Goal: Task Accomplishment & Management: Use online tool/utility

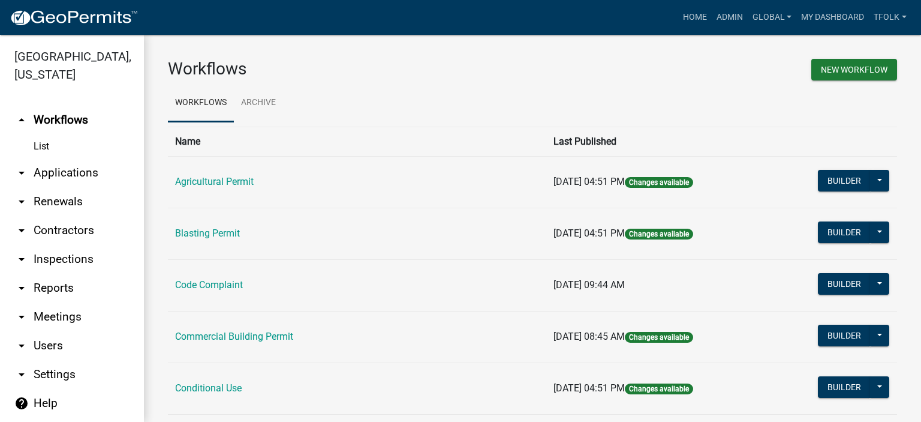
scroll to position [660, 0]
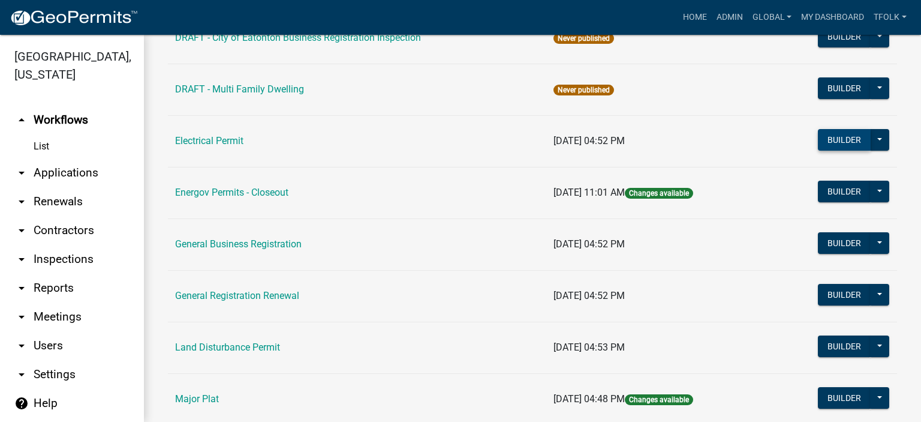
click at [825, 135] on button "Builder" at bounding box center [844, 140] width 53 height 22
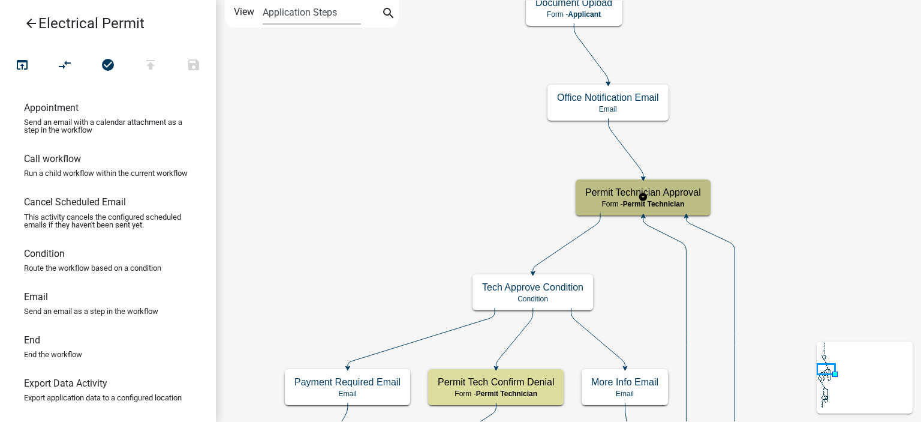
click at [594, 193] on h5 "Permit Technician Approval" at bounding box center [643, 192] width 116 height 11
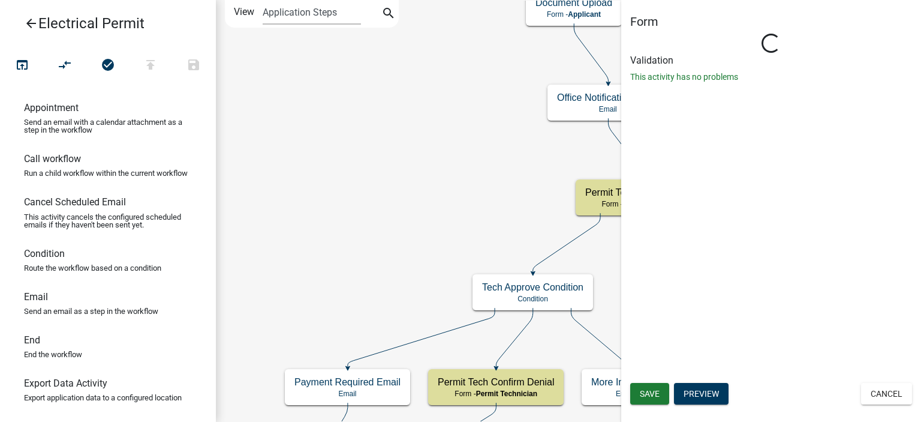
select select "DA6A7B37-D9A6-40CA-A39C-C48991F0C1F0"
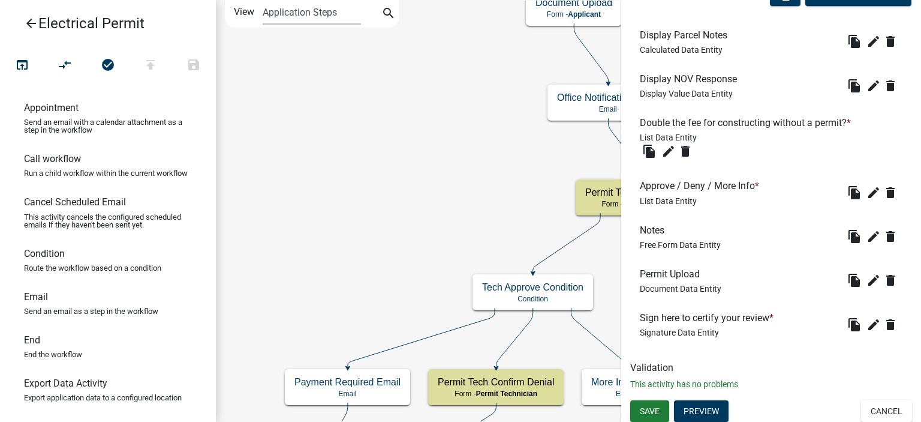
scroll to position [412, 0]
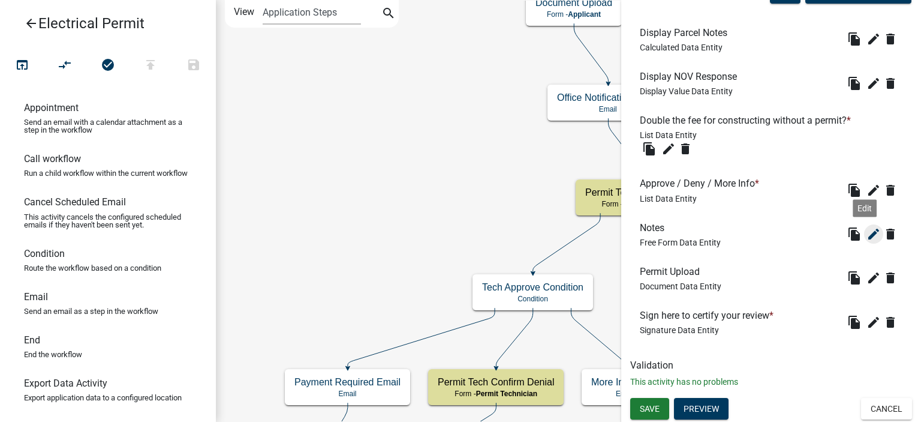
click at [867, 235] on icon "edit" at bounding box center [874, 234] width 14 height 14
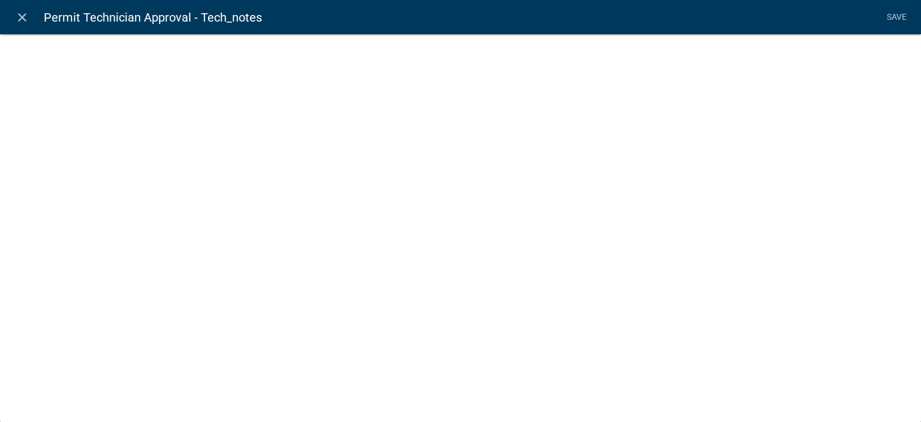
select select
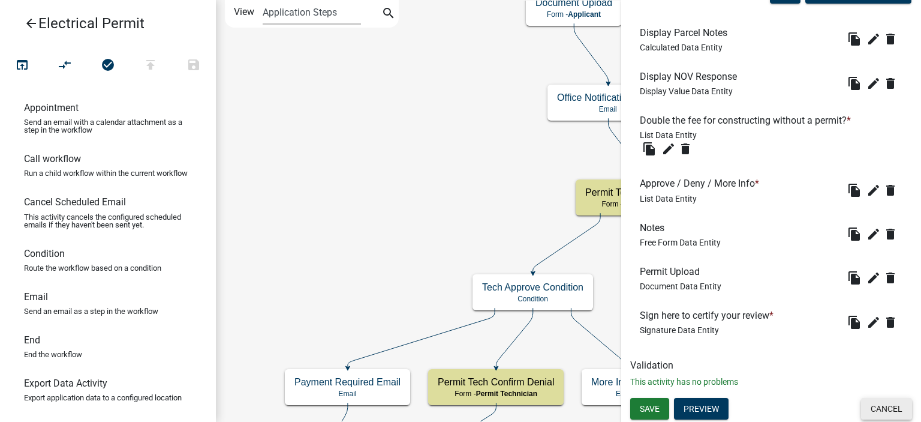
click at [881, 418] on button "Cancel" at bounding box center [886, 409] width 51 height 22
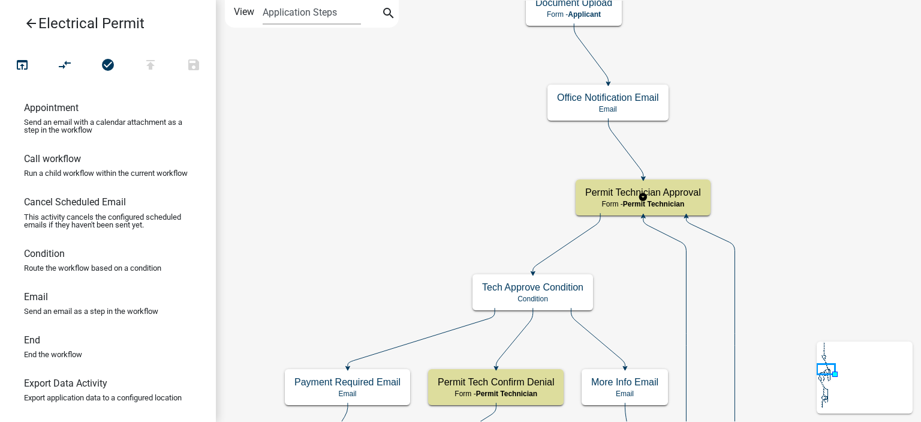
scroll to position [0, 0]
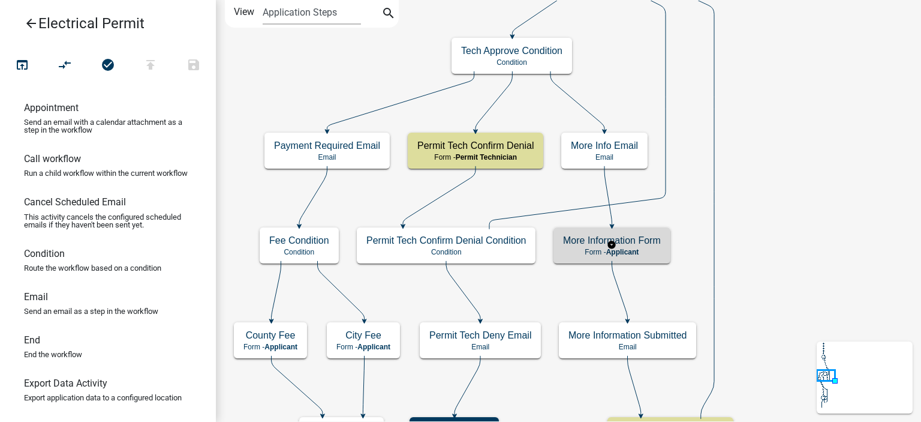
click at [628, 256] on div "More Information Form Form - Applicant" at bounding box center [612, 245] width 117 height 36
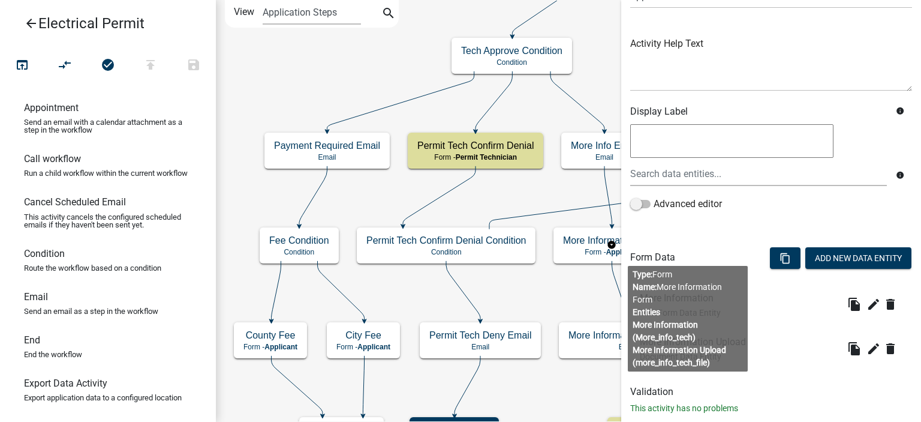
scroll to position [120, 0]
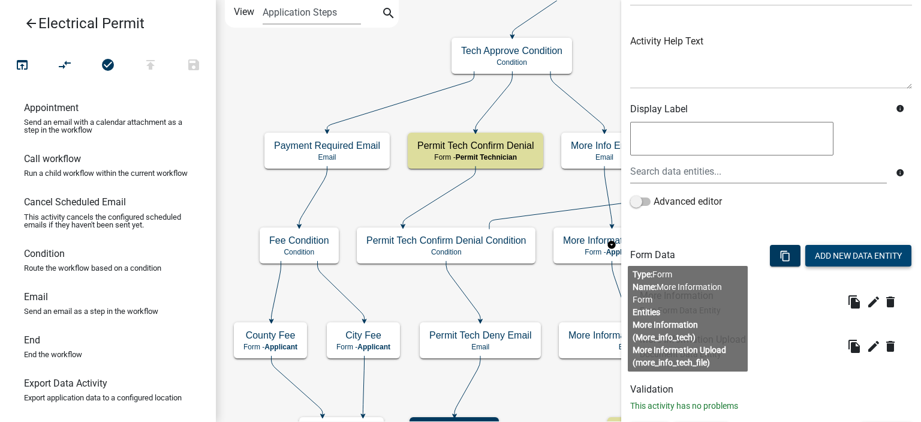
click at [829, 253] on button "Add New Data Entity" at bounding box center [859, 256] width 106 height 22
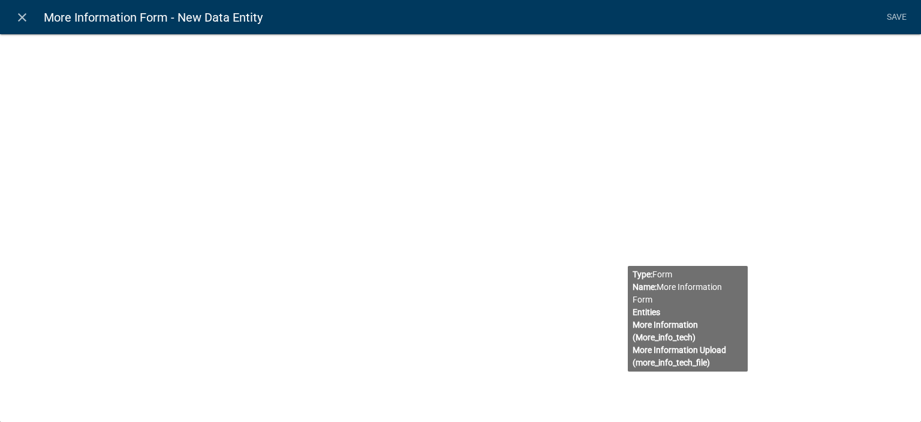
select select
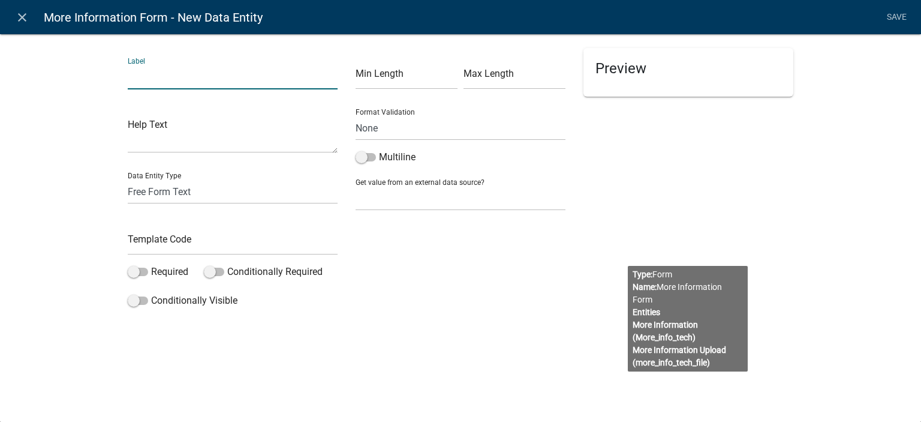
click at [190, 67] on input "text" at bounding box center [233, 77] width 210 height 25
type input "Display Notes from Staff"
click at [211, 230] on div "Template Code" at bounding box center [233, 234] width 210 height 41
click at [197, 172] on div "Data Entity Type Free Form Text Document Display Entity Value Fee Numeric Data …" at bounding box center [233, 183] width 210 height 41
click at [193, 178] on div "Data Entity Type Free Form Text Document Display Entity Value Fee Numeric Data …" at bounding box center [233, 183] width 210 height 41
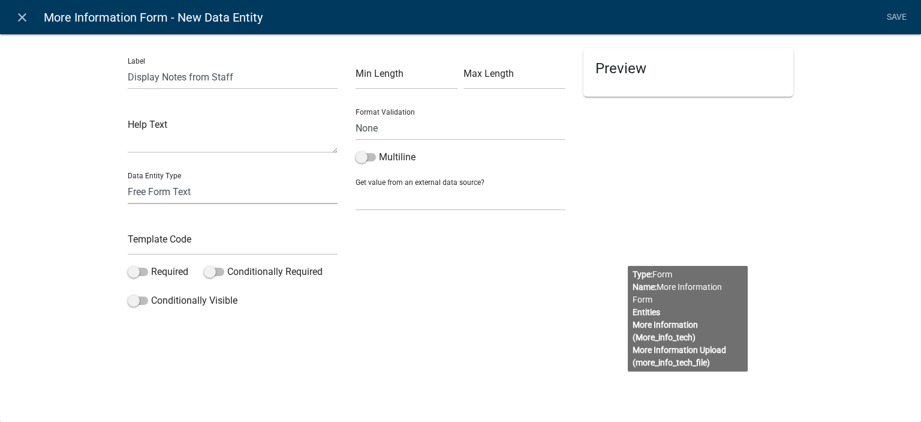
click at [189, 184] on select "Free Form Text Document Display Entity Value Fee Numeric Data Date Map Sketch D…" at bounding box center [233, 191] width 210 height 25
select select "display-entity-value"
click at [128, 179] on select "Free Form Text Document Display Entity Value Fee Numeric Data Date Map Sketch D…" at bounding box center [233, 191] width 210 height 25
select select "display-entity-value"
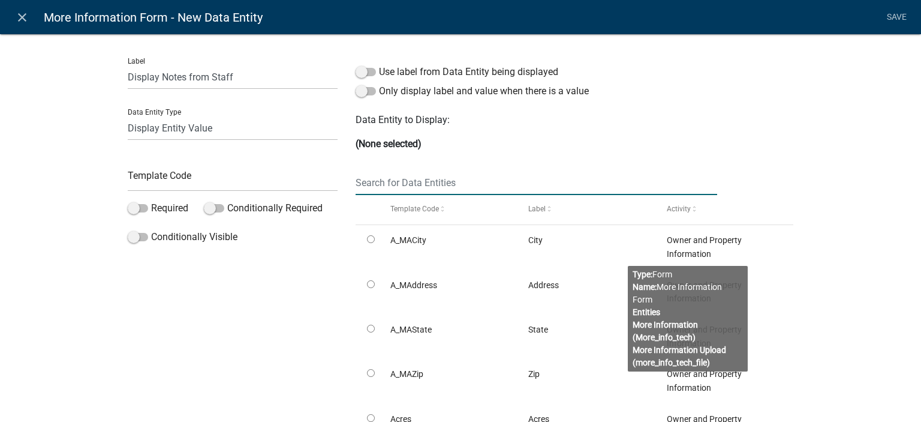
click at [446, 182] on input "text" at bounding box center [537, 182] width 362 height 25
type input "notes"
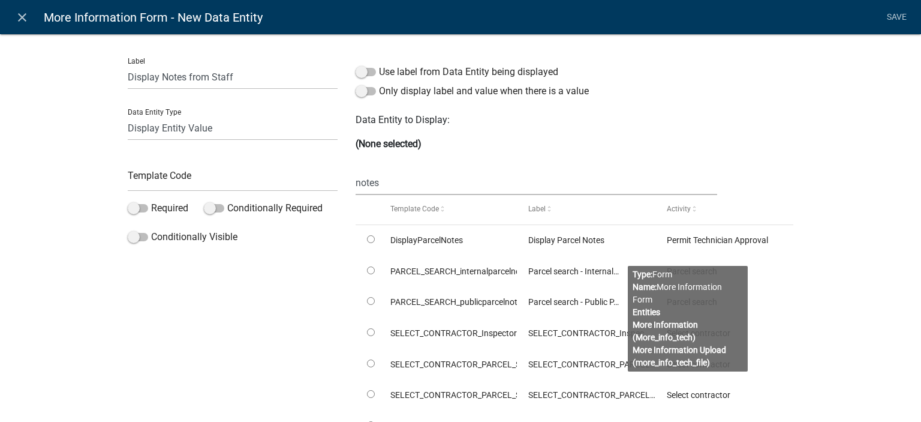
click at [843, 313] on div "Label Display Notes from Staff Data Entity Type Free Form Text Document Display…" at bounding box center [460, 278] width 921 height 529
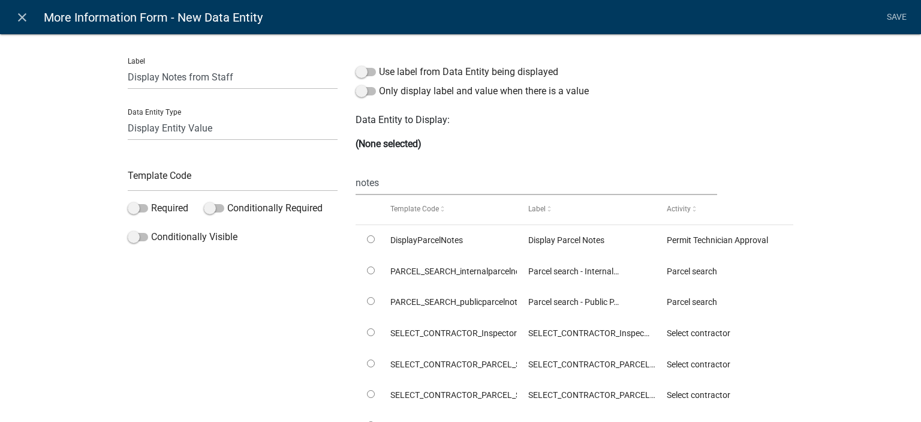
click at [693, 297] on body "Internet Explorer does NOT work with GeoPermits. Get a new browser for more sec…" at bounding box center [460, 211] width 921 height 422
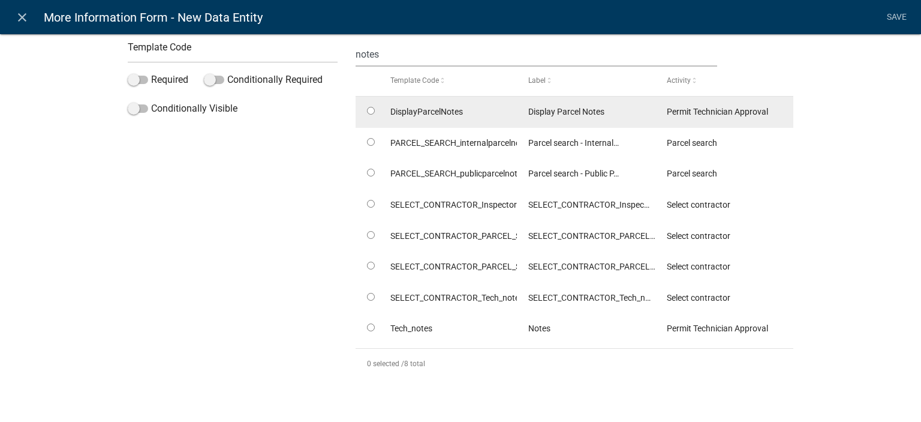
scroll to position [131, 0]
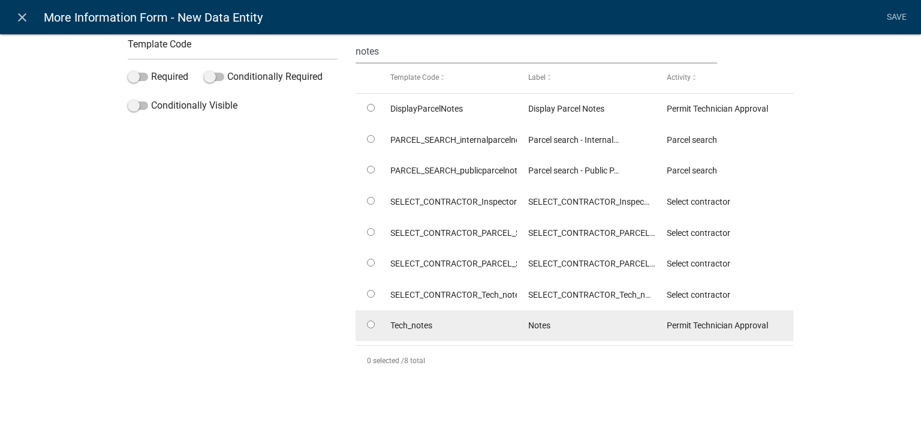
click at [367, 326] on input "radio" at bounding box center [371, 324] width 8 height 8
radio input "true"
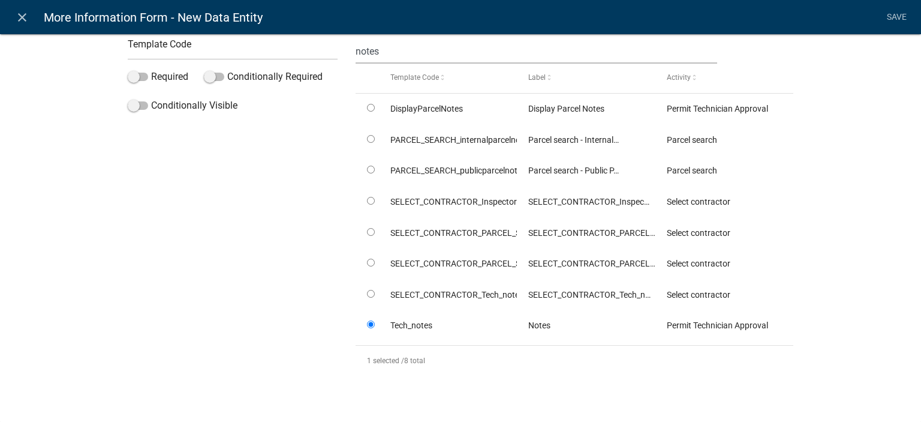
scroll to position [0, 0]
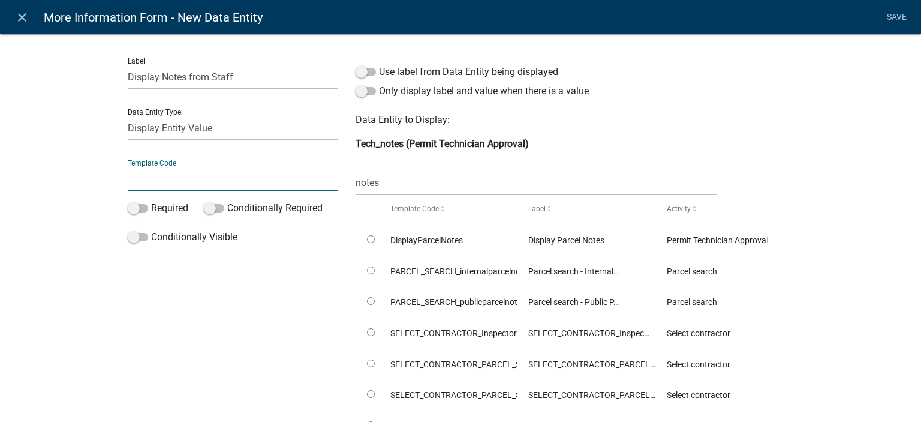
click at [215, 177] on input "text" at bounding box center [233, 179] width 210 height 25
type input "DisplayTechNotes"
click at [57, 199] on div "Label Display Notes from Staff Data Entity Type Free Form Text Document Display…" at bounding box center [460, 278] width 921 height 529
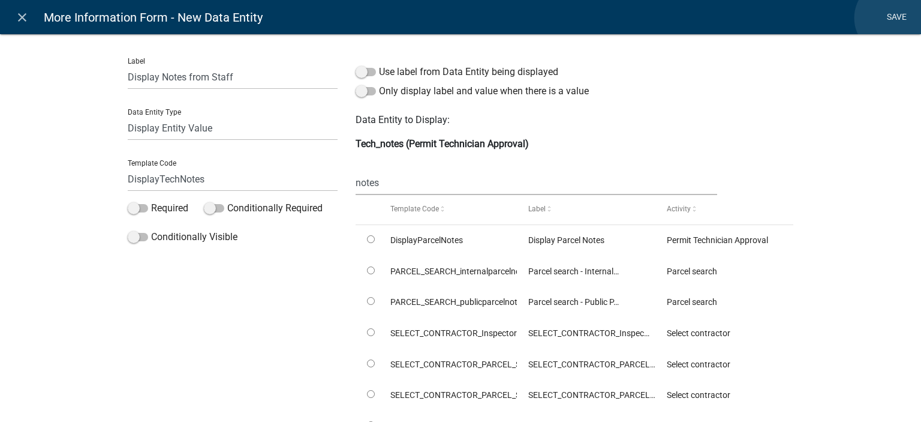
click at [893, 18] on link "Save" at bounding box center [897, 17] width 30 height 23
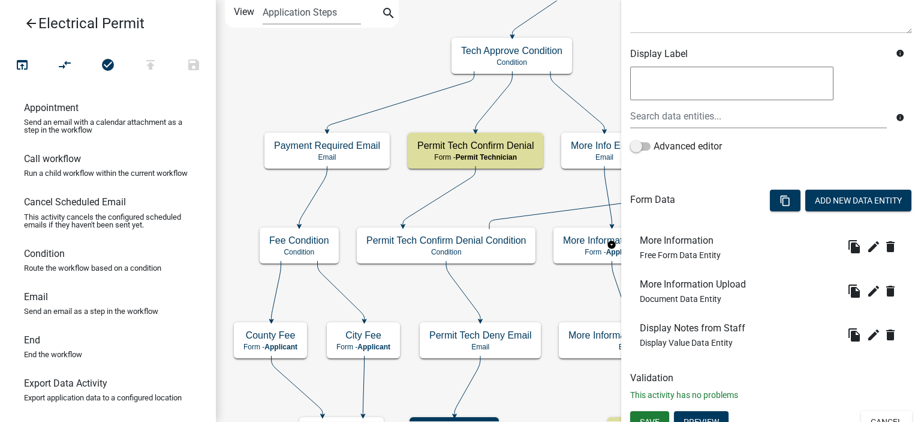
scroll to position [188, 0]
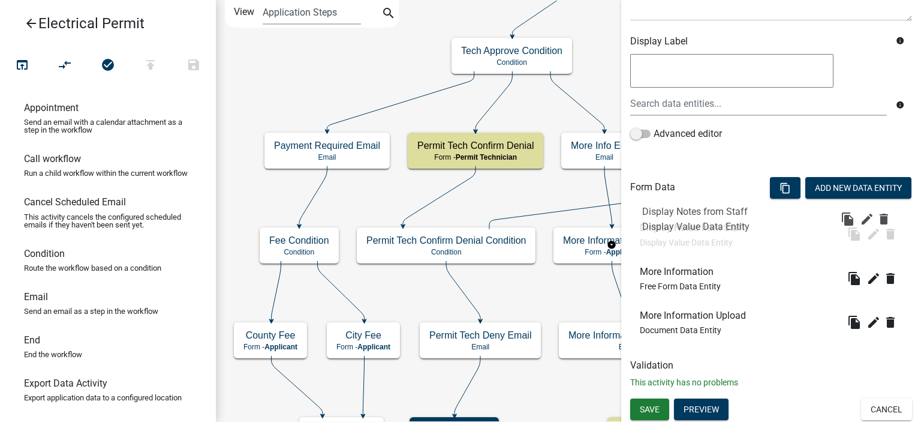
drag, startPoint x: 700, startPoint y: 308, endPoint x: 703, endPoint y: 220, distance: 88.2
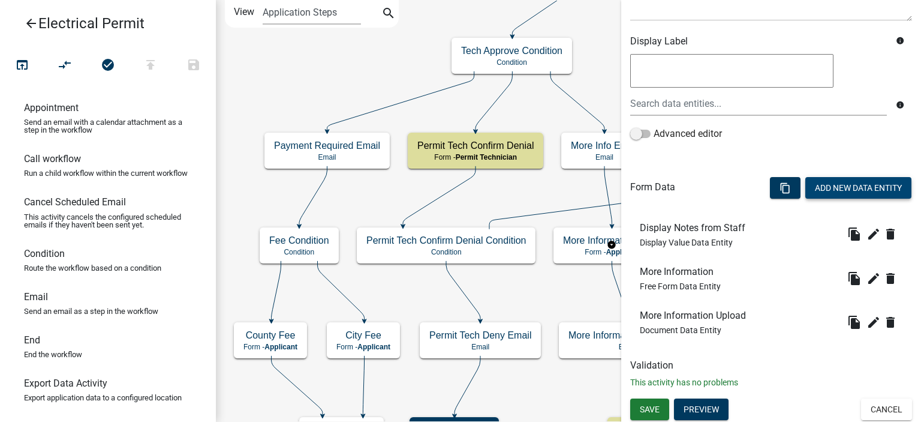
click at [818, 192] on button "Add New Data Entity" at bounding box center [859, 188] width 106 height 22
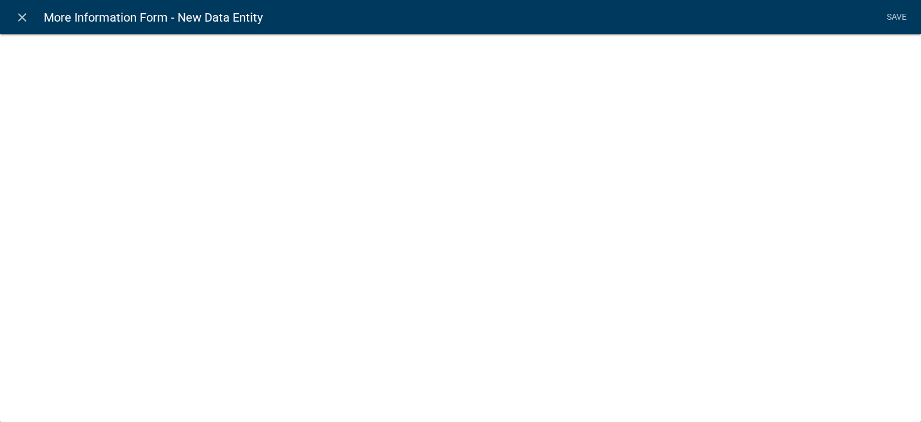
select select
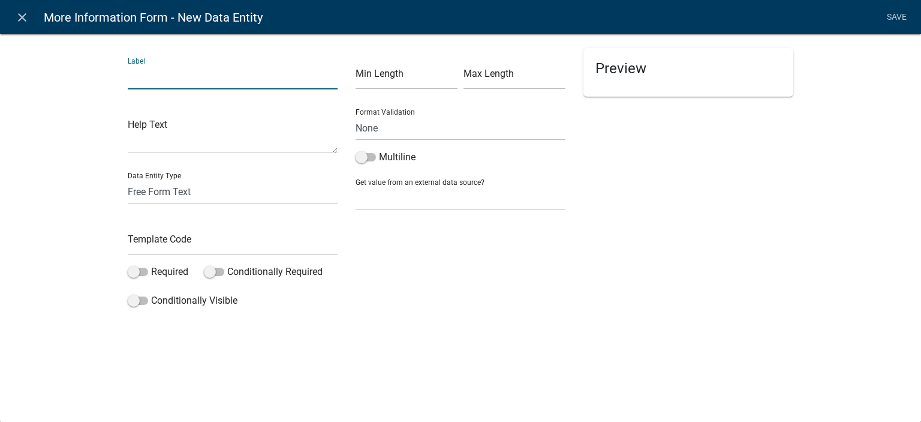
click at [218, 81] on input "text" at bounding box center [233, 77] width 210 height 25
type input "Click Next Text"
click at [187, 236] on input "text" at bounding box center [233, 242] width 210 height 25
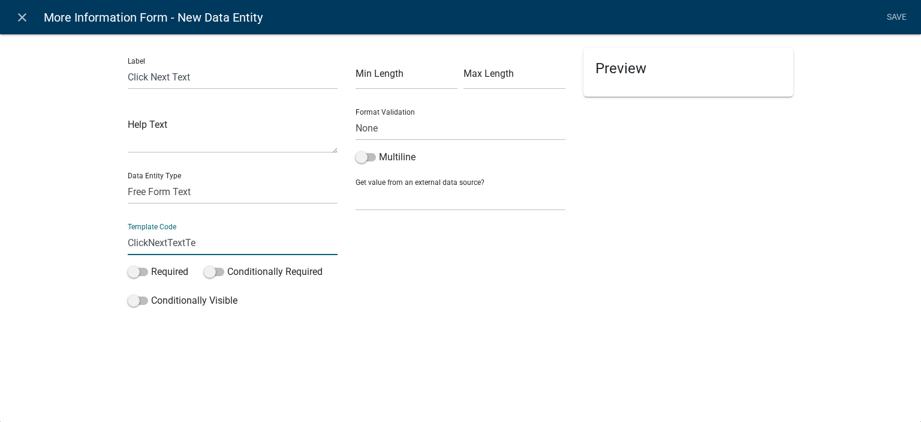
type input "ClickNextTextTech"
click at [188, 208] on div "Label Click Next Text Help Text Data Entity Type Free Form Text Document Displa…" at bounding box center [233, 180] width 228 height 265
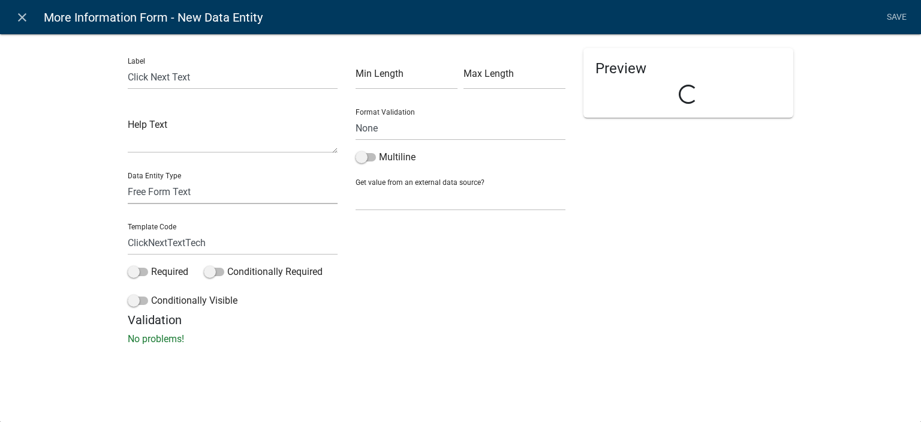
click at [188, 199] on select "Free Form Text Document Display Entity Value Fee Numeric Data Date Map Sketch D…" at bounding box center [233, 191] width 210 height 25
select select "rich-text"
click at [128, 179] on select "Free Form Text Document Display Entity Value Fee Numeric Data Date Map Sketch D…" at bounding box center [233, 191] width 210 height 25
select select "rich-text"
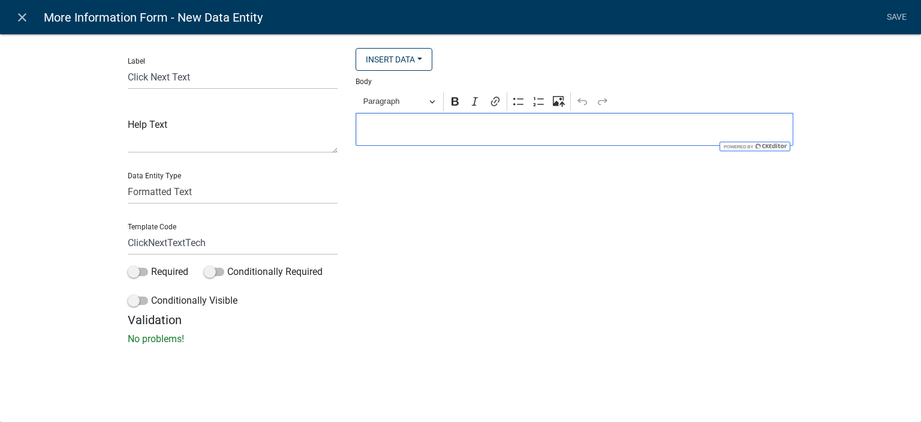
click at [413, 129] on p "Editor editing area: main. Press Alt+0 for help." at bounding box center [574, 129] width 425 height 14
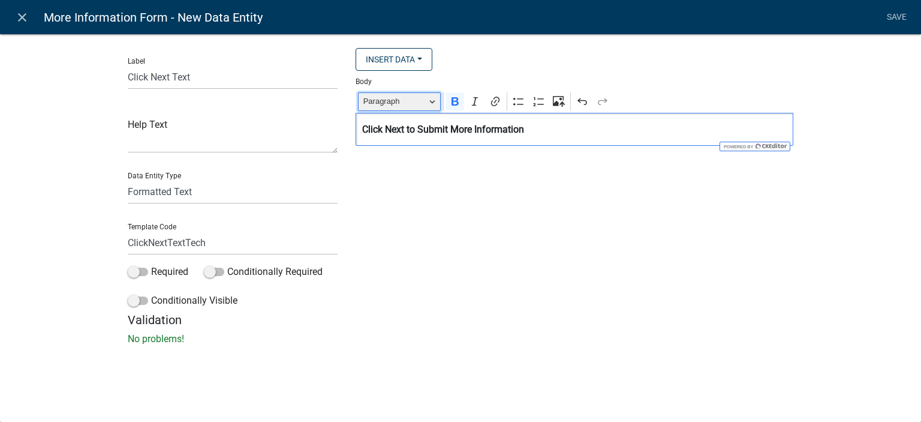
click at [409, 104] on span "Paragraph" at bounding box center [395, 101] width 62 height 14
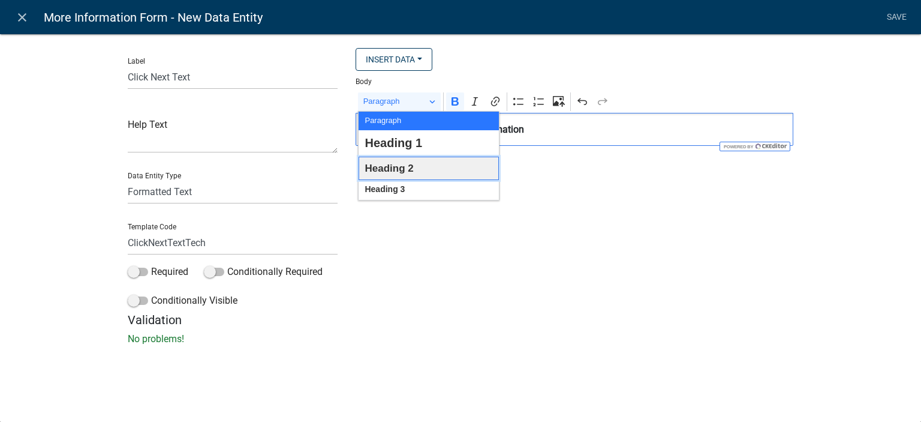
click at [401, 167] on span "Heading 2" at bounding box center [389, 168] width 49 height 19
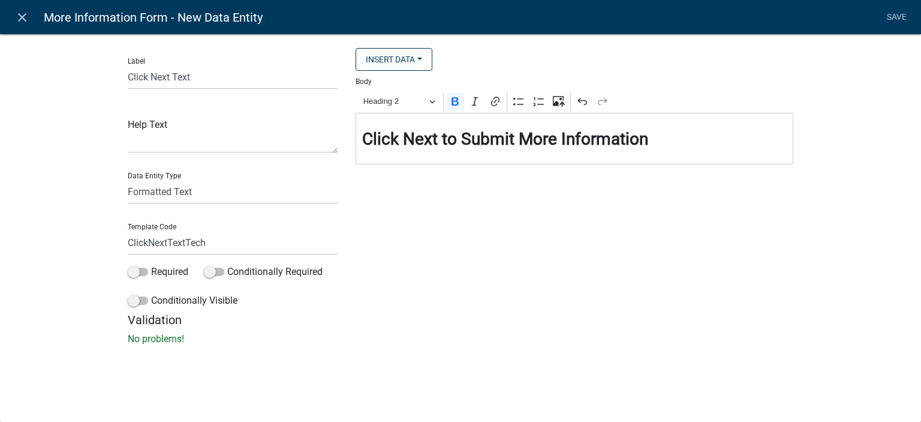
click at [466, 225] on div "Insert Data City Address State Zip Acres Fee Recipients Applicant Name Applican…" at bounding box center [575, 180] width 456 height 265
click at [893, 16] on link "Save" at bounding box center [897, 17] width 30 height 23
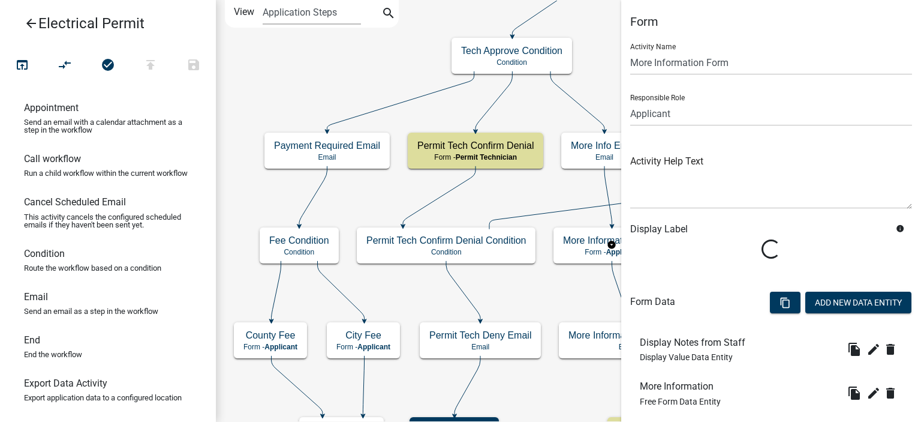
scroll to position [232, 0]
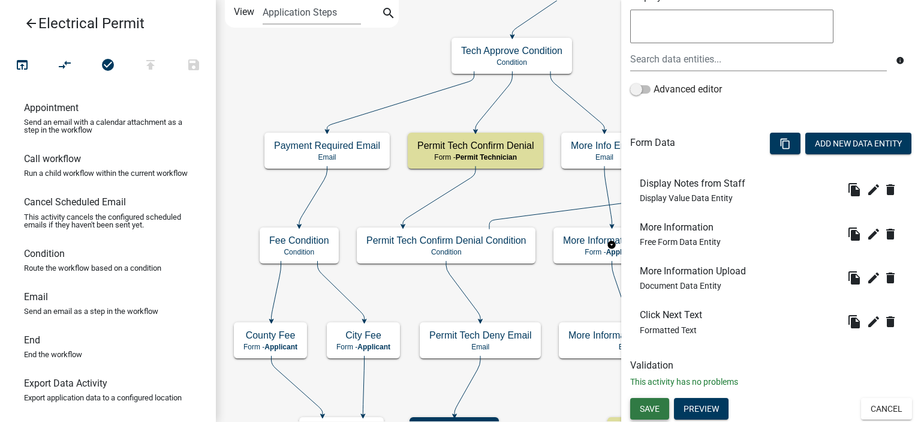
click at [645, 403] on span "Save" at bounding box center [650, 408] width 20 height 10
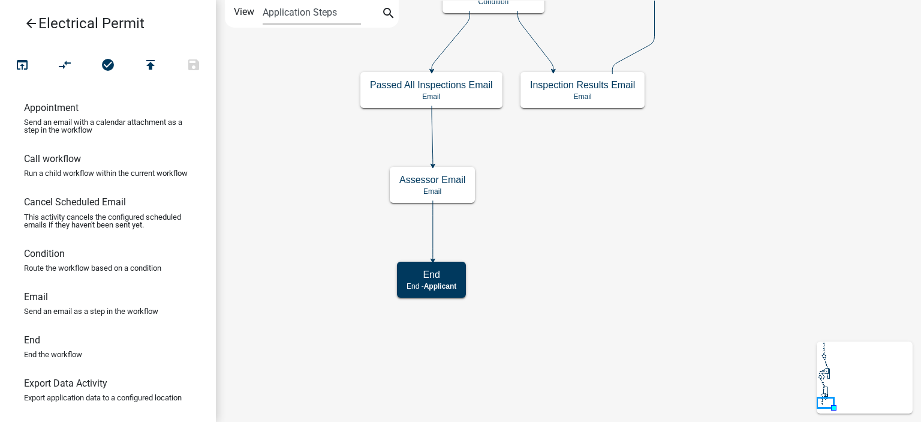
click at [33, 23] on icon "arrow_back" at bounding box center [31, 24] width 14 height 17
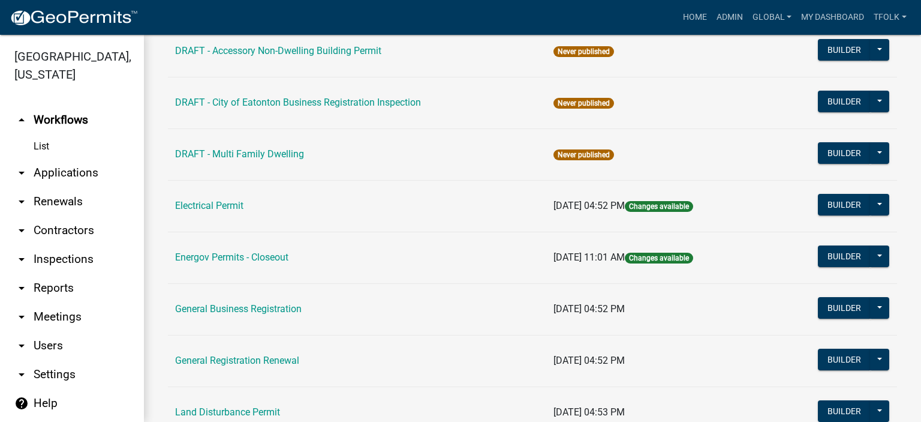
scroll to position [600, 0]
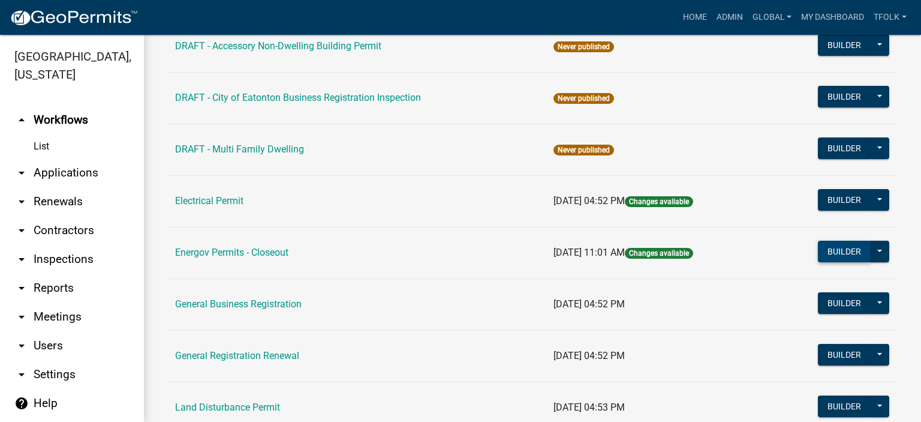
click at [822, 247] on button "Builder" at bounding box center [844, 252] width 53 height 22
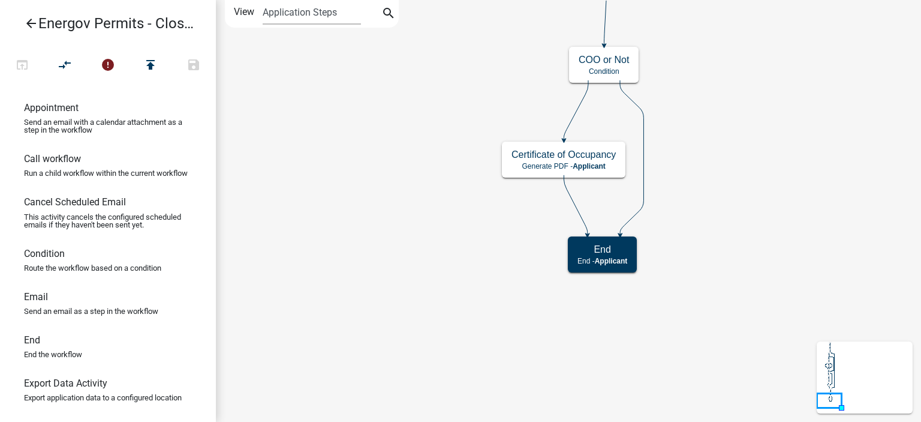
click at [35, 17] on icon "arrow_back" at bounding box center [31, 24] width 14 height 17
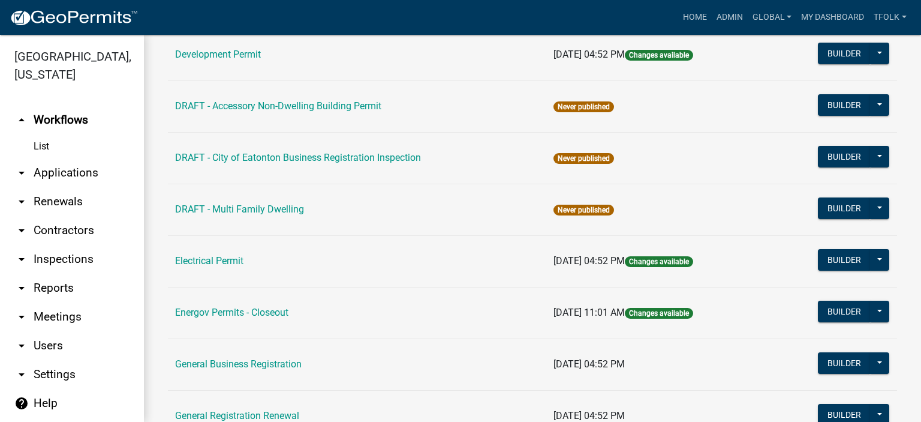
scroll to position [600, 0]
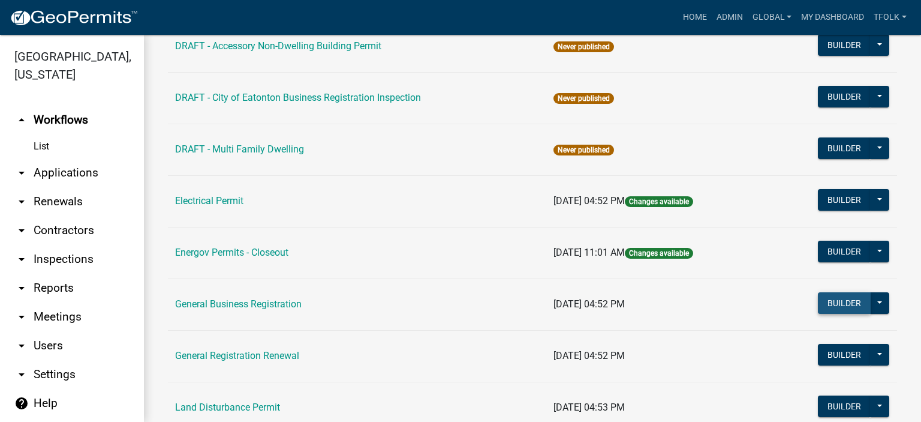
click at [827, 297] on button "Builder" at bounding box center [844, 303] width 53 height 22
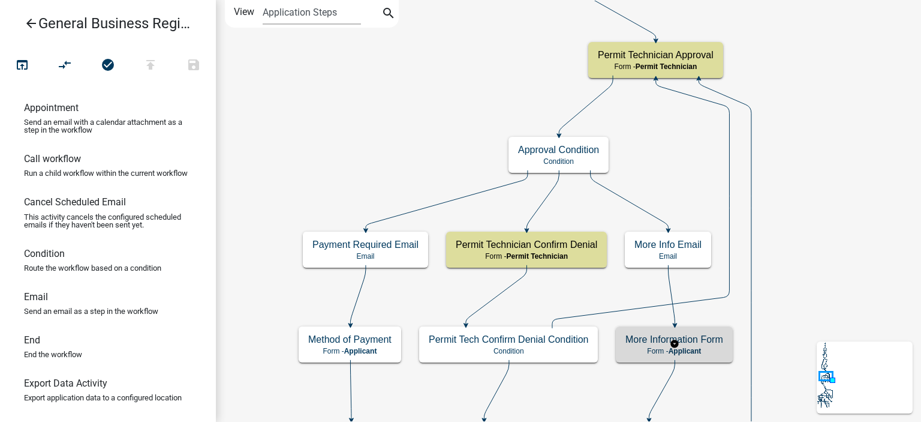
click at [664, 343] on h5 "More Information Form" at bounding box center [675, 339] width 98 height 11
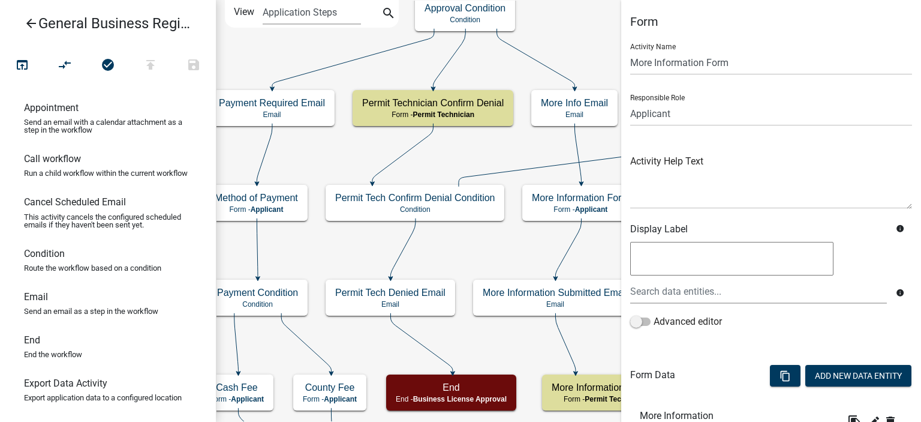
scroll to position [144, 0]
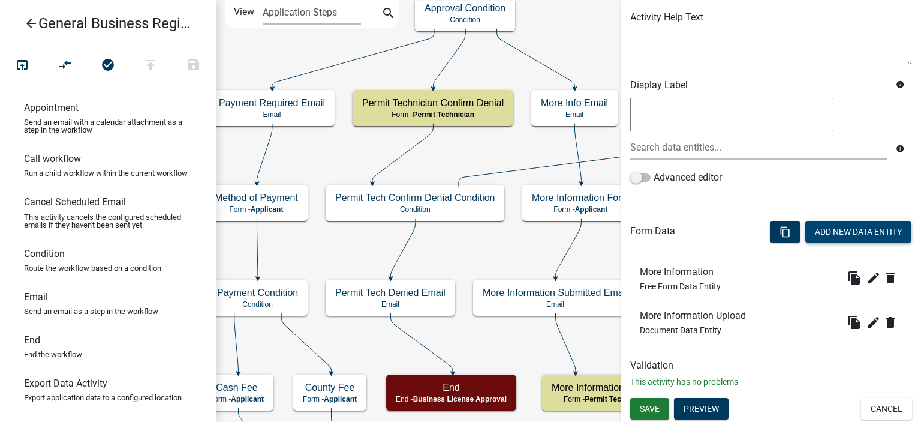
click at [835, 237] on button "Add New Data Entity" at bounding box center [859, 232] width 106 height 22
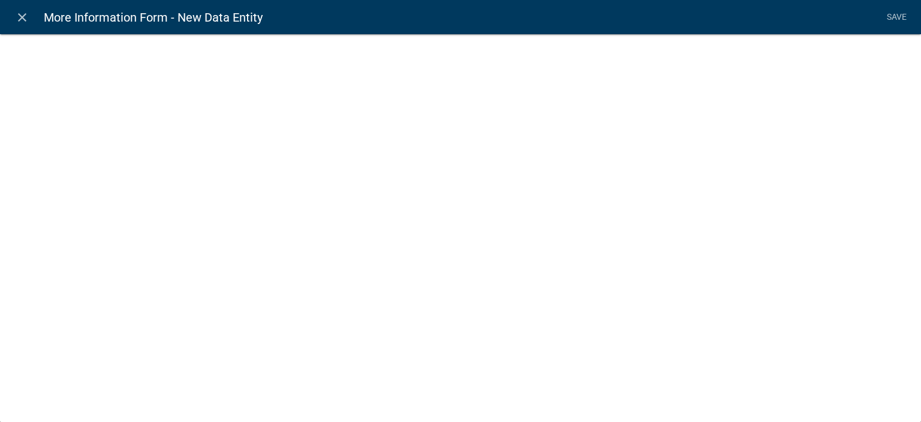
select select
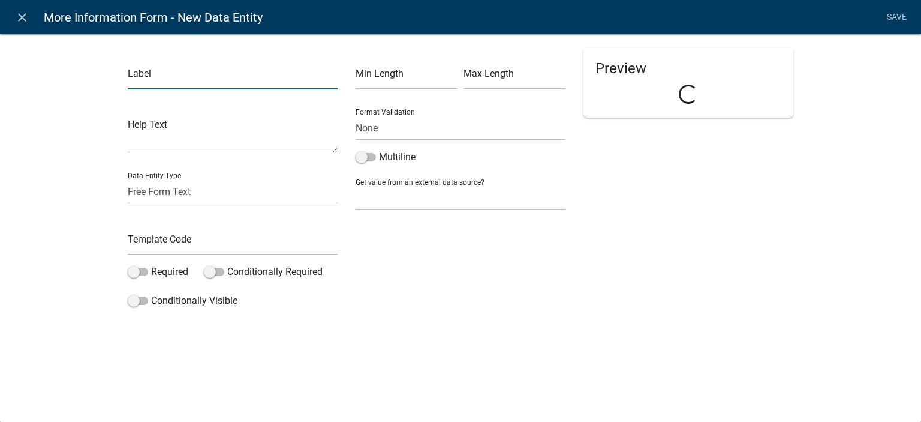
click at [269, 81] on input "text" at bounding box center [233, 77] width 210 height 25
type input "Display Notes from Staff"
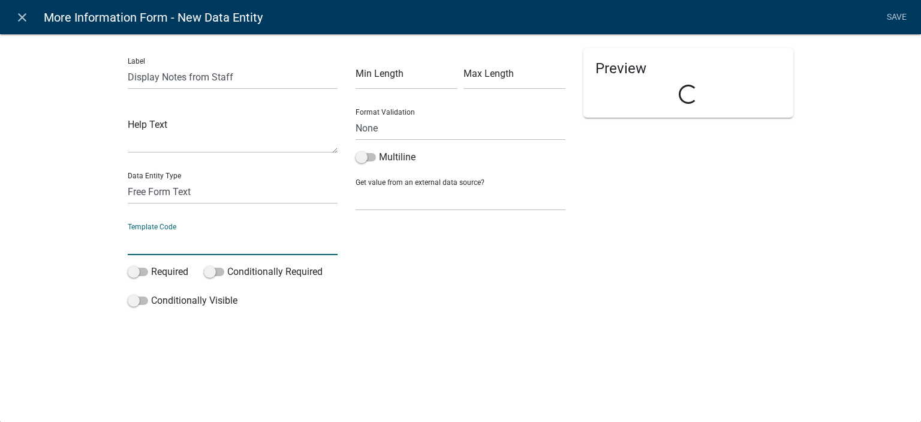
click at [211, 246] on input "text" at bounding box center [233, 242] width 210 height 25
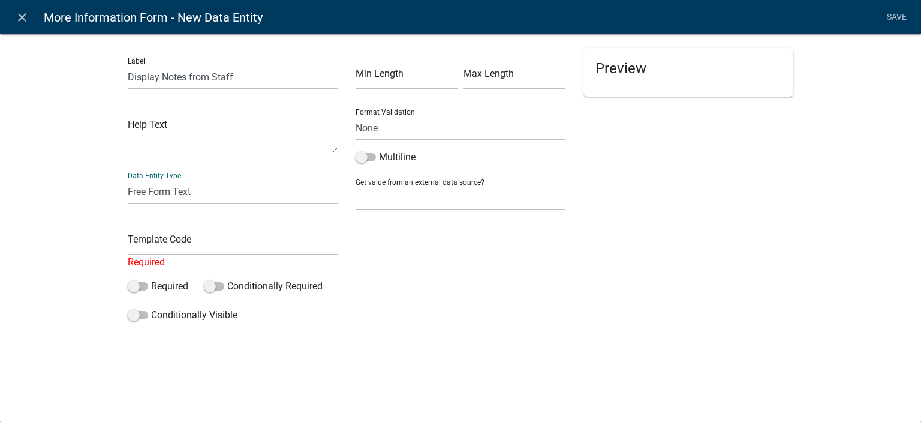
click at [173, 186] on select "Free Form Text Document Display Entity Value Fee Numeric Data Date Map Sketch D…" at bounding box center [233, 191] width 210 height 25
select select "display-entity-value"
click at [128, 179] on select "Free Form Text Document Display Entity Value Fee Numeric Data Date Map Sketch D…" at bounding box center [233, 191] width 210 height 25
select select "display-entity-value"
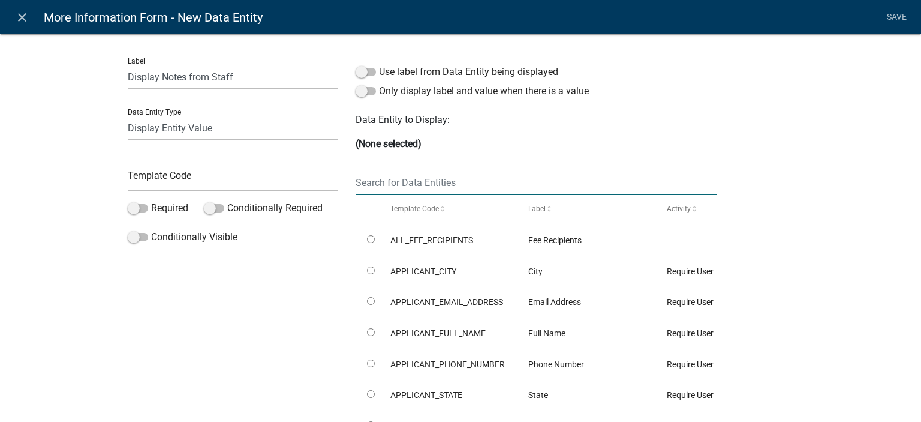
click at [428, 188] on input "text" at bounding box center [537, 182] width 362 height 25
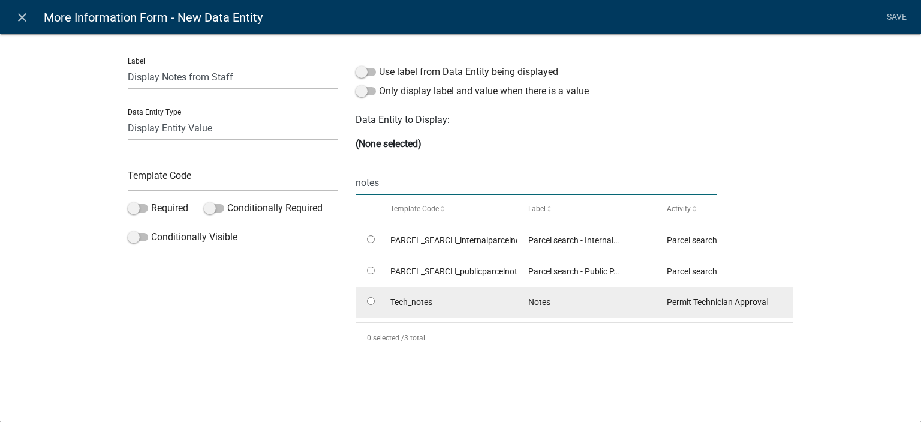
type input "notes"
click at [370, 301] on input "radio" at bounding box center [371, 301] width 8 height 8
radio input "true"
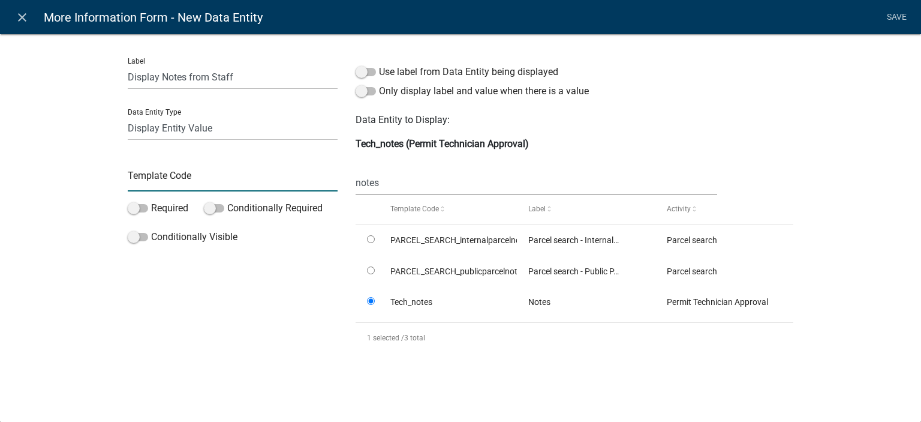
click at [229, 170] on input "text" at bounding box center [233, 179] width 210 height 25
type input "DisplayTechNotes"
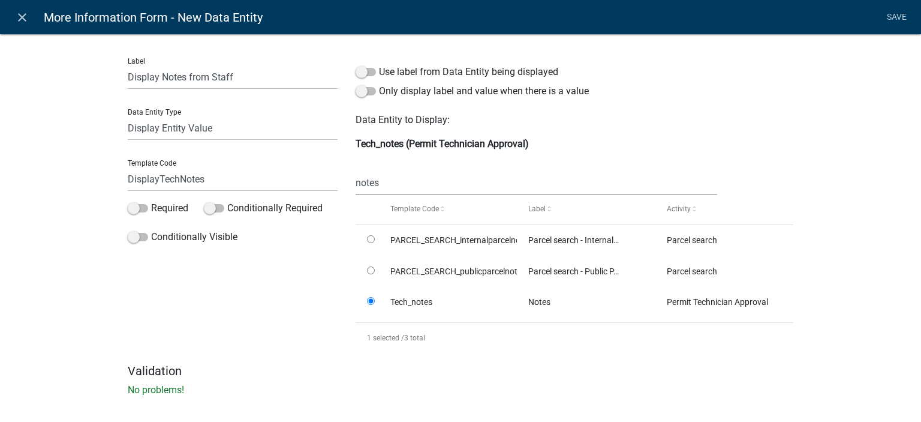
click at [79, 203] on div "Label Display Notes from Staff Data Entity Type Free Form Text Document Display…" at bounding box center [460, 218] width 921 height 408
click at [890, 19] on link "Save" at bounding box center [897, 17] width 30 height 23
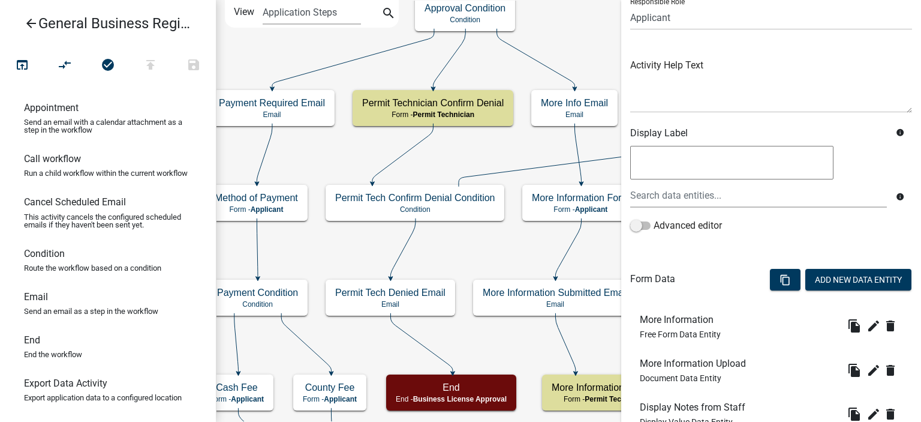
scroll to position [188, 0]
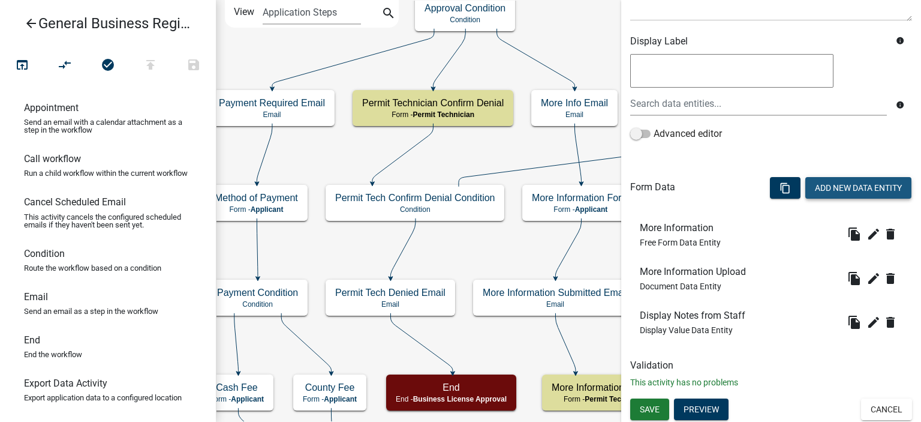
click at [840, 184] on button "Add New Data Entity" at bounding box center [859, 188] width 106 height 22
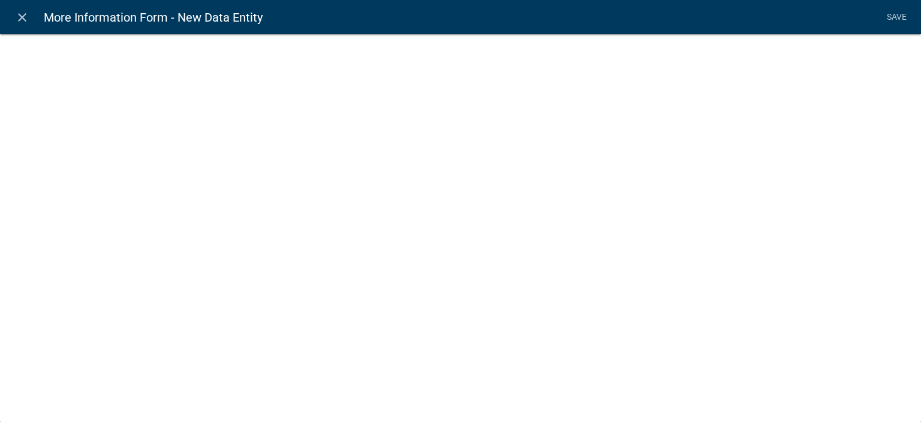
select select
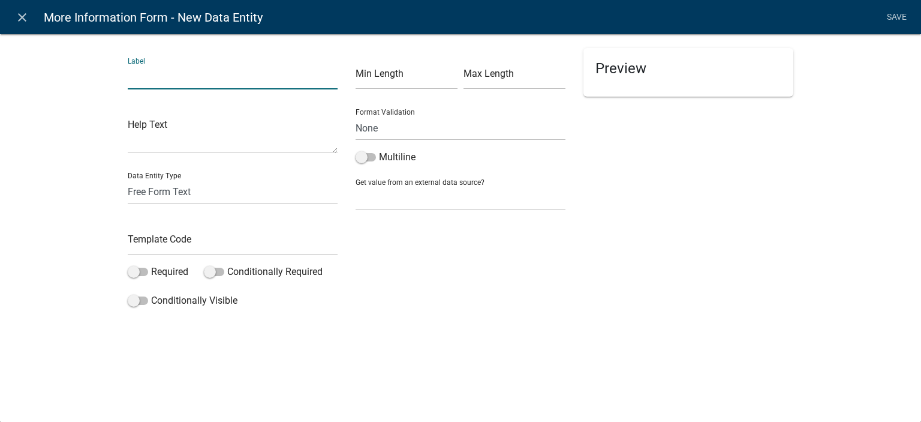
click at [232, 76] on input "text" at bounding box center [233, 77] width 210 height 25
type input "Click Next Text"
click at [197, 239] on input "text" at bounding box center [233, 242] width 210 height 25
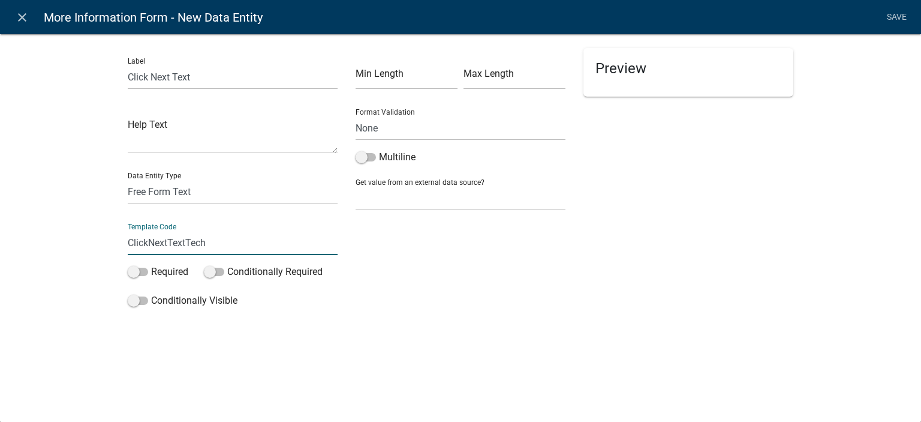
type input "ClickNextTextTech"
click at [51, 206] on div "Label Click Next Text Help Text Data Entity Type Free Form Text Document Displa…" at bounding box center [460, 175] width 921 height 323
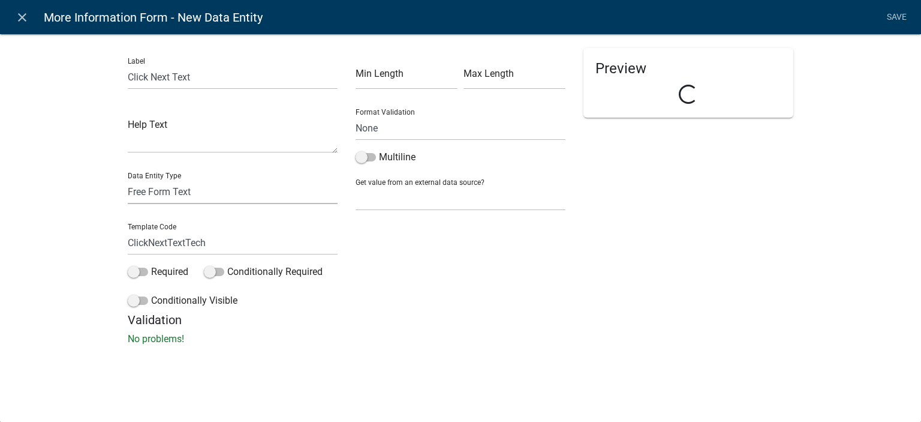
click at [185, 191] on select "Free Form Text Document Display Entity Value Fee Numeric Data Date Map Sketch D…" at bounding box center [233, 191] width 210 height 25
select select "rich-text"
click at [128, 179] on select "Free Form Text Document Display Entity Value Fee Numeric Data Date Map Sketch D…" at bounding box center [233, 191] width 210 height 25
select select "rich-text"
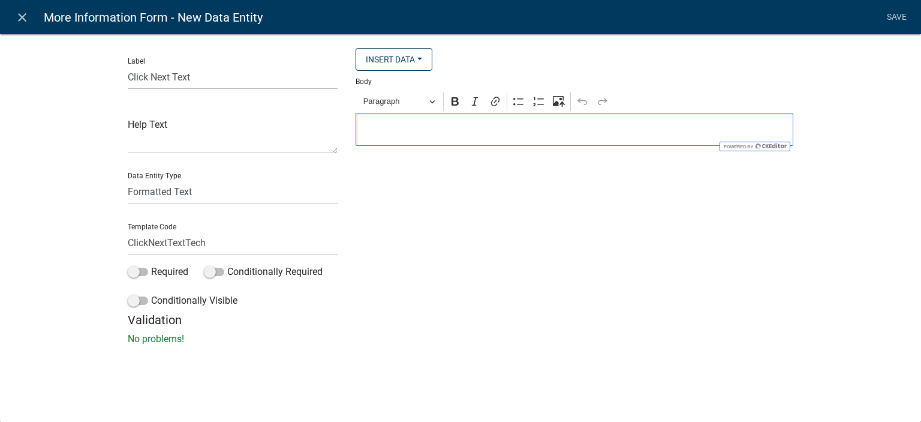
click at [399, 134] on p "Editor editing area: main. Press Alt+0 for help." at bounding box center [574, 129] width 425 height 14
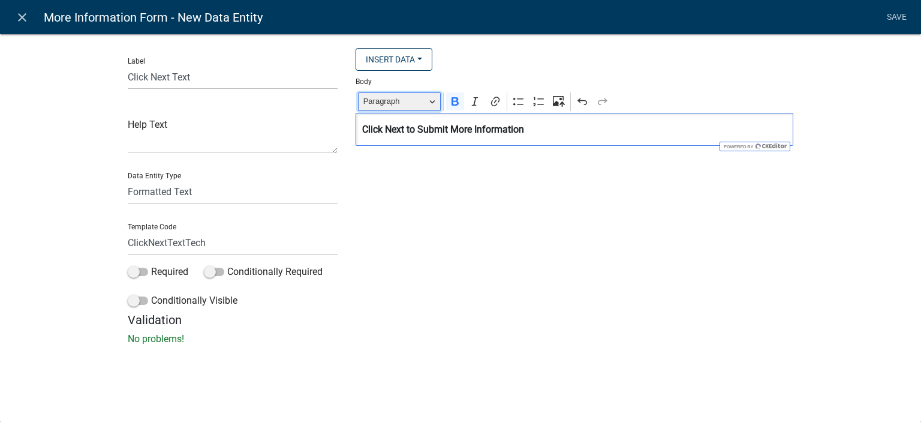
click at [407, 95] on span "Paragraph" at bounding box center [395, 101] width 62 height 14
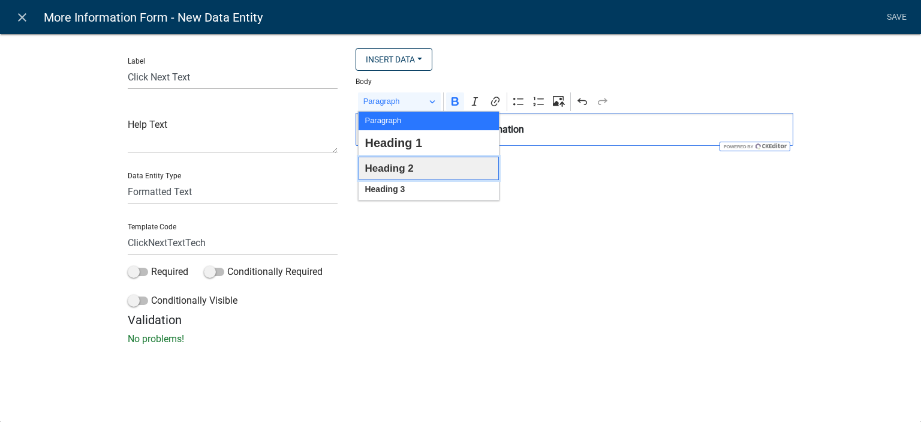
click at [401, 163] on span "Heading 2" at bounding box center [389, 168] width 49 height 19
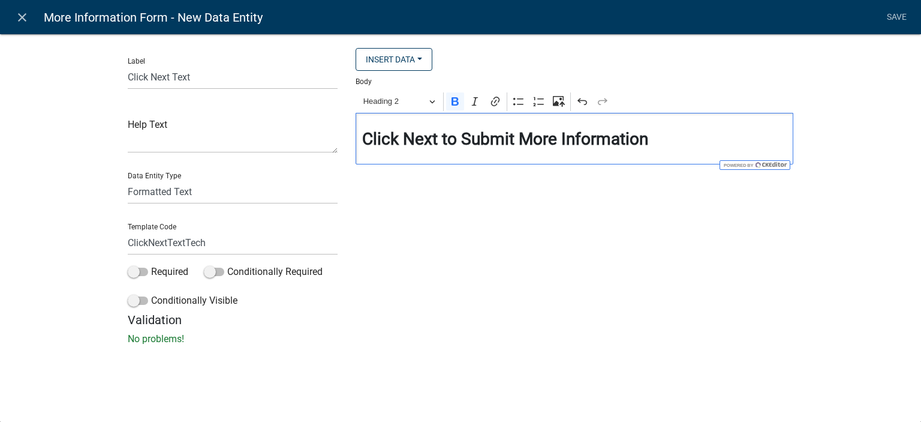
click at [491, 233] on div "Insert Data Fee Recipients City Email Address Full Name Phone Number State Stre…" at bounding box center [575, 180] width 456 height 265
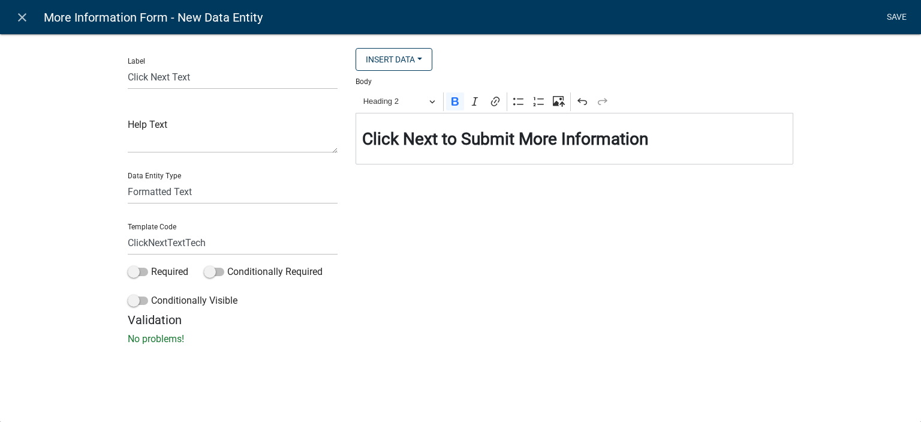
click at [887, 18] on link "Save" at bounding box center [897, 17] width 30 height 23
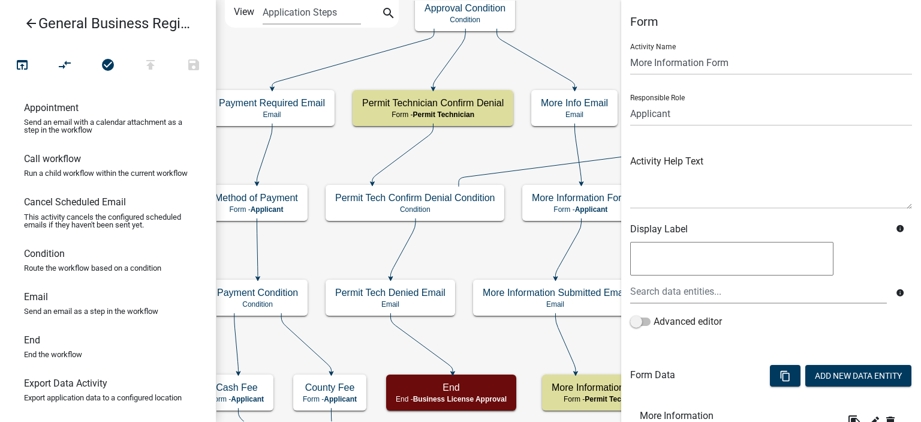
scroll to position [232, 0]
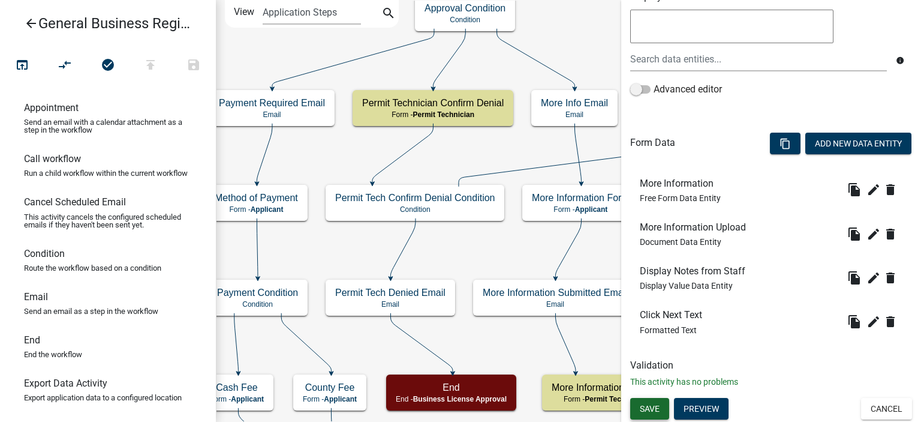
click at [652, 408] on span "Save" at bounding box center [650, 408] width 20 height 10
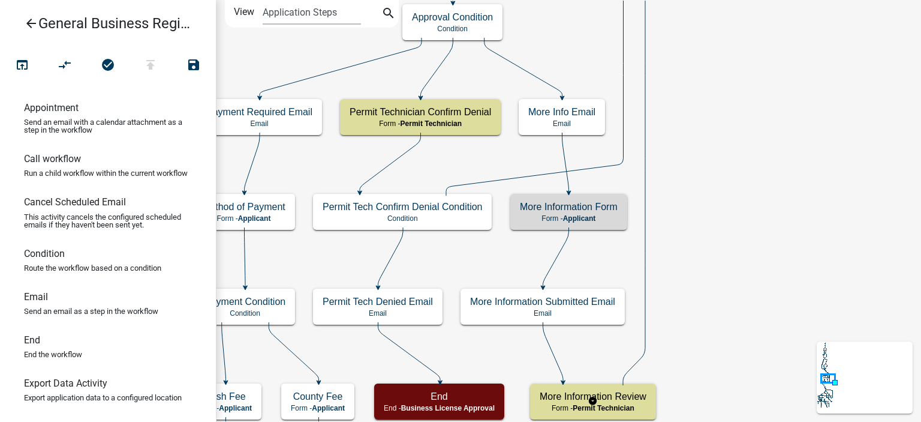
scroll to position [0, 0]
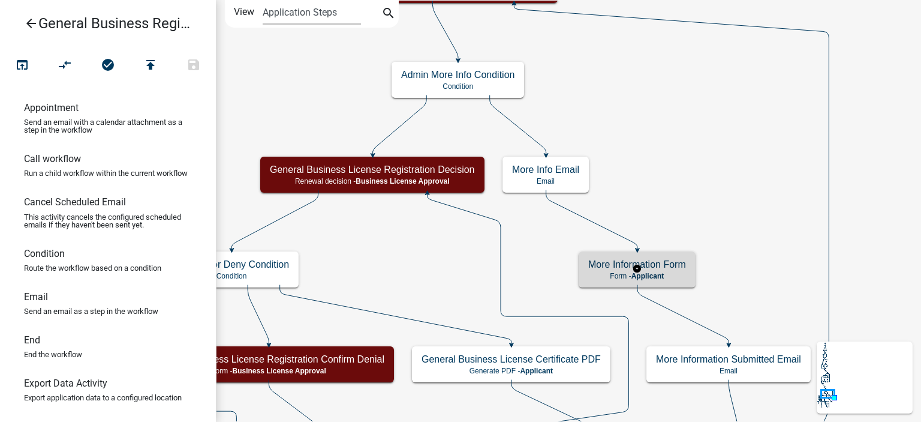
click at [614, 272] on p "Form - Applicant" at bounding box center [637, 276] width 98 height 8
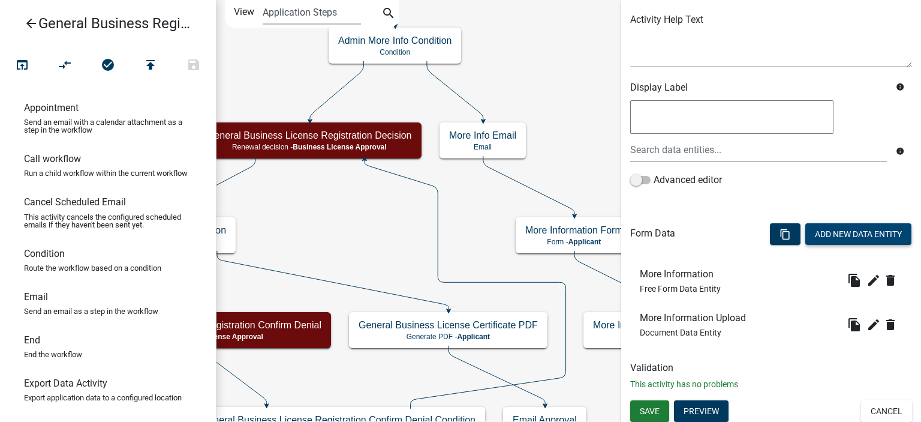
scroll to position [144, 0]
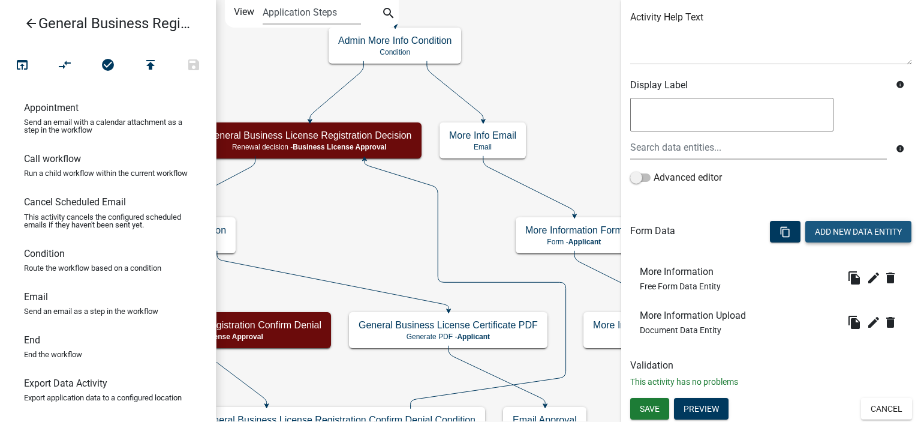
click at [818, 224] on button "Add New Data Entity" at bounding box center [859, 232] width 106 height 22
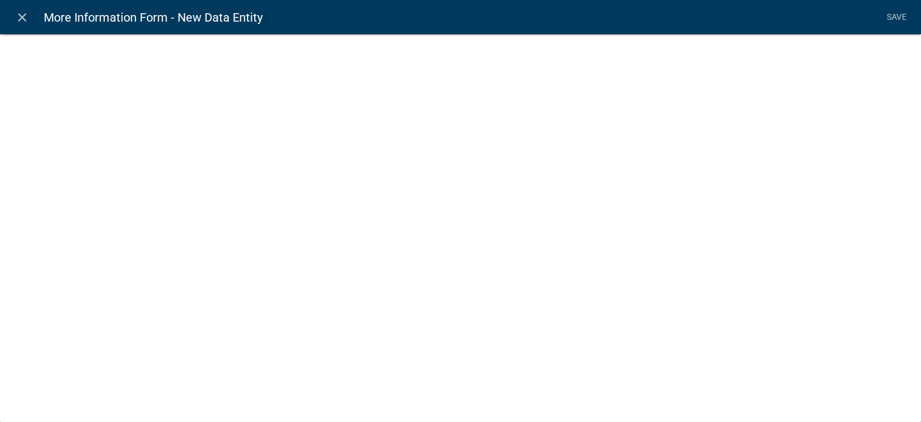
select select
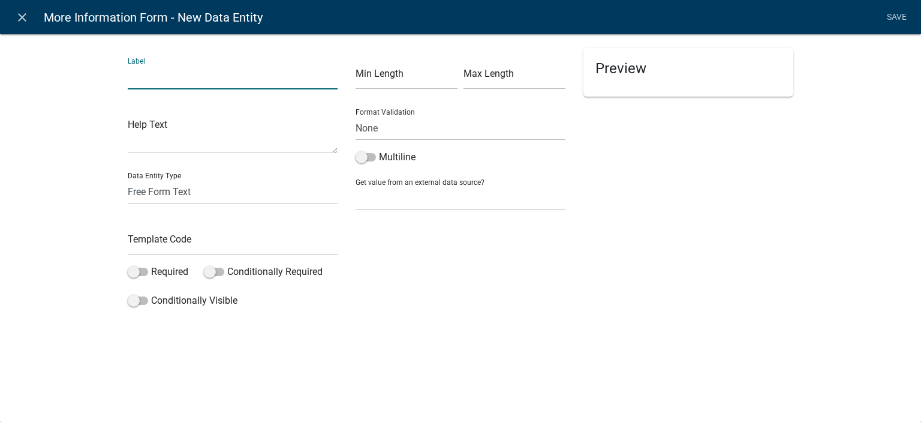
click at [245, 73] on input "text" at bounding box center [233, 77] width 210 height 25
type input "Display Notes from Staff"
click at [204, 179] on div "Data Entity Type Free Form Text Document Display Entity Value Fee Numeric Data …" at bounding box center [233, 183] width 210 height 41
select select "display-entity-value"
click at [128, 179] on select "Free Form Text Document Display Entity Value Fee Numeric Data Date Map Sketch D…" at bounding box center [233, 191] width 210 height 25
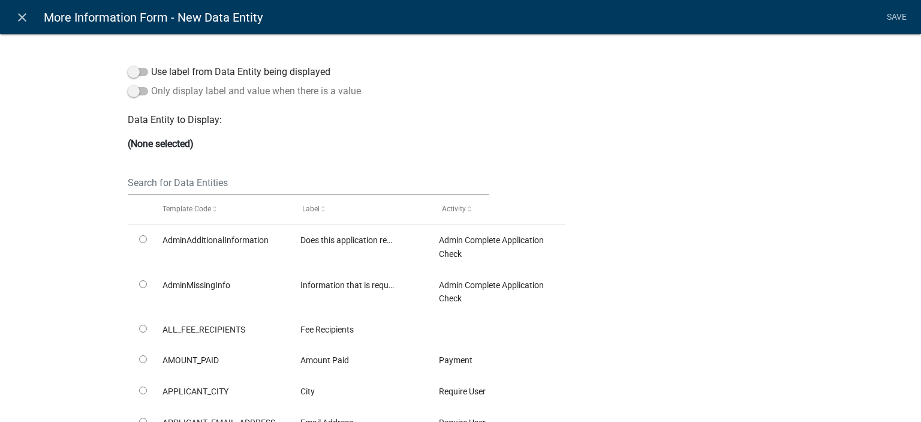
select select "display-entity-value"
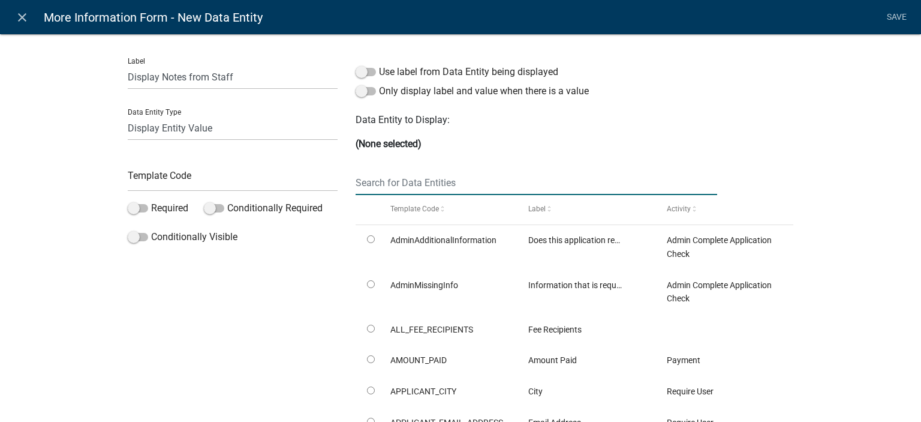
click at [403, 185] on input "text" at bounding box center [537, 182] width 362 height 25
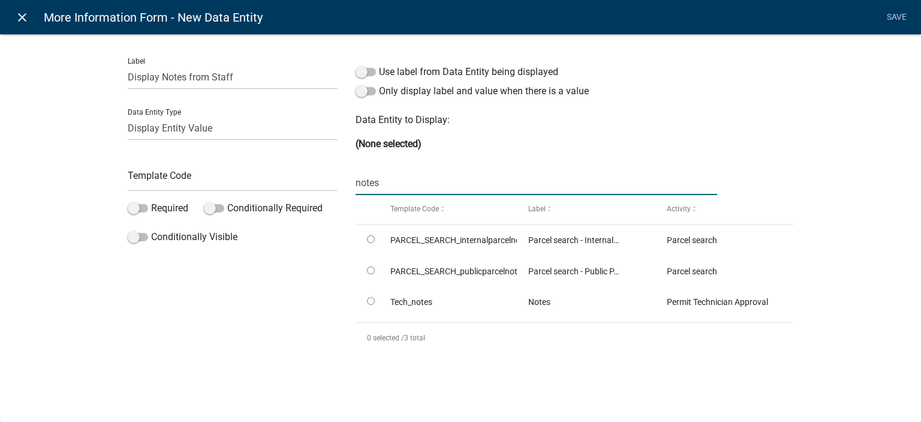
type input "notes"
click at [24, 8] on link "close" at bounding box center [22, 17] width 25 height 25
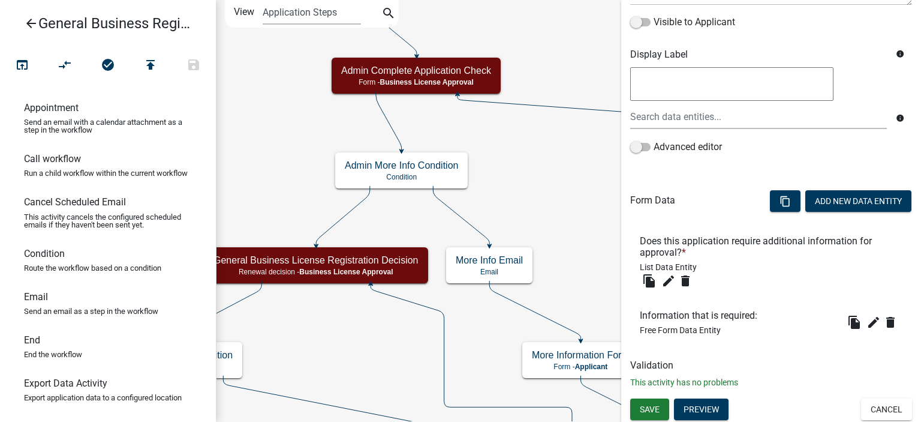
scroll to position [204, 0]
click at [665, 280] on icon "edit" at bounding box center [669, 280] width 14 height 14
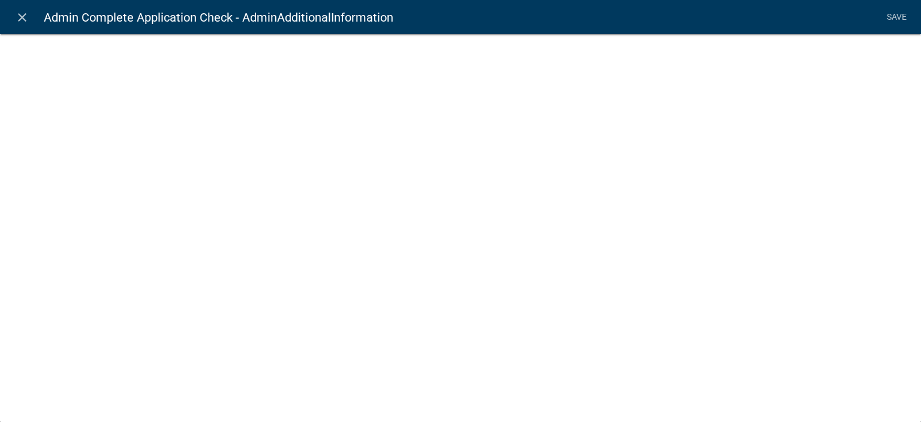
select select "list-data"
select select
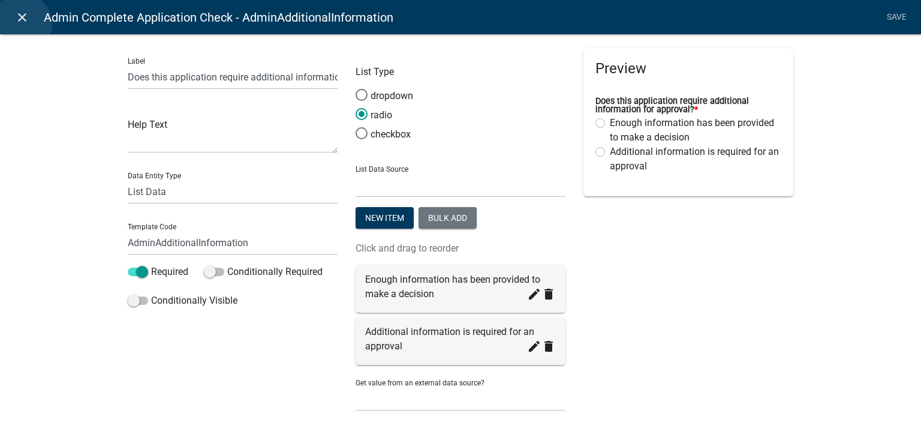
click at [22, 24] on link "close" at bounding box center [22, 17] width 25 height 25
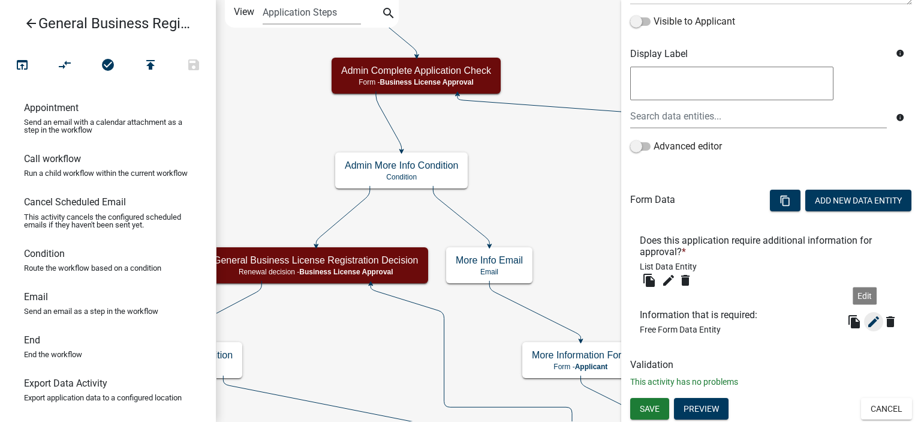
click at [867, 325] on icon "edit" at bounding box center [874, 321] width 14 height 14
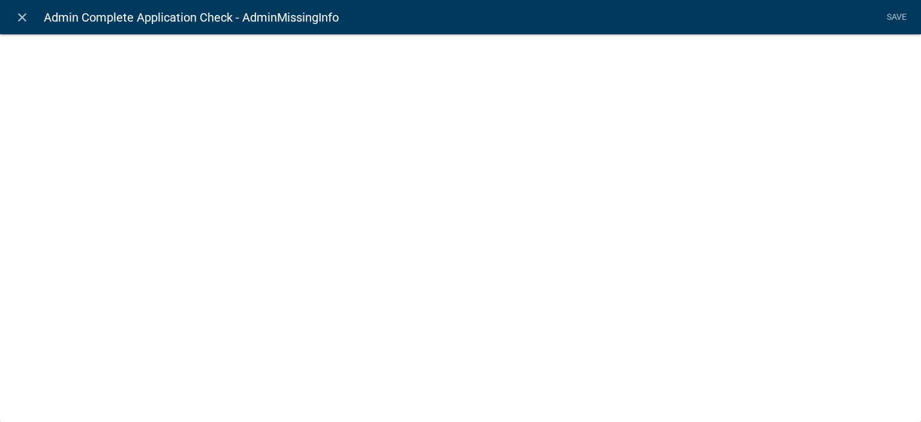
select select
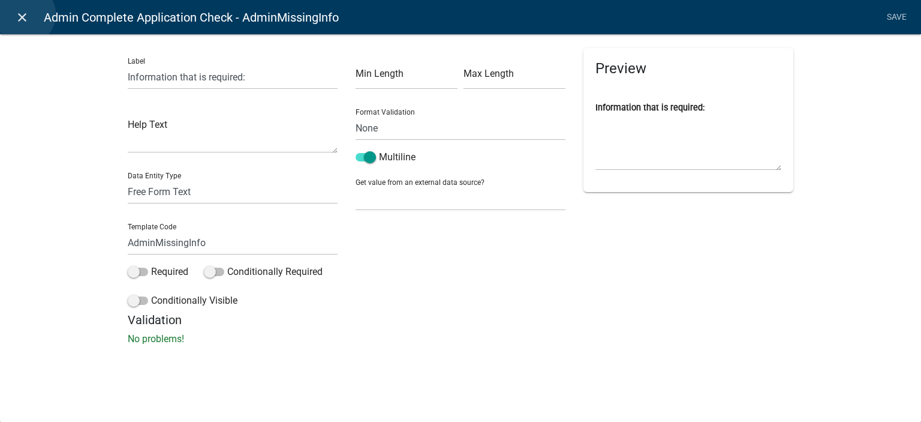
click at [25, 14] on icon "close" at bounding box center [22, 17] width 14 height 14
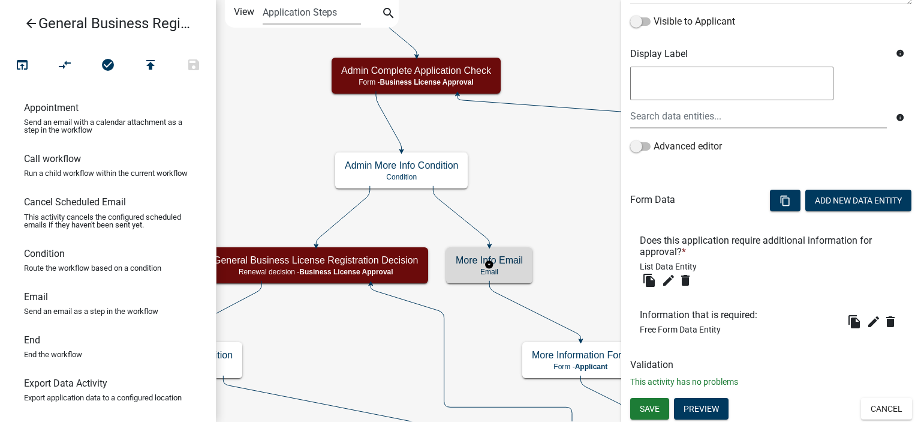
scroll to position [0, 0]
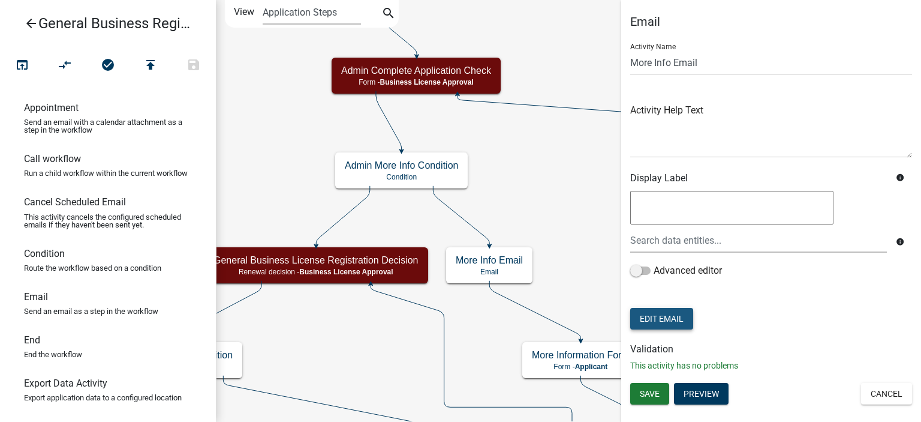
click at [672, 319] on button "Edit Email" at bounding box center [661, 319] width 63 height 22
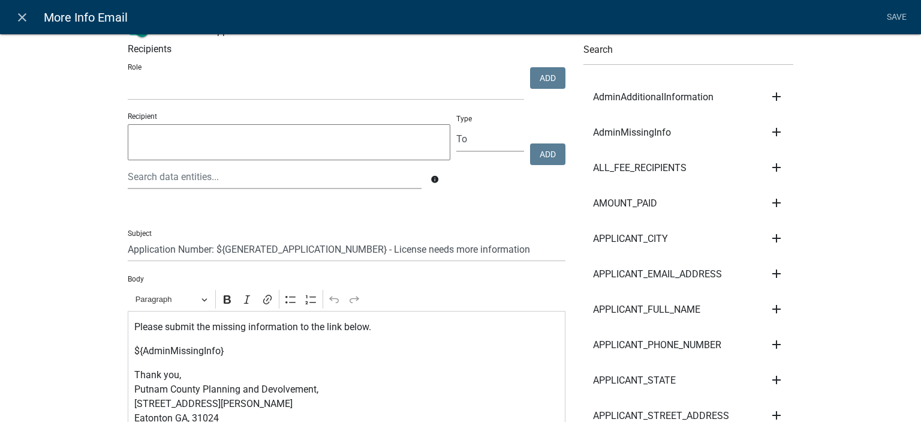
scroll to position [60, 0]
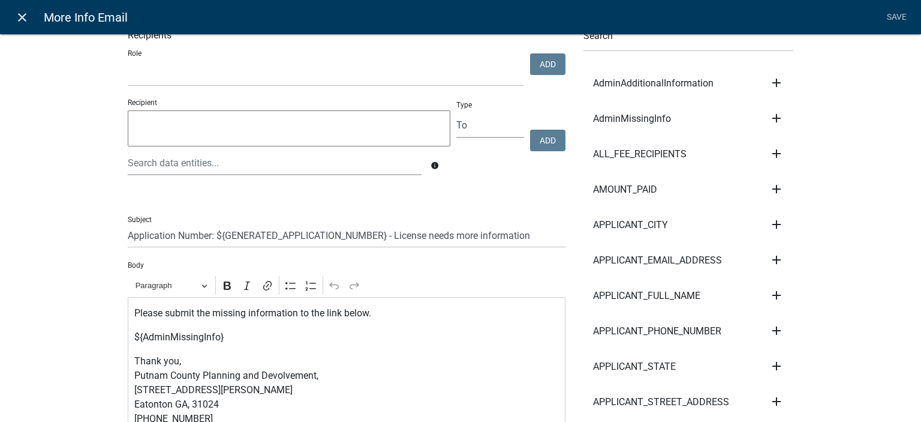
click at [15, 19] on icon "close" at bounding box center [22, 17] width 14 height 14
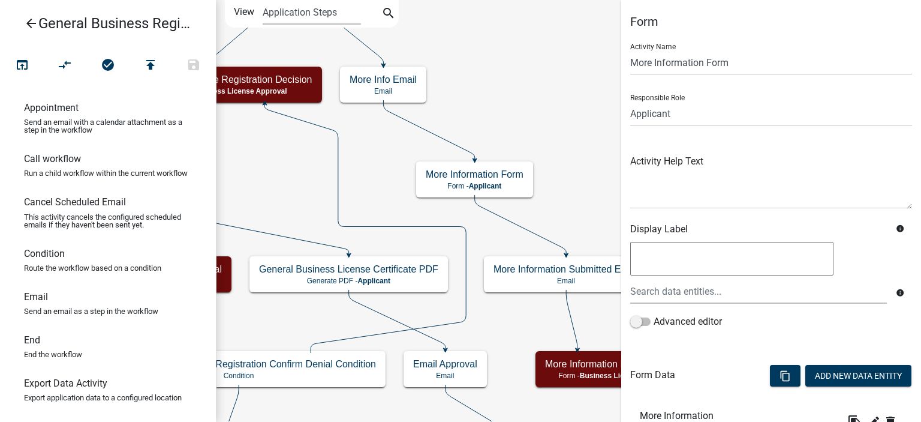
scroll to position [144, 0]
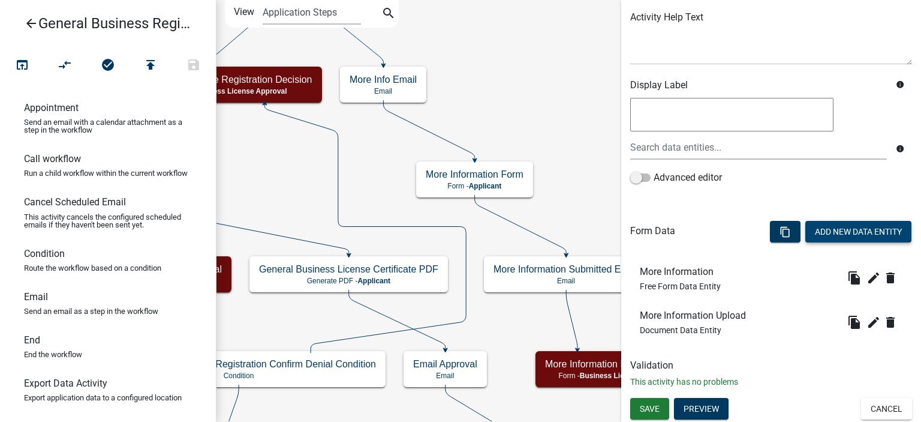
click at [830, 239] on button "Add New Data Entity" at bounding box center [859, 232] width 106 height 22
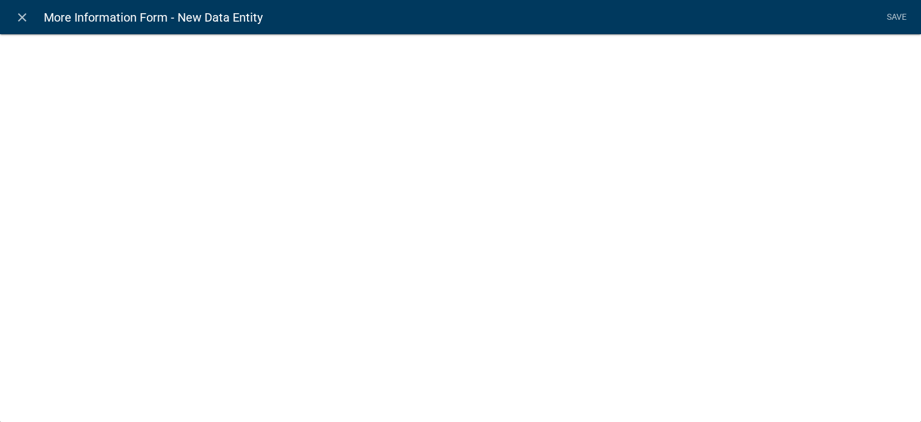
select select
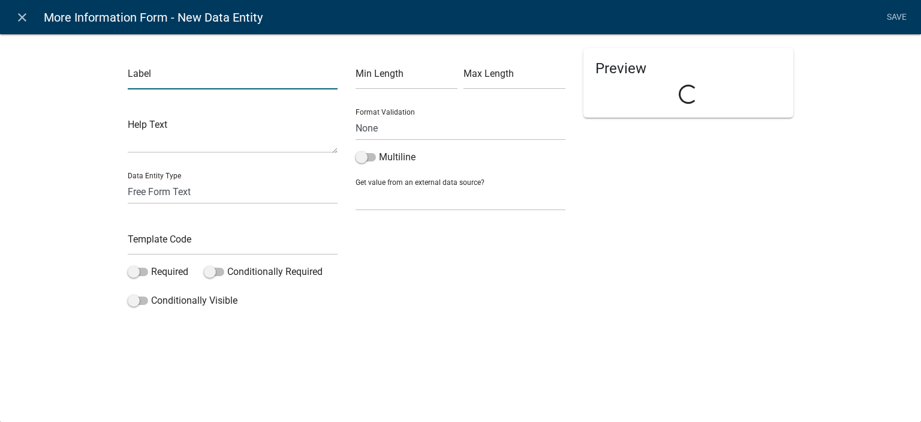
click at [194, 82] on input "text" at bounding box center [233, 77] width 210 height 25
type input "Display Notes from Staff"
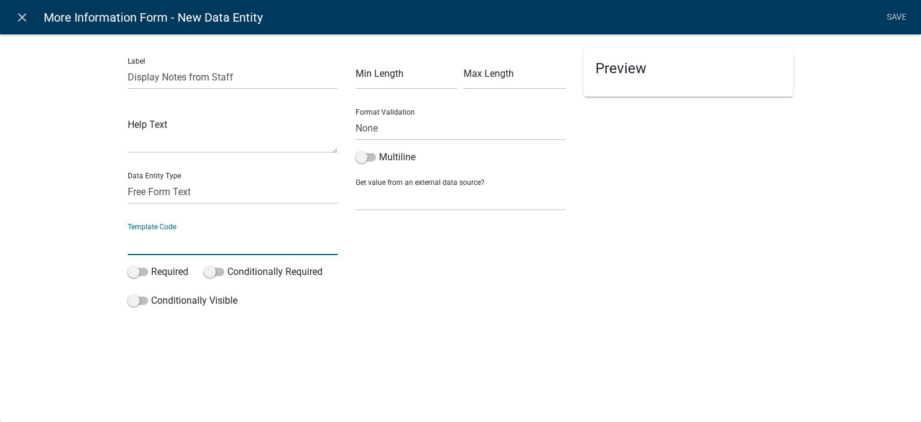
click at [195, 244] on input "text" at bounding box center [233, 242] width 210 height 25
click at [202, 182] on select "Free Form Text Document Display Entity Value Fee Numeric Data Date Map Sketch D…" at bounding box center [233, 191] width 210 height 25
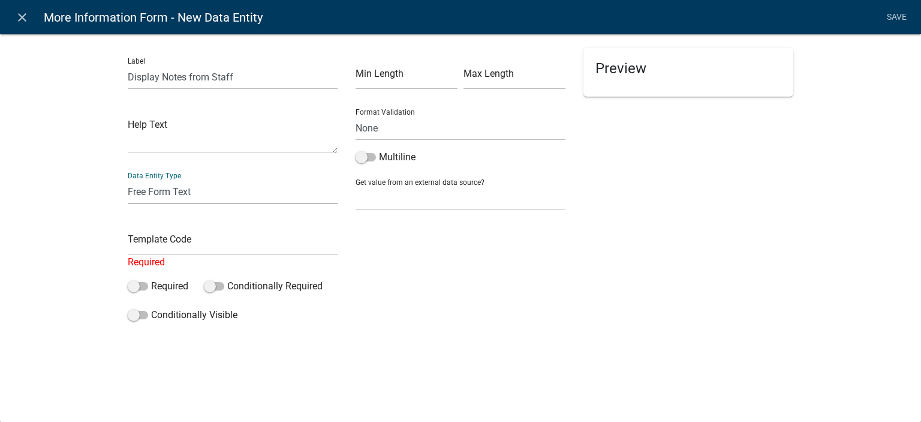
select select "display-entity-value"
click at [128, 179] on select "Free Form Text Document Display Entity Value Fee Numeric Data Date Map Sketch D…" at bounding box center [233, 191] width 210 height 25
select select "display-entity-value"
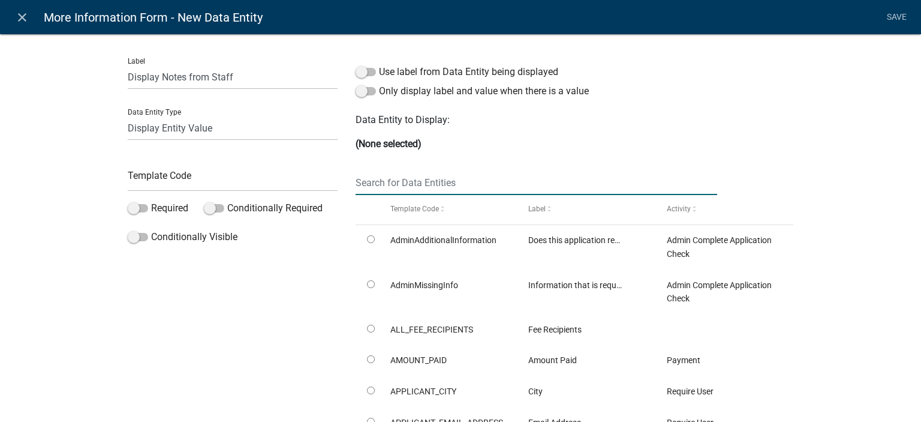
click at [412, 181] on input "text" at bounding box center [537, 182] width 362 height 25
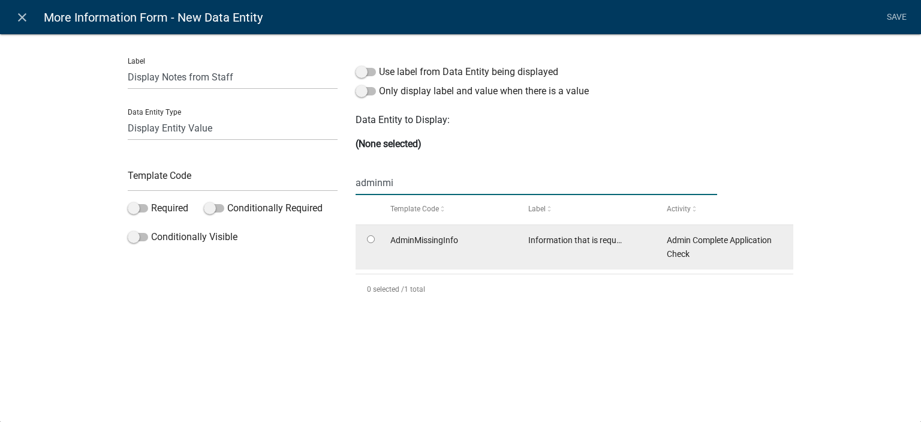
type input "adminmi"
click at [372, 238] on input "radio" at bounding box center [371, 239] width 8 height 8
radio input "true"
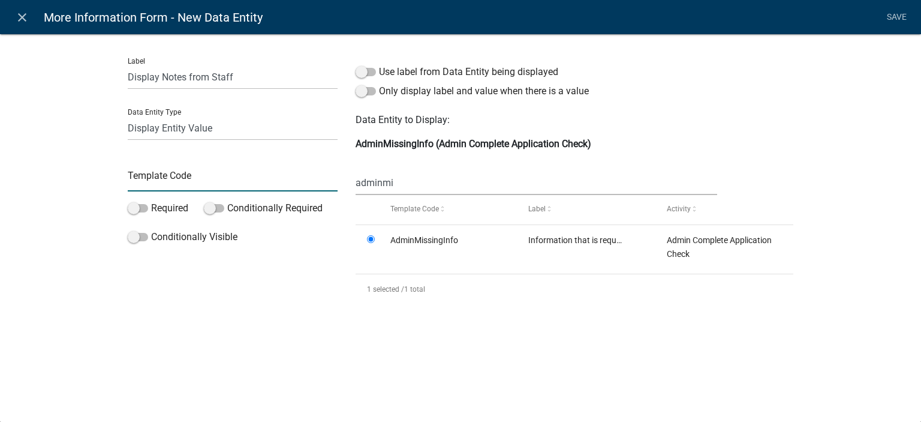
click at [170, 180] on input "text" at bounding box center [233, 179] width 210 height 25
type input "DisplayAdminMissingInfo"
click at [89, 181] on div "Label Display Notes from Staff Data Entity Type Free Form Text Document Display…" at bounding box center [460, 177] width 921 height 326
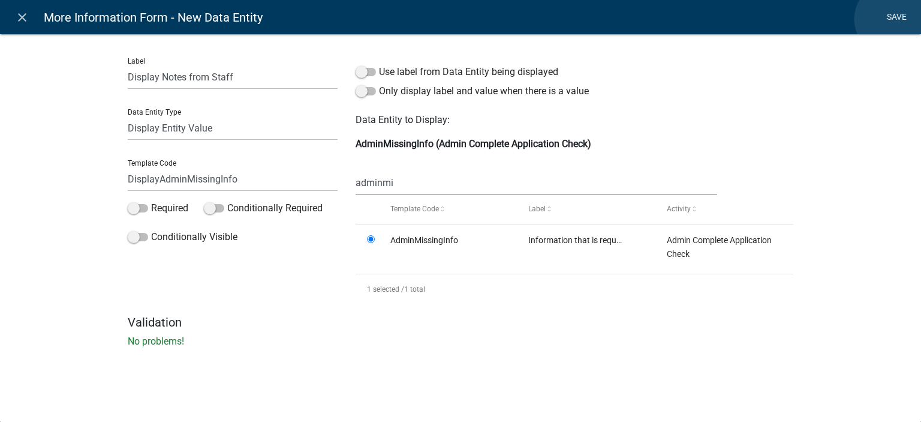
click at [893, 19] on link "Save" at bounding box center [897, 17] width 30 height 23
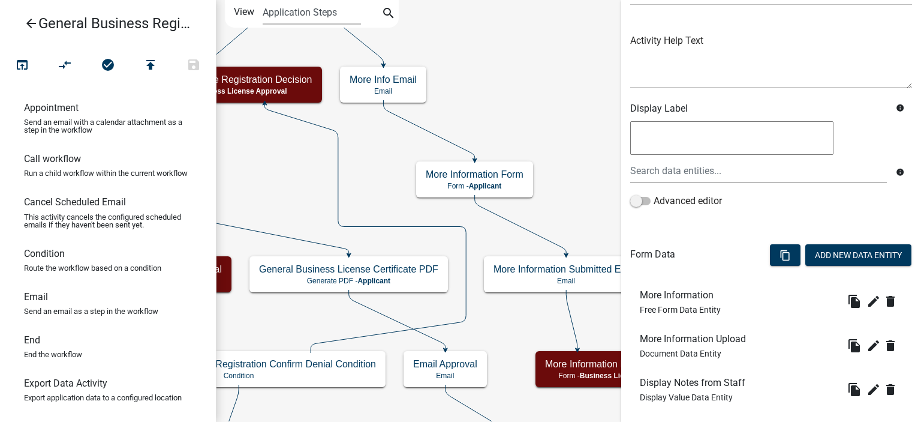
scroll to position [188, 0]
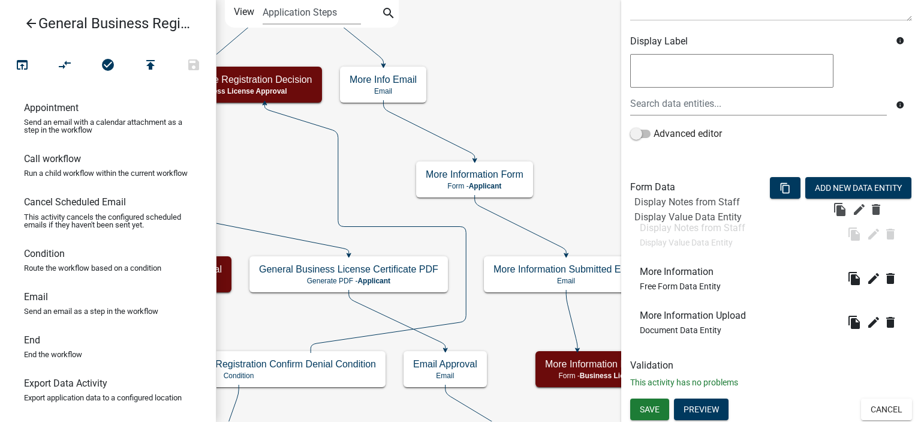
drag, startPoint x: 714, startPoint y: 332, endPoint x: 709, endPoint y: 218, distance: 113.5
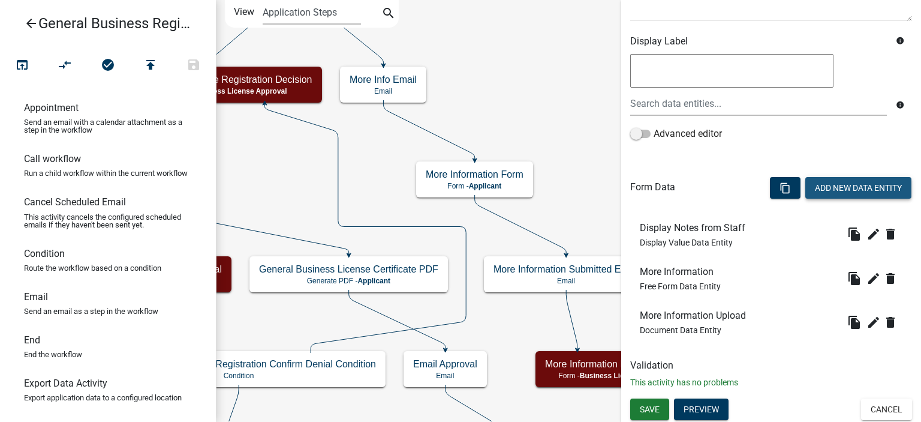
click at [825, 186] on button "Add New Data Entity" at bounding box center [859, 188] width 106 height 22
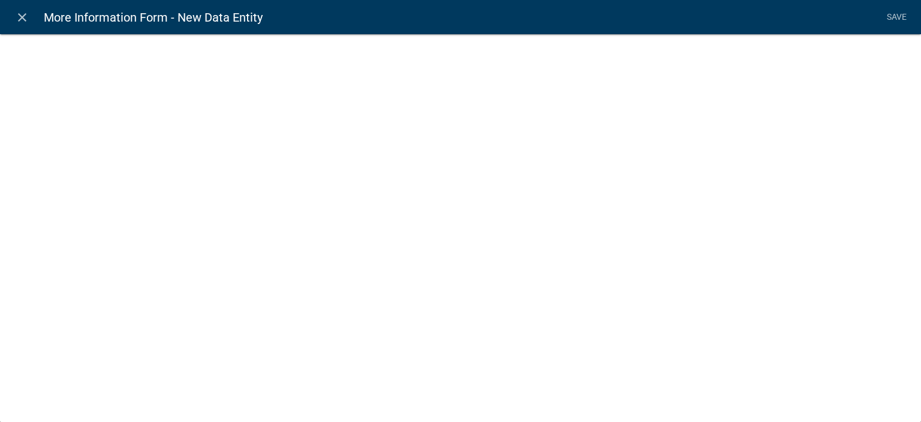
select select
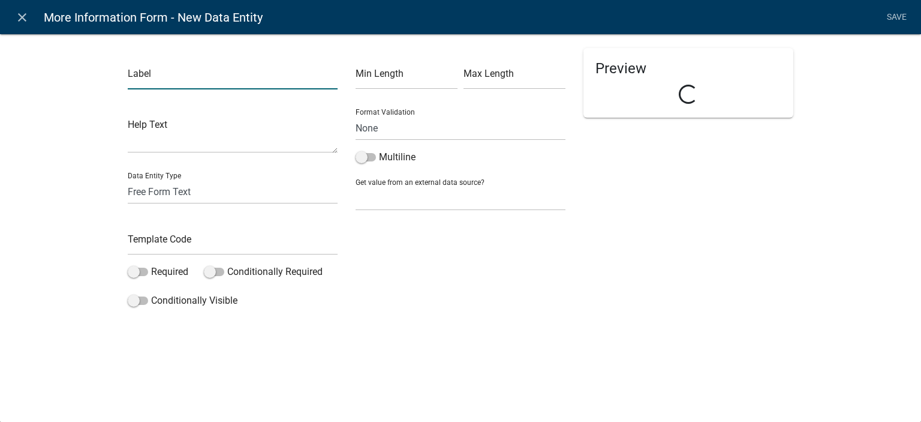
click at [187, 86] on input "text" at bounding box center [233, 77] width 210 height 25
type input "Click Next Text"
click at [194, 197] on select "Free Form Text Document Display Entity Value Fee Numeric Data Date Map Sketch D…" at bounding box center [233, 191] width 210 height 25
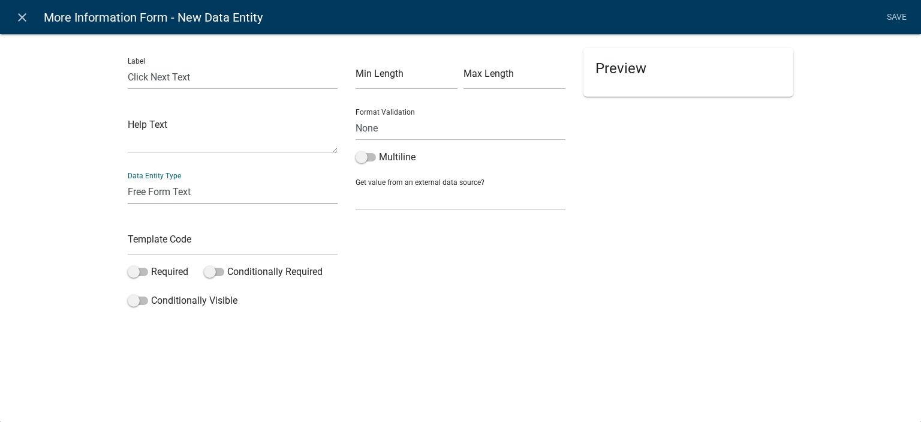
select select "rich-text"
click at [128, 179] on select "Free Form Text Document Display Entity Value Fee Numeric Data Date Map Sketch D…" at bounding box center [233, 191] width 210 height 25
select select "rich-text"
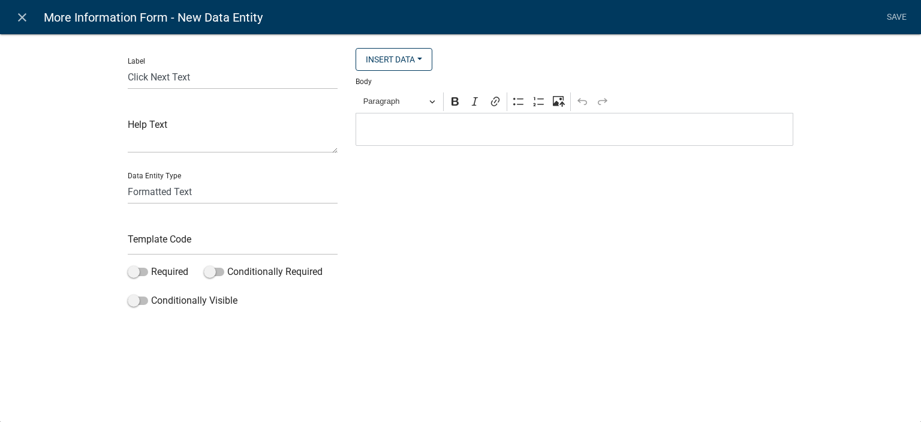
click at [406, 133] on p "Editor editing area: main. Press Alt+0 for help." at bounding box center [574, 129] width 425 height 14
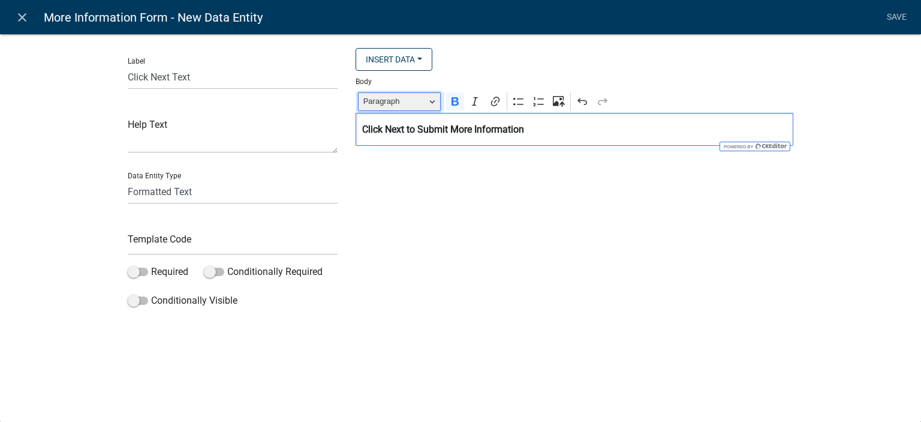
click at [413, 103] on span "Paragraph" at bounding box center [395, 101] width 62 height 14
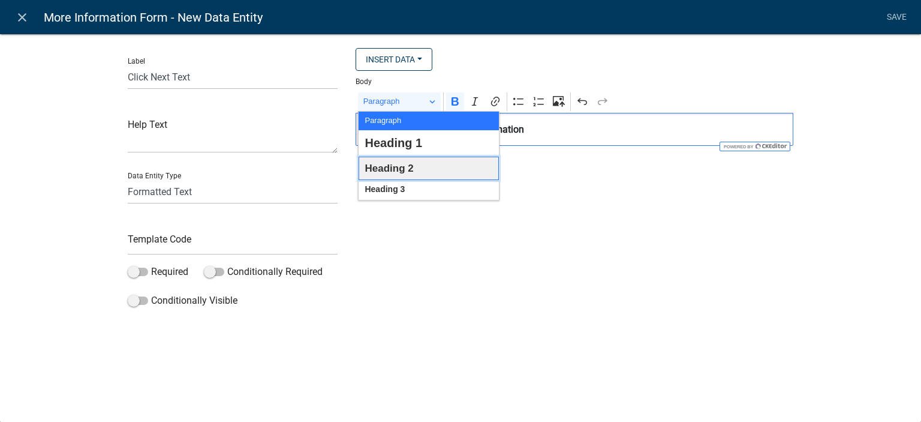
click at [401, 165] on span "Heading 2" at bounding box center [389, 168] width 49 height 19
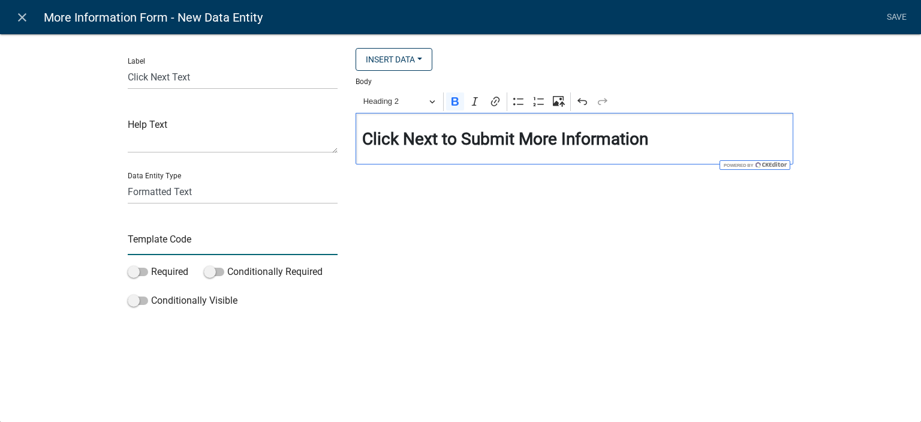
click at [229, 232] on input "text" at bounding box center [233, 242] width 210 height 25
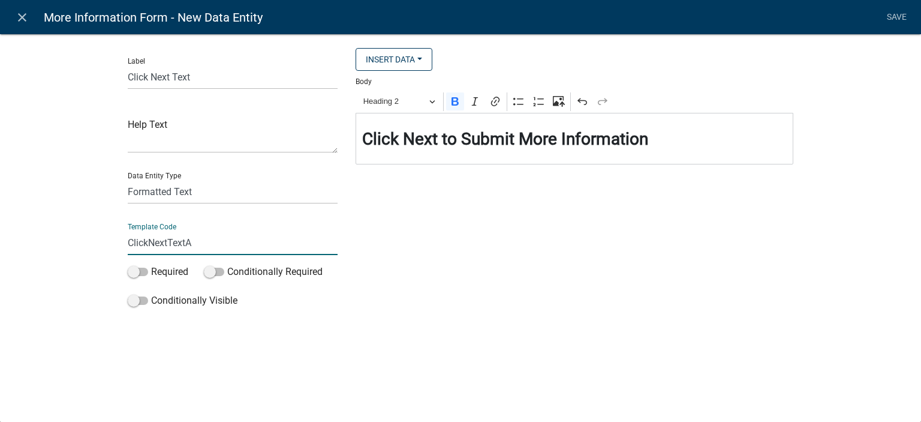
type input "ClickNextTextAdmin"
click at [50, 251] on div "Label Click Next Text Help Text Data Entity Type Free Form Text Document Displa…" at bounding box center [460, 175] width 921 height 323
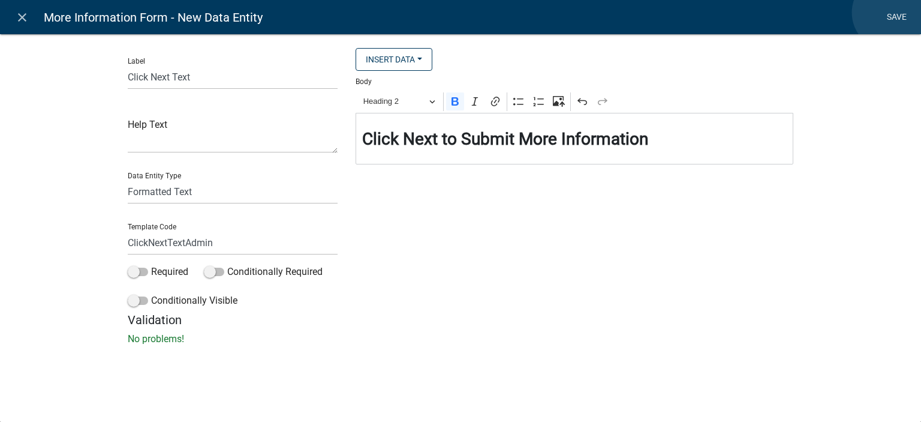
click at [890, 13] on link "Save" at bounding box center [897, 17] width 30 height 23
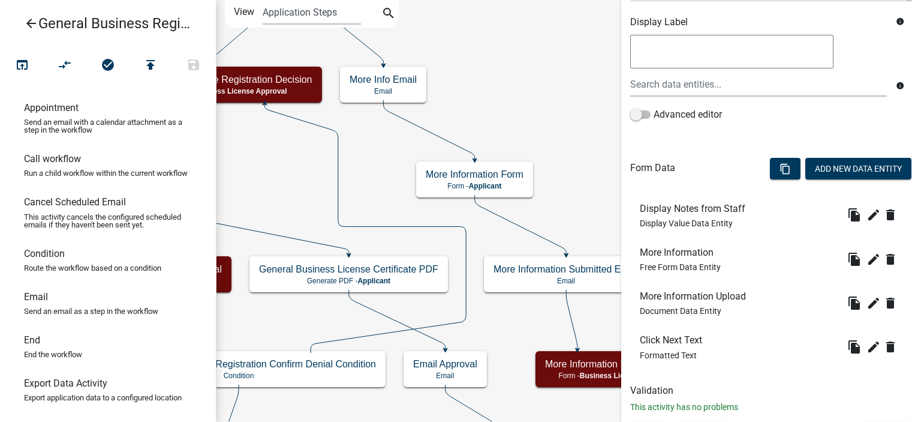
scroll to position [232, 0]
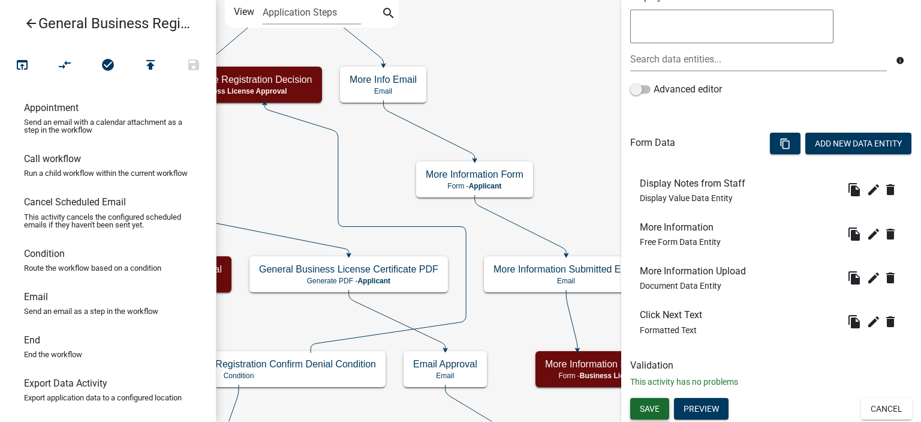
click at [660, 403] on span "Save" at bounding box center [650, 408] width 20 height 10
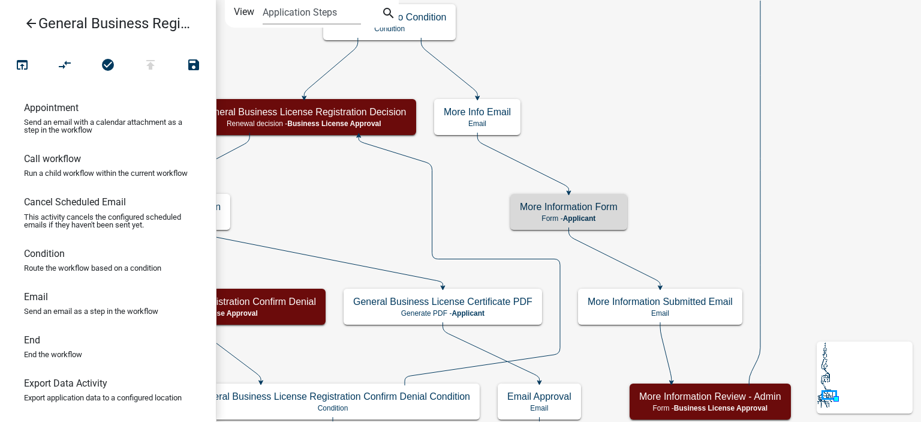
scroll to position [0, 0]
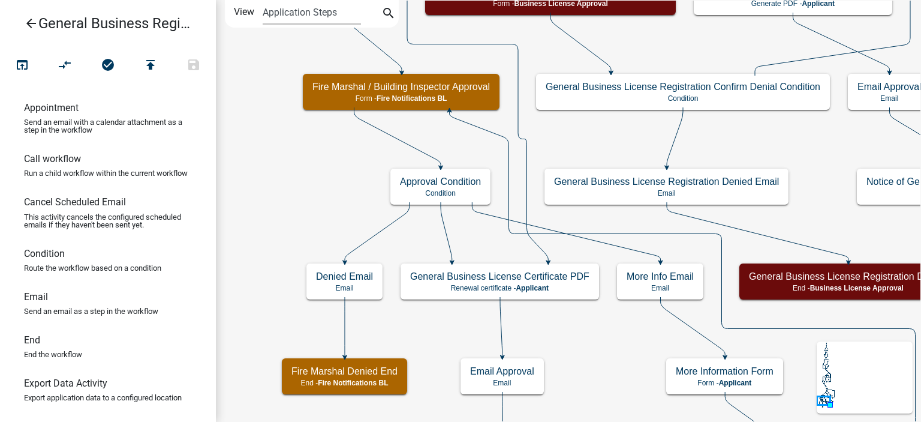
click at [421, 73] on icon "Start Start - Applicant Notify Approvers Email Email Approval Email Approved En…" at bounding box center [679, 292] width 925 height 582
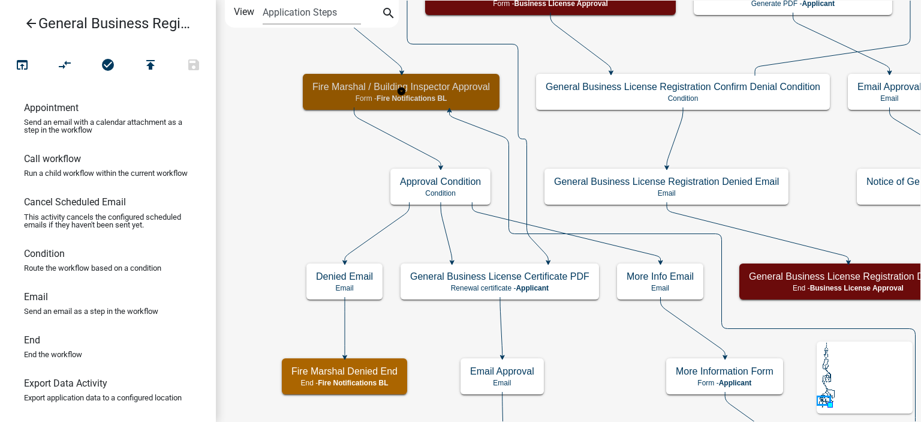
click at [422, 83] on h5 "Fire Marshal / Building Inspector Approval" at bounding box center [402, 86] width 178 height 11
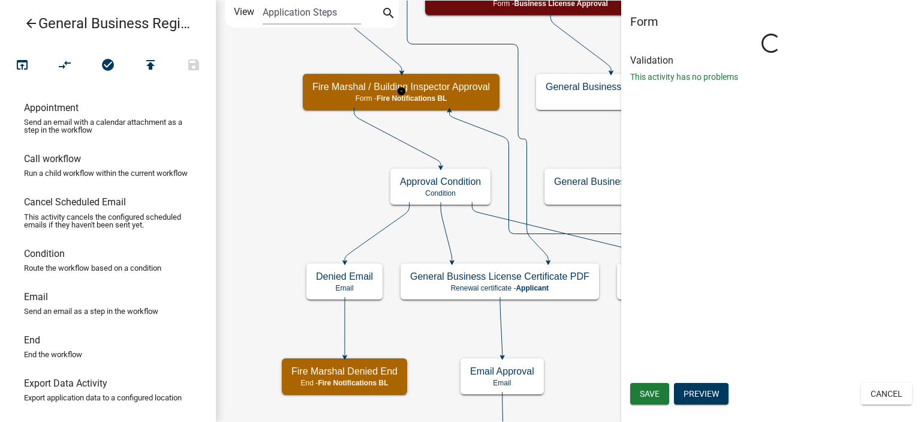
select select "D8263C80-976B-478E-AC0A-9B30F681C0C3"
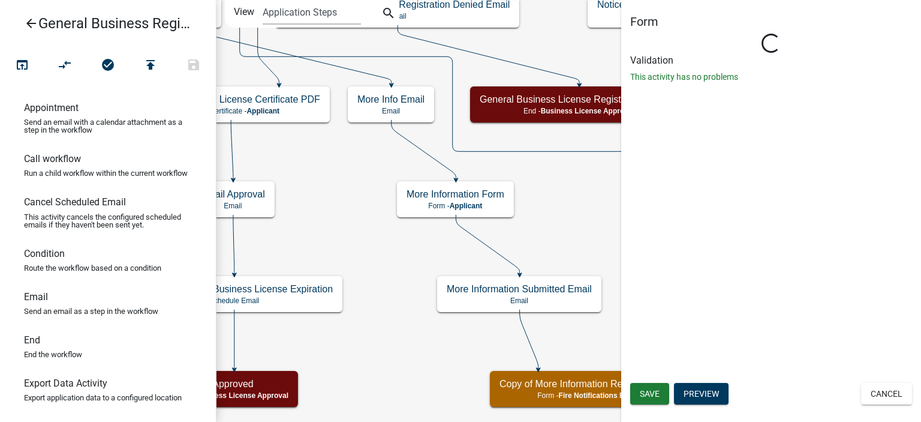
select select "D8263C80-976B-478E-AC0A-9B30F681C0C3"
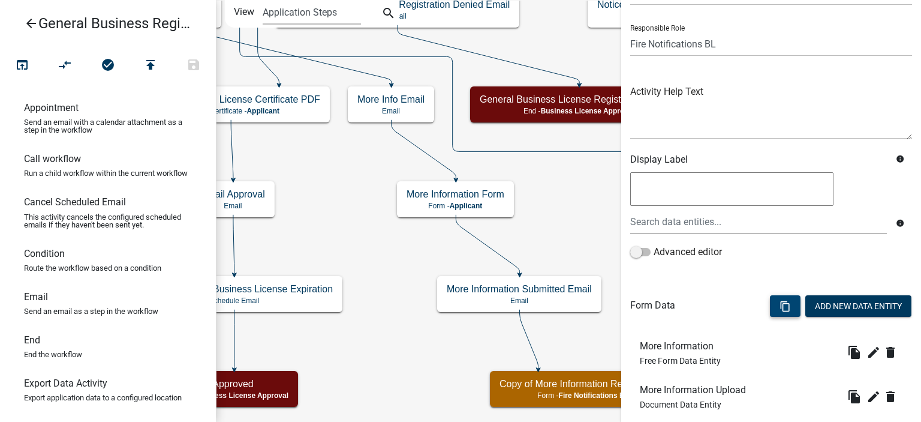
scroll to position [144, 0]
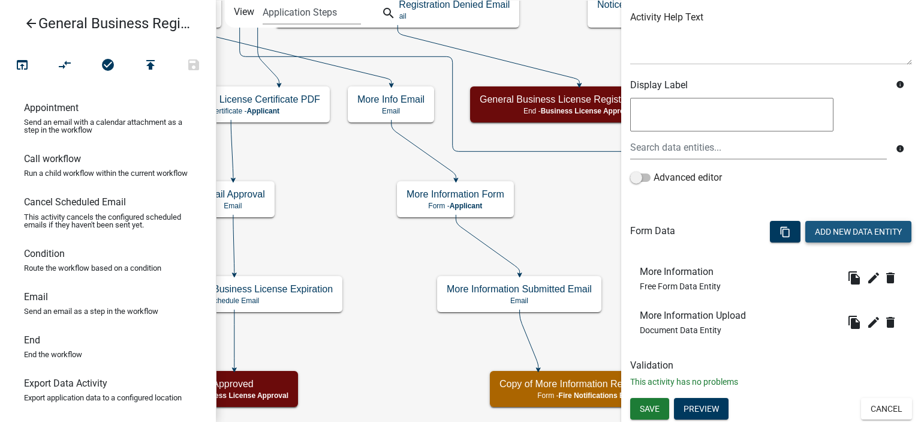
click at [851, 228] on button "Add New Data Entity" at bounding box center [859, 232] width 106 height 22
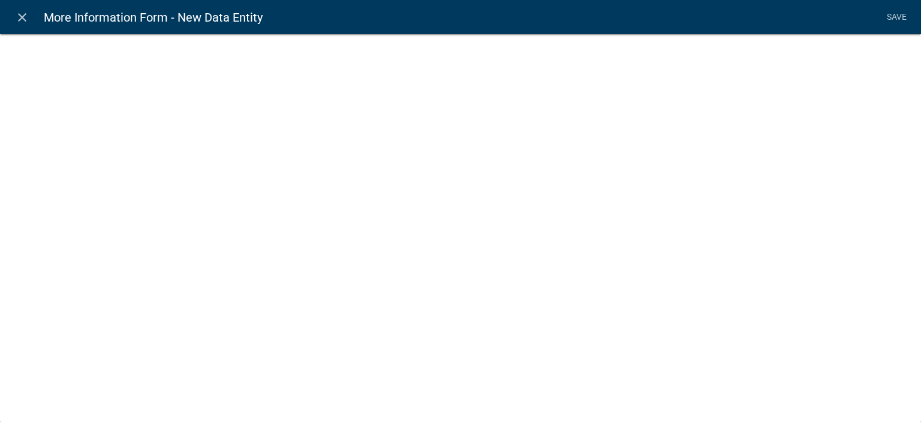
select select
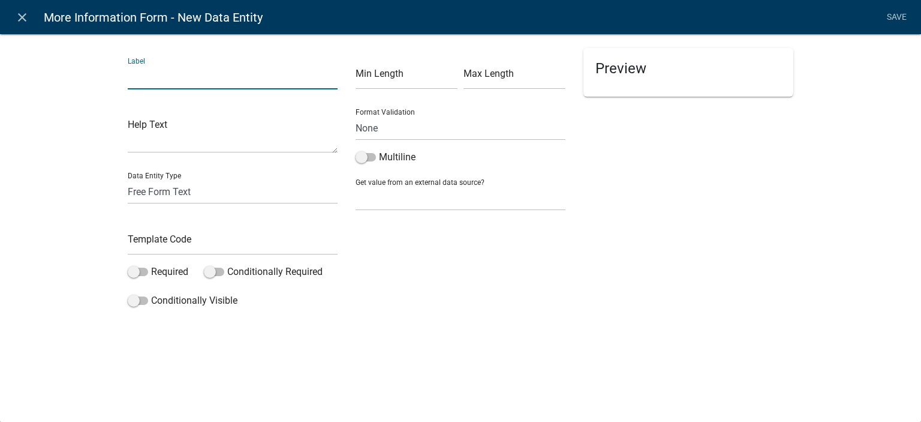
click at [209, 82] on input "text" at bounding box center [233, 77] width 210 height 25
type input "Display Notes from Staff"
click at [193, 190] on select "Free Form Text Document Display Entity Value Fee Numeric Data Date Map Sketch D…" at bounding box center [233, 191] width 210 height 25
select select "display-entity-value"
click at [128, 179] on select "Free Form Text Document Display Entity Value Fee Numeric Data Date Map Sketch D…" at bounding box center [233, 191] width 210 height 25
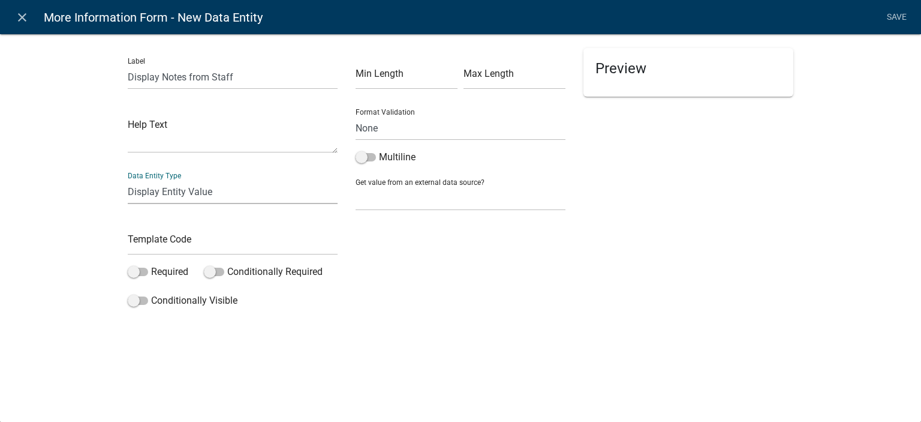
select select "display-entity-value"
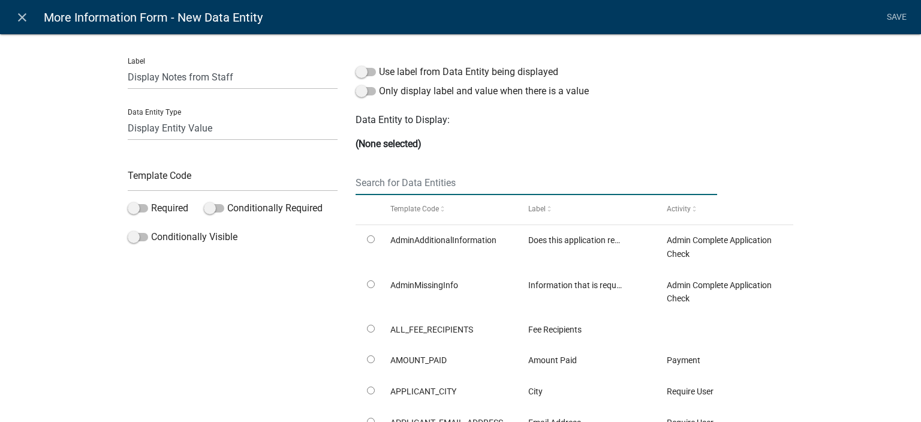
click at [418, 182] on input "text" at bounding box center [537, 182] width 362 height 25
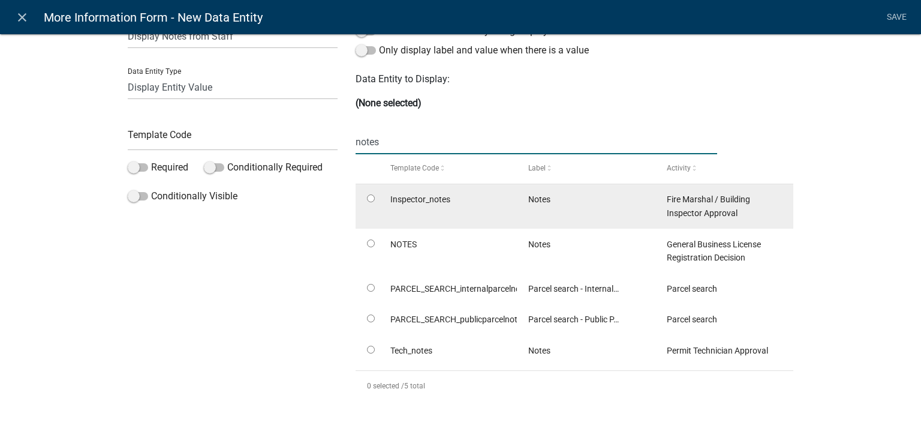
scroll to position [60, 0]
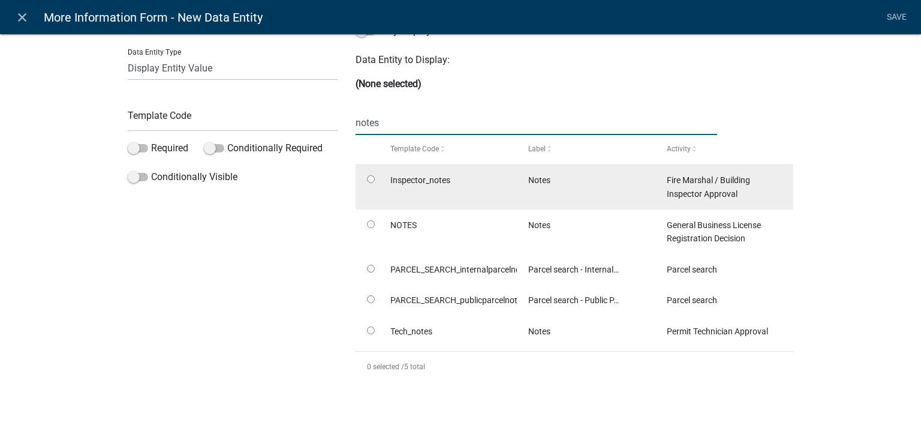
type input "notes"
click at [367, 182] on input "radio" at bounding box center [371, 179] width 8 height 8
radio input "true"
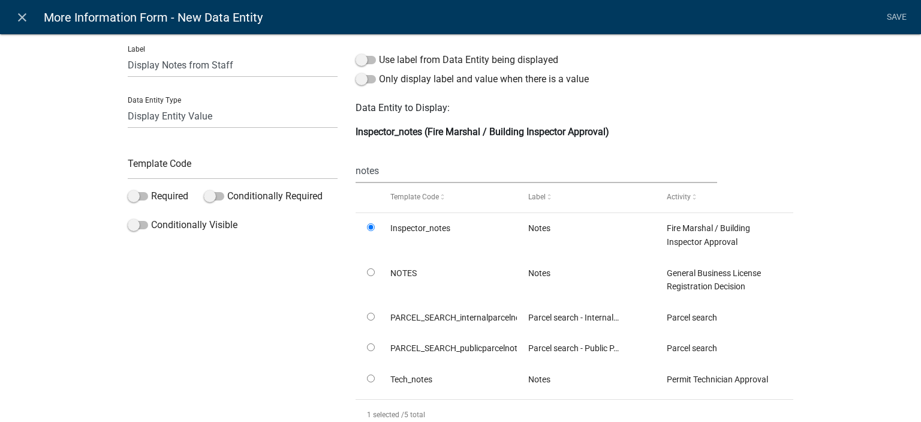
scroll to position [0, 0]
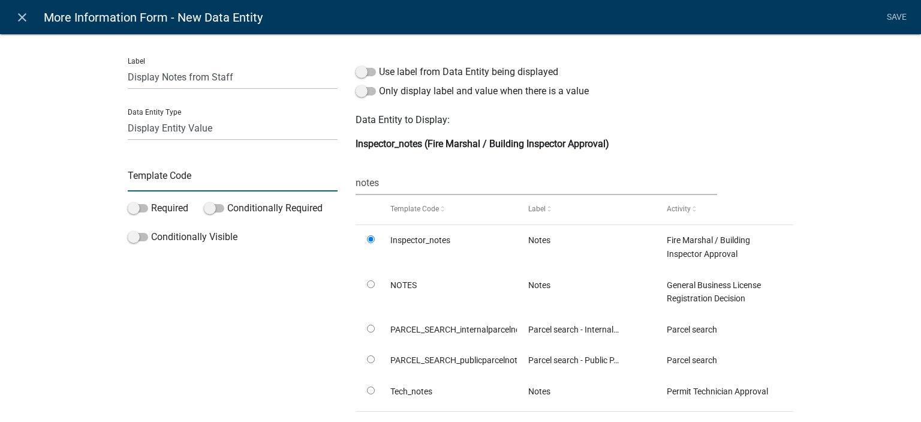
click at [197, 176] on input "text" at bounding box center [233, 179] width 210 height 25
type input "DisplayNotesFire"
click at [56, 236] on div "Label Display Notes from Staff Data Entity Type Free Form Text Document Display…" at bounding box center [460, 262] width 921 height 497
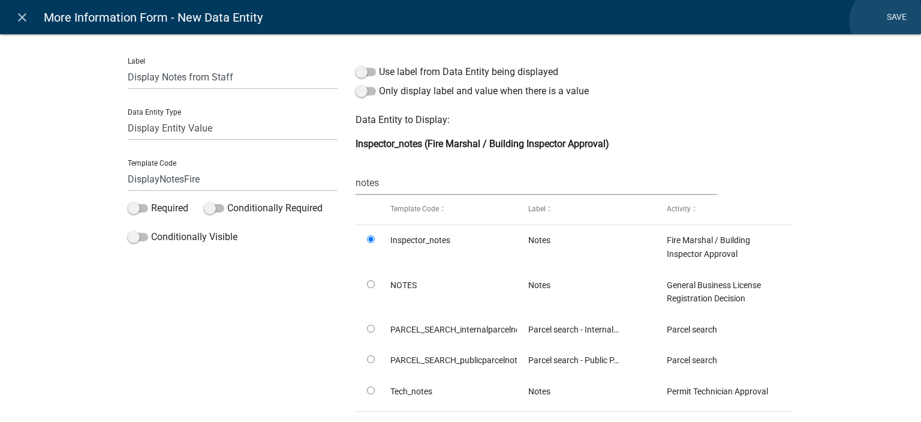
click at [888, 21] on link "Save" at bounding box center [897, 17] width 30 height 23
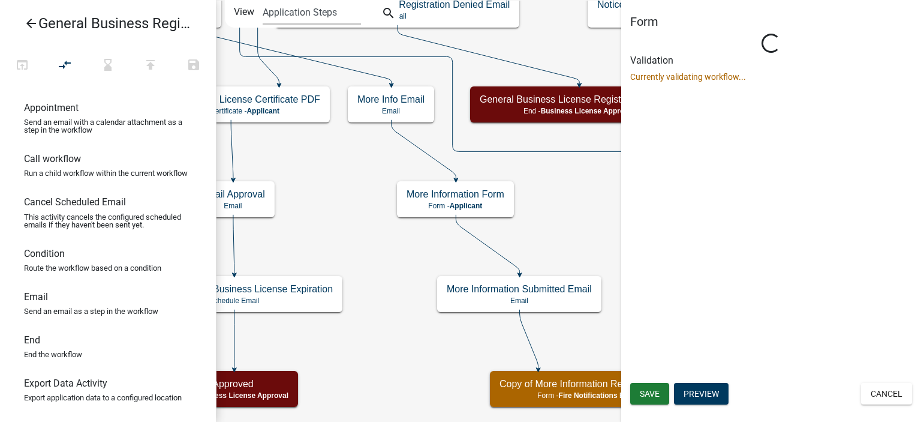
select select "D8263C80-976B-478E-AC0A-9B30F681C0C3"
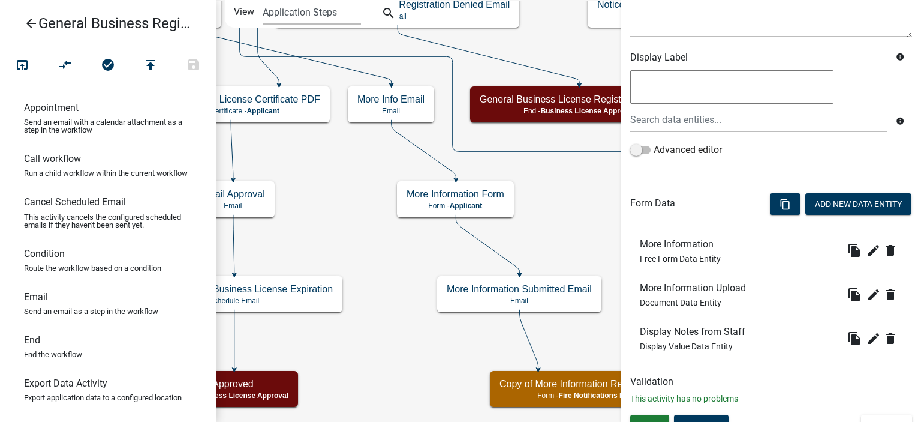
scroll to position [188, 0]
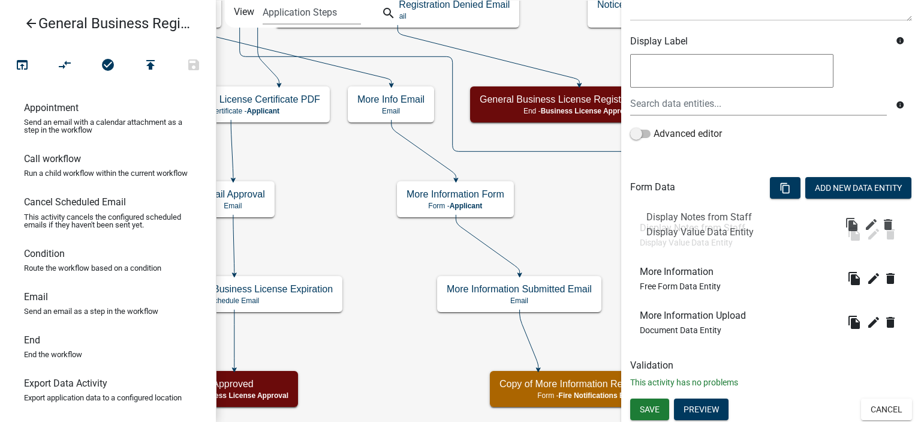
drag, startPoint x: 700, startPoint y: 321, endPoint x: 707, endPoint y: 218, distance: 102.8
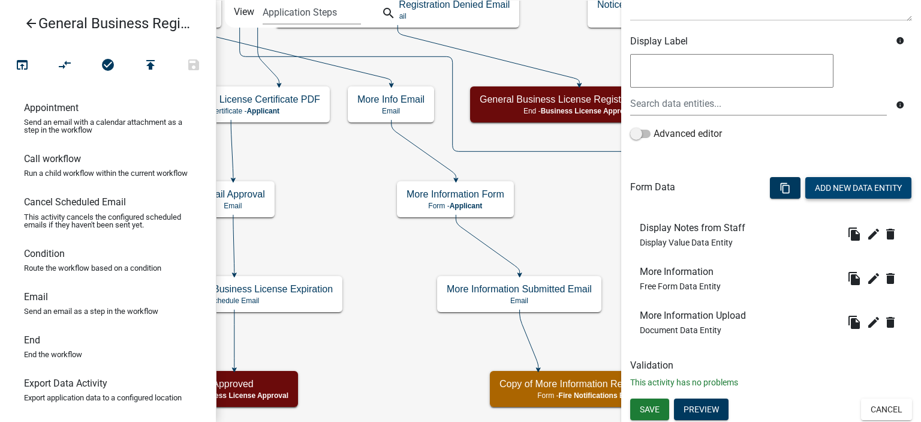
click at [806, 182] on button "Add New Data Entity" at bounding box center [859, 188] width 106 height 22
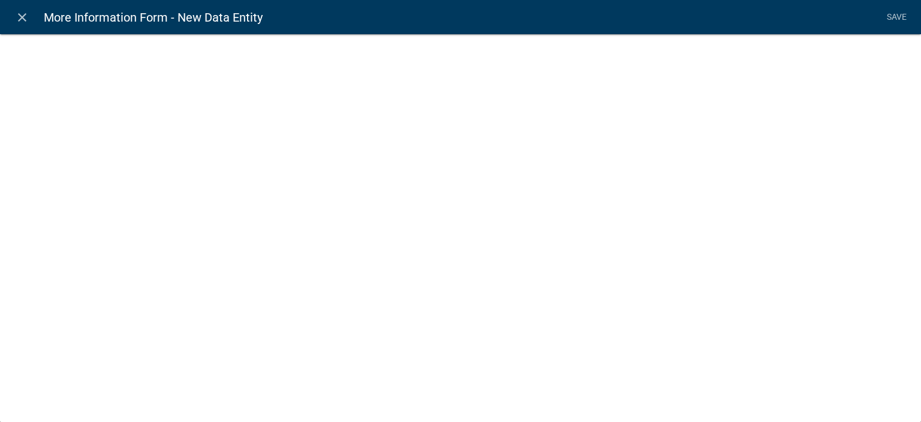
select select
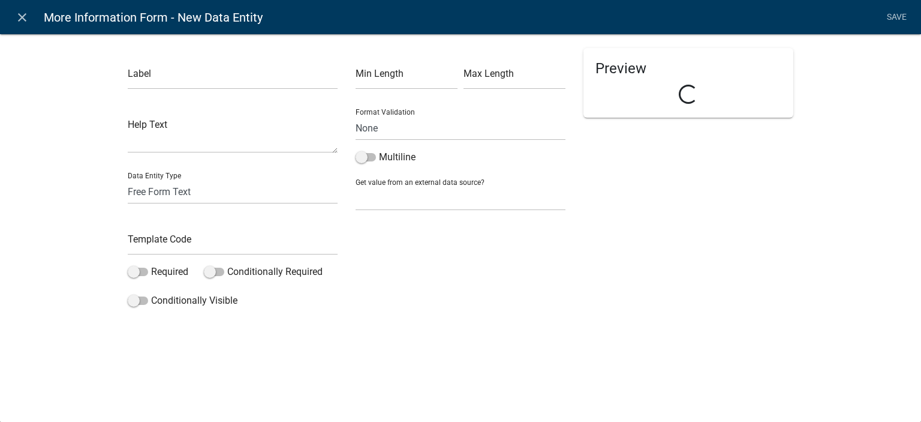
click at [120, 83] on div "Label Help Text Data Entity Type Free Form Text Document Display Entity Value F…" at bounding box center [233, 180] width 228 height 265
click at [130, 79] on input "text" at bounding box center [233, 77] width 210 height 25
type input "Click Next Text"
click at [190, 189] on select "Free Form Text Document Display Entity Value Fee Numeric Data Date Map Sketch D…" at bounding box center [233, 191] width 210 height 25
select select "rich-text"
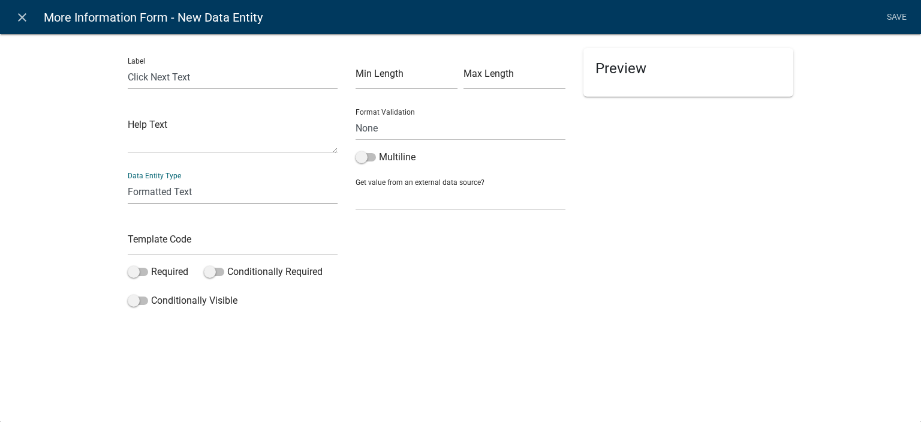
click at [128, 179] on select "Free Form Text Document Display Entity Value Fee Numeric Data Date Map Sketch D…" at bounding box center [233, 191] width 210 height 25
select select "rich-text"
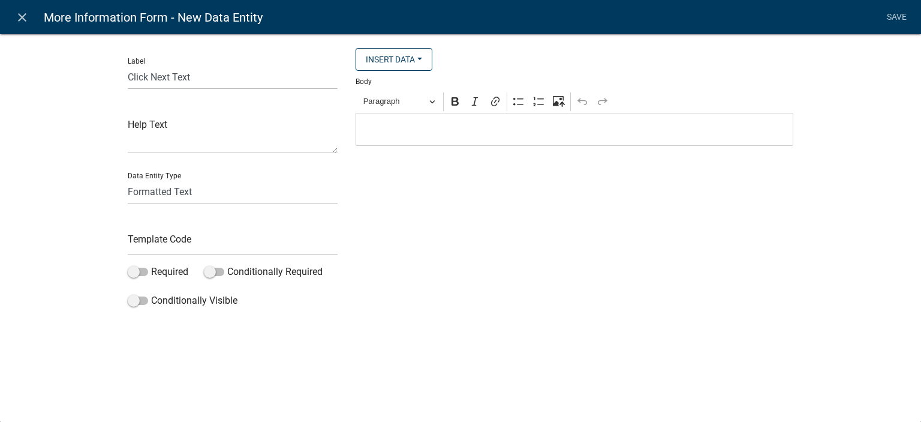
click at [419, 131] on p "Editor editing area: main. Press Alt+0 for help." at bounding box center [574, 129] width 425 height 14
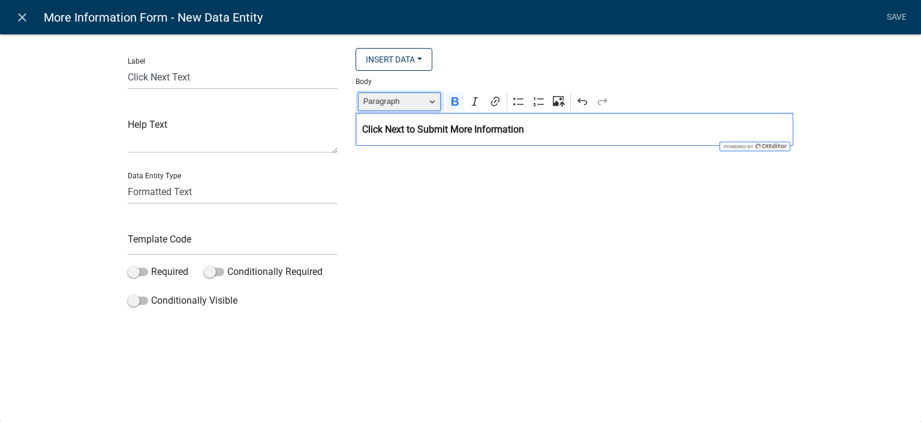
click at [427, 103] on button "Paragraph" at bounding box center [399, 101] width 83 height 19
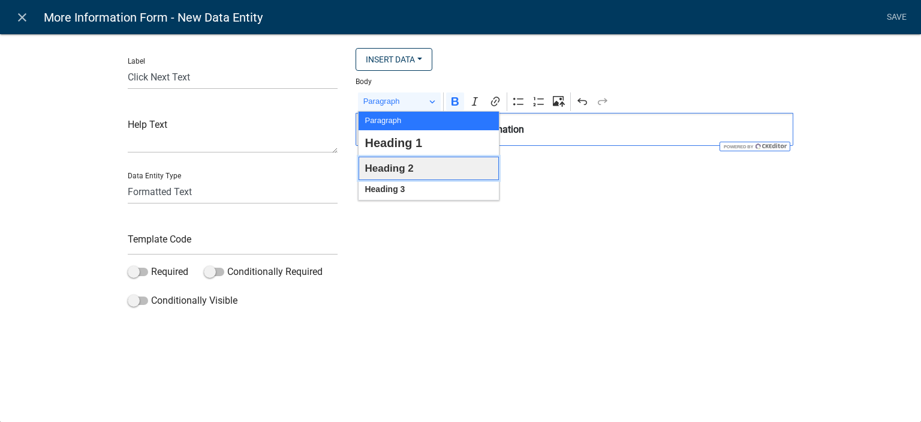
click at [418, 164] on button "Heading 2" at bounding box center [429, 168] width 140 height 23
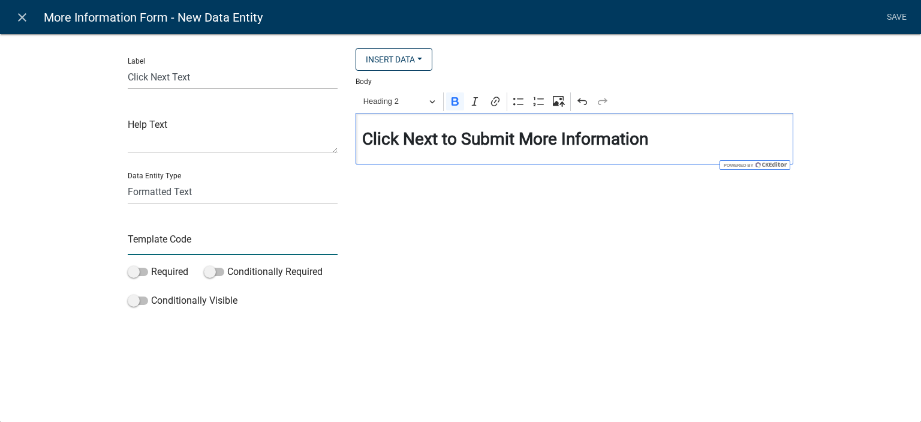
click at [228, 239] on input "text" at bounding box center [233, 242] width 210 height 25
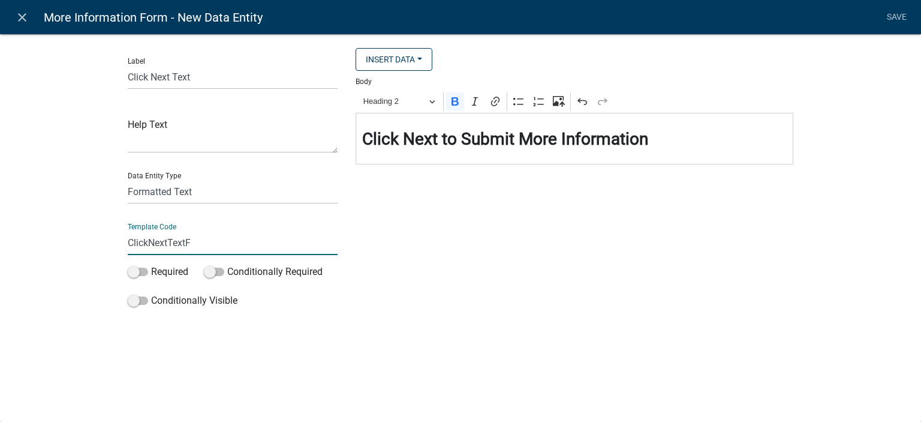
type input "ClickNextTextFire"
click at [103, 280] on div "Label Click Next Text Help Text Data Entity Type Free Form Text Document Displa…" at bounding box center [460, 175] width 921 height 323
click at [894, 14] on link "Save" at bounding box center [897, 17] width 30 height 23
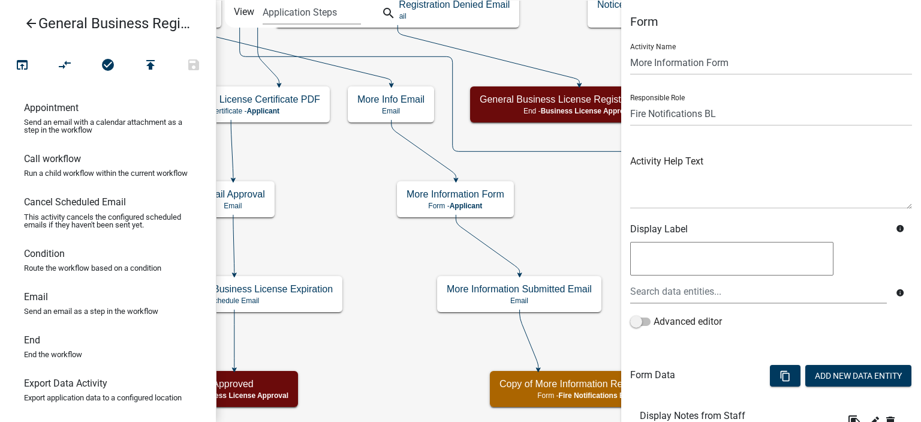
scroll to position [232, 0]
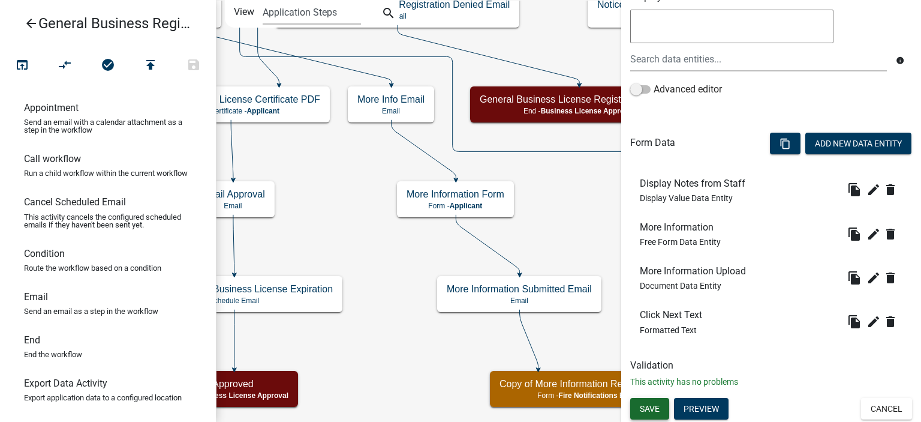
click at [655, 410] on span "Save" at bounding box center [650, 408] width 20 height 10
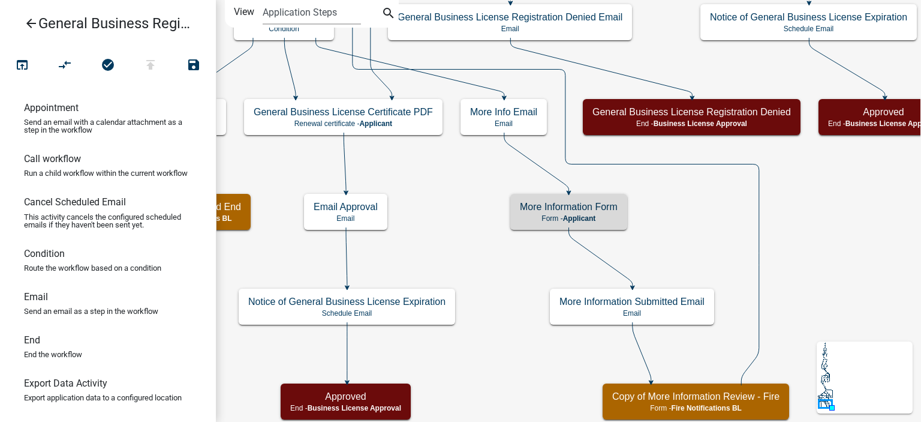
scroll to position [0, 0]
click at [497, 349] on icon "Start Start - Applicant Notify Approvers Email Email Approval Email Approved En…" at bounding box center [601, 211] width 768 height 421
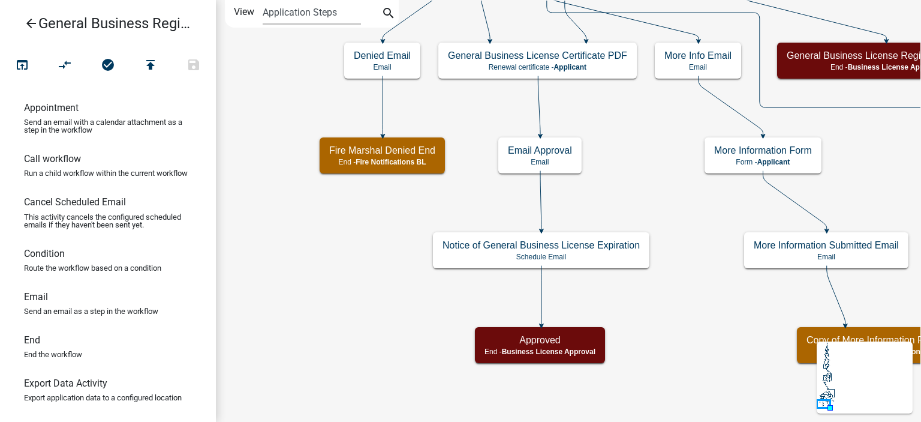
click at [30, 28] on icon "arrow_back" at bounding box center [31, 24] width 14 height 17
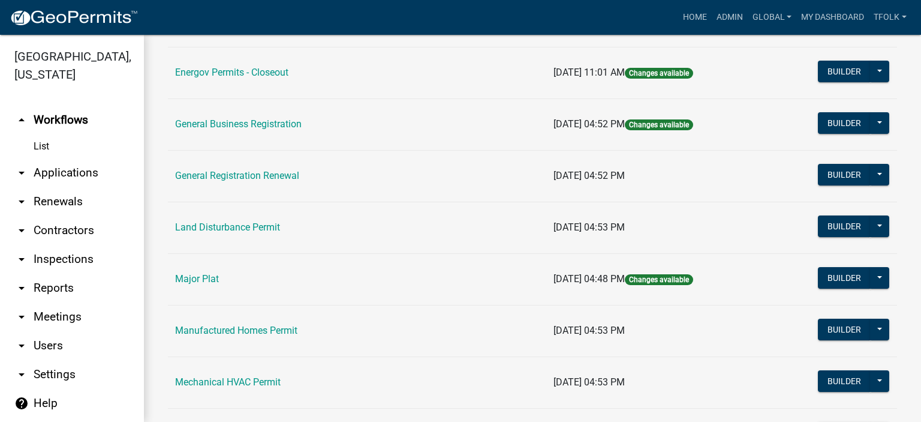
scroll to position [780, 0]
click at [826, 179] on button "Builder" at bounding box center [844, 175] width 53 height 22
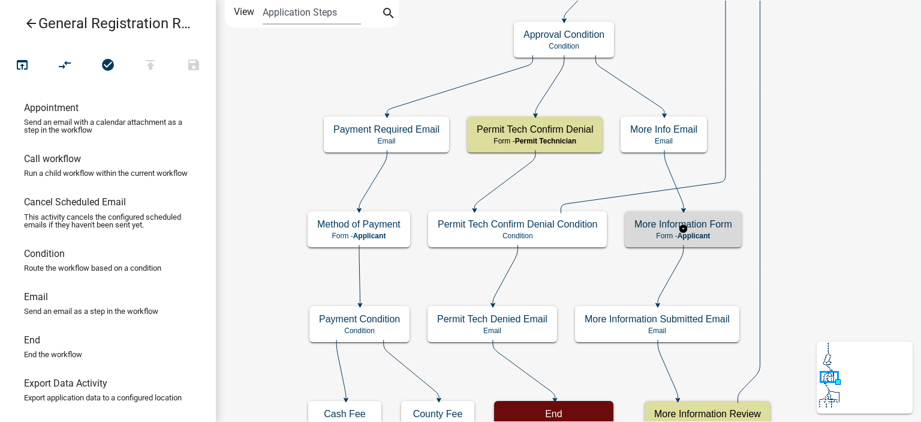
click at [701, 221] on h5 "More Information Form" at bounding box center [684, 223] width 98 height 11
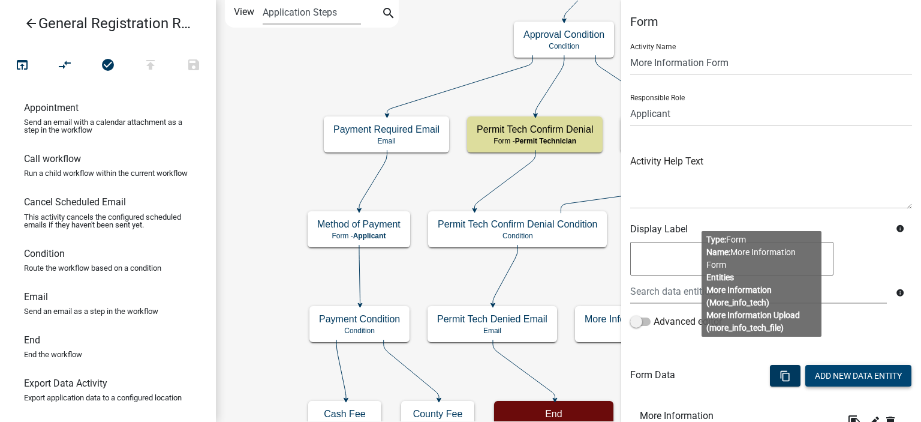
click at [857, 379] on button "Add New Data Entity" at bounding box center [859, 376] width 106 height 22
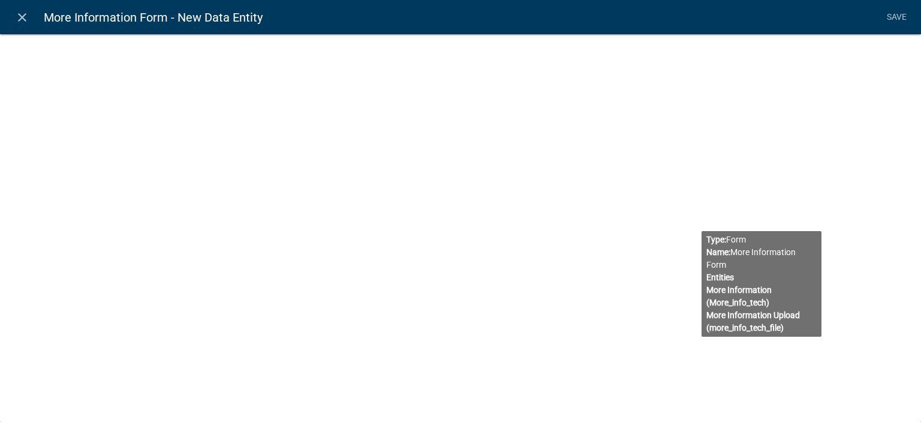
select select
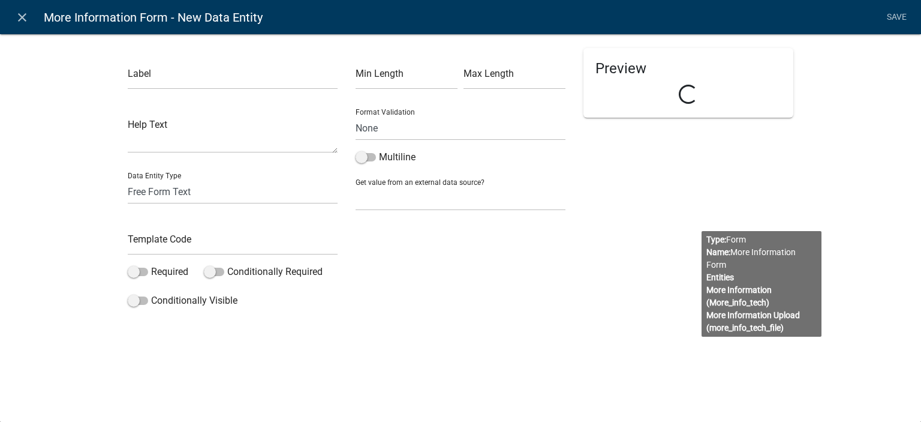
click at [785, 286] on body "Internet Explorer does NOT work with GeoPermits. Get a new browser for more sec…" at bounding box center [460, 211] width 921 height 422
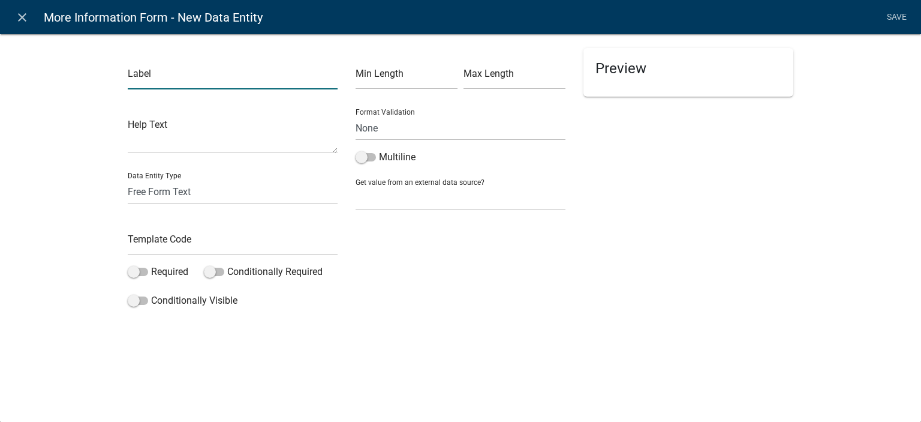
click at [206, 69] on input "text" at bounding box center [233, 77] width 210 height 25
type input "Display Notes from Staff"
click at [190, 197] on select "Free Form Text Document Display Entity Value Fee Numeric Data Date Map Sketch D…" at bounding box center [233, 191] width 210 height 25
select select "display-entity-value"
click at [128, 179] on select "Free Form Text Document Display Entity Value Fee Numeric Data Date Map Sketch D…" at bounding box center [233, 191] width 210 height 25
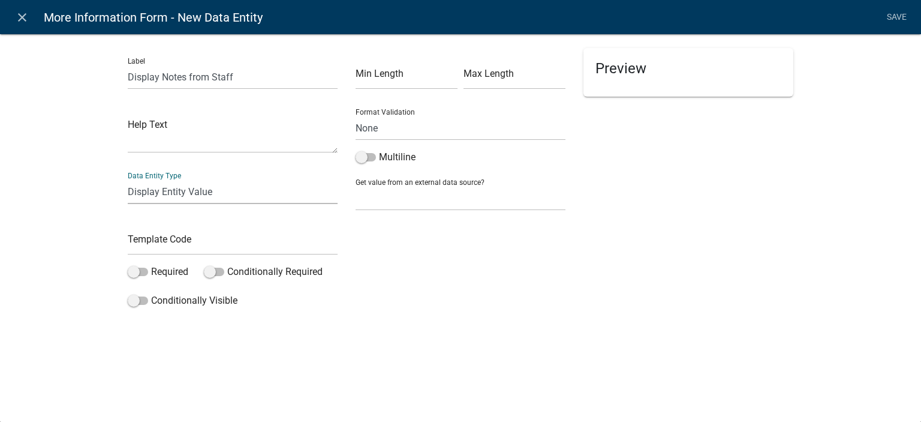
select select "display-entity-value"
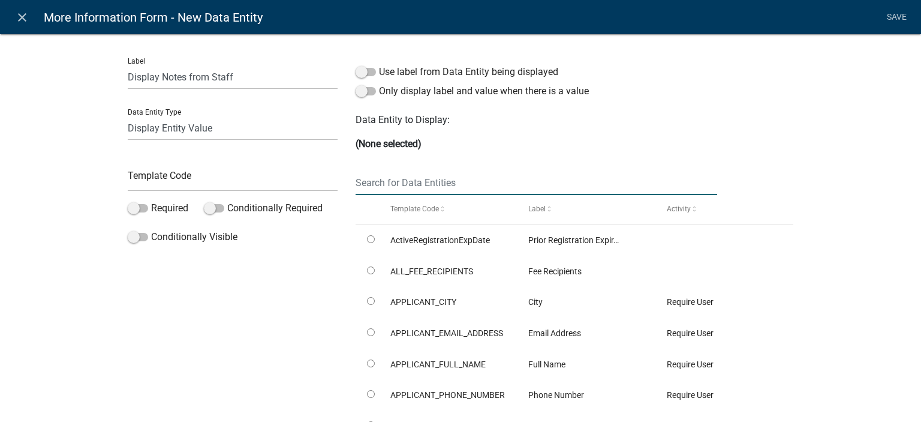
click at [427, 184] on input "text" at bounding box center [537, 182] width 362 height 25
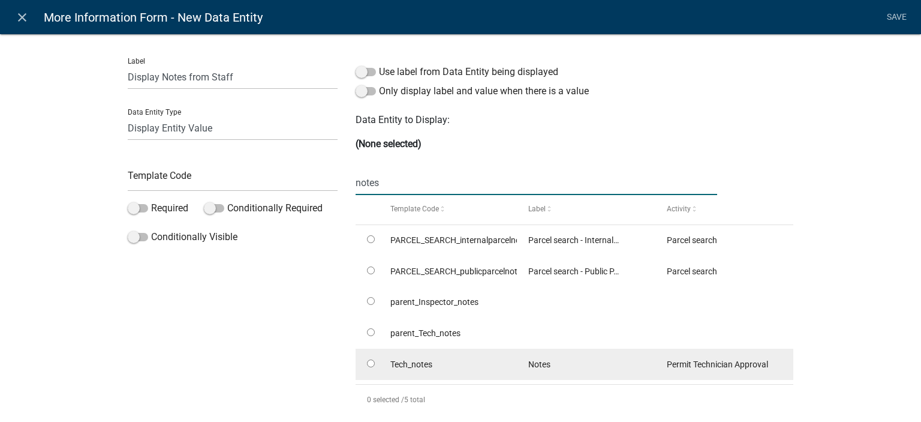
type input "notes"
click at [367, 362] on input "radio" at bounding box center [371, 363] width 8 height 8
radio input "true"
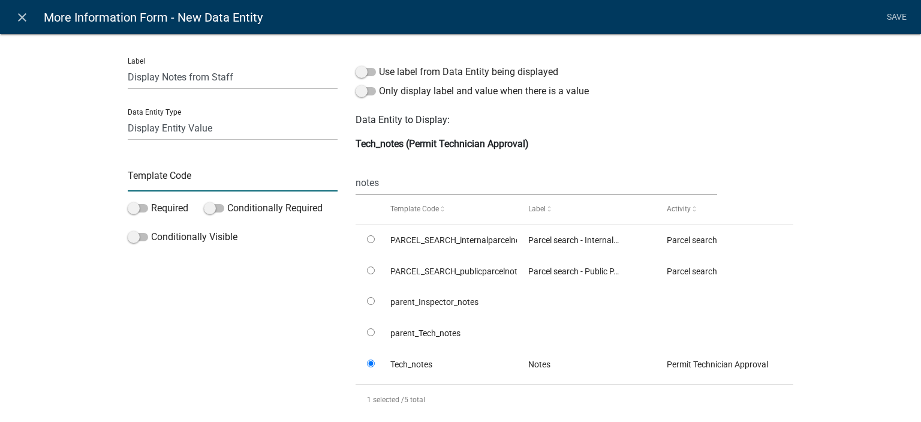
click at [181, 175] on input "text" at bounding box center [233, 179] width 210 height 25
type input "DisplayTechNotes"
click at [40, 190] on div "Label Display Notes from Staff Data Entity Type Free Form Text Document Display…" at bounding box center [460, 232] width 921 height 436
click at [893, 23] on link "Save" at bounding box center [897, 17] width 30 height 23
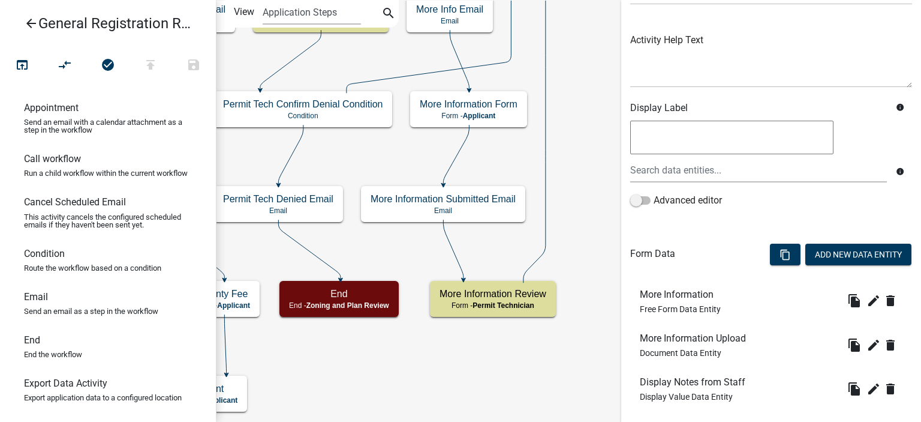
scroll to position [188, 0]
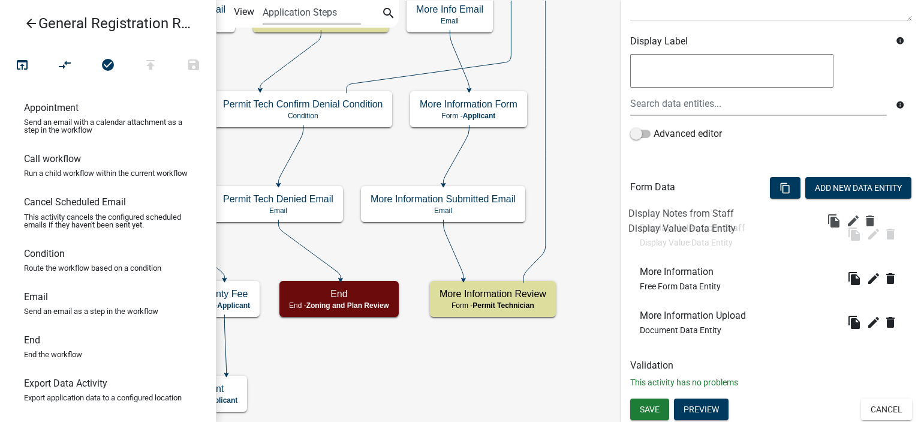
drag, startPoint x: 722, startPoint y: 241, endPoint x: 721, endPoint y: 221, distance: 19.8
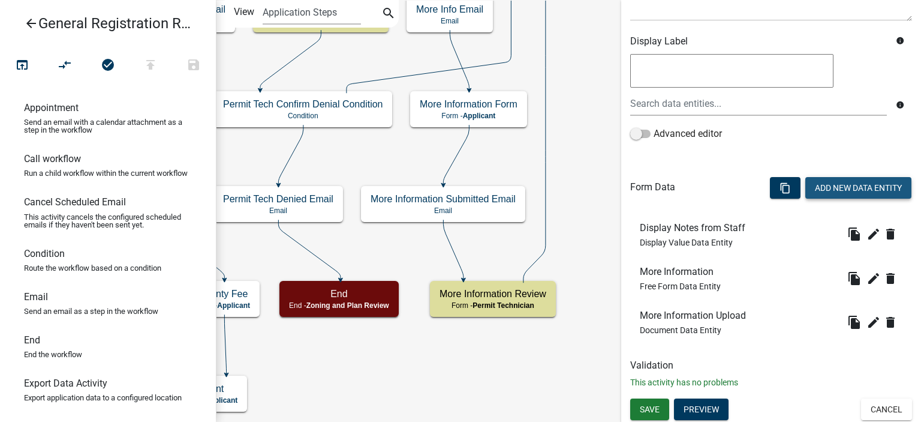
click at [828, 185] on button "Add New Data Entity" at bounding box center [859, 188] width 106 height 22
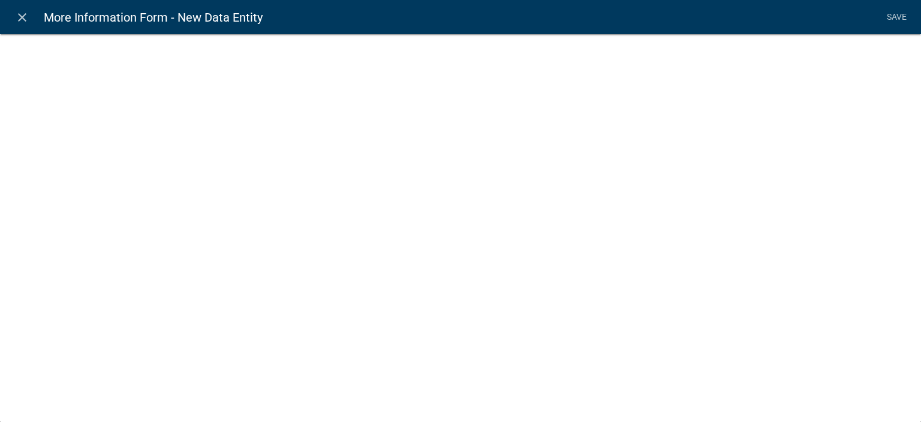
select select
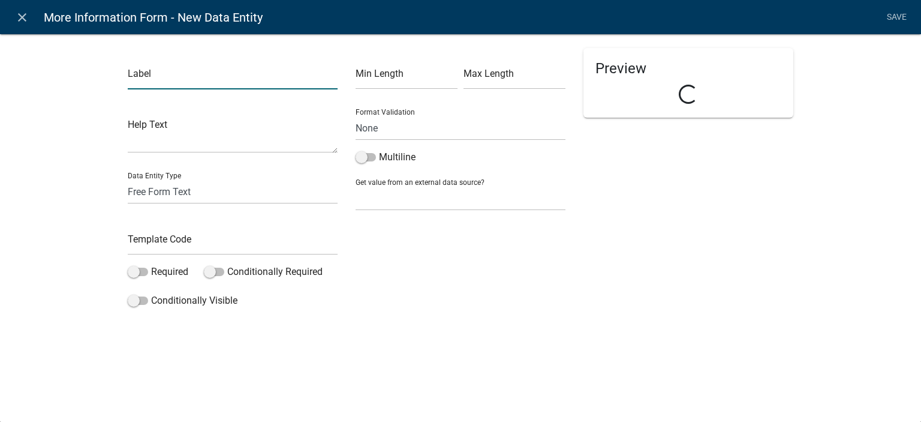
click at [242, 76] on input "text" at bounding box center [233, 77] width 210 height 25
type input "Click Next Text"
click at [209, 248] on input "text" at bounding box center [233, 242] width 210 height 25
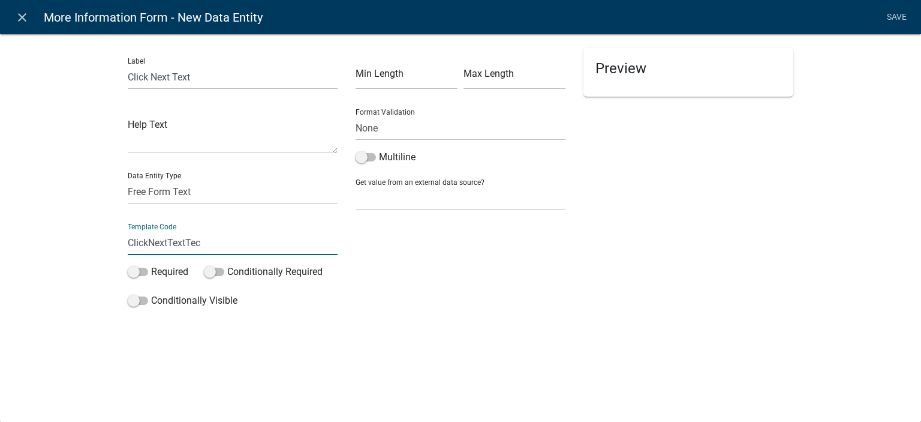
type input "ClickNextTextTech"
click at [196, 191] on select "Free Form Text Document Display Entity Value Fee Numeric Data Date Map Sketch D…" at bounding box center [233, 191] width 210 height 25
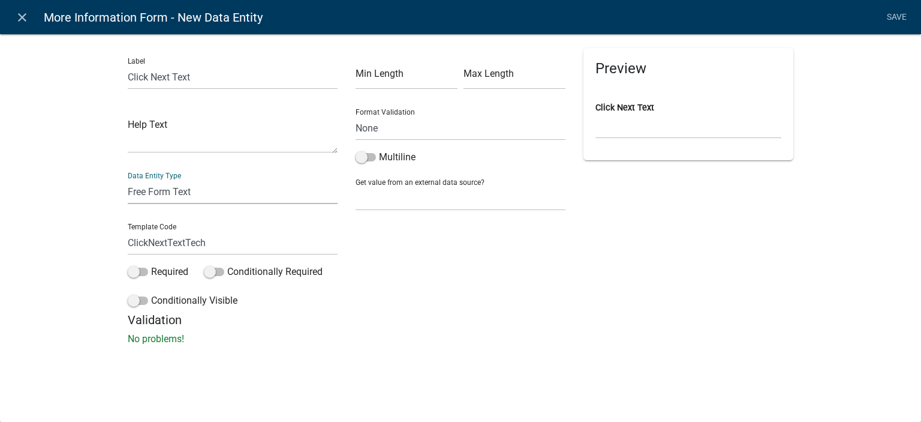
select select "rich-text"
click at [128, 179] on select "Free Form Text Document Display Entity Value Fee Numeric Data Date Map Sketch D…" at bounding box center [233, 191] width 210 height 25
select select "rich-text"
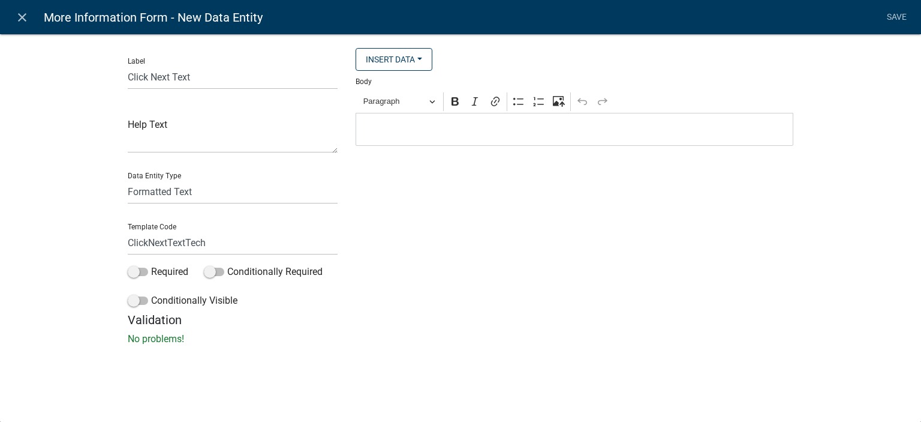
click at [410, 117] on div "Editor editing area: main. Press Alt+0 for help." at bounding box center [575, 129] width 438 height 33
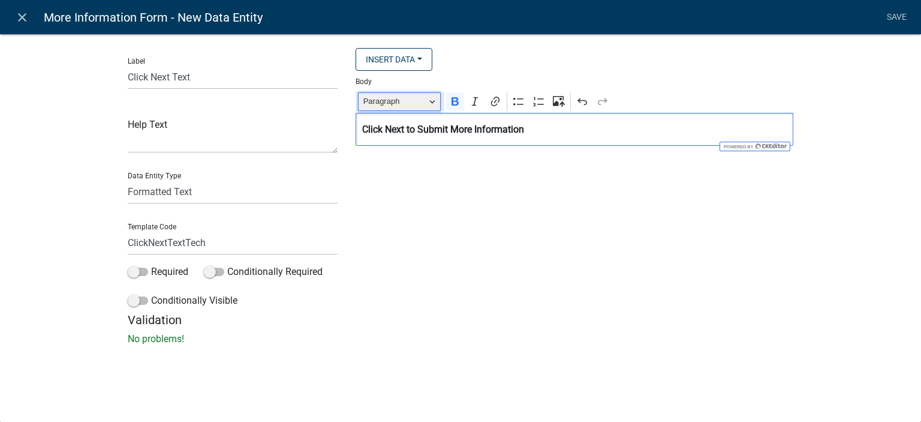
click at [414, 101] on span "Paragraph" at bounding box center [395, 101] width 62 height 14
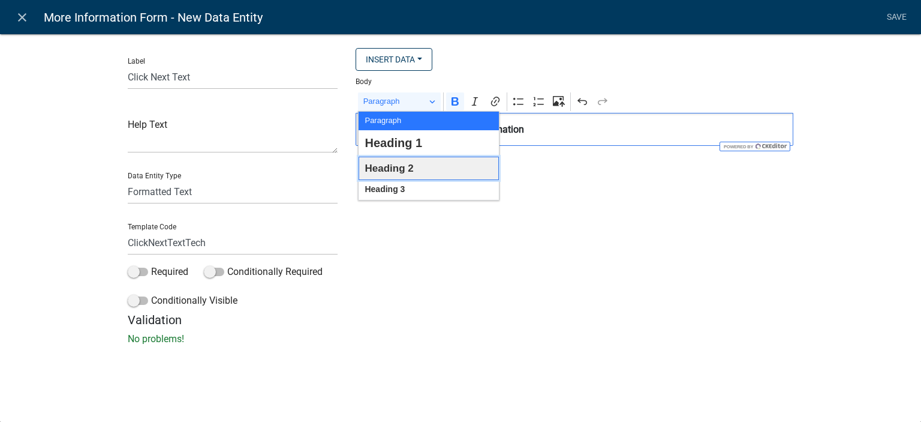
click at [408, 173] on span "Heading 2" at bounding box center [389, 168] width 49 height 19
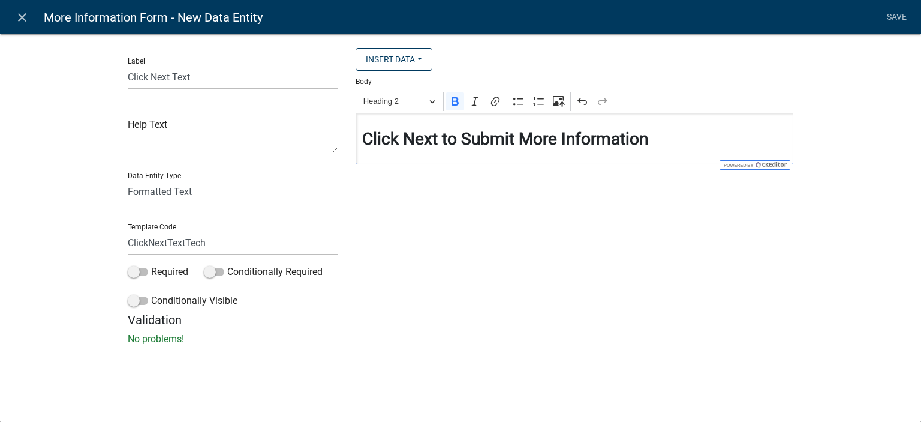
click at [473, 236] on div "Insert Data Prior Registration Expiration Date Fee Recipients City Email Addres…" at bounding box center [575, 180] width 456 height 265
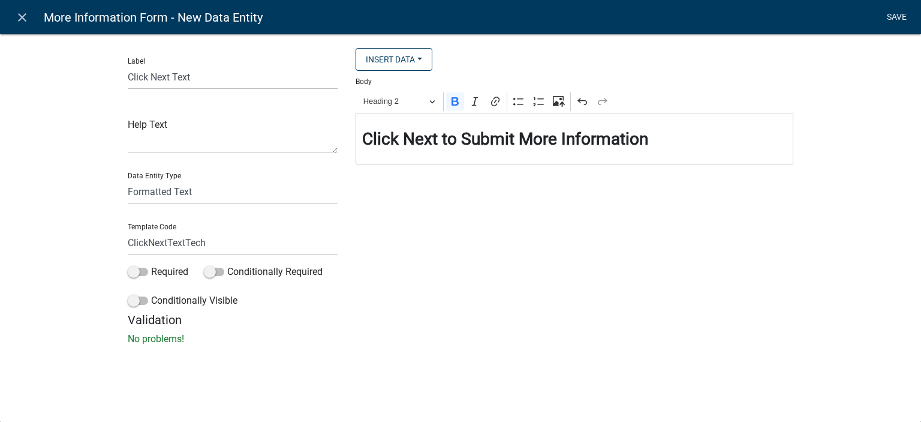
click at [894, 14] on link "Save" at bounding box center [897, 17] width 30 height 23
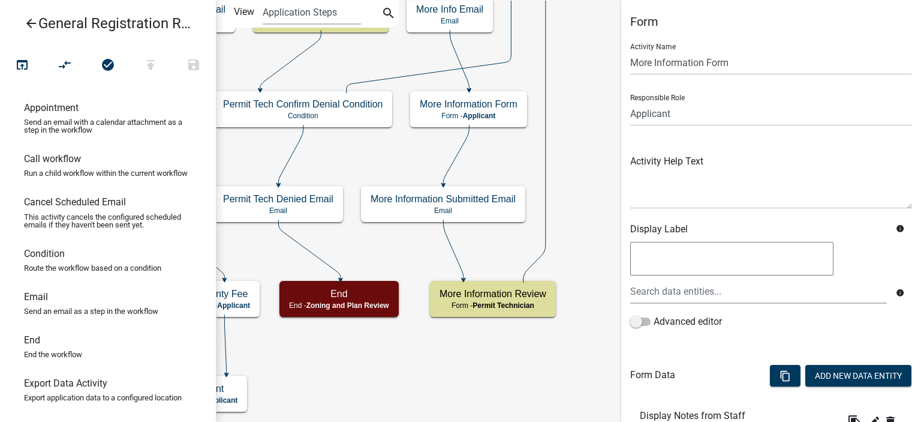
scroll to position [232, 0]
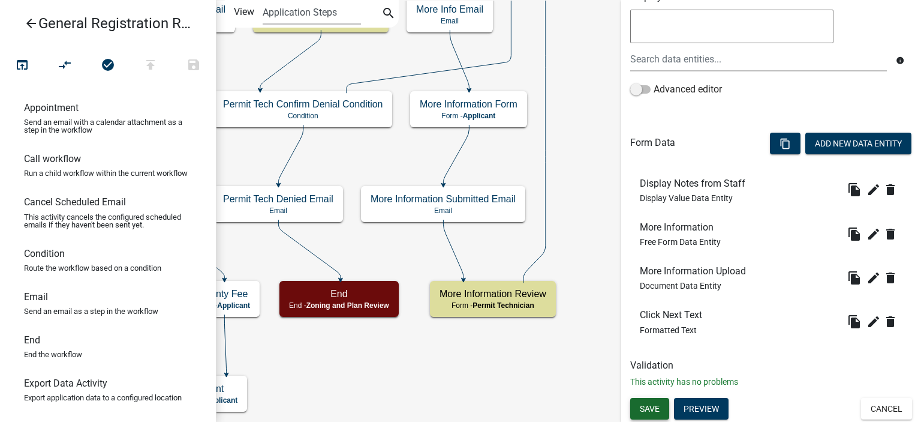
click at [653, 412] on span "Save" at bounding box center [650, 408] width 20 height 10
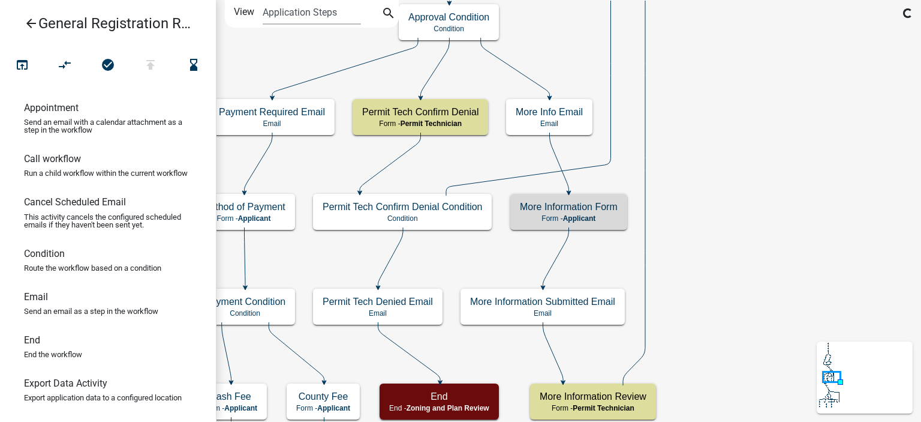
scroll to position [0, 0]
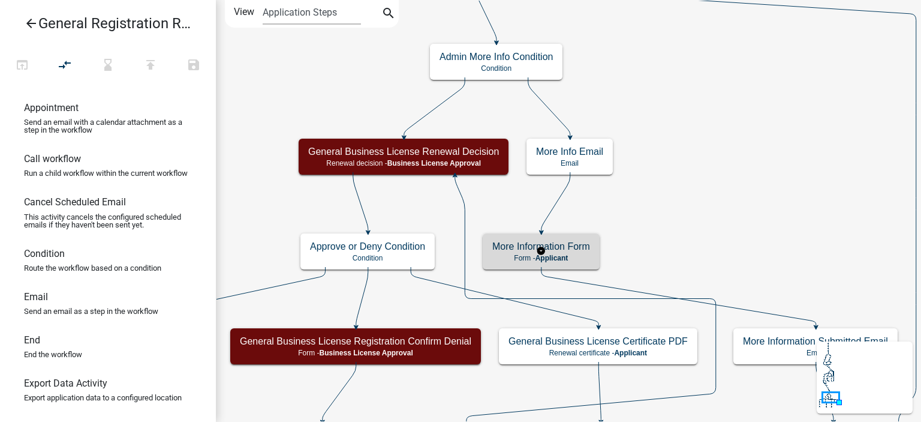
click at [578, 239] on div "More Information Form Form - Applicant" at bounding box center [541, 251] width 117 height 36
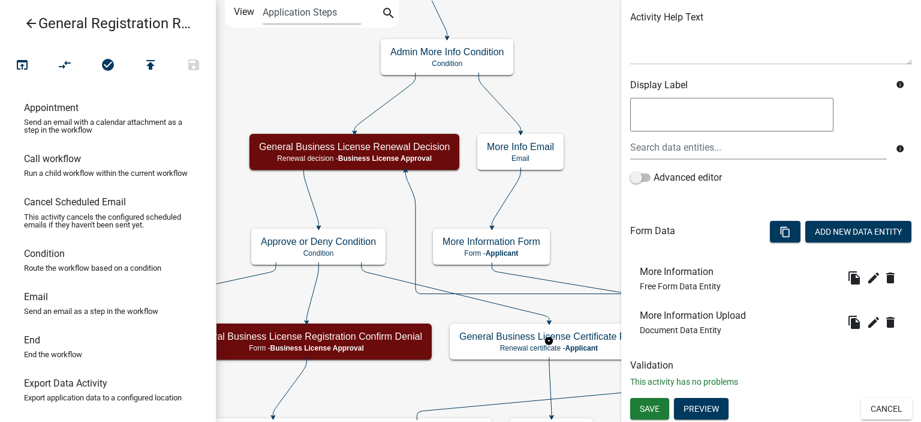
scroll to position [84, 0]
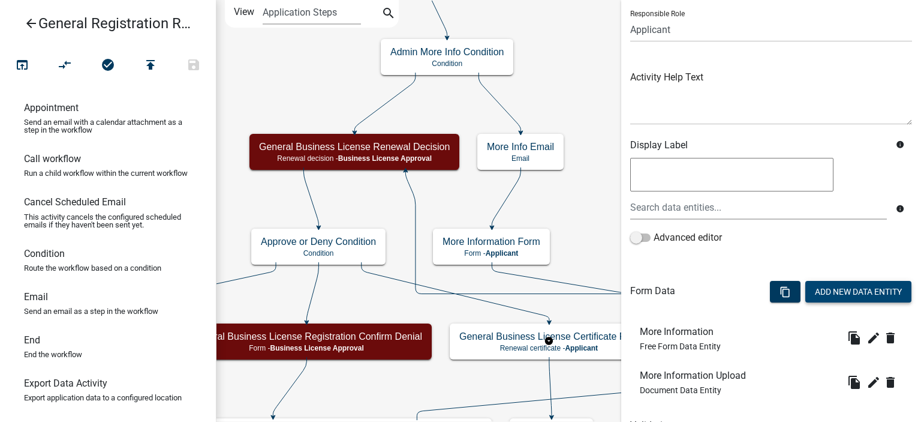
click at [806, 287] on button "Add New Data Entity" at bounding box center [859, 292] width 106 height 22
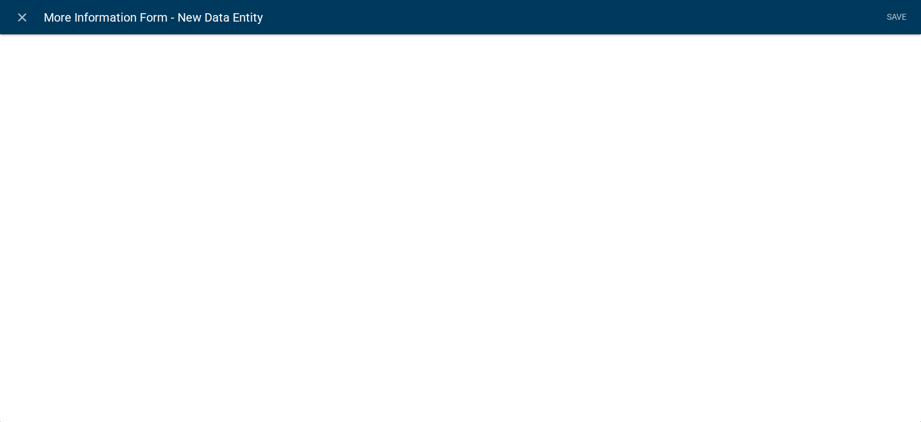
select select
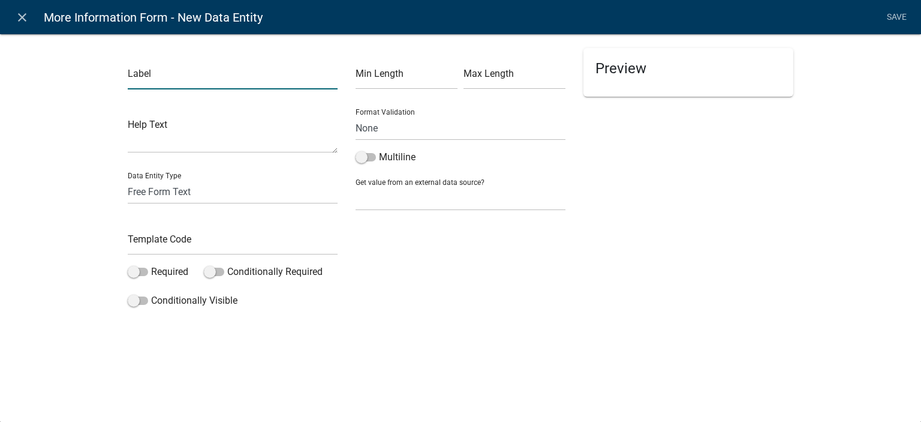
click at [254, 72] on input "text" at bounding box center [233, 77] width 210 height 25
type input "Display Notes from Staff"
click at [209, 191] on select "Free Form Text Document Display Entity Value Fee Numeric Data Date Map Sketch D…" at bounding box center [233, 191] width 210 height 25
select select "display-entity-value"
click at [128, 179] on select "Free Form Text Document Display Entity Value Fee Numeric Data Date Map Sketch D…" at bounding box center [233, 191] width 210 height 25
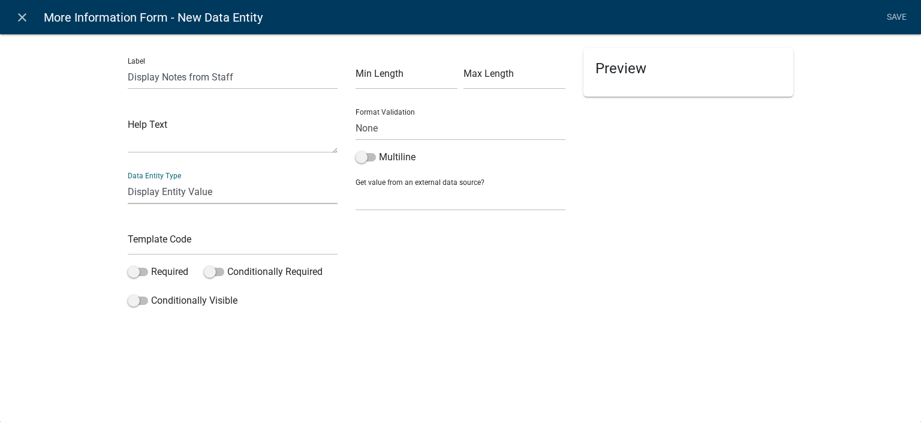
select select "display-entity-value"
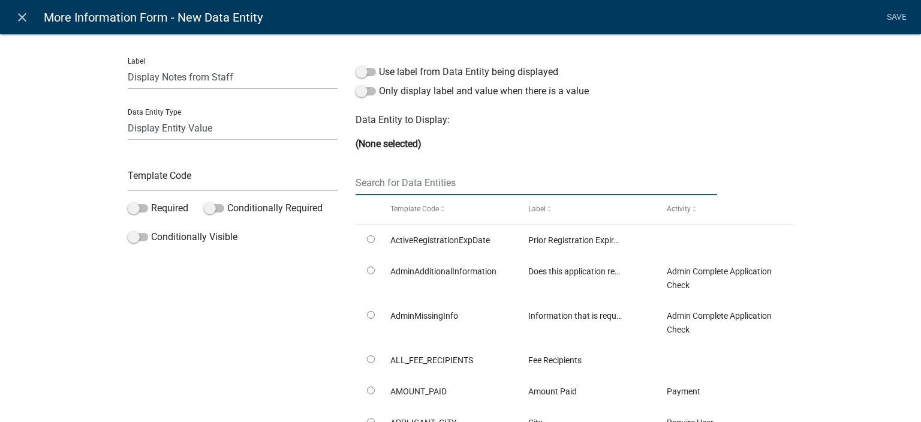
click at [398, 183] on input "text" at bounding box center [537, 182] width 362 height 25
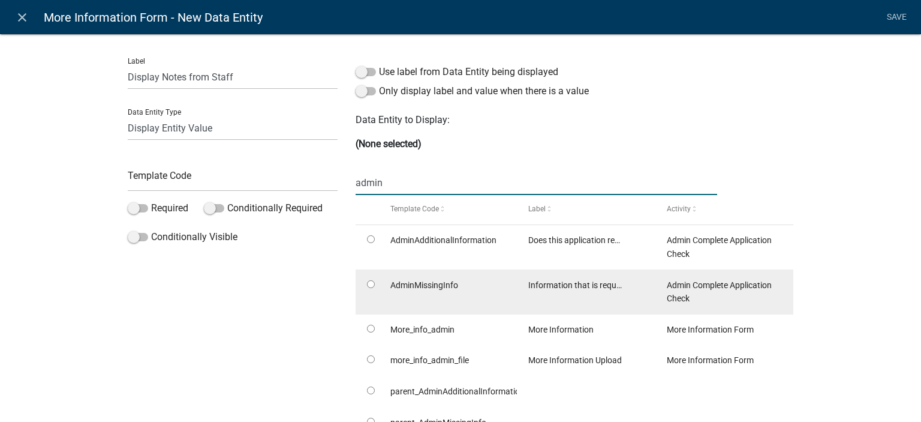
type input "admin"
click at [367, 285] on input "radio" at bounding box center [371, 284] width 8 height 8
radio input "true"
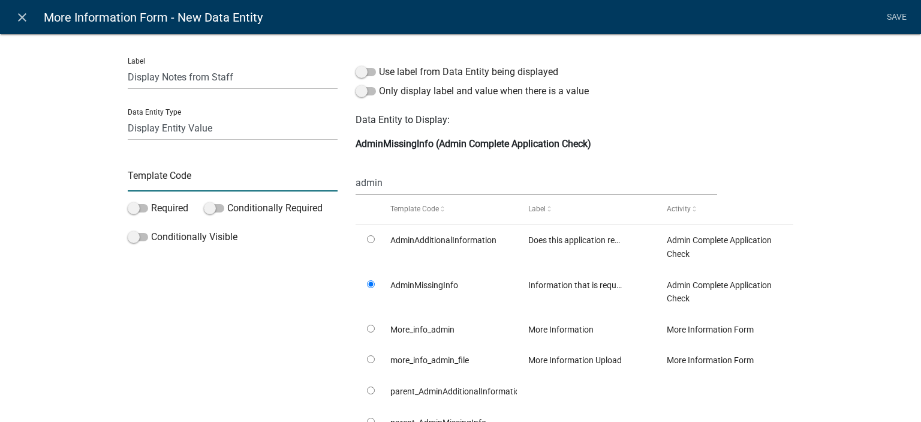
click at [142, 179] on input "text" at bounding box center [233, 179] width 210 height 25
type input "DisplayAdminInfo"
click at [50, 230] on div "Label Display Notes from Staff Data Entity Type Free Form Text Document Display…" at bounding box center [460, 307] width 921 height 587
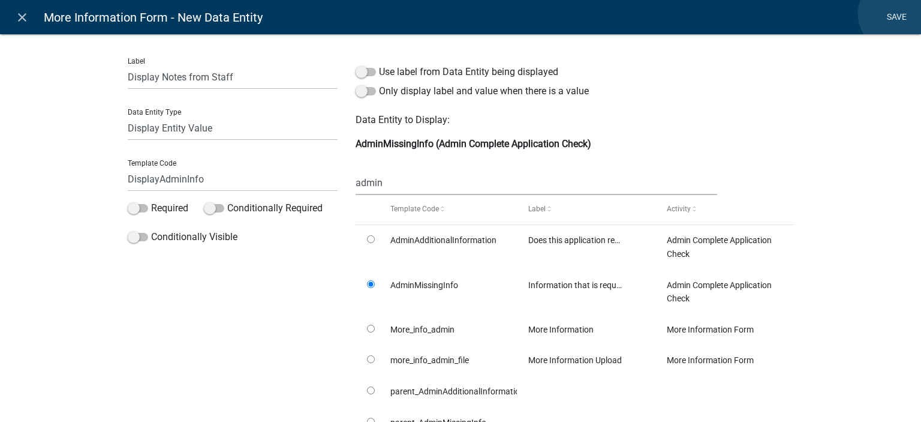
click at [896, 14] on link "Save" at bounding box center [897, 17] width 30 height 23
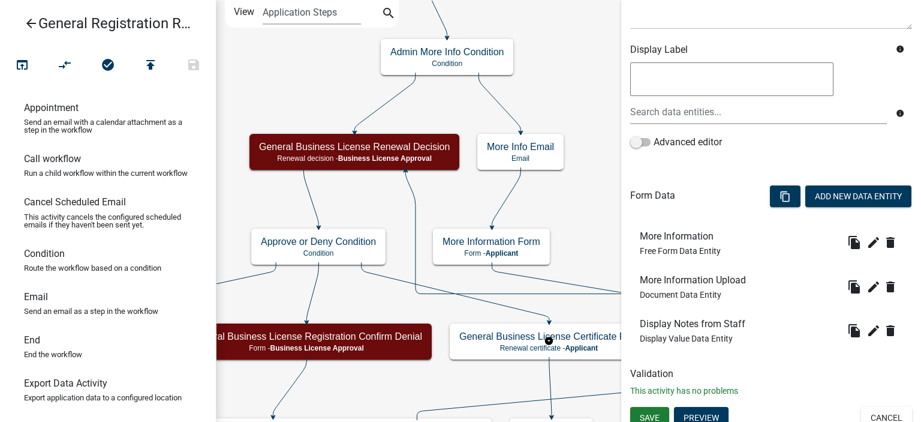
scroll to position [180, 0]
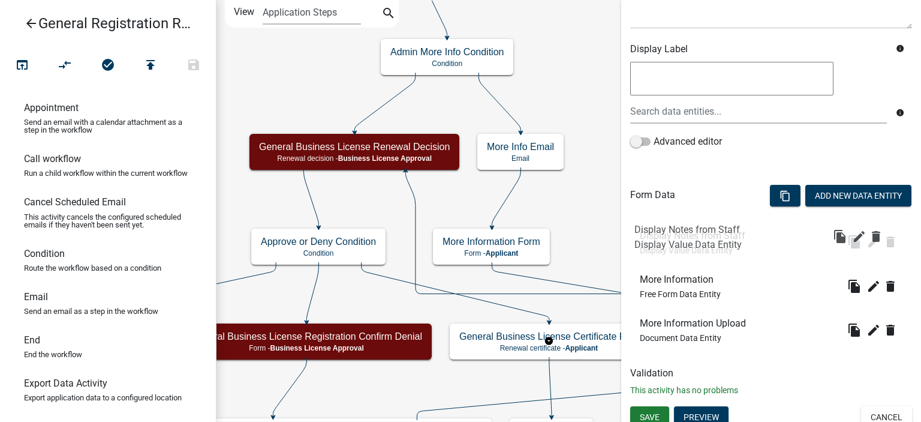
drag, startPoint x: 701, startPoint y: 331, endPoint x: 693, endPoint y: 235, distance: 96.3
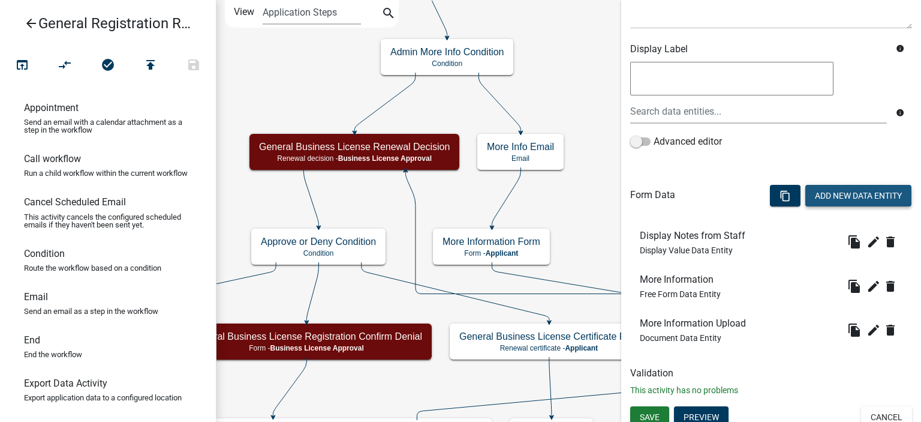
click at [819, 203] on button "Add New Data Entity" at bounding box center [859, 196] width 106 height 22
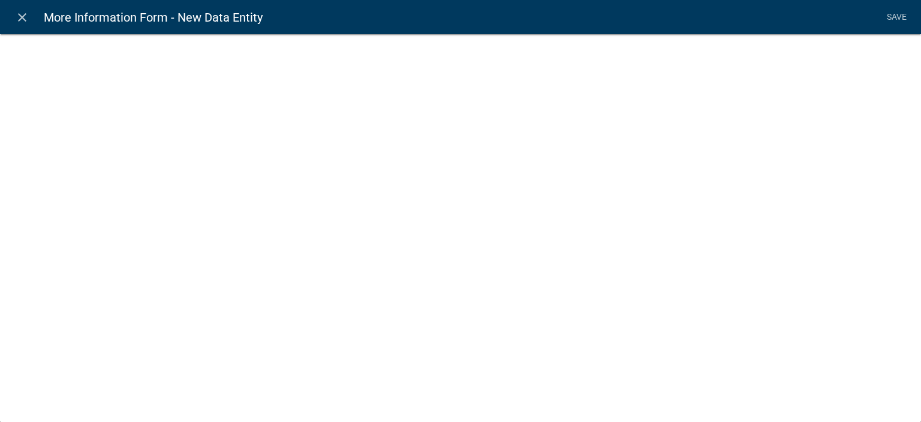
select select
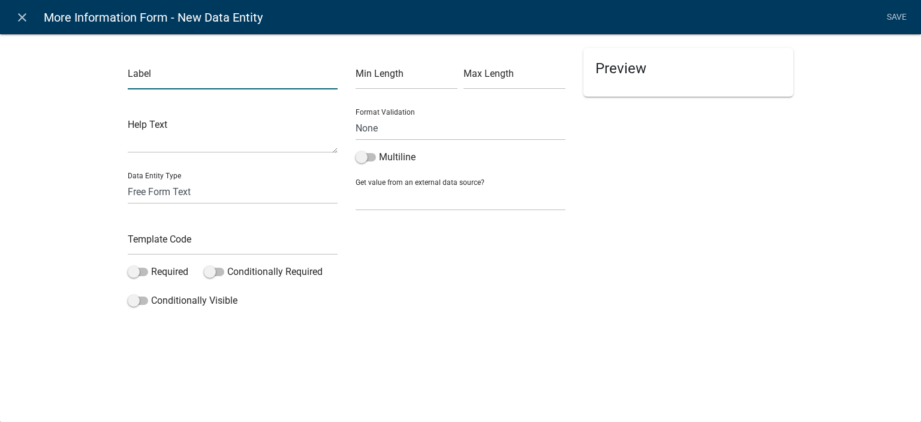
click at [210, 77] on input "text" at bounding box center [233, 77] width 210 height 25
type input "Click Next Text"
click at [204, 247] on input "text" at bounding box center [233, 242] width 210 height 25
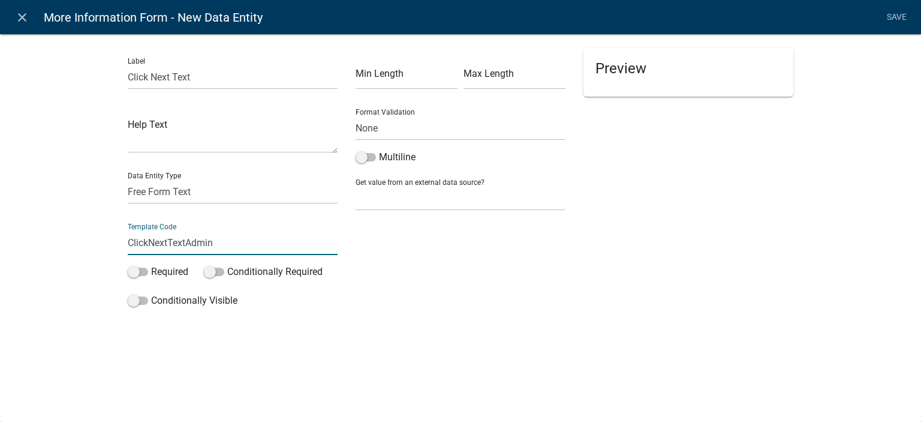
type input "ClickNextTextAdmin"
click at [79, 232] on div "Label Click Next Text Help Text Data Entity Type Free Form Text Document Displa…" at bounding box center [460, 175] width 921 height 323
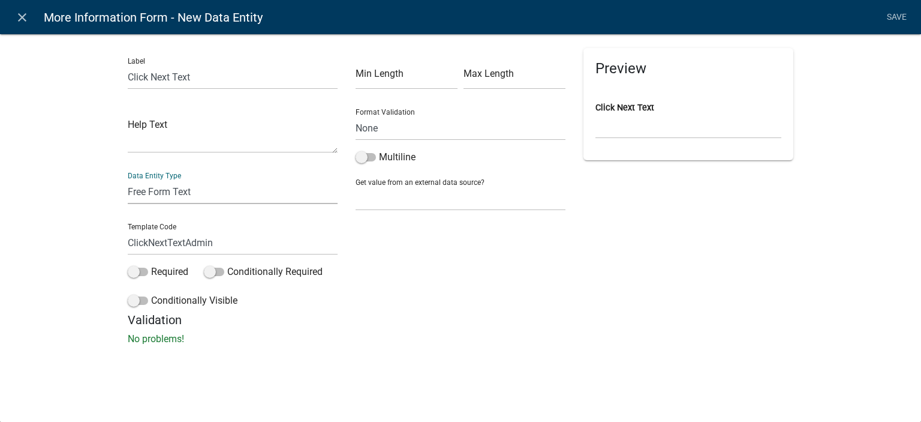
click at [150, 196] on select "Free Form Text Document Display Entity Value Fee Numeric Data Date Map Sketch D…" at bounding box center [233, 191] width 210 height 25
click at [128, 179] on select "Free Form Text Document Display Entity Value Fee Numeric Data Date Map Sketch D…" at bounding box center [233, 191] width 210 height 25
select select "rich-text"
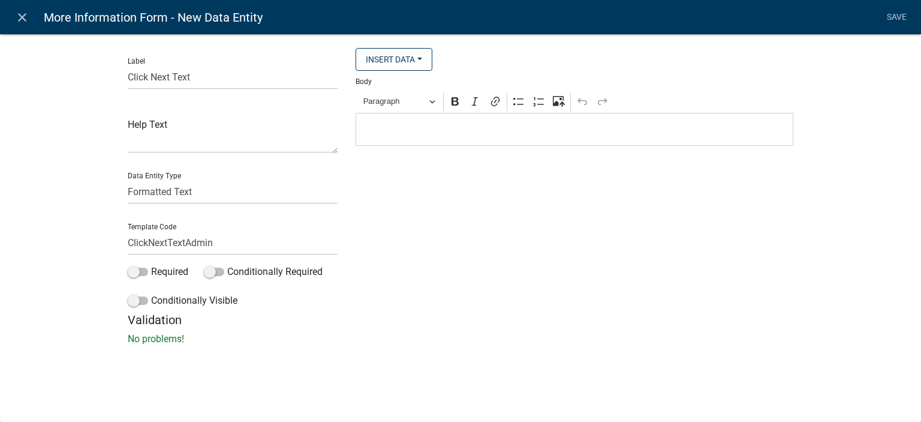
click at [404, 141] on div "Editor editing area: main. Press Alt+0 for help." at bounding box center [575, 129] width 438 height 33
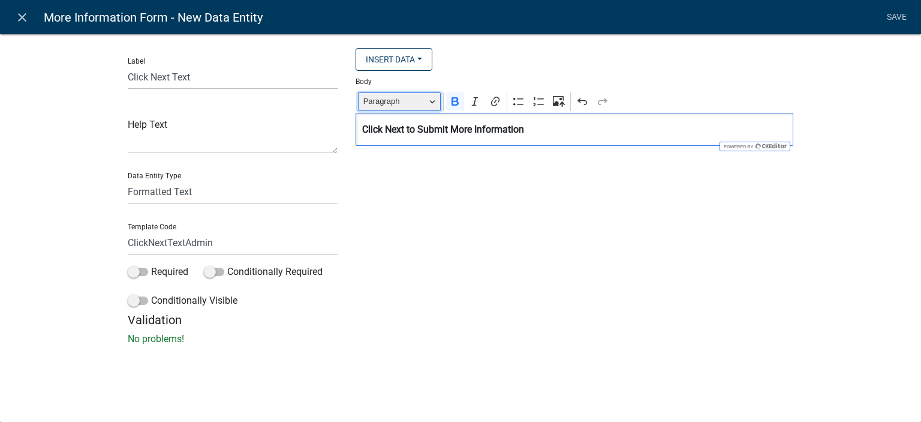
click at [386, 110] on button "Paragraph" at bounding box center [399, 101] width 83 height 19
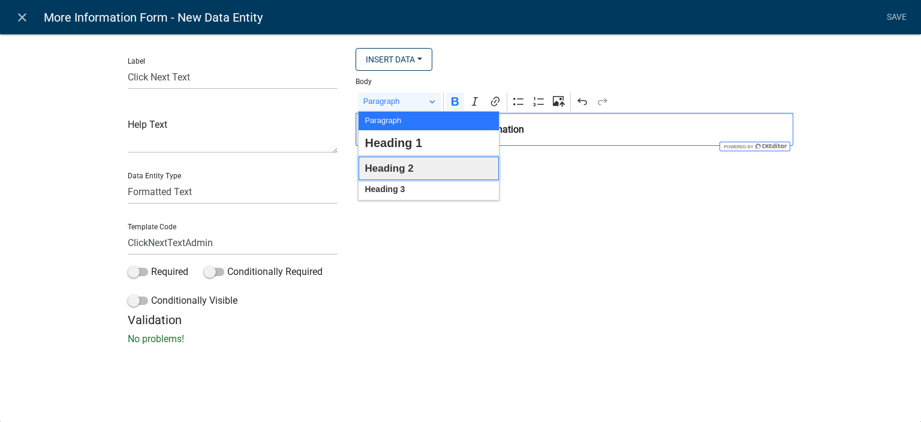
click at [389, 175] on span "Heading 2" at bounding box center [389, 168] width 49 height 19
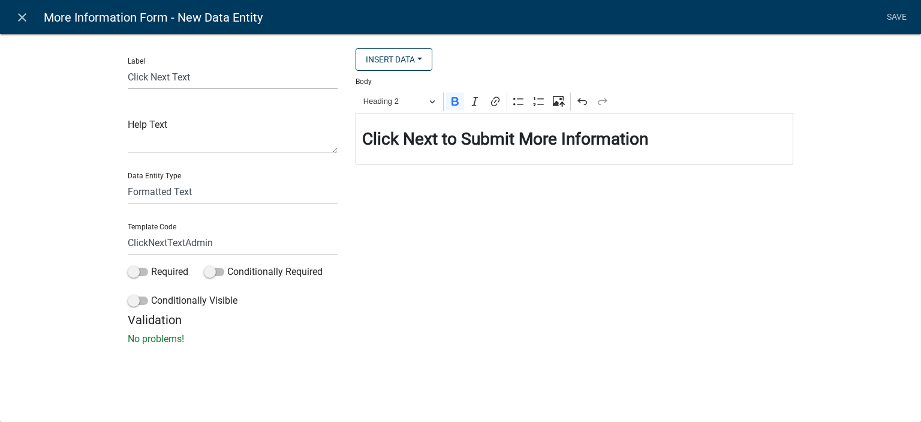
drag, startPoint x: 590, startPoint y: 276, endPoint x: 881, endPoint y: 10, distance: 393.6
click at [594, 274] on div "Insert Data Prior Registration Expiration Date Does this application require ad…" at bounding box center [575, 180] width 456 height 265
click at [899, 16] on link "Save" at bounding box center [897, 17] width 30 height 23
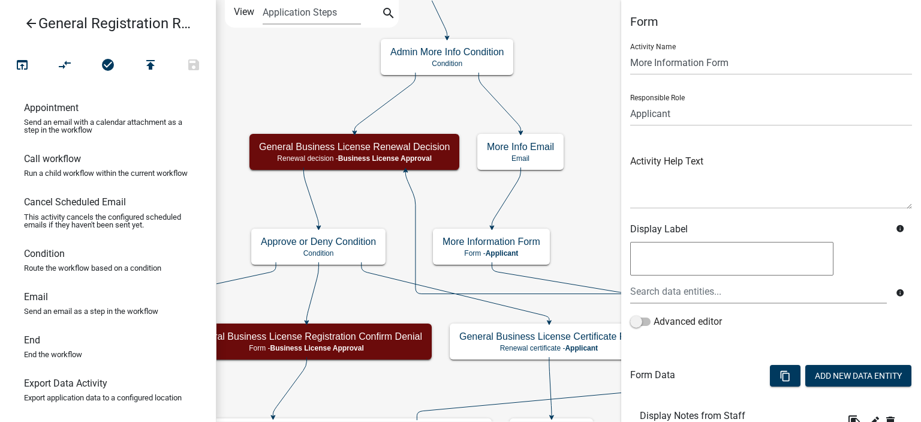
scroll to position [232, 0]
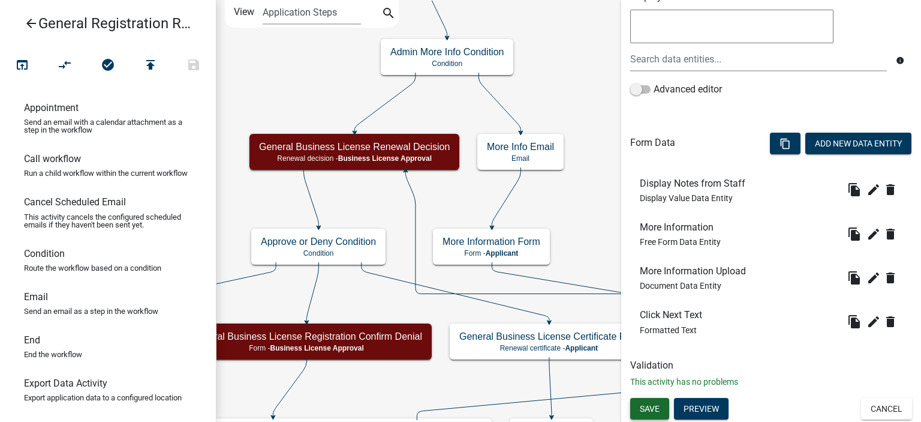
click at [645, 404] on span "Save" at bounding box center [650, 408] width 20 height 10
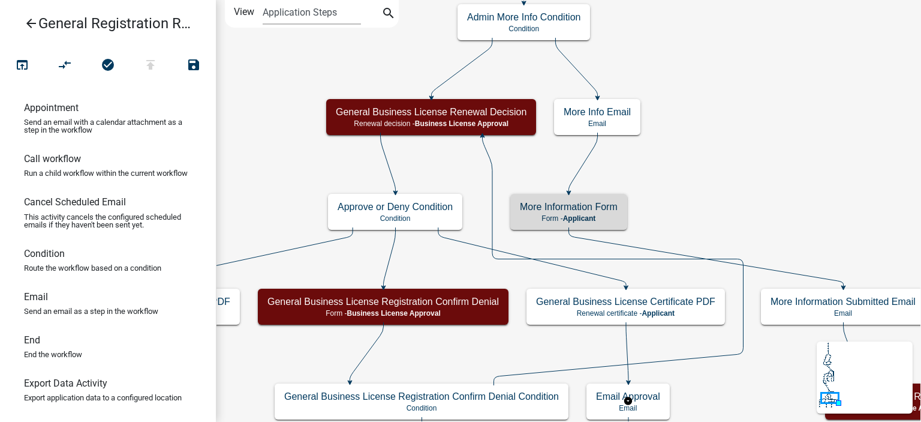
scroll to position [0, 0]
click at [722, 179] on icon "Start Start - Applicant Notify Approvers Email Email Approval Email Approved En…" at bounding box center [589, 304] width 745 height 607
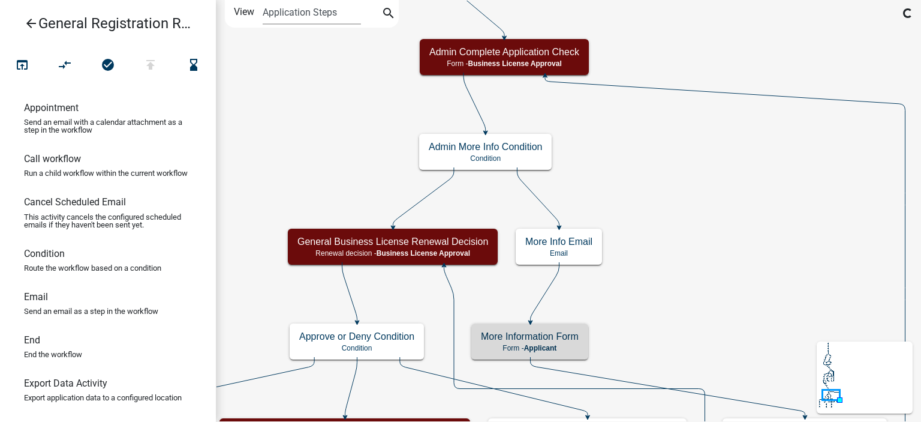
click at [698, 208] on icon "Start Start - Applicant Notify Approvers Email Email Approval Email Approved En…" at bounding box center [570, 369] width 707 height 737
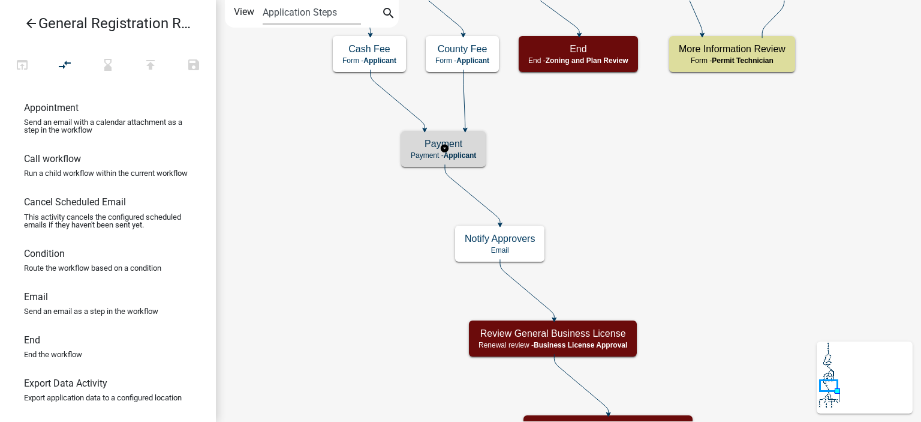
click at [422, 155] on p "Payment - Applicant" at bounding box center [443, 155] width 65 height 8
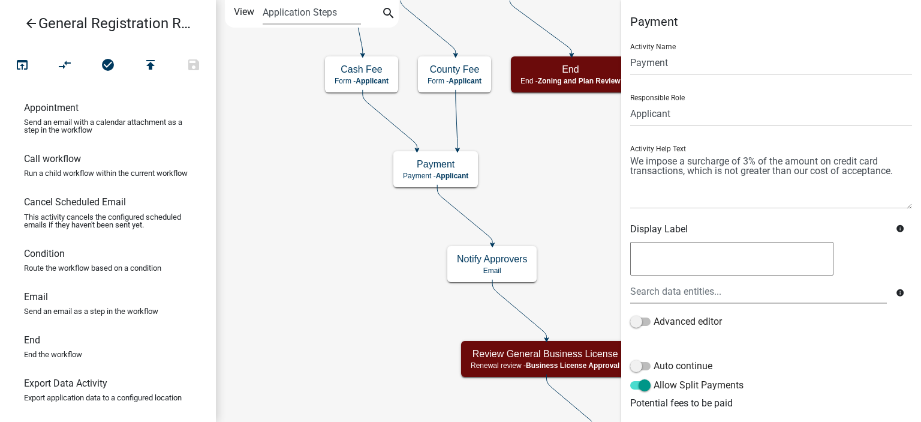
click at [35, 28] on icon "arrow_back" at bounding box center [31, 24] width 14 height 17
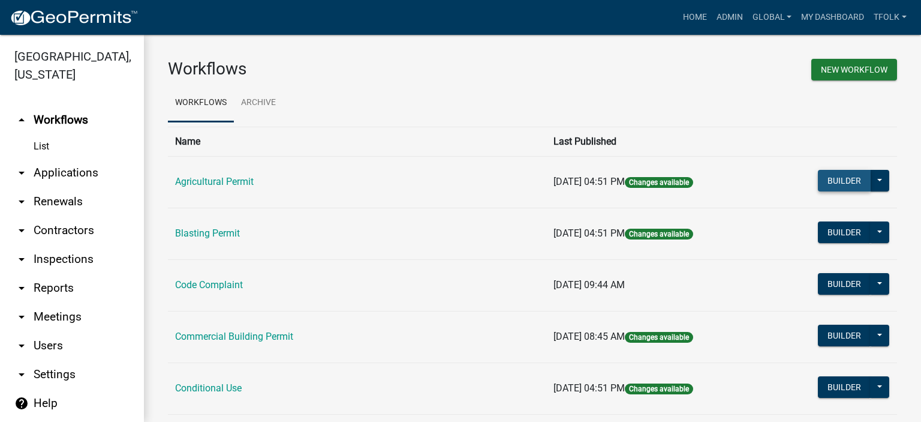
click at [824, 187] on button "Builder" at bounding box center [844, 181] width 53 height 22
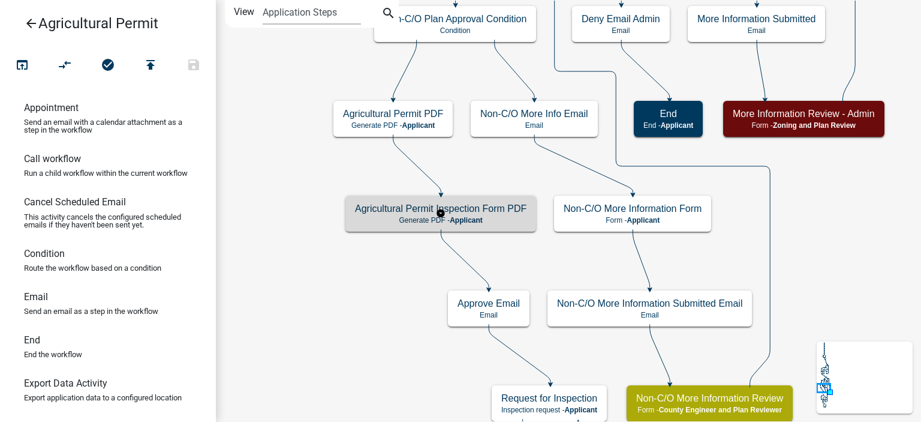
click at [383, 230] on div "Agricultural Permit Inspection Form PDF Generate PDF - Applicant" at bounding box center [441, 214] width 191 height 36
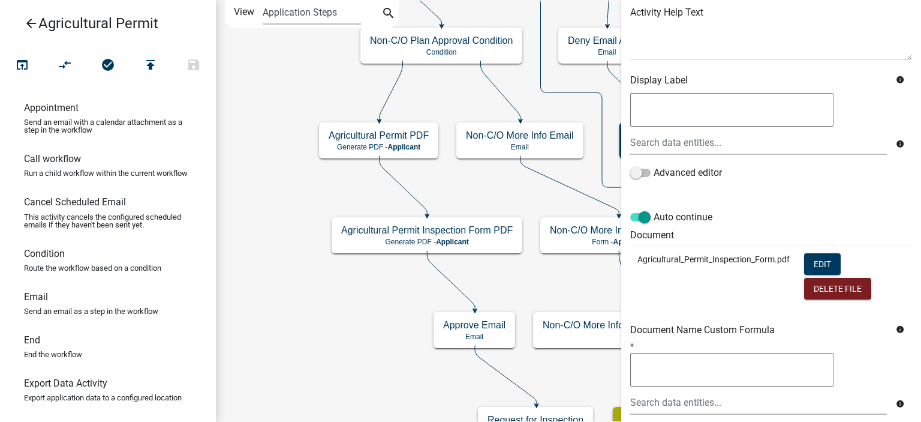
scroll to position [180, 0]
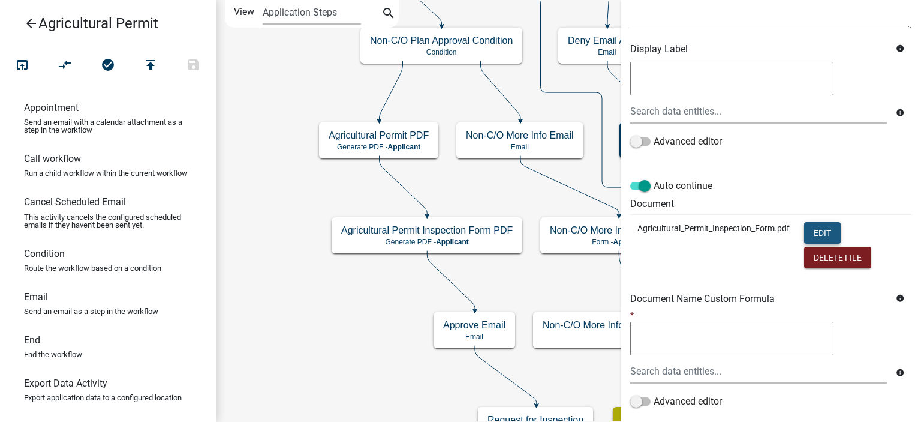
click at [815, 235] on button "Edit" at bounding box center [822, 233] width 37 height 22
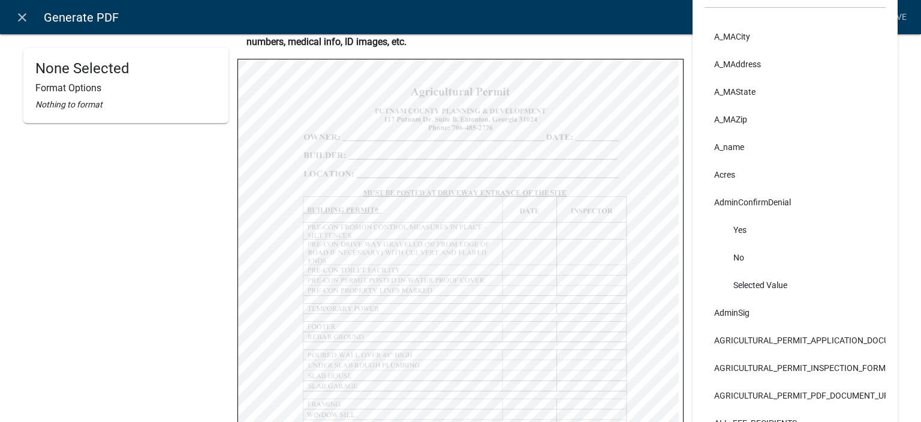
scroll to position [0, 0]
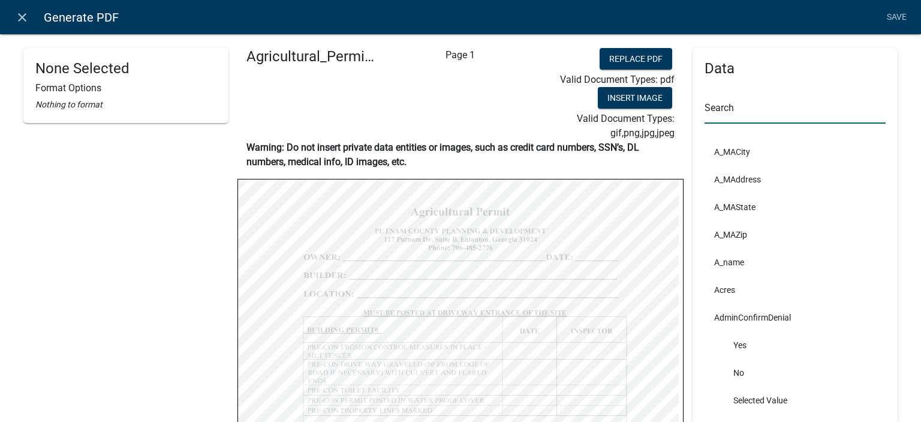
click at [734, 110] on input "text" at bounding box center [795, 111] width 181 height 25
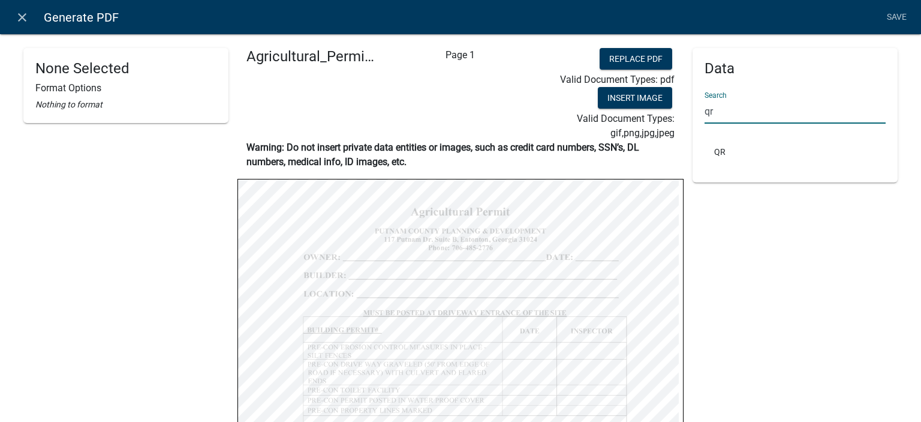
type input "qr"
click at [711, 277] on div "Data Search qr QR" at bounding box center [795, 348] width 205 height 600
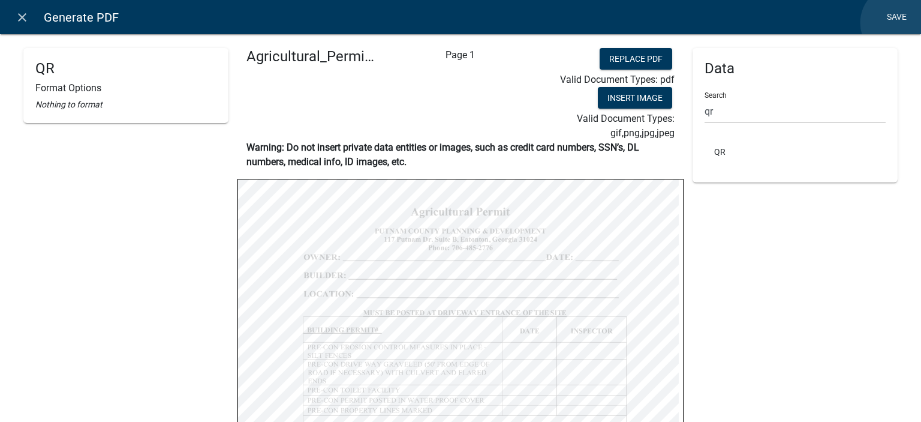
click at [899, 22] on link "Save" at bounding box center [897, 17] width 30 height 23
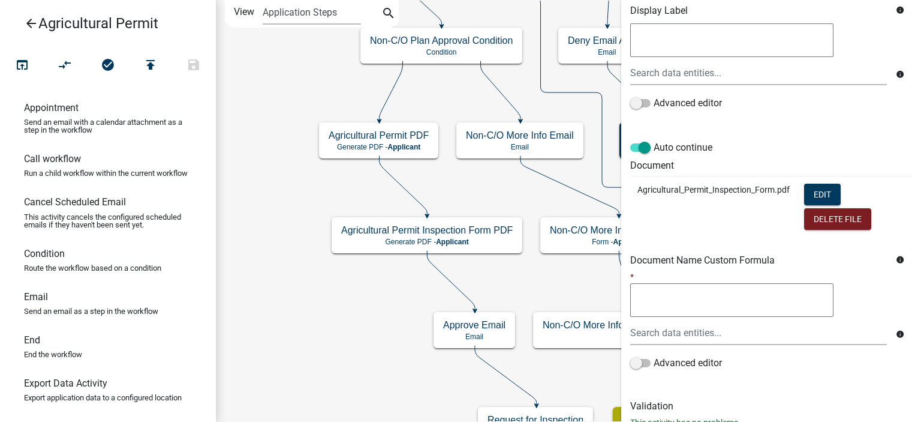
scroll to position [259, 0]
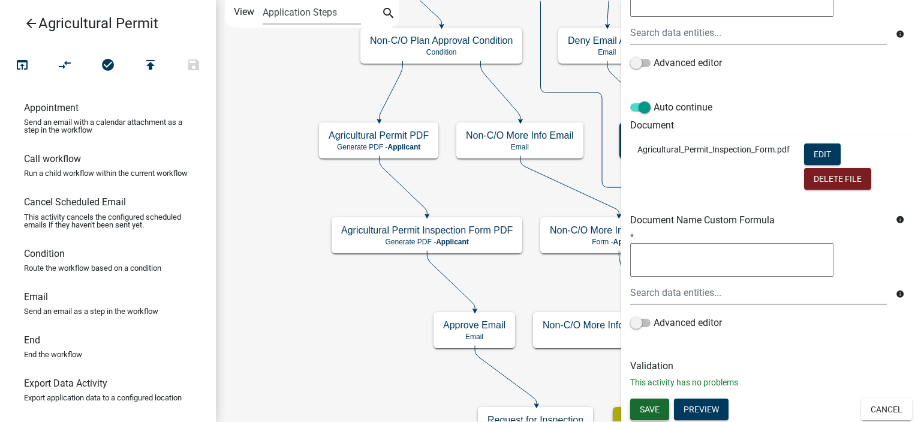
click at [656, 410] on span "Save" at bounding box center [650, 409] width 20 height 10
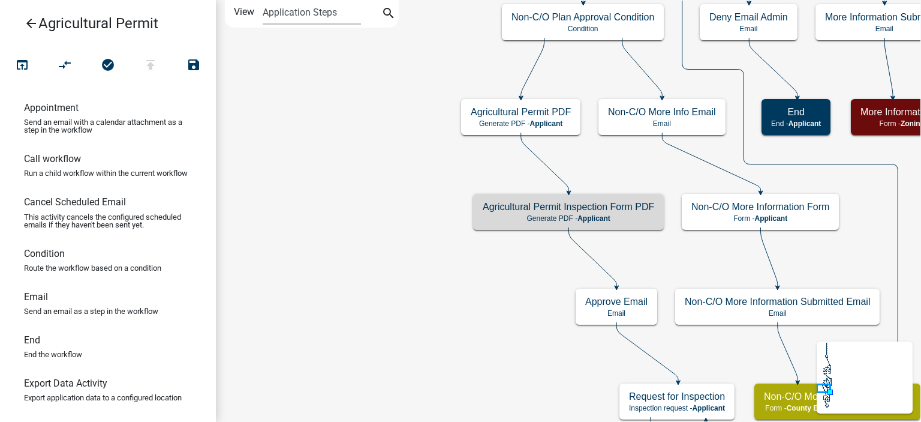
scroll to position [0, 0]
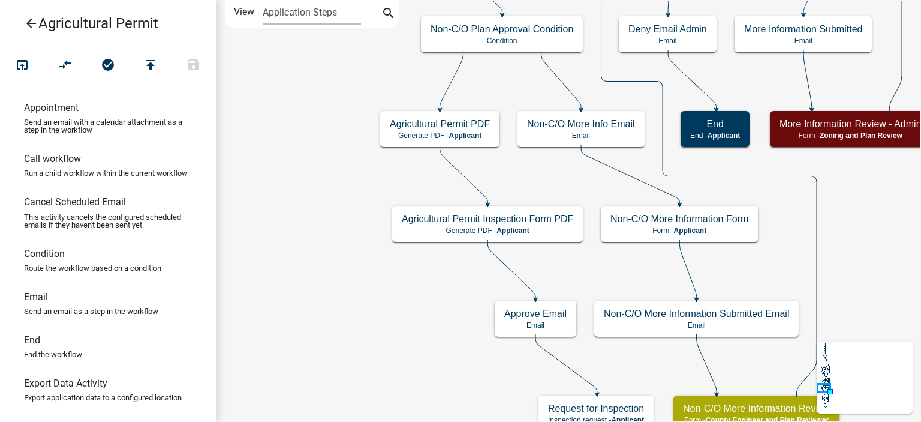
click at [31, 28] on icon "arrow_back" at bounding box center [31, 24] width 14 height 17
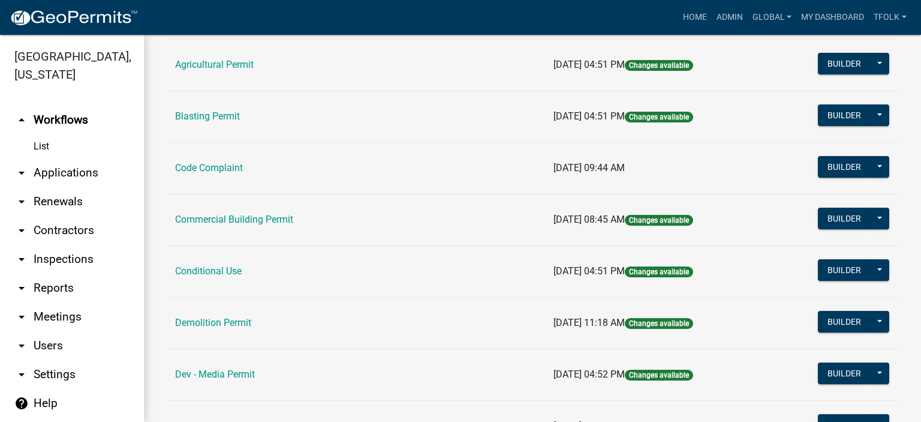
scroll to position [120, 0]
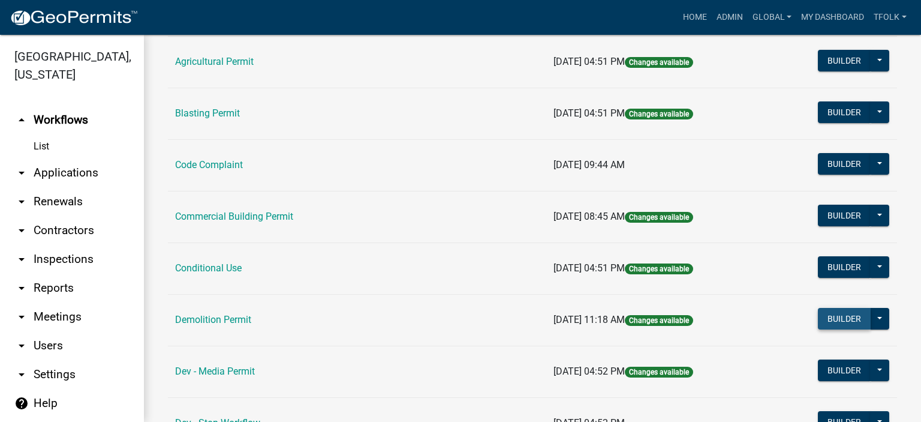
click at [825, 323] on button "Builder" at bounding box center [844, 319] width 53 height 22
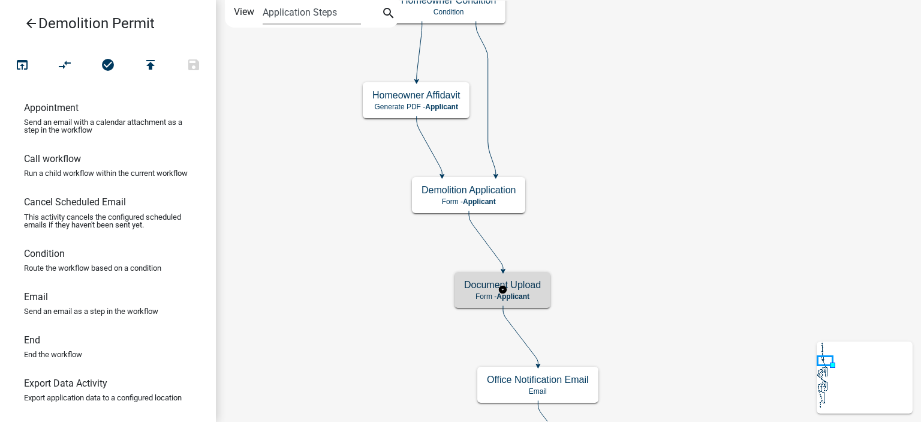
click at [463, 280] on div "Document Upload Form - Applicant" at bounding box center [503, 290] width 96 height 36
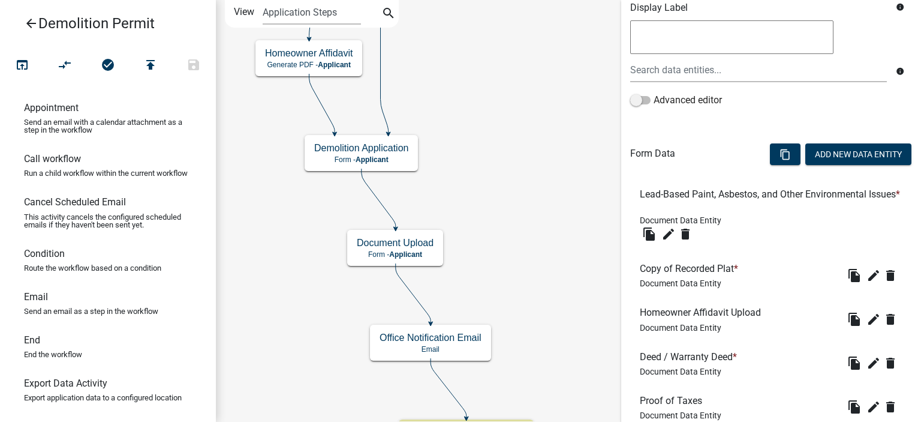
scroll to position [240, 0]
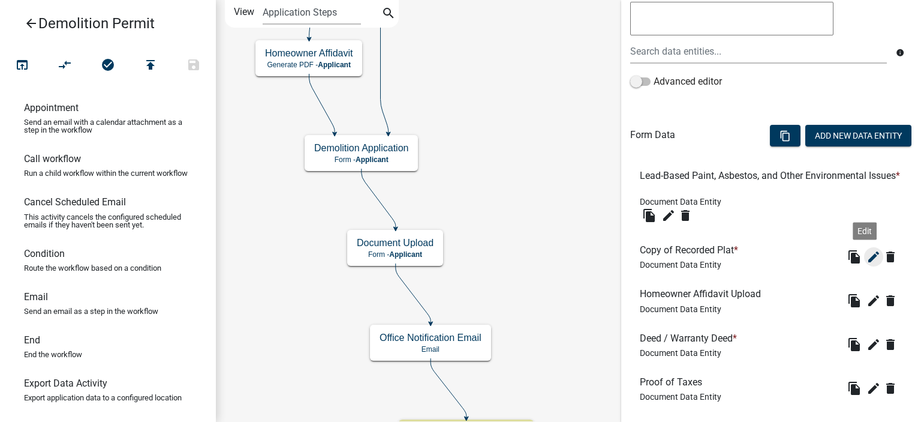
click at [868, 254] on icon "edit" at bounding box center [874, 257] width 14 height 14
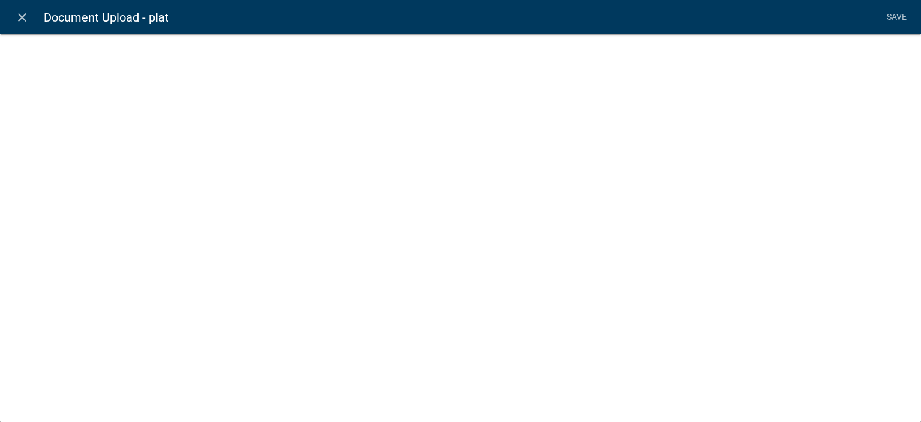
select select "document"
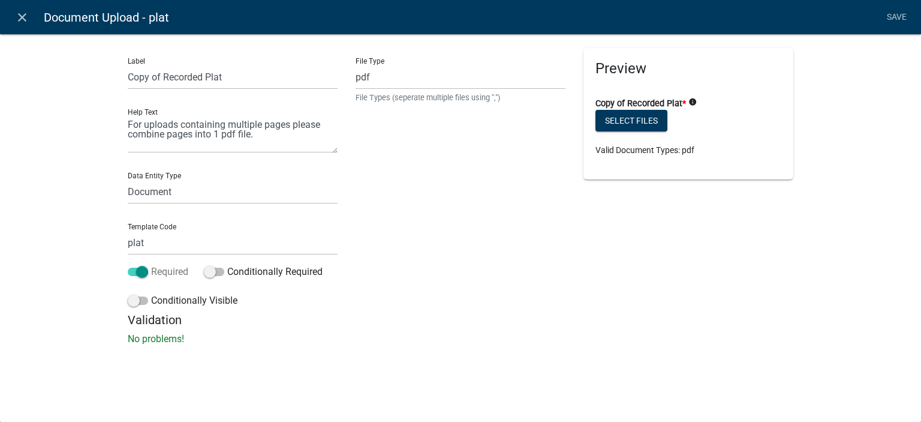
click at [144, 277] on label "Required" at bounding box center [158, 272] width 61 height 14
click at [151, 265] on input "Required" at bounding box center [151, 265] width 0 height 0
click at [895, 23] on link "Save" at bounding box center [897, 17] width 30 height 23
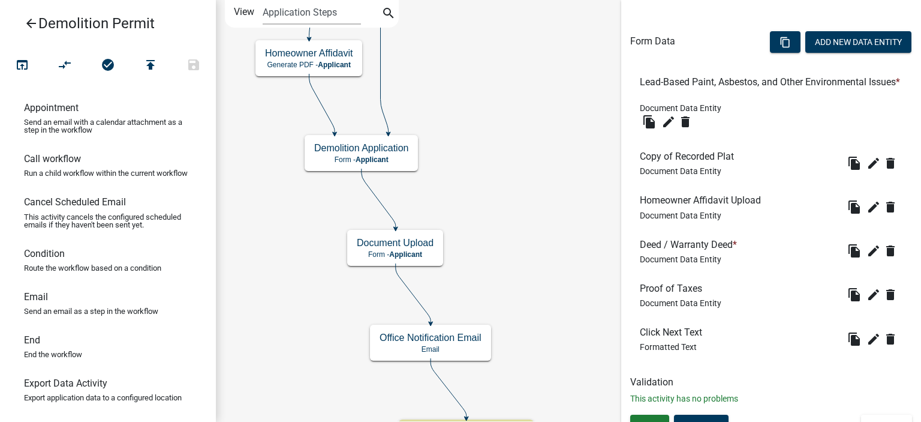
scroll to position [350, 0]
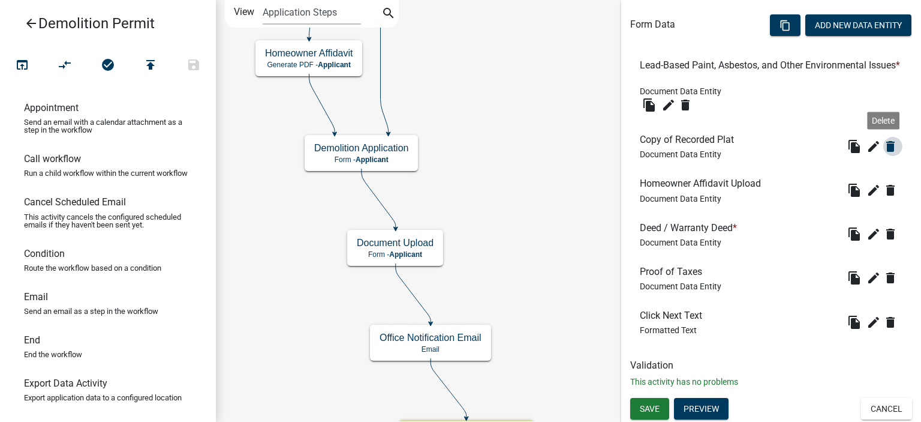
click at [884, 139] on icon "delete" at bounding box center [891, 146] width 14 height 14
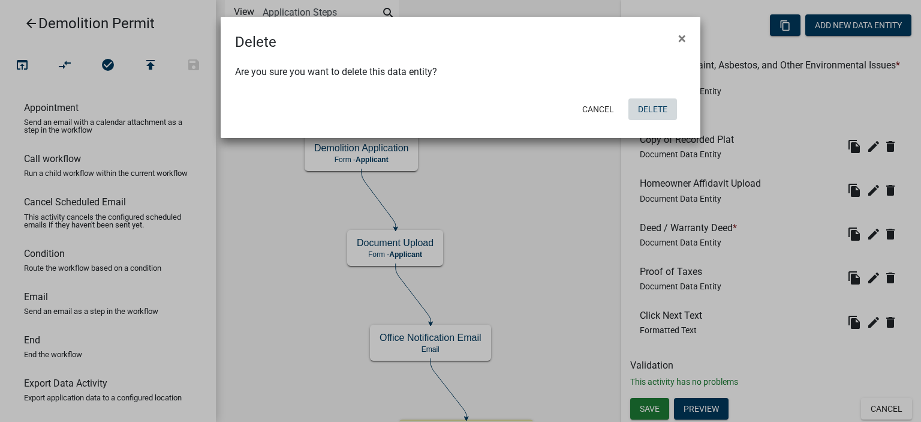
click at [663, 115] on button "Delete" at bounding box center [653, 109] width 49 height 22
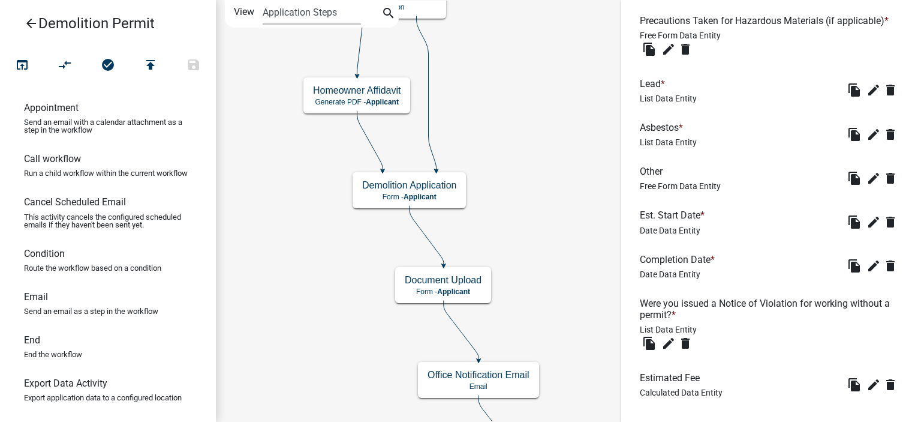
scroll to position [914, 0]
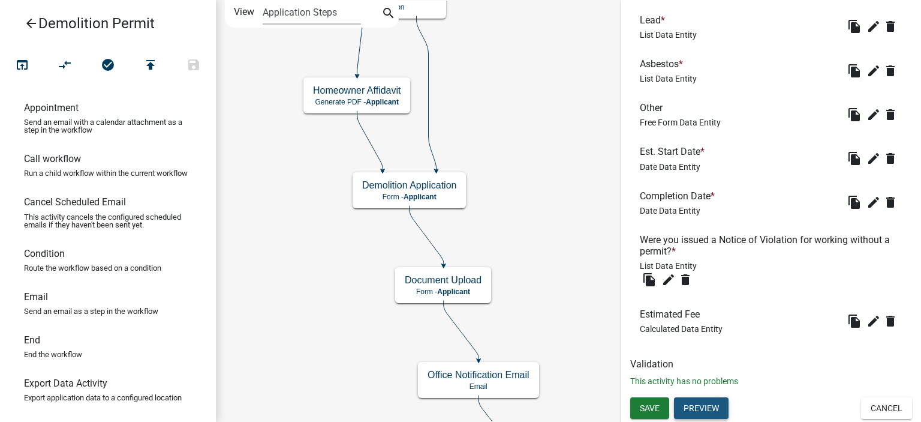
click at [719, 413] on button "Preview" at bounding box center [701, 408] width 55 height 22
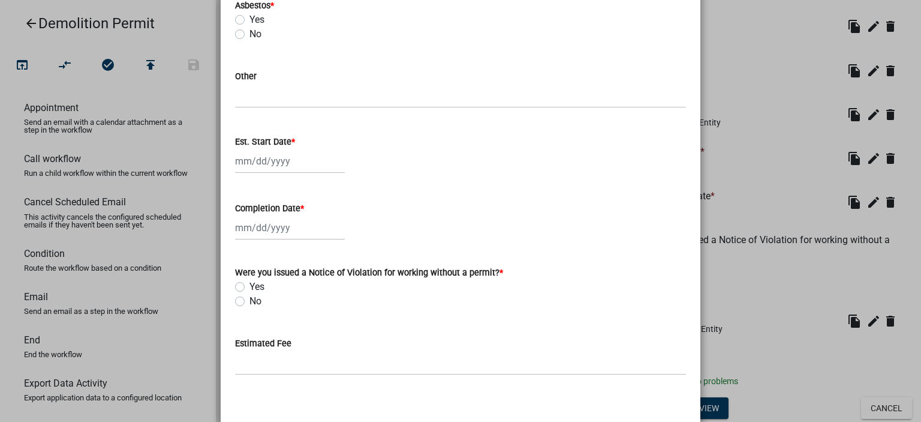
scroll to position [846, 0]
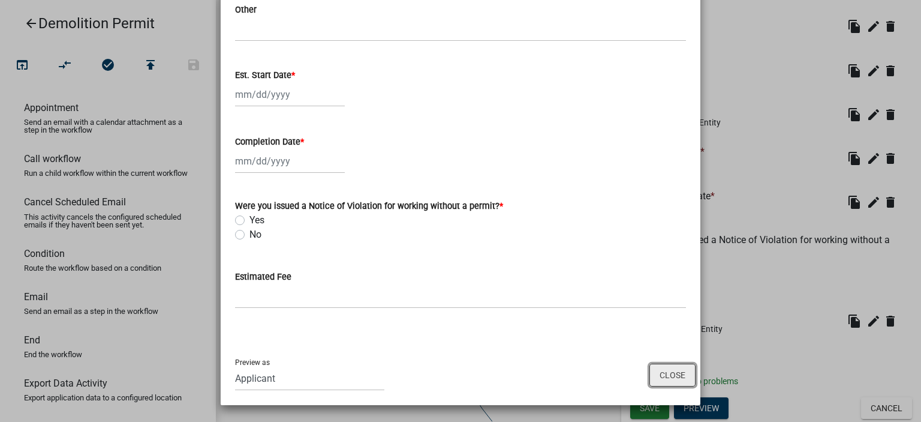
click at [657, 371] on button "Close" at bounding box center [673, 375] width 46 height 23
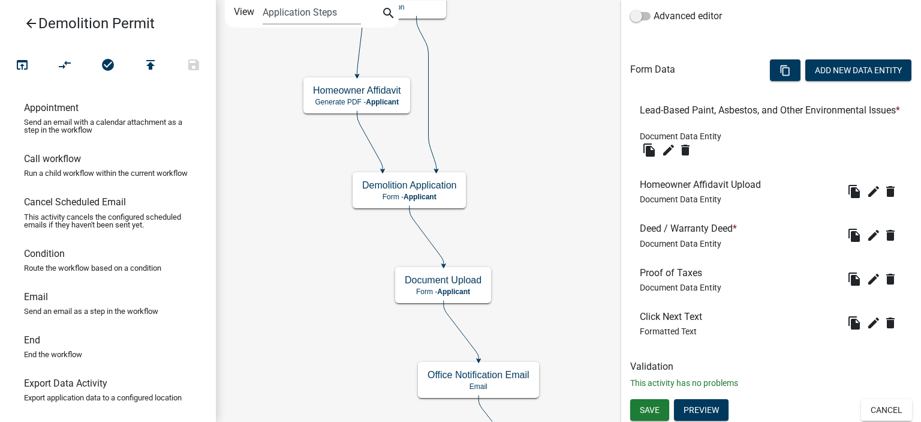
scroll to position [307, 0]
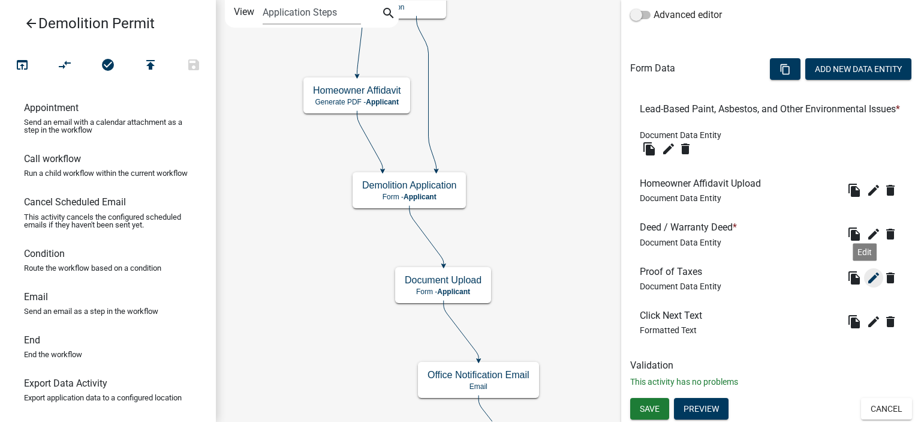
click at [867, 278] on icon "edit" at bounding box center [874, 278] width 14 height 14
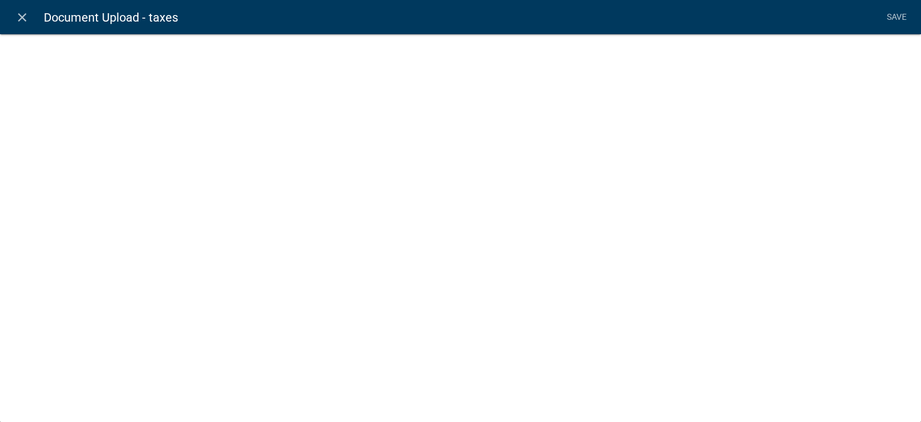
select select "document"
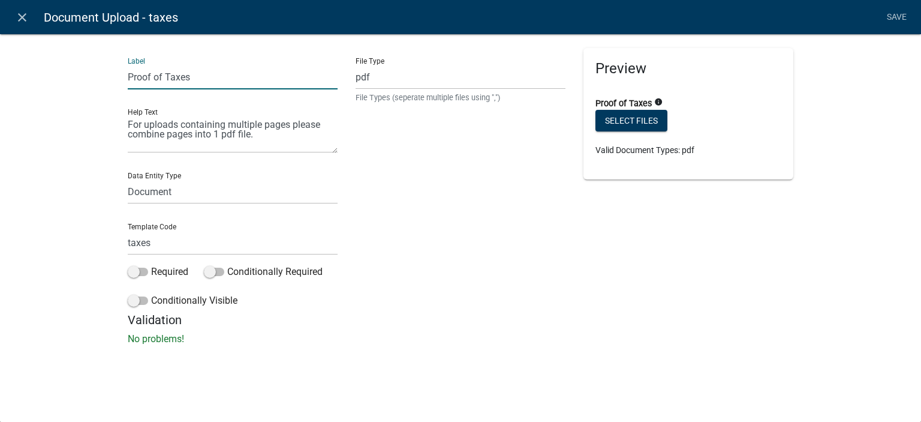
click at [199, 76] on input "Proof of Taxes" at bounding box center [233, 77] width 210 height 25
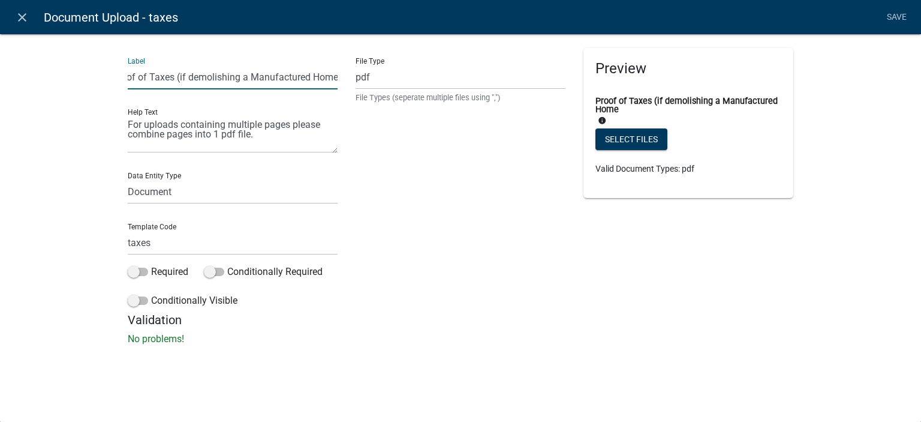
scroll to position [0, 19]
drag, startPoint x: 175, startPoint y: 78, endPoint x: 247, endPoint y: 67, distance: 72.9
click at [247, 67] on input "Proof of Taxes (if demolishing a Manufactured Home)" at bounding box center [233, 77] width 210 height 25
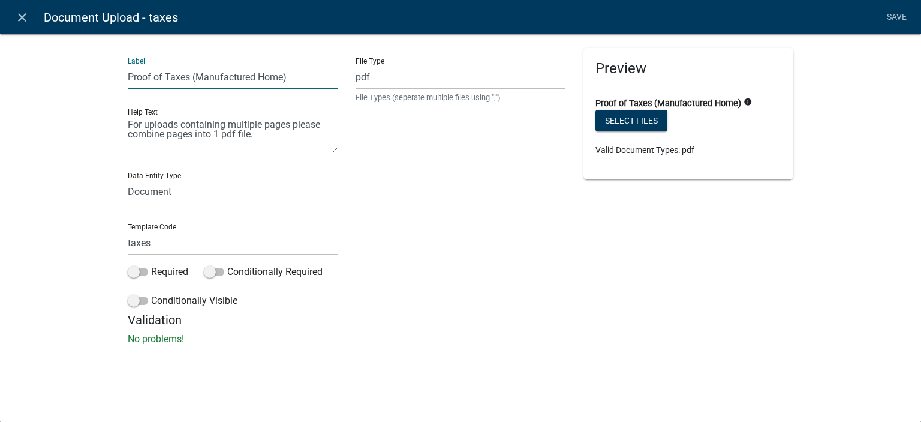
click at [286, 78] on input "Proof of Taxes (Manufactured Home)" at bounding box center [233, 77] width 210 height 25
click at [283, 79] on input "Proof of Taxes (Manufactured Home)" at bounding box center [233, 77] width 210 height 25
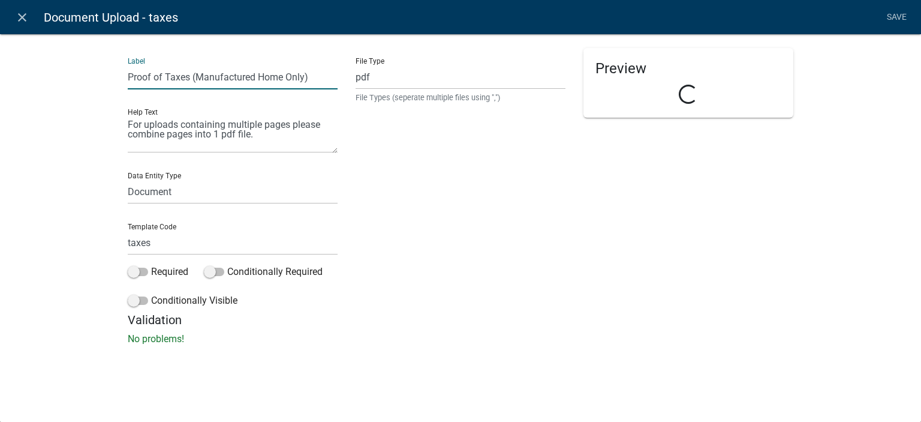
type input "Proof of Taxes (Manufactured Home Only)"
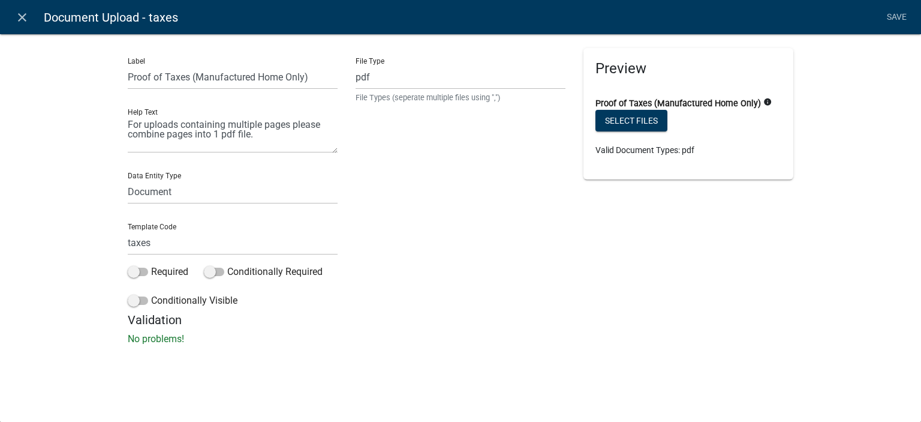
click at [60, 164] on div "Label Proof of Taxes (Manufactured Home Only) Help Text For uploads containing …" at bounding box center [460, 192] width 921 height 357
click at [894, 13] on link "Save" at bounding box center [897, 17] width 30 height 23
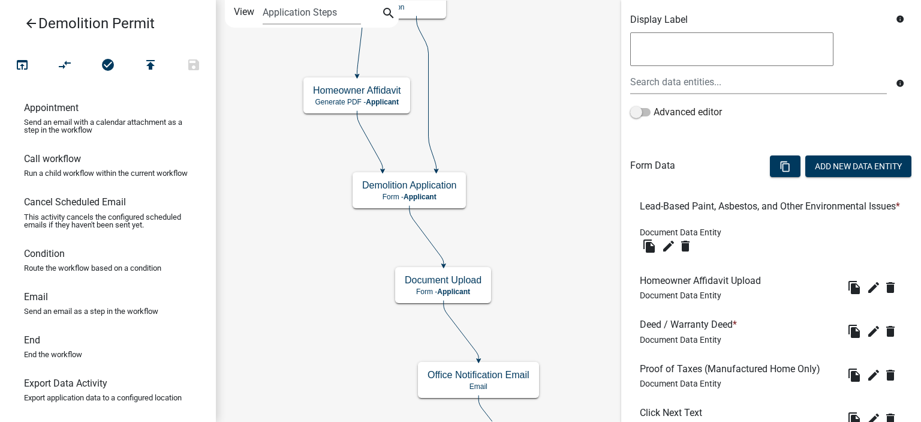
scroll to position [307, 0]
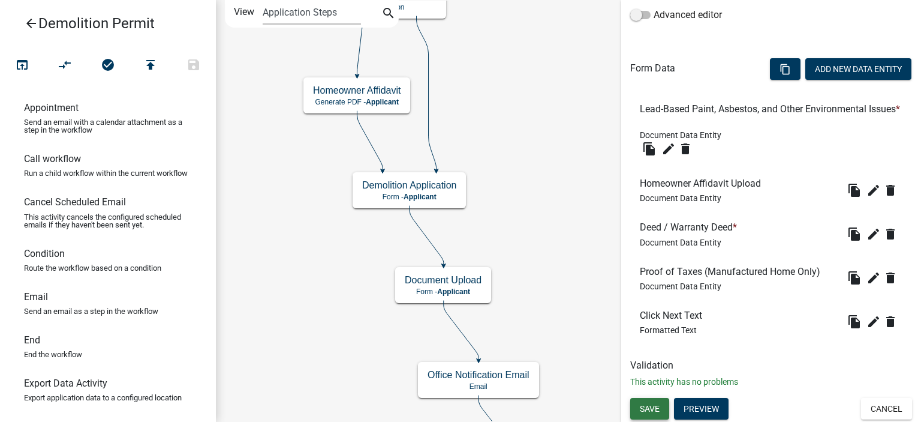
click at [660, 404] on button "Save" at bounding box center [649, 409] width 39 height 22
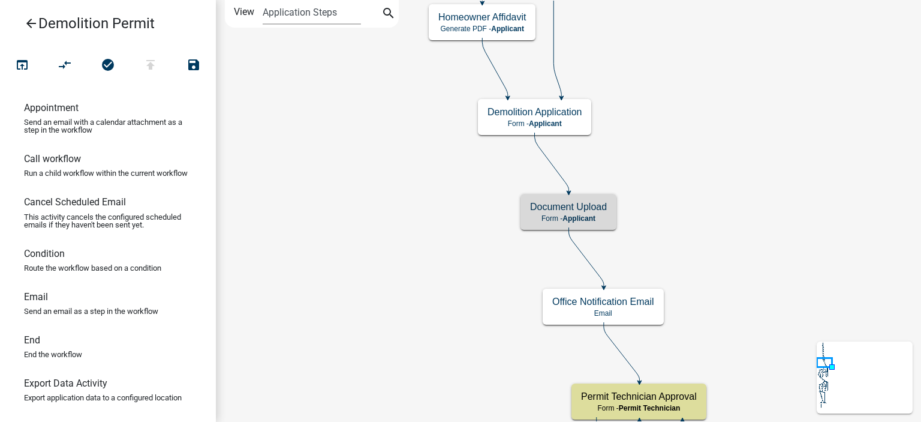
scroll to position [0, 0]
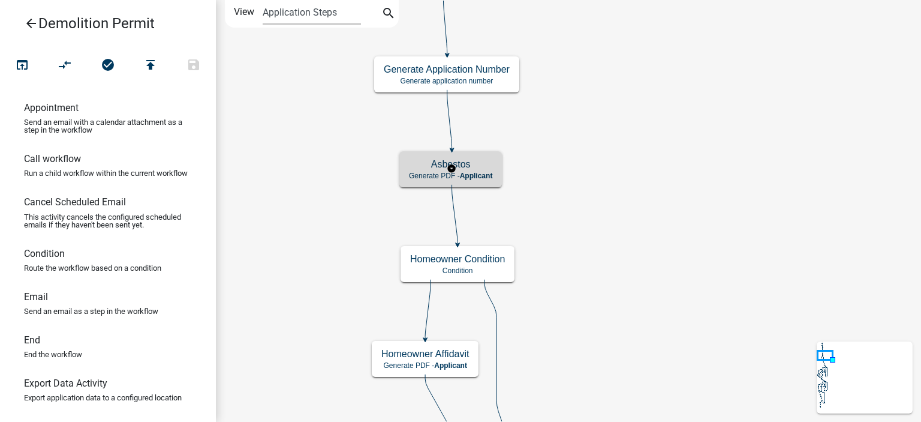
click at [412, 168] on h5 "Asbestos" at bounding box center [450, 163] width 83 height 11
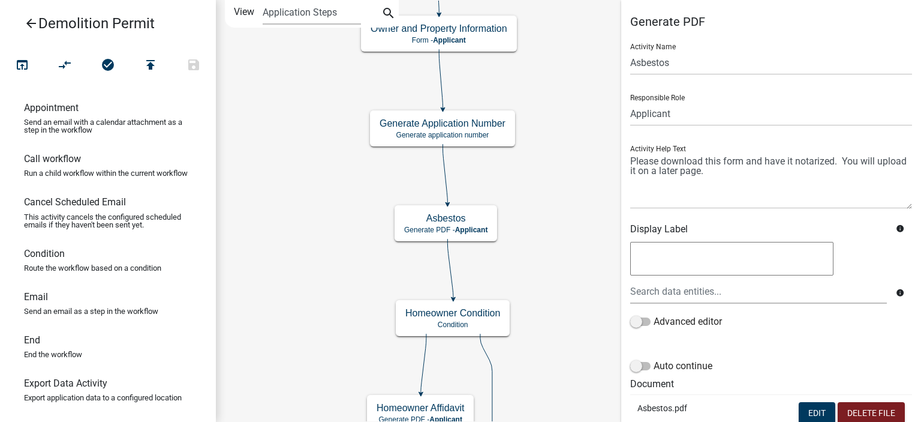
scroll to position [234, 0]
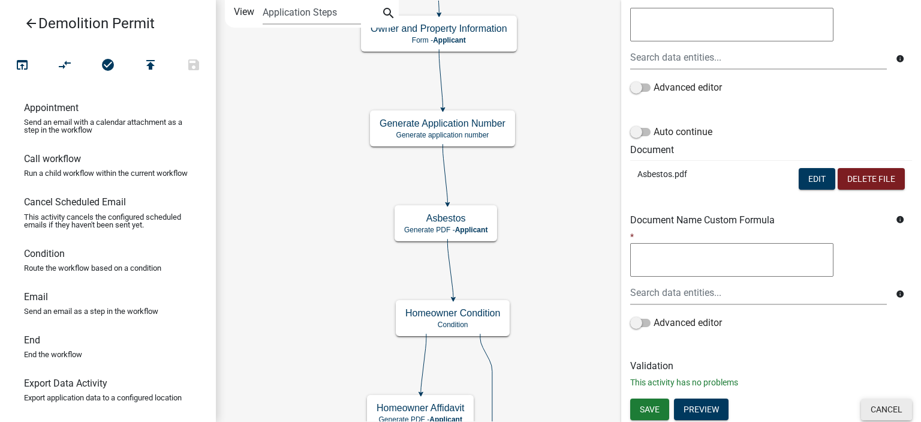
click at [881, 410] on button "Cancel" at bounding box center [886, 409] width 51 height 22
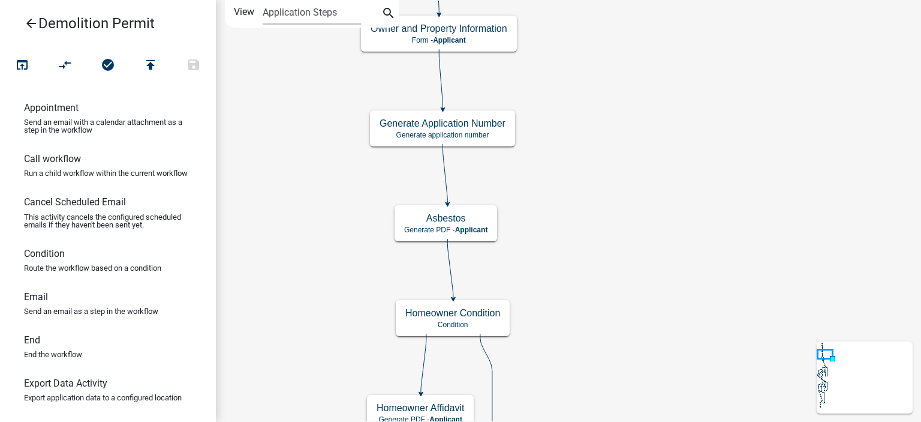
scroll to position [0, 0]
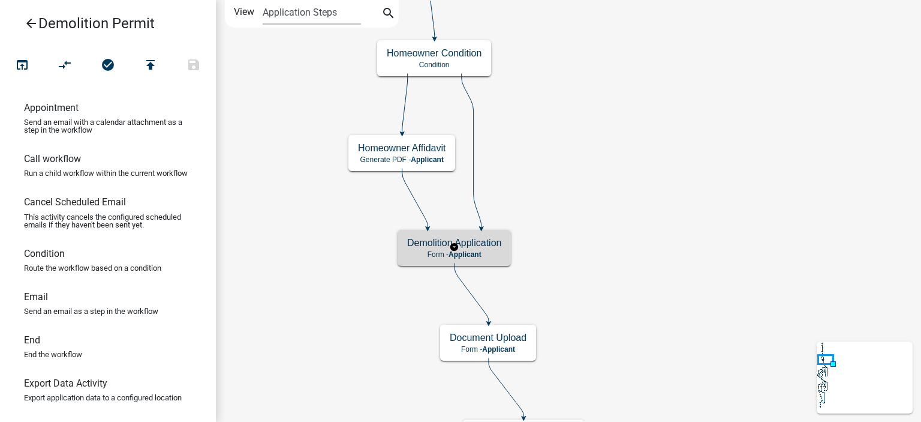
click at [506, 247] on div "Demolition Application Form - Applicant" at bounding box center [454, 248] width 113 height 36
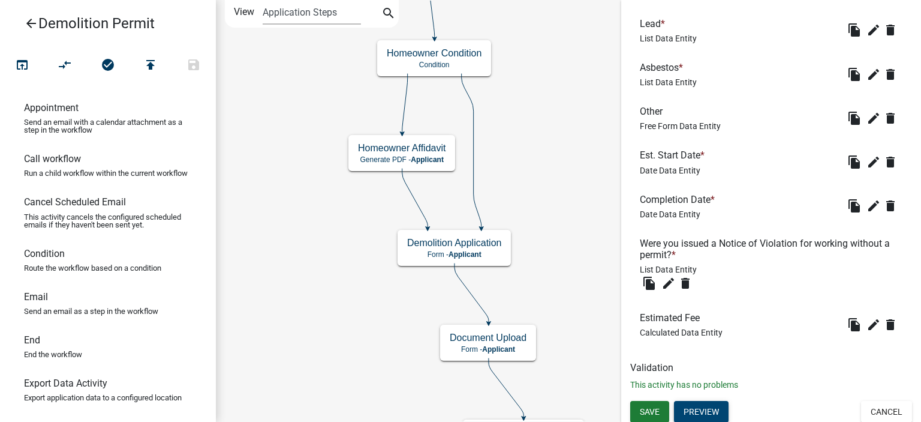
scroll to position [914, 0]
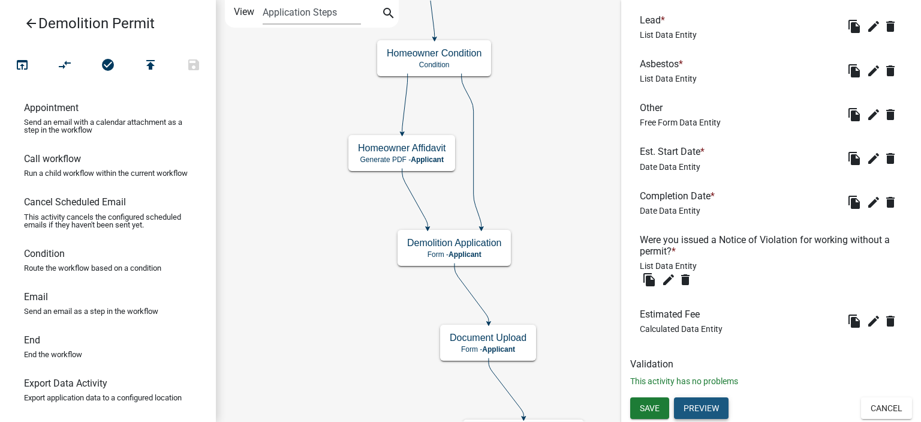
click at [720, 408] on button "Preview" at bounding box center [701, 408] width 55 height 22
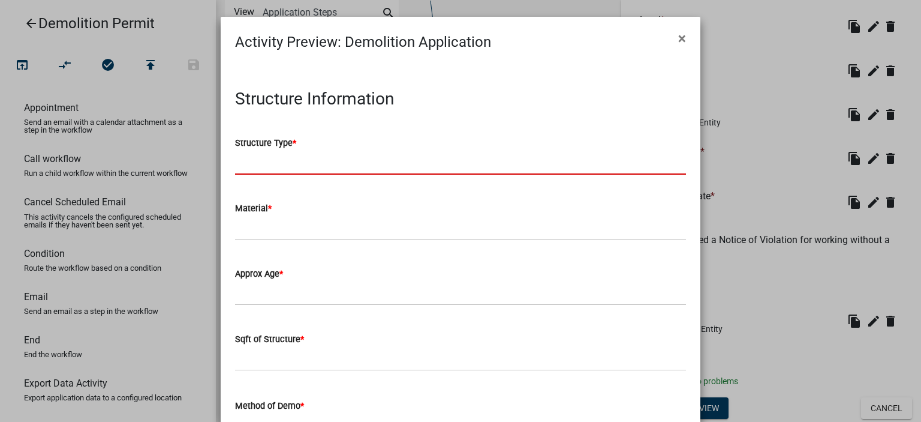
click at [257, 164] on input "Structure Type *" at bounding box center [460, 162] width 451 height 25
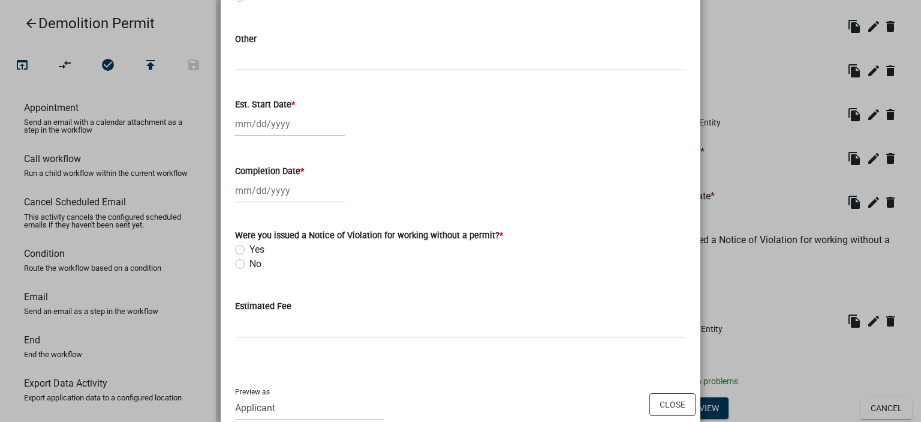
scroll to position [846, 0]
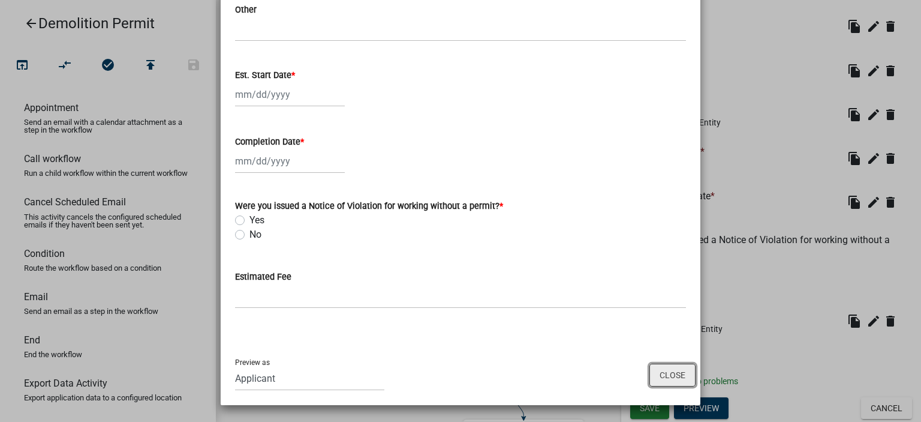
click at [669, 379] on button "Close" at bounding box center [673, 375] width 46 height 23
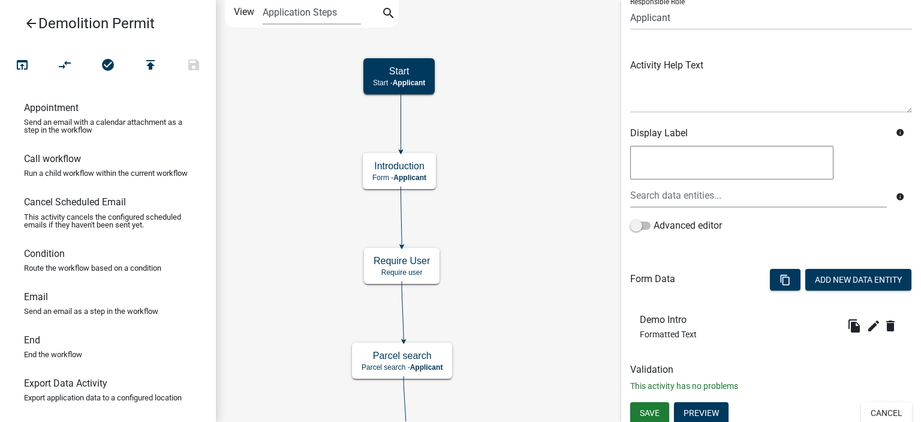
scroll to position [100, 0]
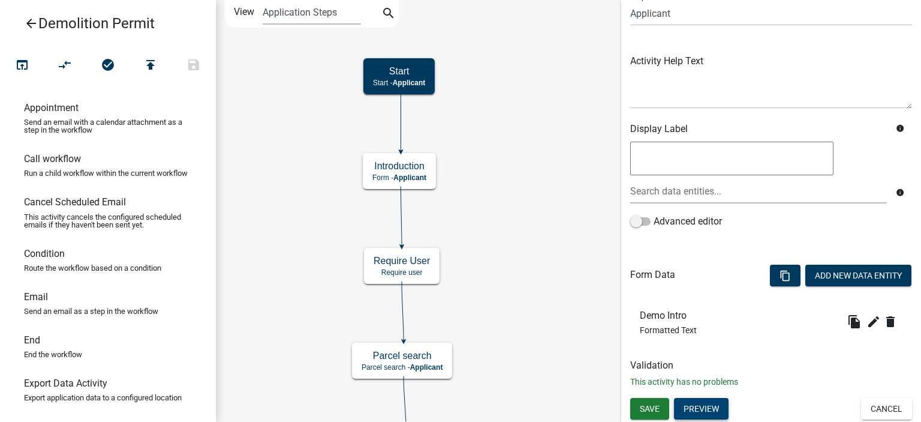
click at [708, 417] on button "Preview" at bounding box center [701, 409] width 55 height 22
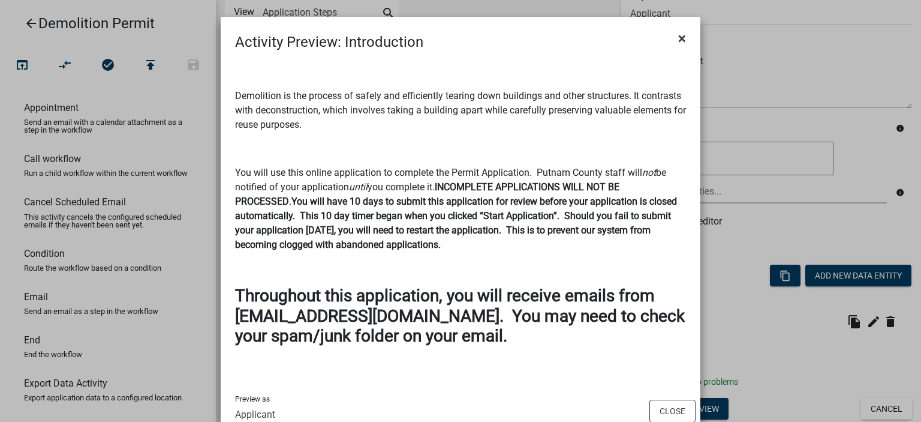
click at [679, 34] on span "×" at bounding box center [682, 38] width 8 height 17
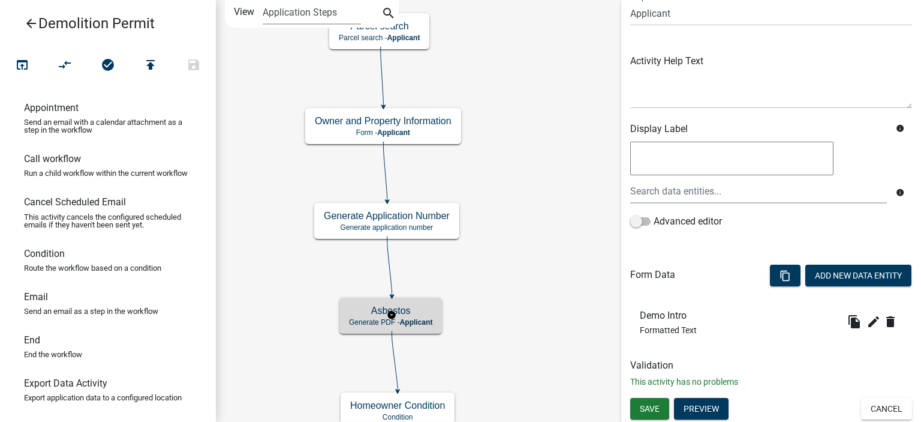
scroll to position [0, 0]
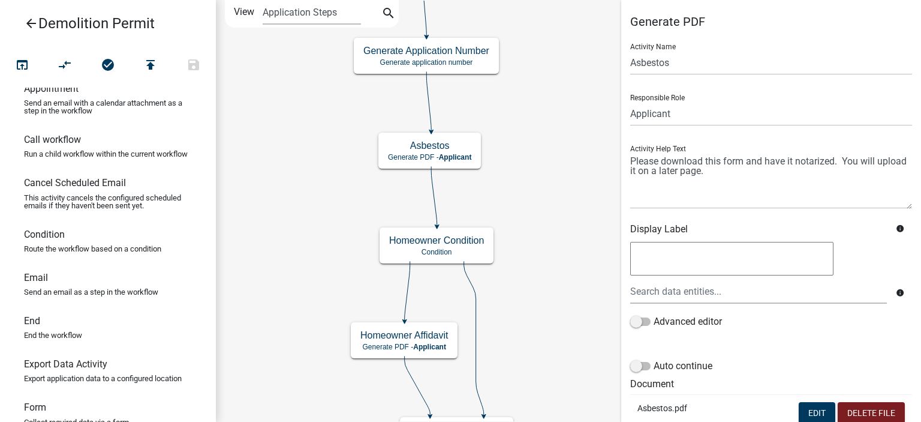
scroll to position [240, 0]
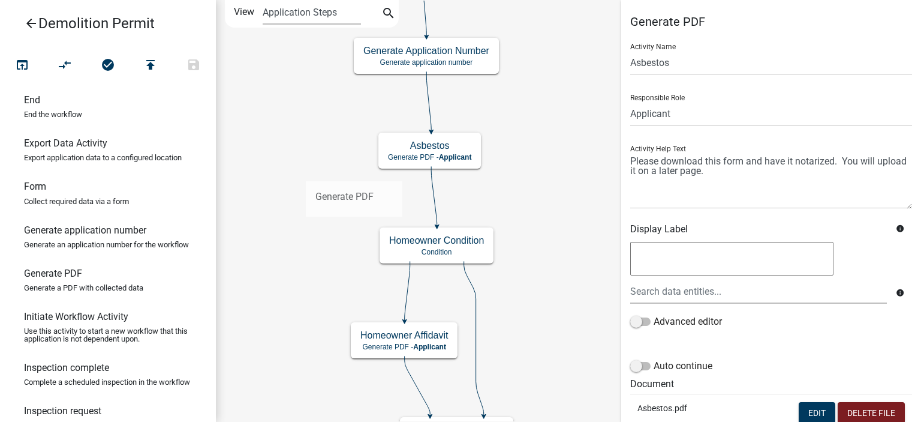
drag, startPoint x: 77, startPoint y: 308, endPoint x: 288, endPoint y: 177, distance: 248.7
click at [288, 177] on div "arrow_back Demolition Permit open_in_browser compare_arrows check_circle publis…" at bounding box center [460, 211] width 921 height 422
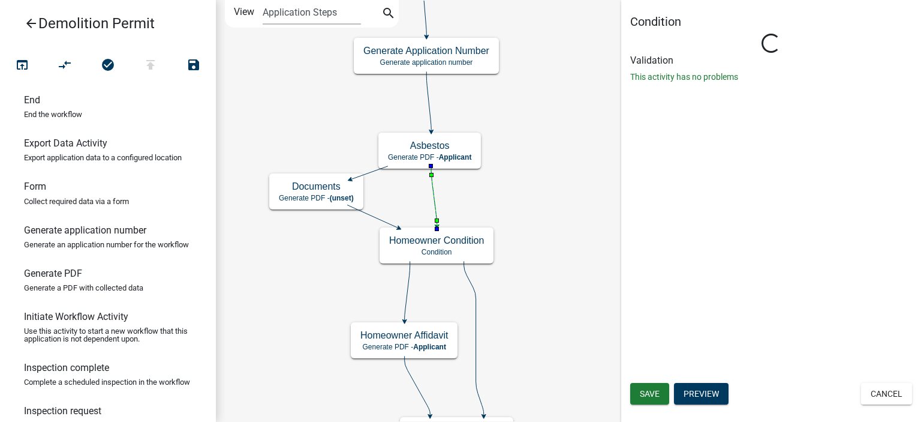
click at [434, 206] on icon at bounding box center [434, 195] width 6 height 59
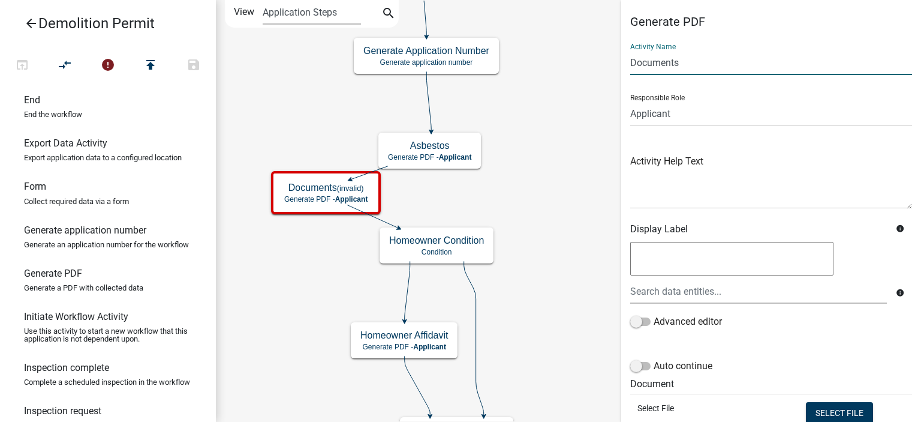
click at [653, 58] on input "Documents" at bounding box center [771, 62] width 282 height 25
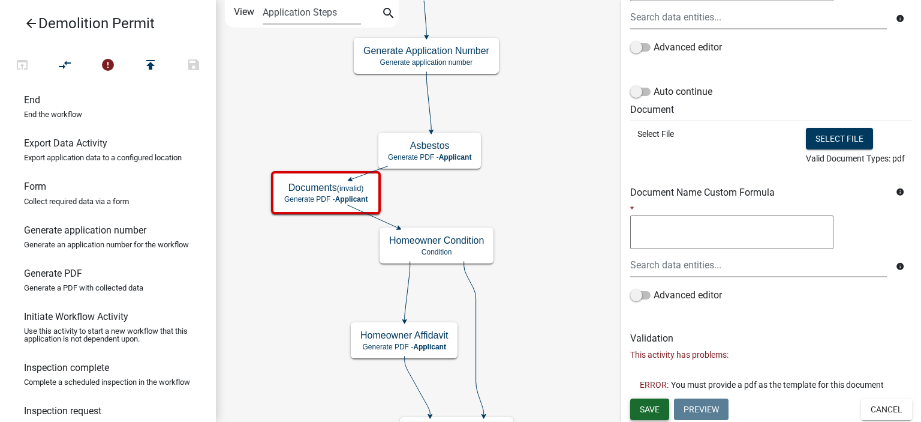
type input "Tax Title Release PDF"
click at [650, 407] on span "Save" at bounding box center [650, 409] width 20 height 10
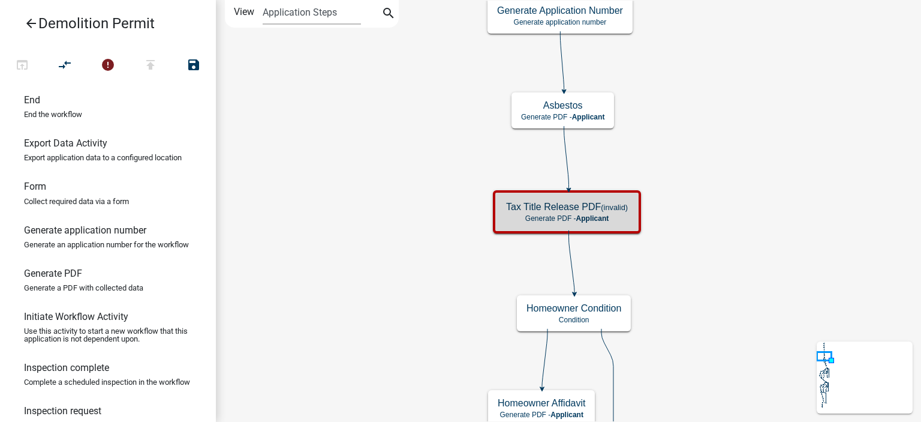
scroll to position [0, 0]
click at [527, 214] on p "Generate PDF - Applicant" at bounding box center [567, 218] width 122 height 8
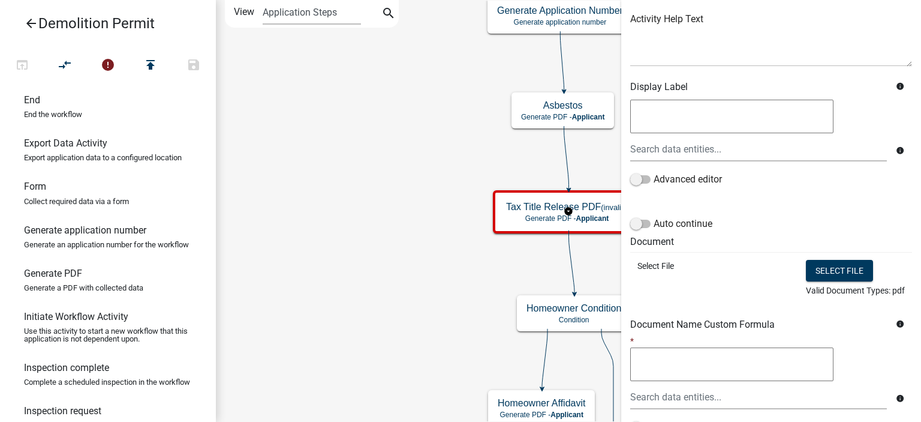
scroll to position [180, 0]
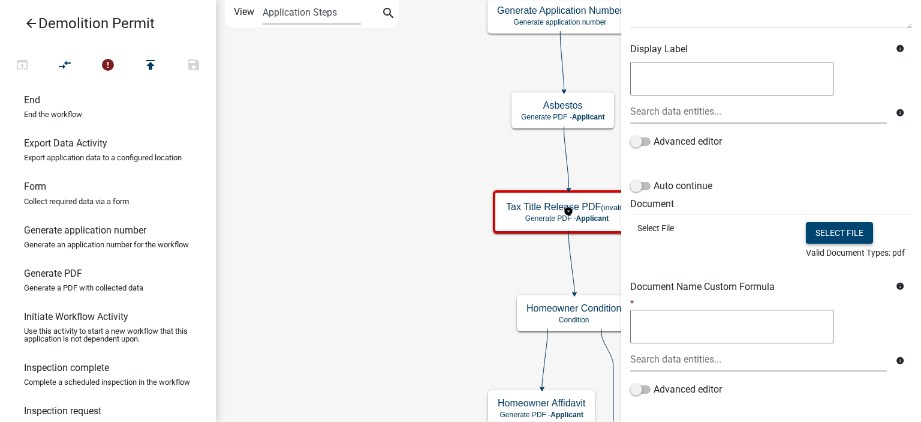
click at [822, 227] on button "Select file" at bounding box center [839, 233] width 67 height 22
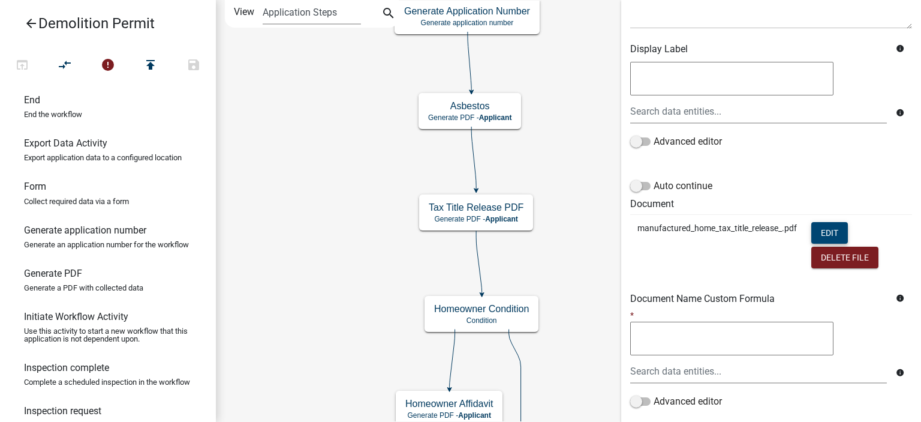
click at [824, 233] on button "Edit" at bounding box center [830, 233] width 37 height 22
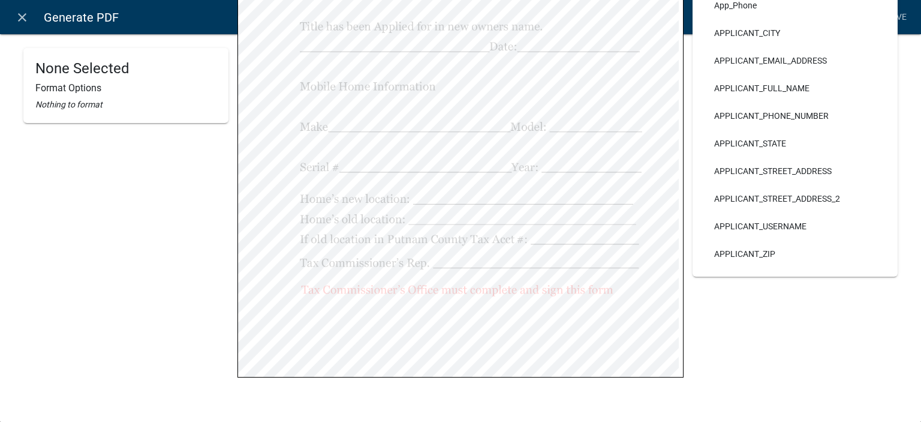
scroll to position [0, 0]
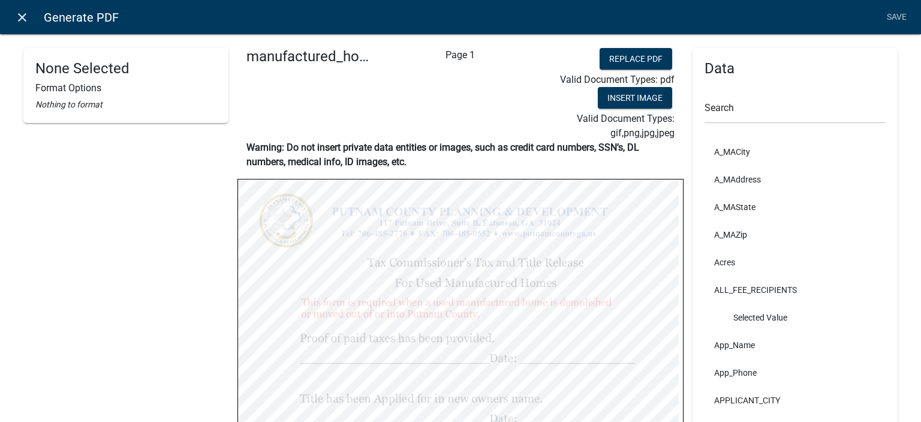
click at [24, 17] on icon "close" at bounding box center [22, 17] width 14 height 14
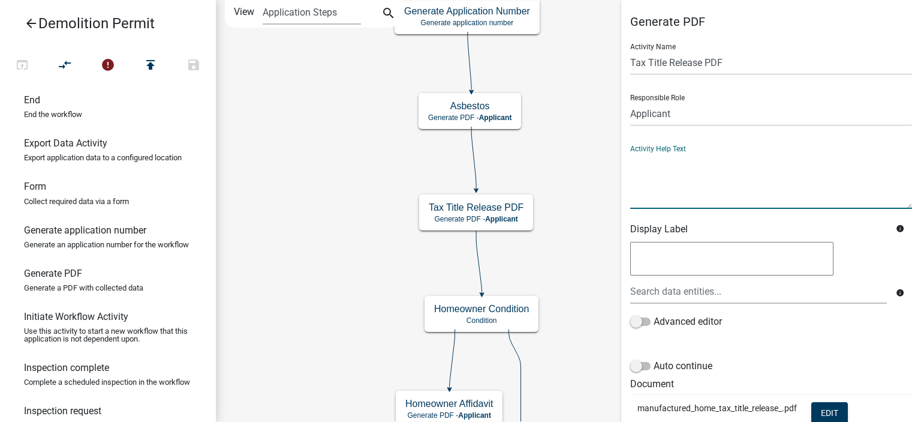
click at [666, 183] on textarea at bounding box center [771, 180] width 282 height 56
drag, startPoint x: 828, startPoint y: 167, endPoint x: 827, endPoint y: 160, distance: 7.2
click at [827, 160] on textarea at bounding box center [771, 180] width 282 height 56
click at [831, 160] on textarea at bounding box center [771, 180] width 282 height 56
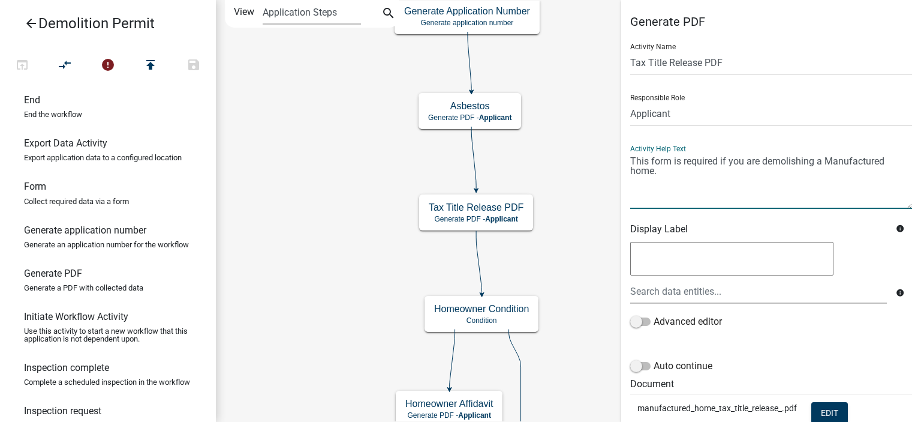
click at [636, 175] on textarea at bounding box center [771, 180] width 282 height 56
click at [678, 171] on textarea at bounding box center [771, 180] width 282 height 56
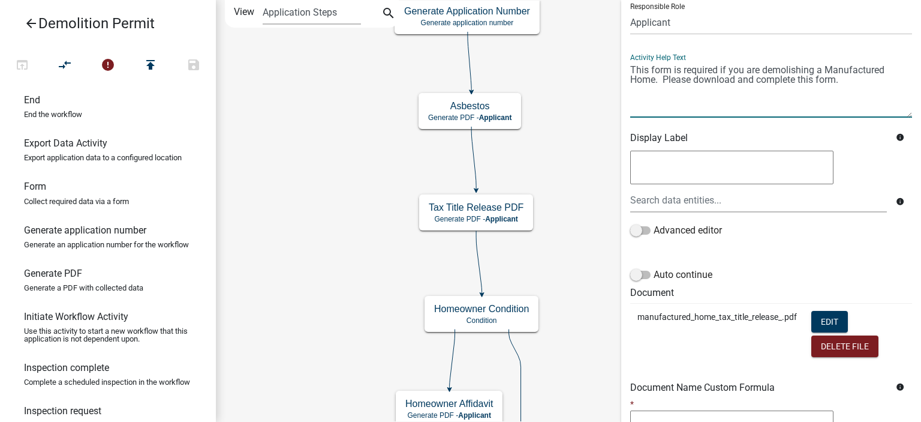
scroll to position [180, 0]
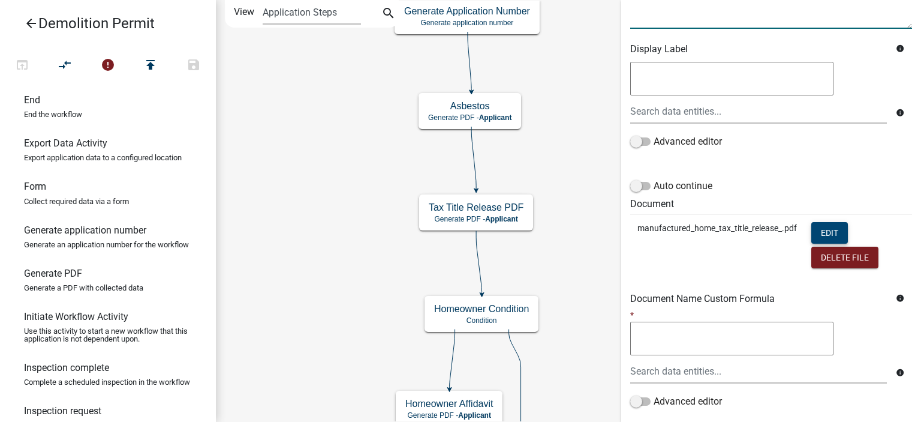
type textarea "This form is required if you are demolishing a Manufactured Home. Please downlo…"
click at [822, 233] on button "Edit" at bounding box center [830, 233] width 37 height 22
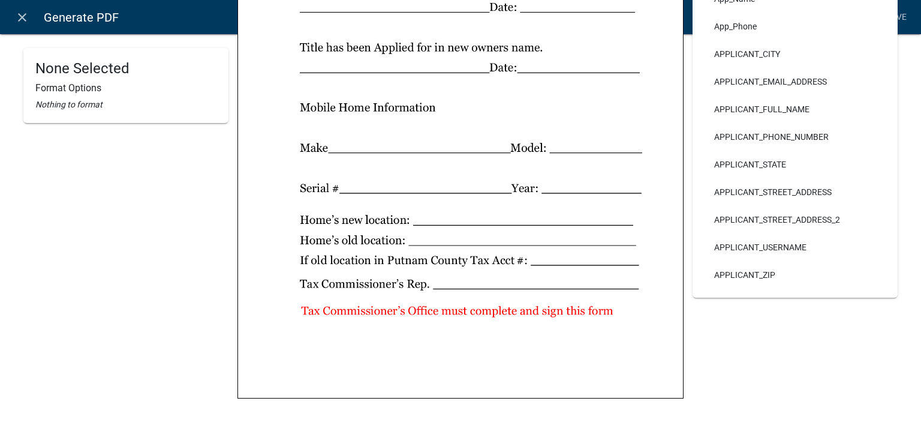
scroll to position [0, 0]
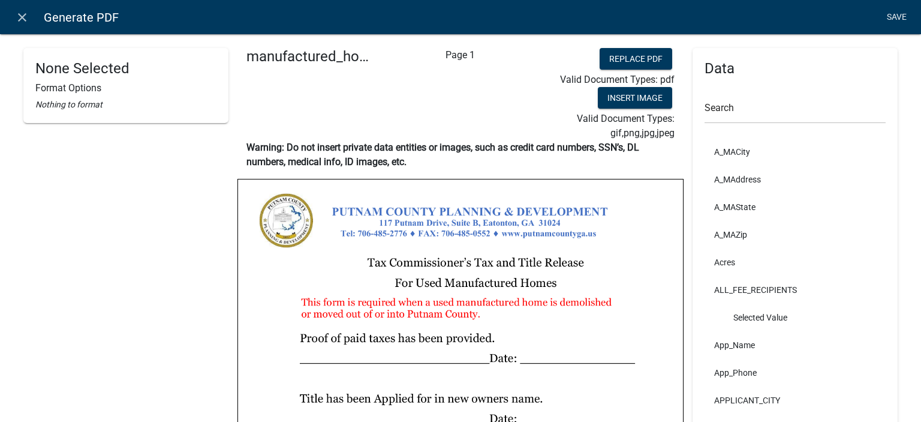
click at [893, 19] on link "Save" at bounding box center [897, 17] width 30 height 23
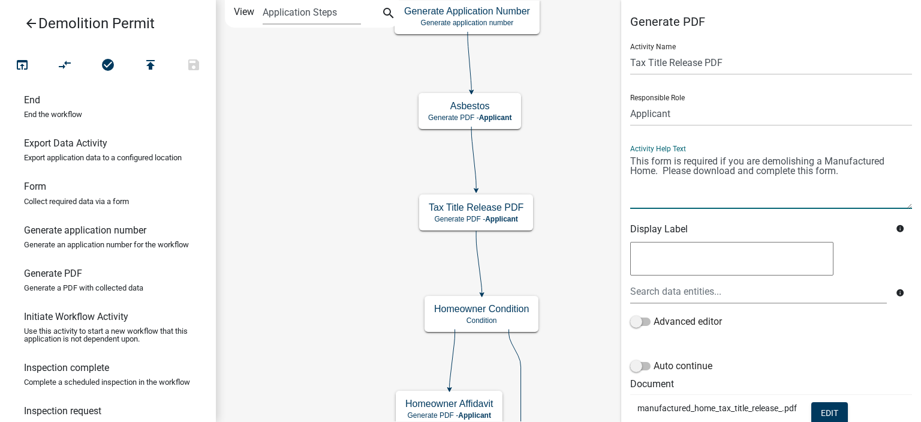
click at [852, 177] on textarea at bounding box center [771, 180] width 282 height 56
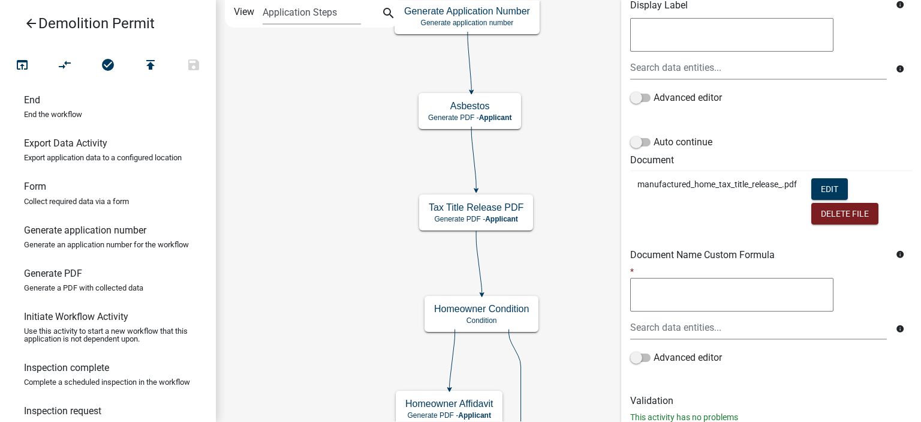
scroll to position [259, 0]
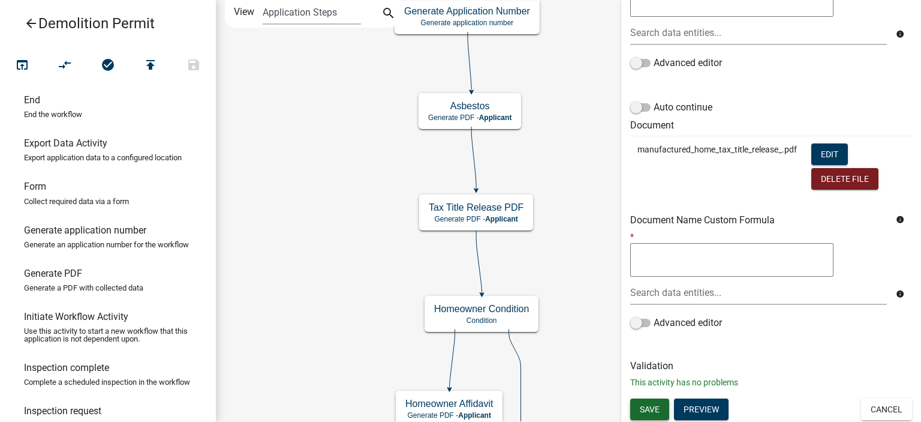
type textarea "This form is required if you are demolishing a Manufactured Home. Please downlo…"
click at [653, 404] on span "Save" at bounding box center [650, 409] width 20 height 10
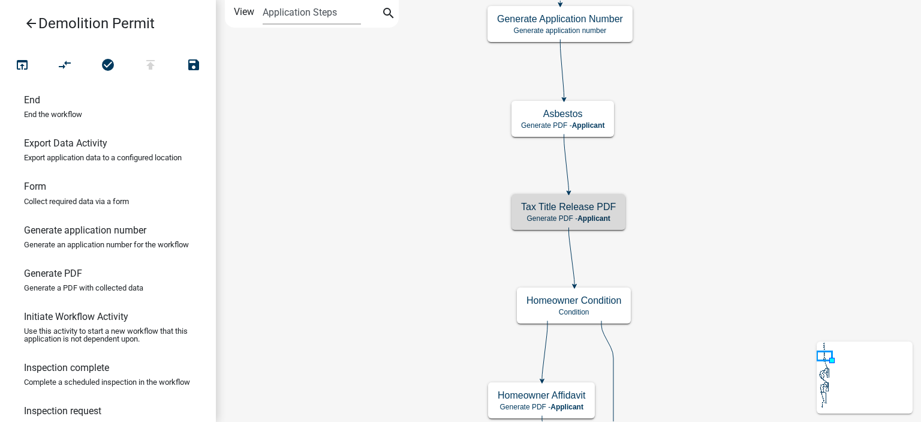
scroll to position [0, 0]
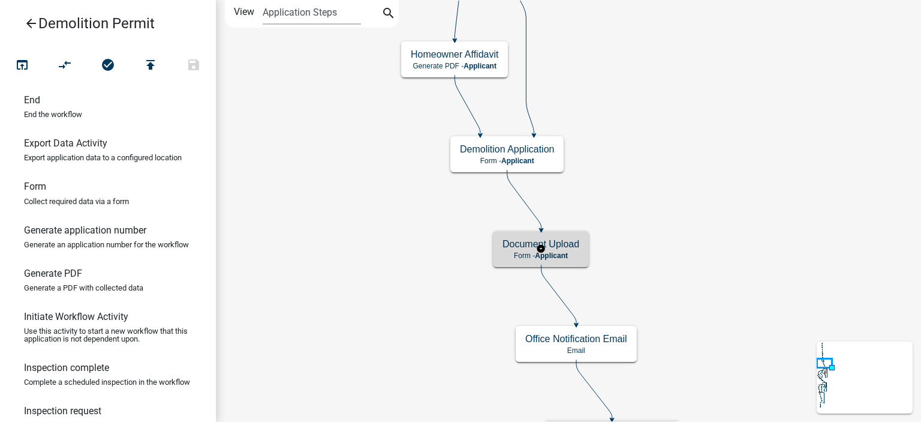
click at [516, 249] on h5 "Document Upload" at bounding box center [541, 243] width 77 height 11
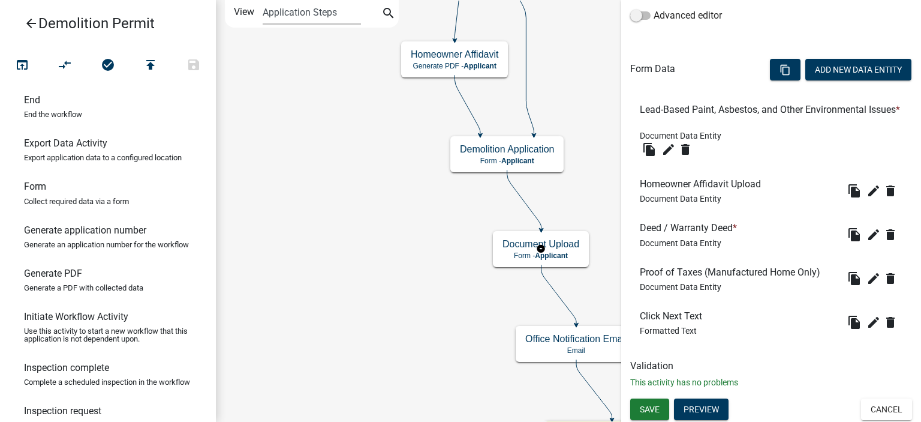
scroll to position [307, 0]
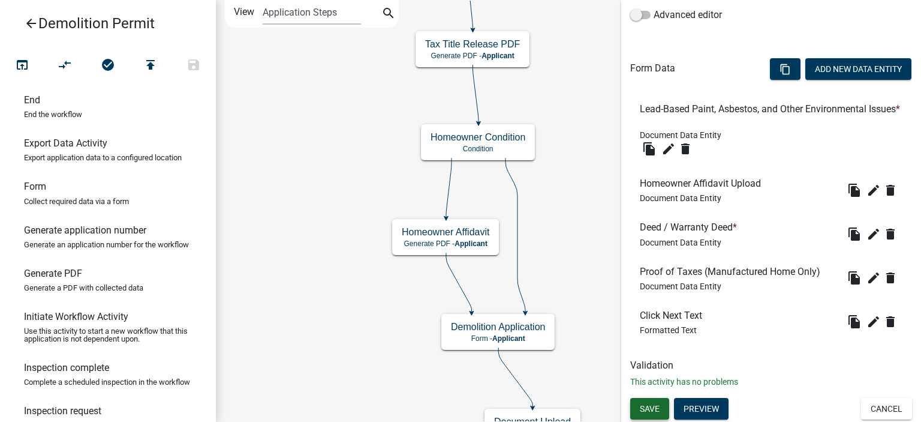
click at [638, 406] on button "Save" at bounding box center [649, 409] width 39 height 22
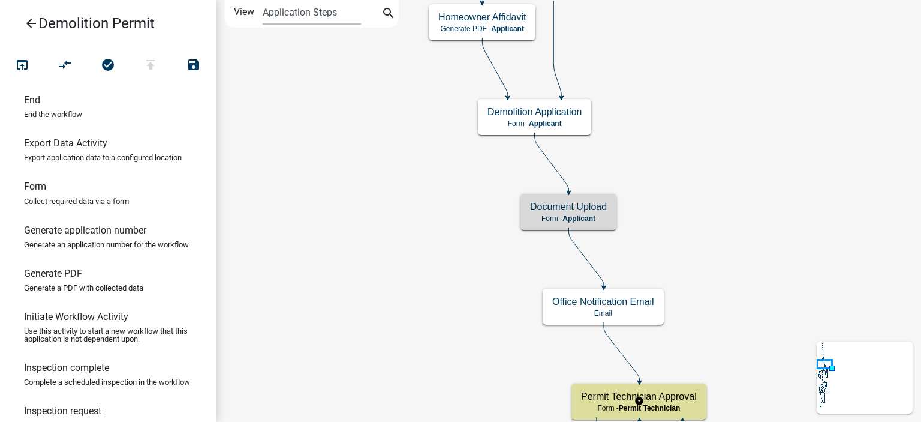
scroll to position [0, 0]
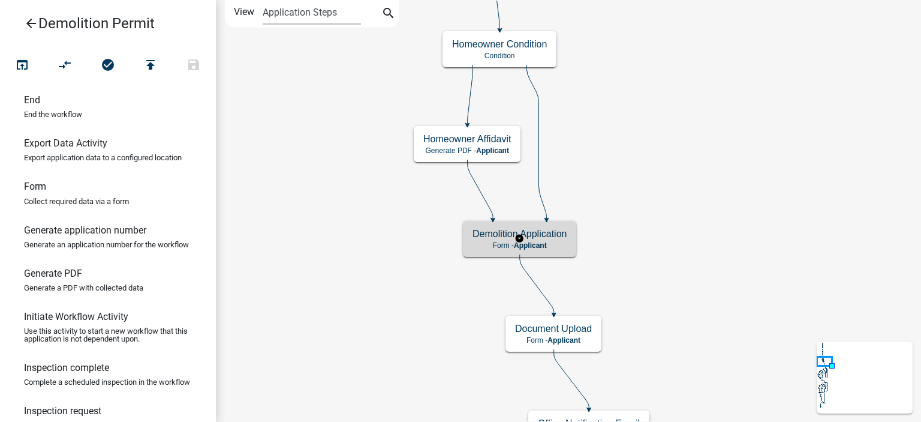
click at [546, 250] on div "Demolition Application Form - Applicant" at bounding box center [519, 239] width 113 height 36
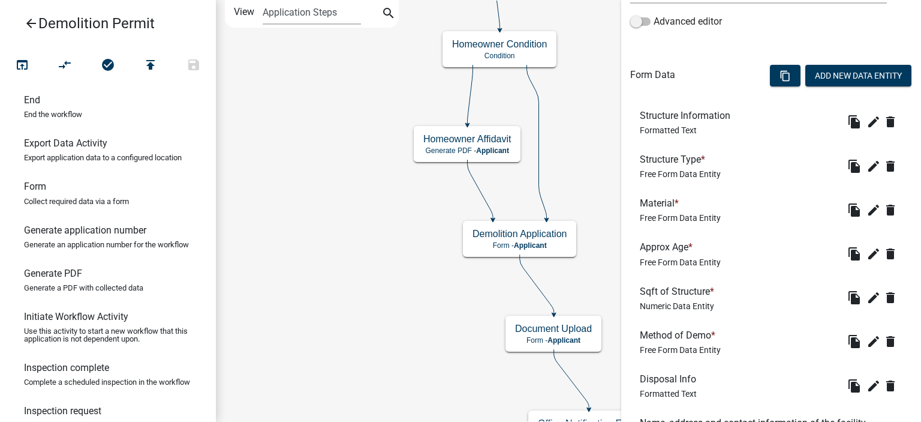
scroll to position [360, 0]
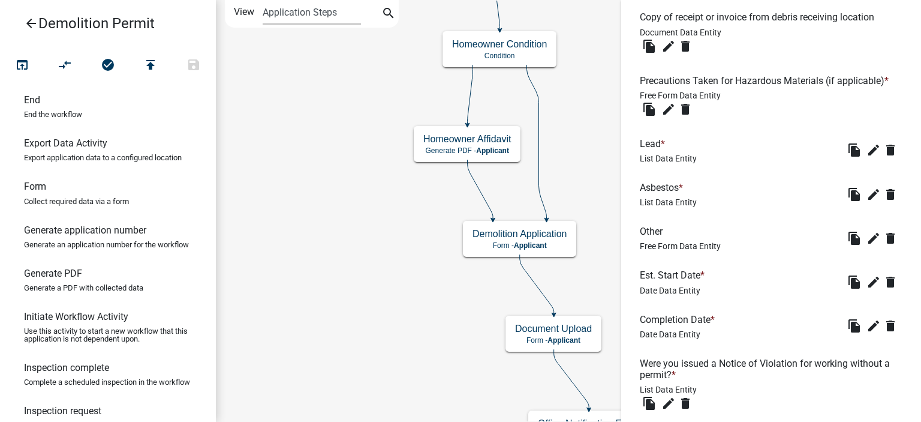
scroll to position [914, 0]
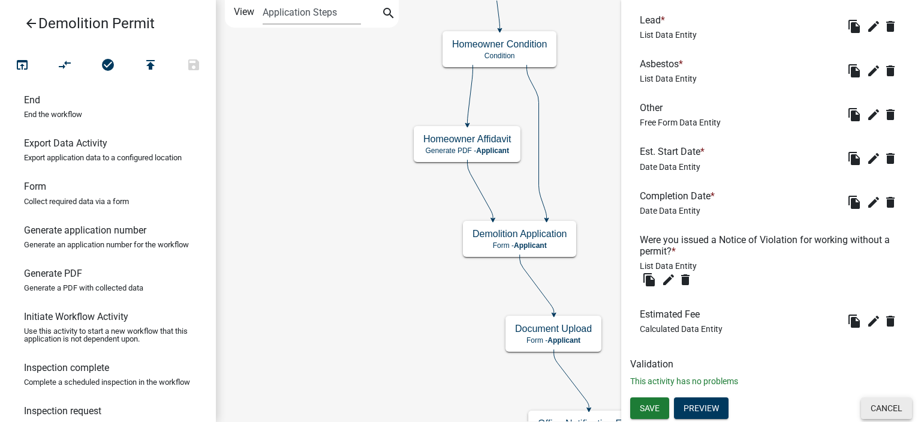
click at [871, 406] on button "Cancel" at bounding box center [886, 408] width 51 height 22
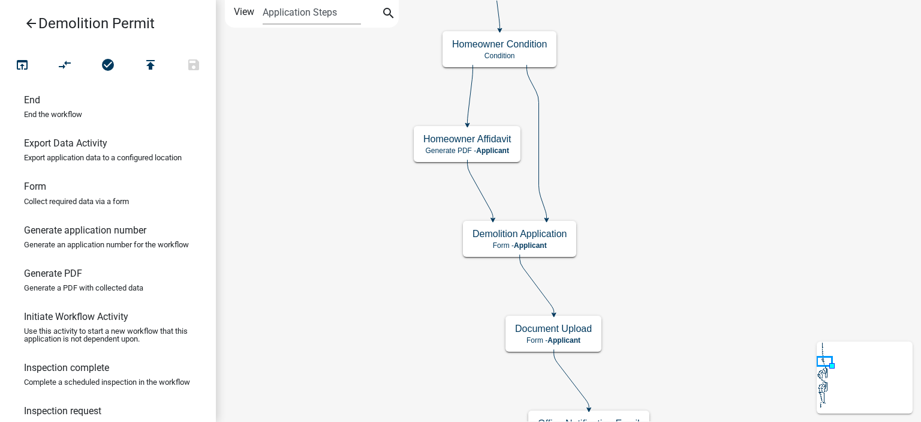
scroll to position [0, 0]
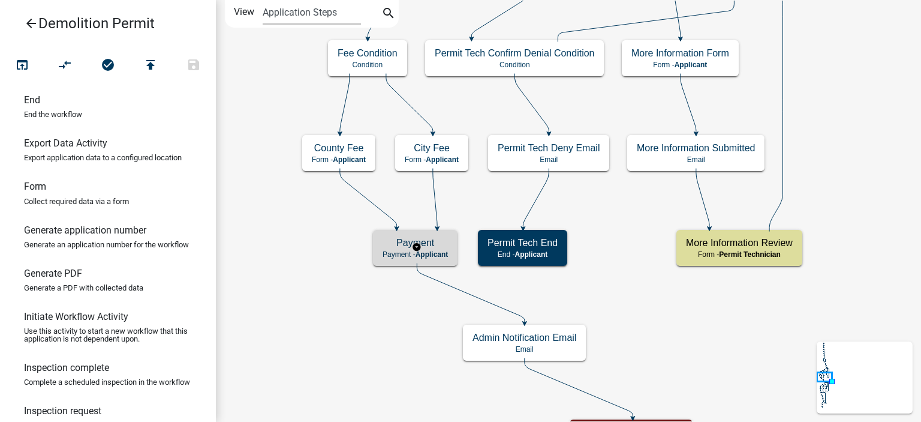
click at [388, 242] on h5 "Payment" at bounding box center [415, 242] width 65 height 11
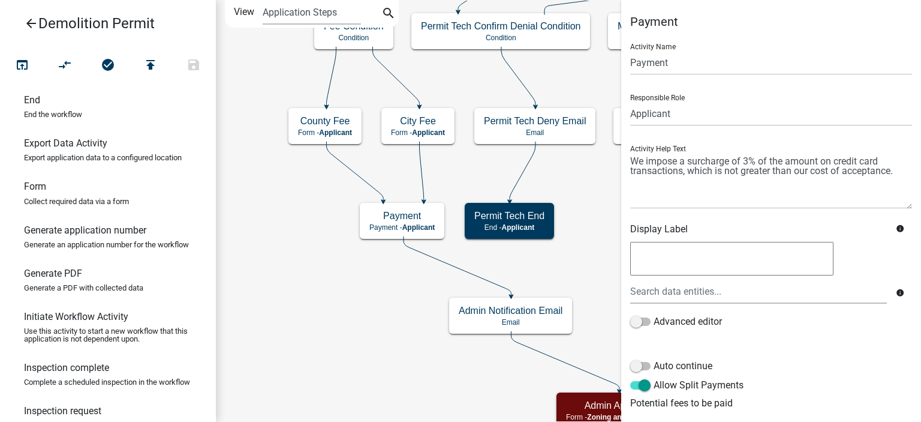
scroll to position [60, 0]
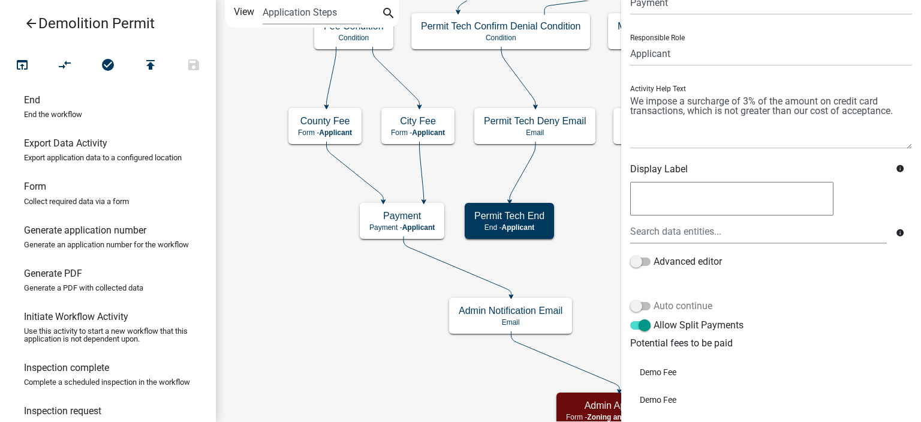
click at [669, 307] on label "Auto continue" at bounding box center [671, 306] width 82 height 14
click at [654, 299] on input "Auto continue" at bounding box center [654, 299] width 0 height 0
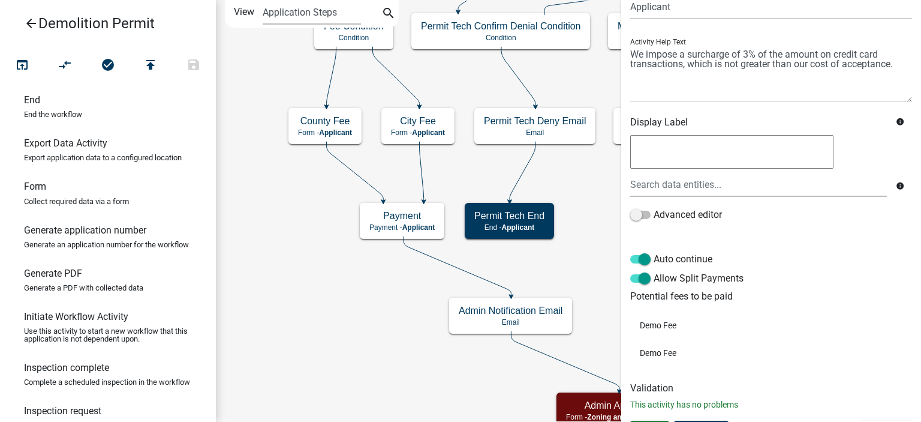
scroll to position [130, 0]
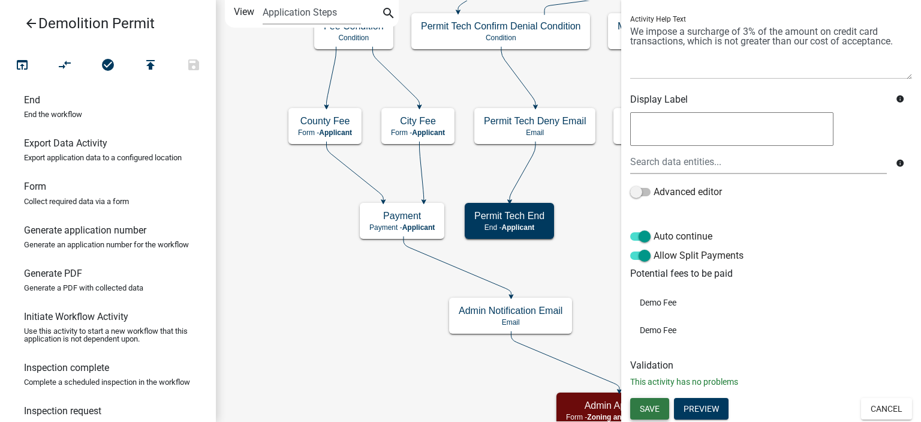
click at [652, 410] on span "Save" at bounding box center [650, 409] width 20 height 10
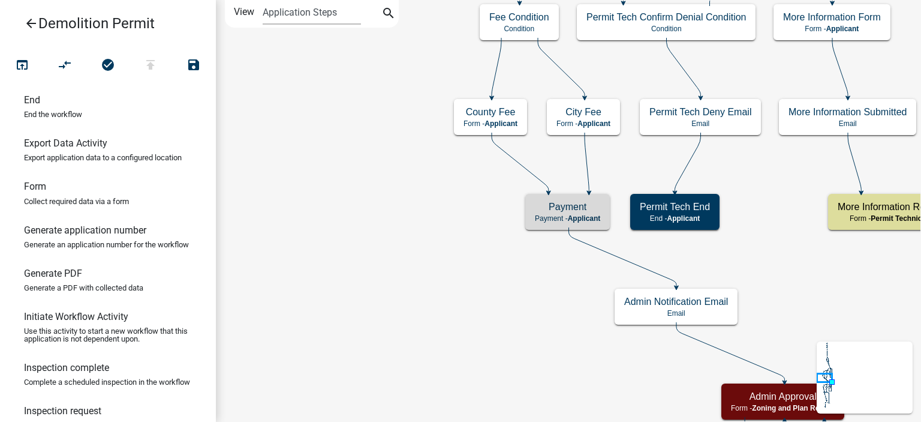
scroll to position [0, 0]
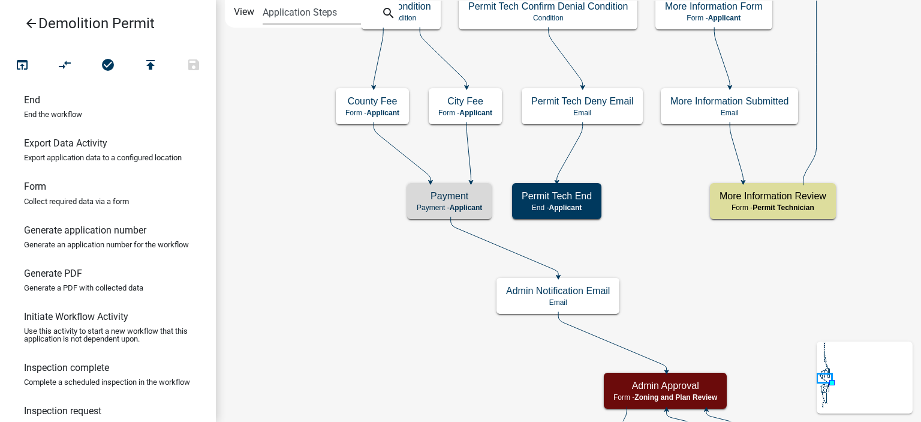
click at [421, 217] on div "Payment Payment - Applicant" at bounding box center [449, 201] width 85 height 36
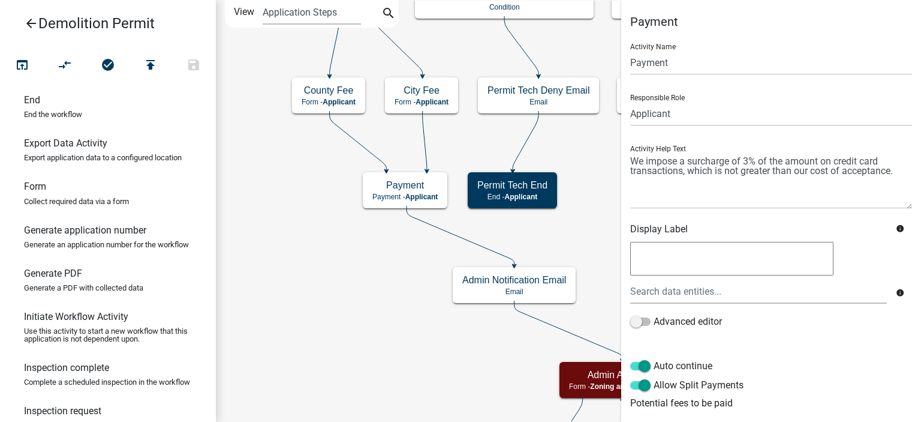
scroll to position [130, 0]
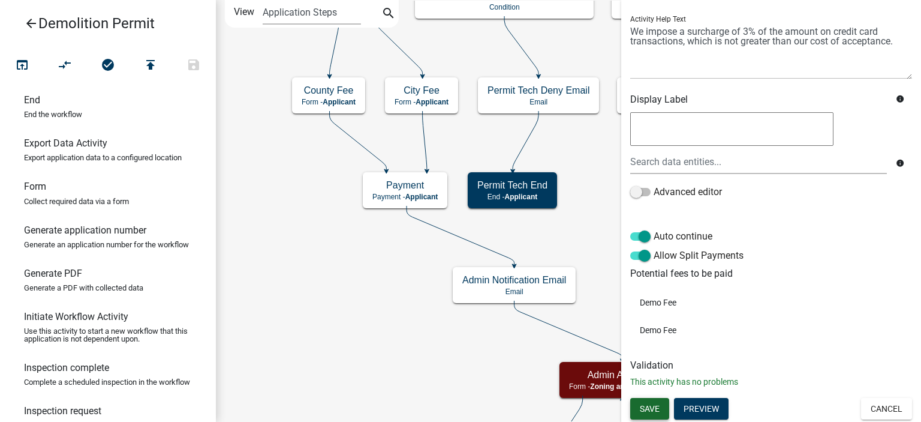
click at [656, 407] on span "Save" at bounding box center [650, 409] width 20 height 10
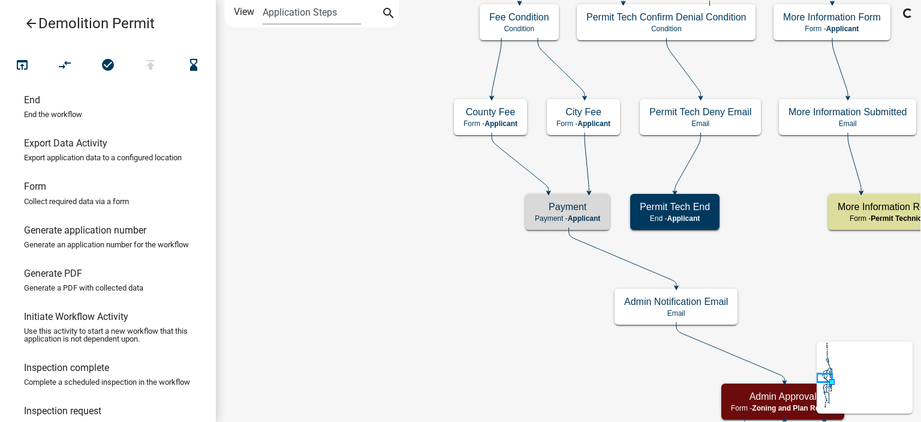
scroll to position [0, 0]
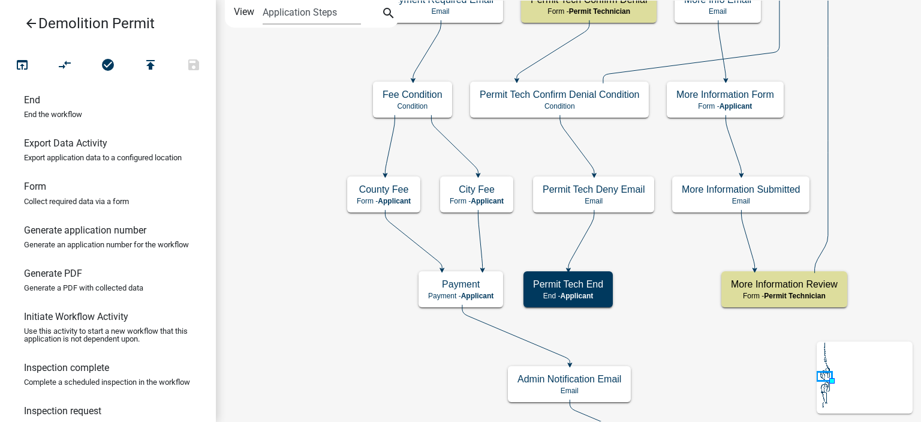
click at [31, 19] on icon "arrow_back" at bounding box center [31, 24] width 14 height 17
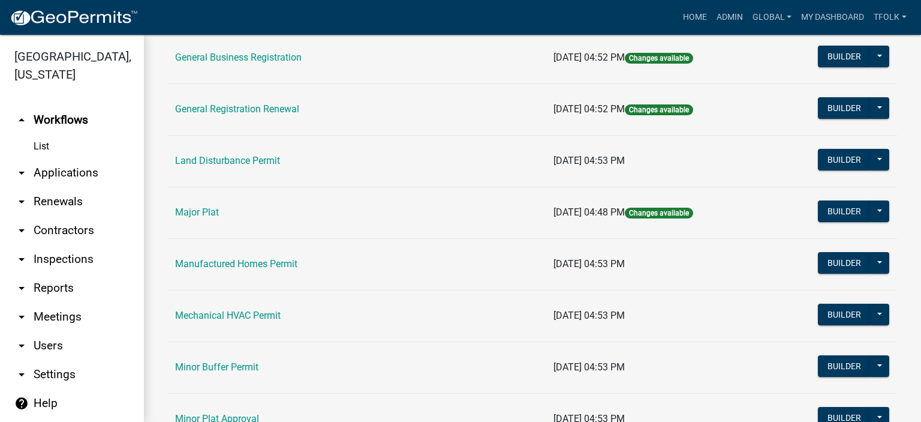
scroll to position [960, 0]
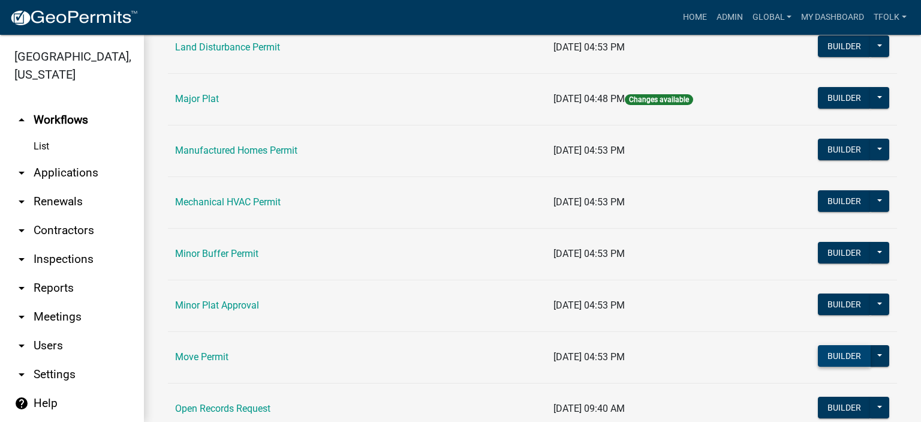
click at [838, 355] on button "Builder" at bounding box center [844, 356] width 53 height 22
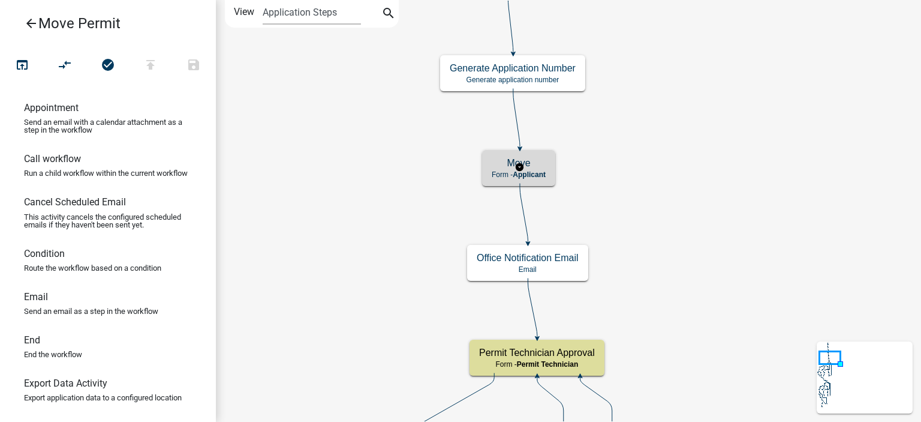
click at [549, 172] on div "Move Form - Applicant" at bounding box center [518, 168] width 73 height 36
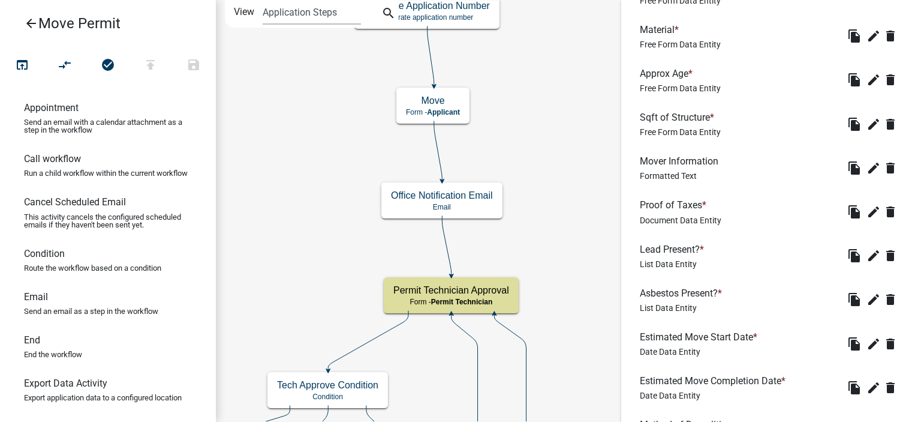
scroll to position [1185, 0]
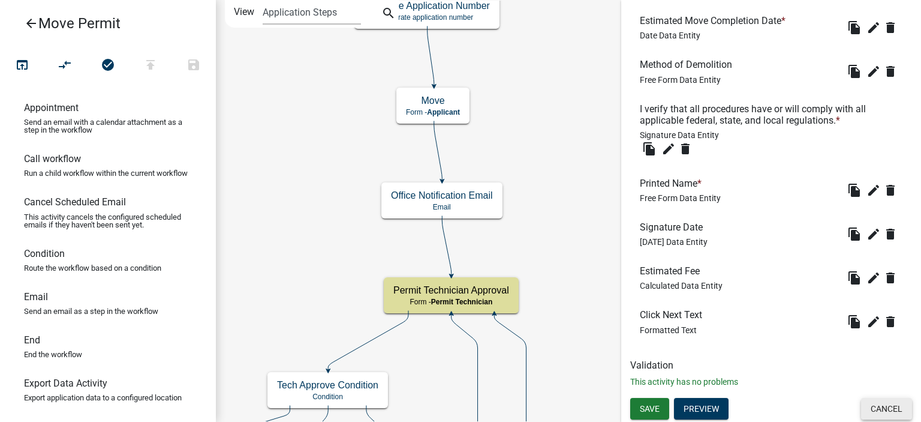
click at [869, 404] on button "Cancel" at bounding box center [886, 409] width 51 height 22
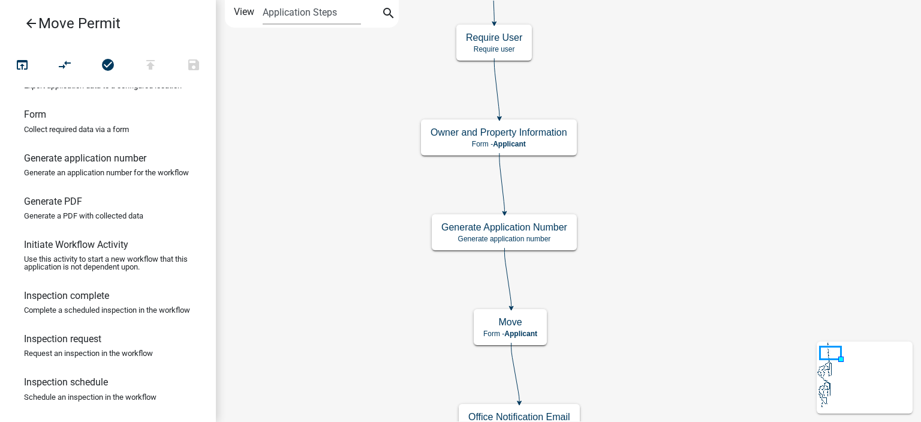
scroll to position [360, 0]
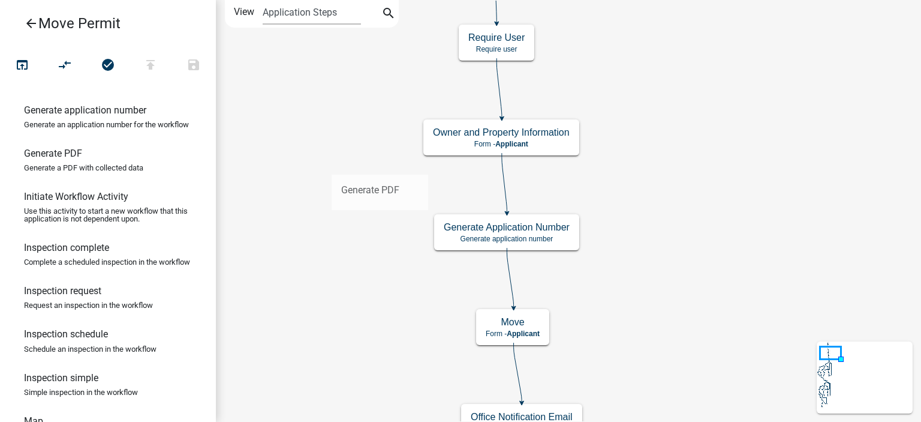
drag, startPoint x: 106, startPoint y: 187, endPoint x: 326, endPoint y: 160, distance: 221.7
click at [326, 160] on div "arrow_back Move Permit open_in_browser compare_arrows check_circle publish save…" at bounding box center [460, 211] width 921 height 422
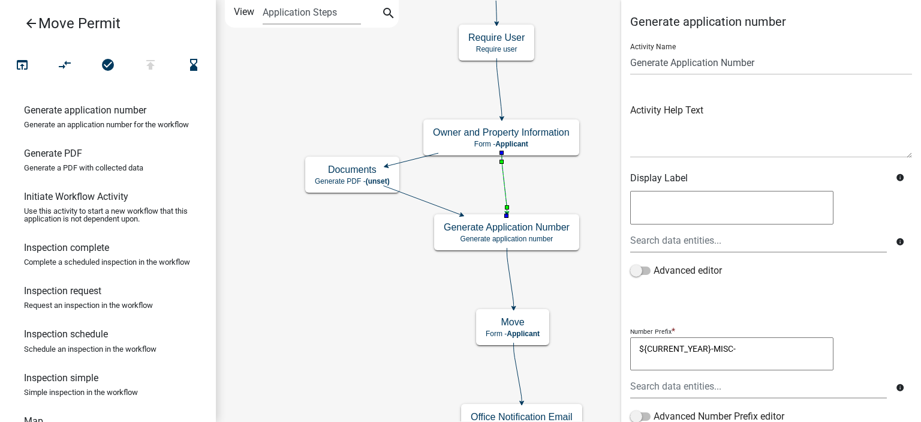
click at [503, 173] on icon at bounding box center [504, 182] width 5 height 59
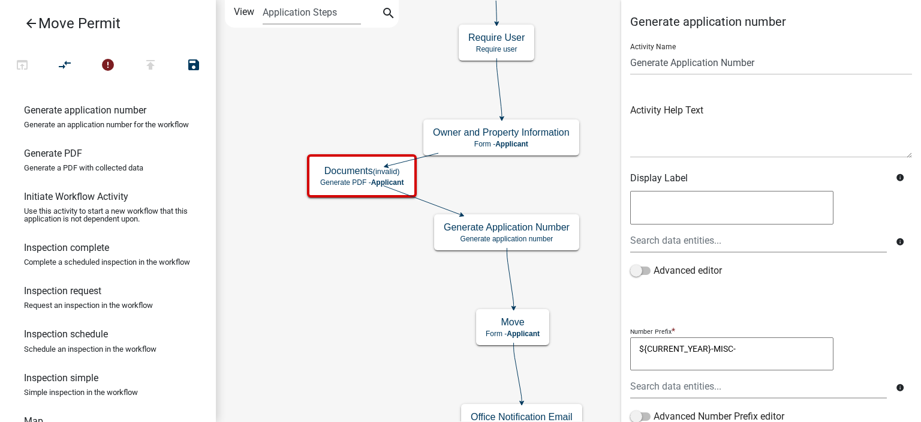
click at [671, 65] on input "Generate Application Number" at bounding box center [771, 62] width 282 height 25
click at [660, 83] on div "Activity Name Generate Application Number Activity Help Text Display Label info…" at bounding box center [771, 164] width 282 height 260
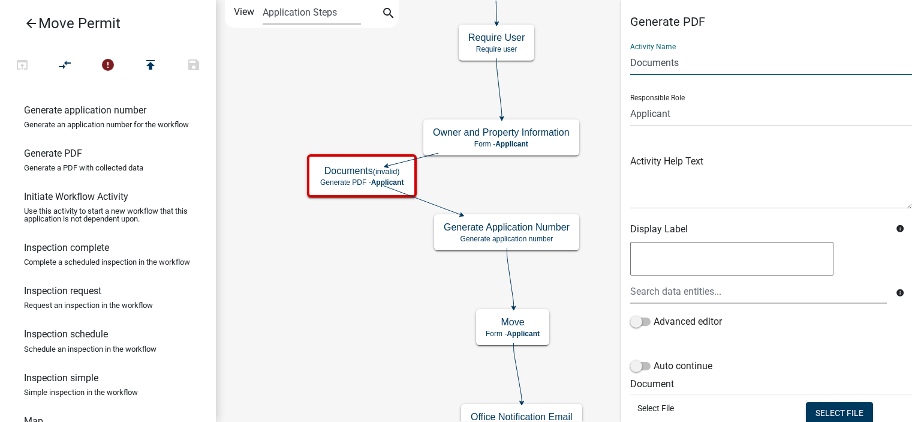
click at [719, 68] on input "Documents" at bounding box center [771, 62] width 282 height 25
type input "Tax Title Release PDF"
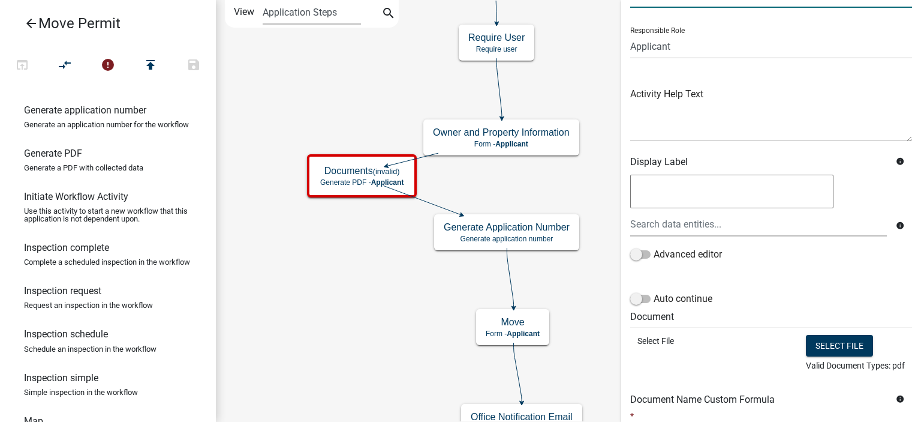
scroll to position [120, 0]
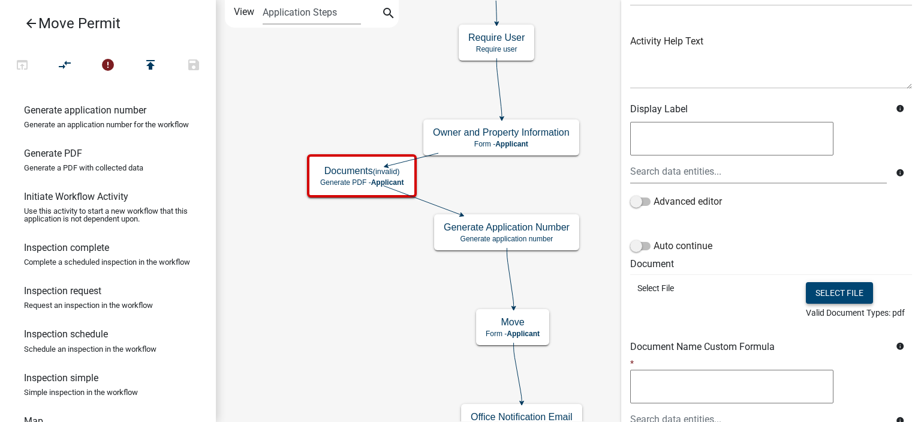
click at [810, 293] on button "Select file" at bounding box center [839, 293] width 67 height 22
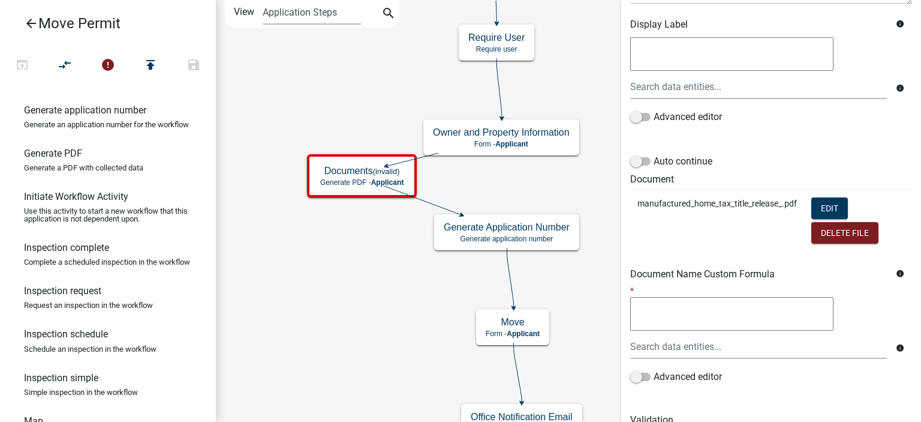
scroll to position [286, 0]
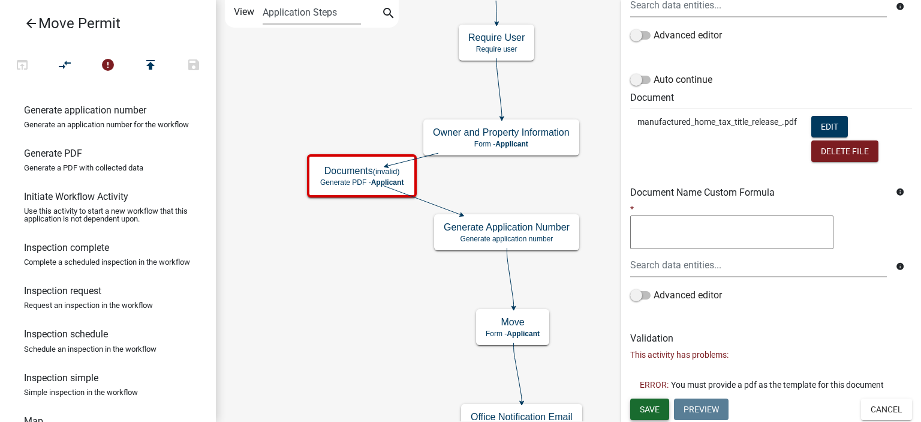
click at [657, 412] on span "Save" at bounding box center [650, 409] width 20 height 10
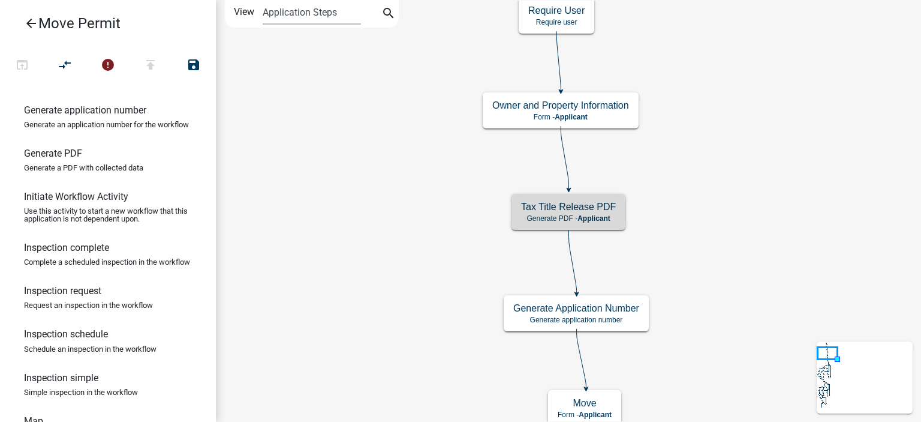
scroll to position [0, 0]
click at [548, 216] on p "Generate PDF - Applicant" at bounding box center [568, 218] width 95 height 8
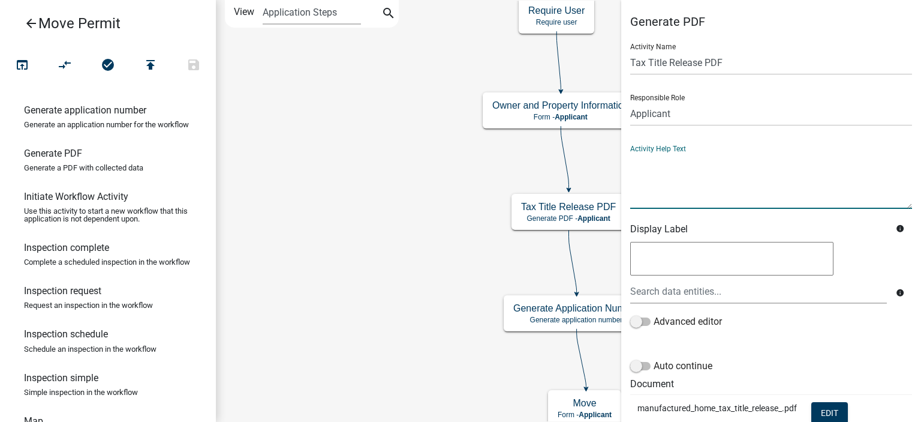
click at [706, 187] on textarea at bounding box center [771, 180] width 282 height 56
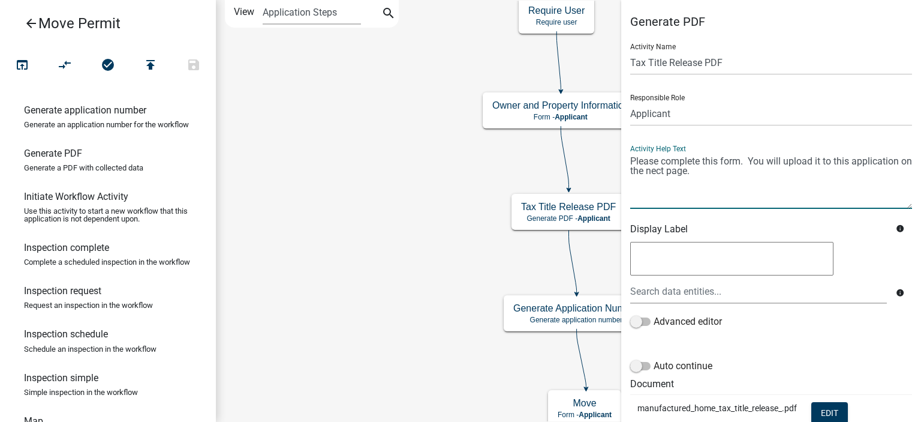
drag, startPoint x: 663, startPoint y: 170, endPoint x: 653, endPoint y: 170, distance: 9.6
click at [653, 170] on textarea at bounding box center [771, 180] width 282 height 56
click at [675, 172] on textarea at bounding box center [771, 180] width 282 height 56
click at [663, 161] on textarea at bounding box center [771, 180] width 282 height 56
click at [763, 176] on textarea at bounding box center [771, 180] width 282 height 56
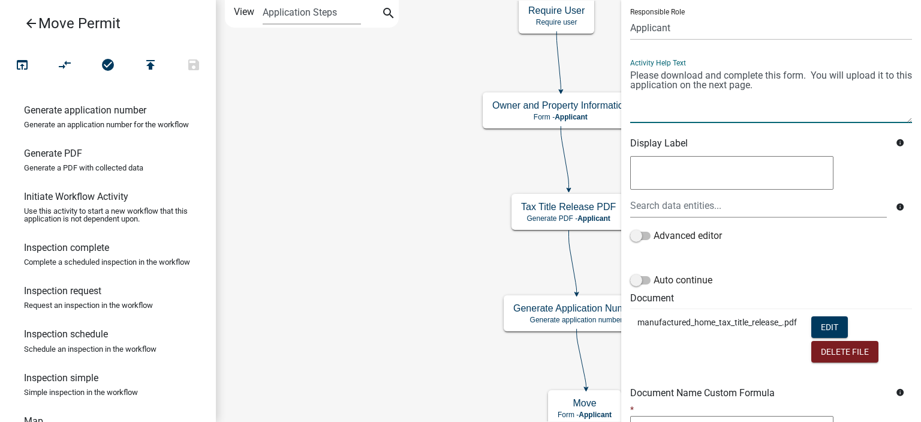
scroll to position [259, 0]
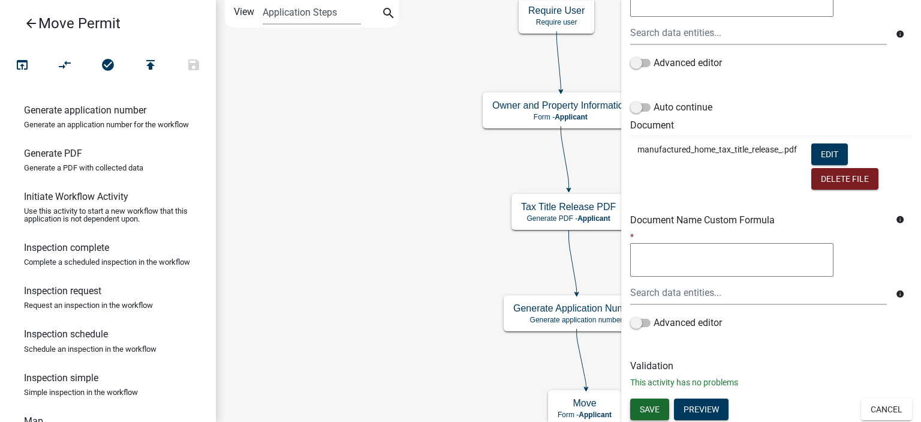
type textarea "Please download and complete this form. You will upload it to this application …"
click at [658, 404] on span "Save" at bounding box center [650, 409] width 20 height 10
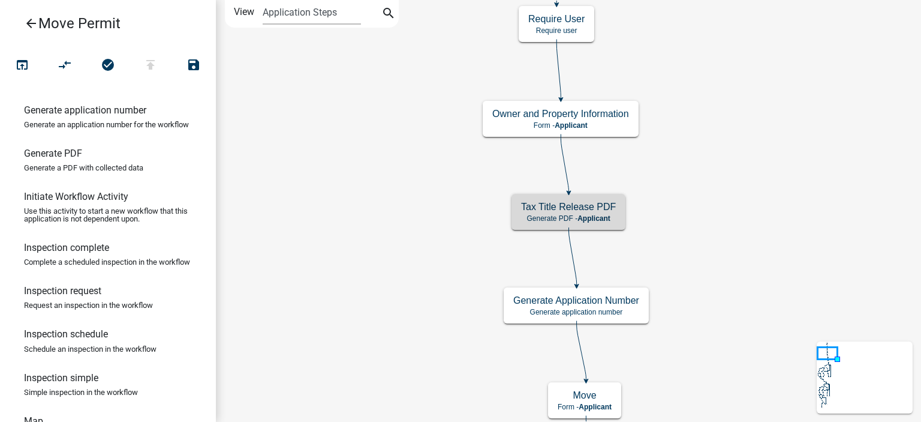
scroll to position [0, 0]
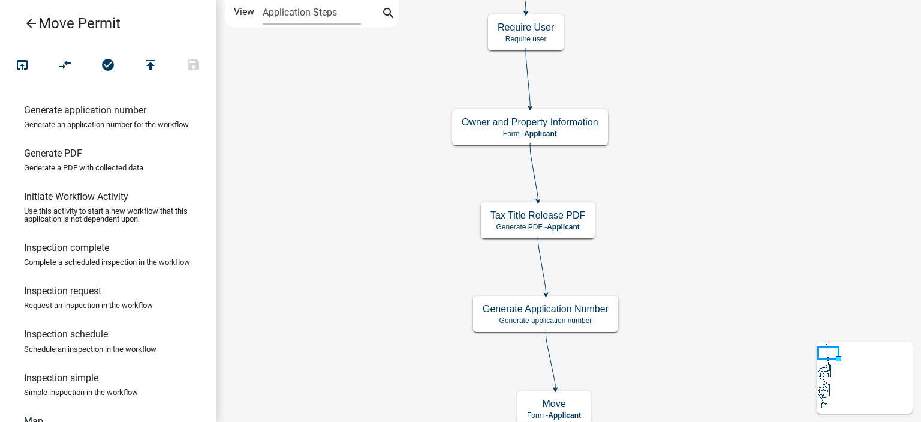
click at [26, 21] on icon "arrow_back" at bounding box center [31, 24] width 14 height 17
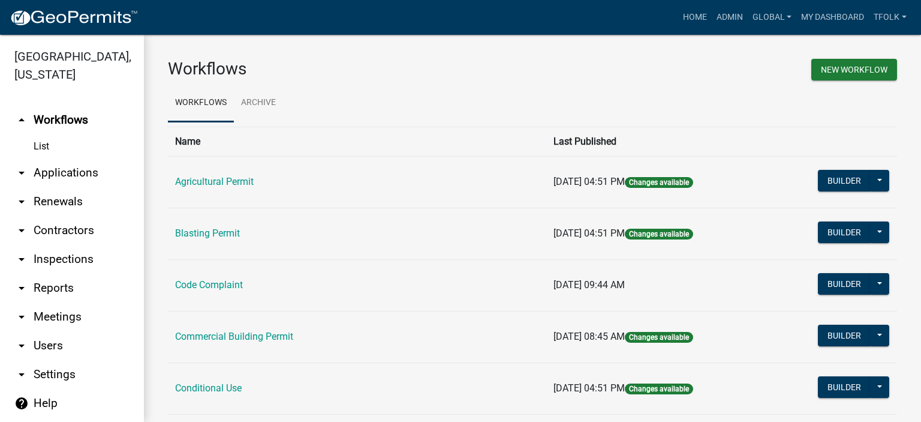
click at [70, 226] on link "arrow_drop_down Contractors" at bounding box center [72, 230] width 144 height 29
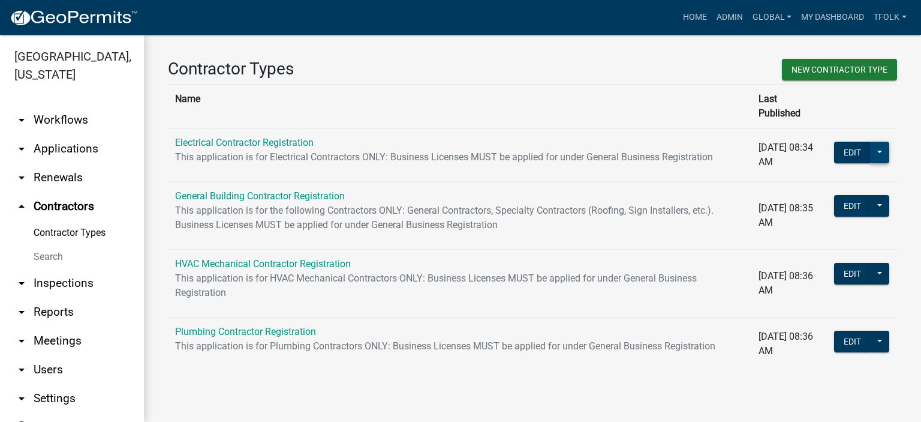
click at [888, 142] on button at bounding box center [879, 153] width 19 height 22
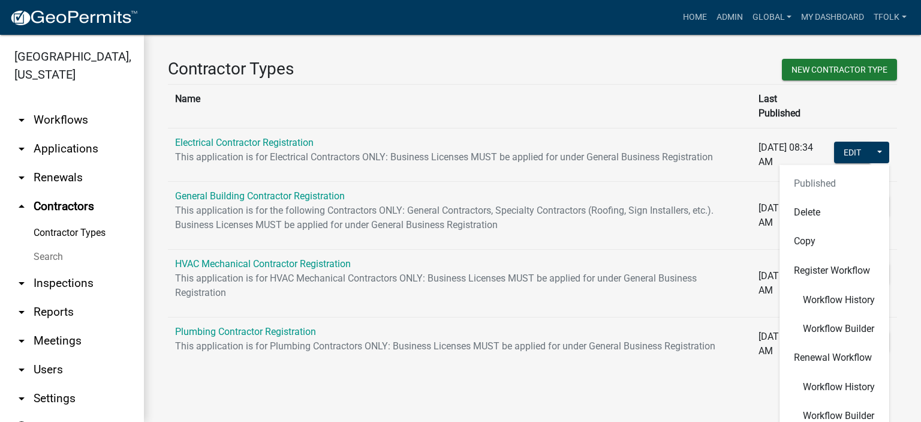
click at [235, 137] on link "Electrical Contractor Registration" at bounding box center [244, 142] width 139 height 11
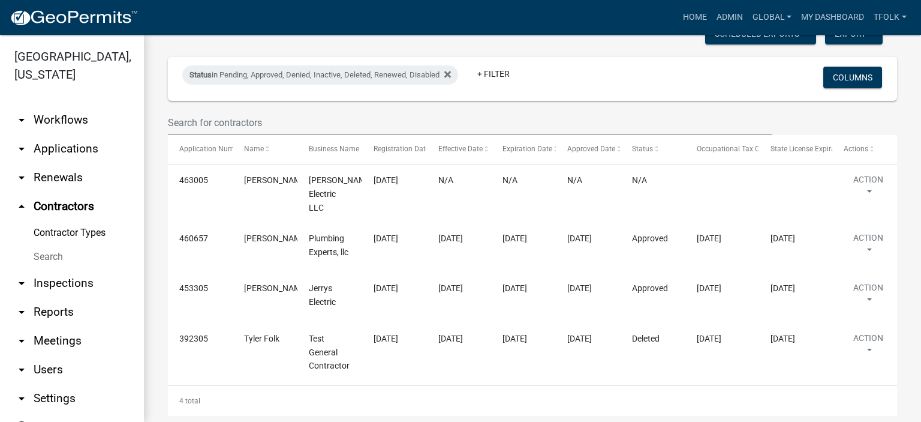
scroll to position [173, 0]
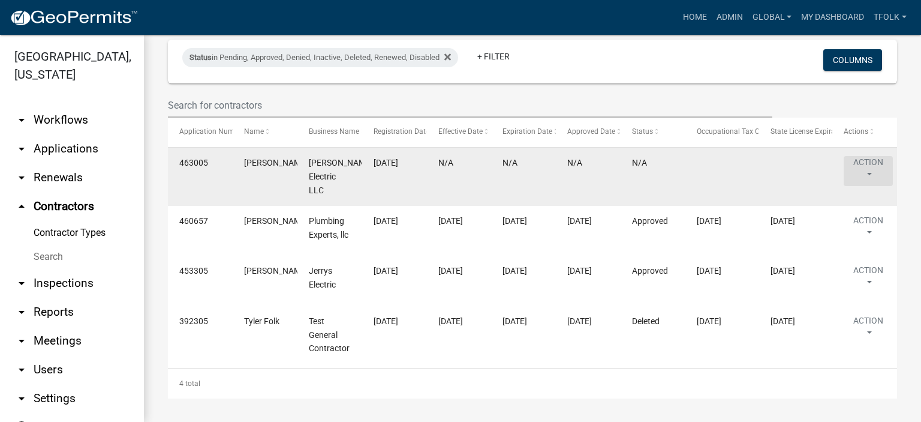
click at [873, 170] on button "Action" at bounding box center [868, 171] width 49 height 30
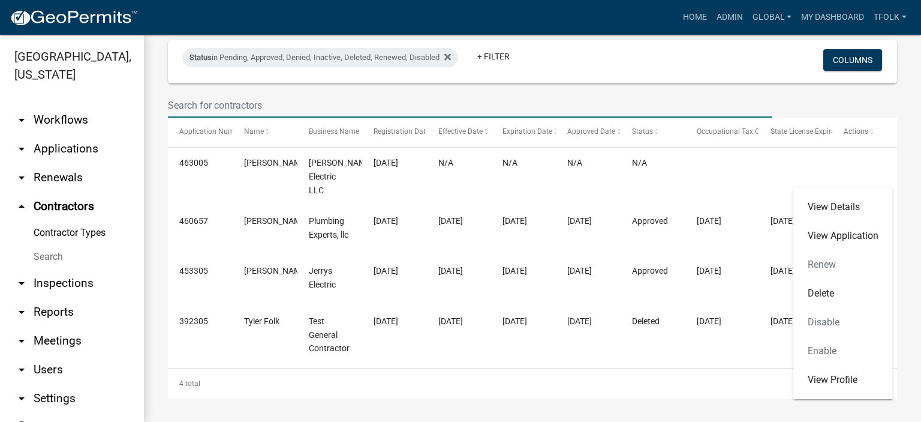
click at [764, 98] on input "text" at bounding box center [470, 105] width 605 height 25
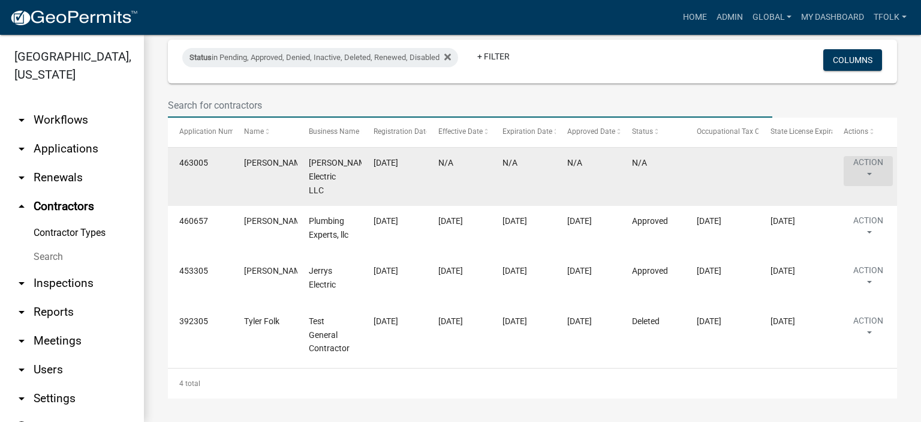
click at [871, 181] on button "Action" at bounding box center [868, 171] width 49 height 30
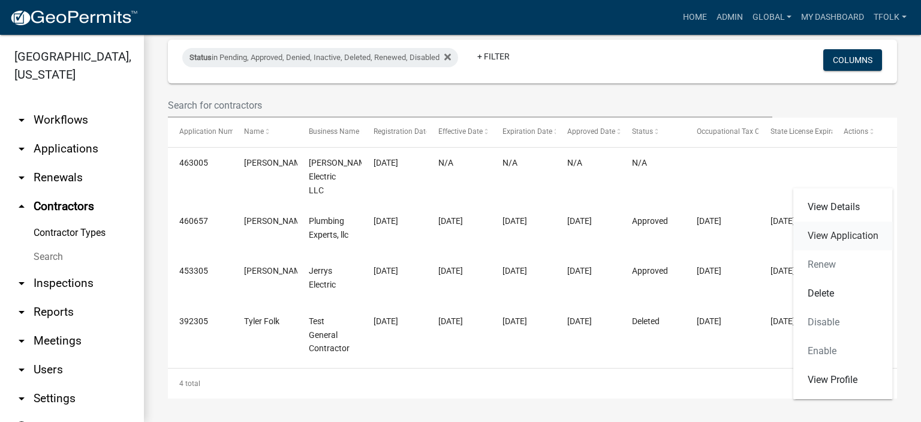
click at [859, 235] on link "View Application" at bounding box center [844, 235] width 100 height 29
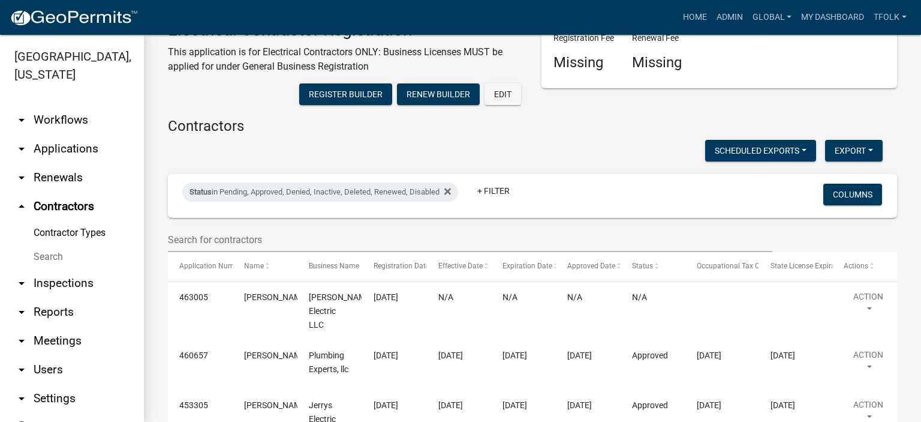
scroll to position [60, 0]
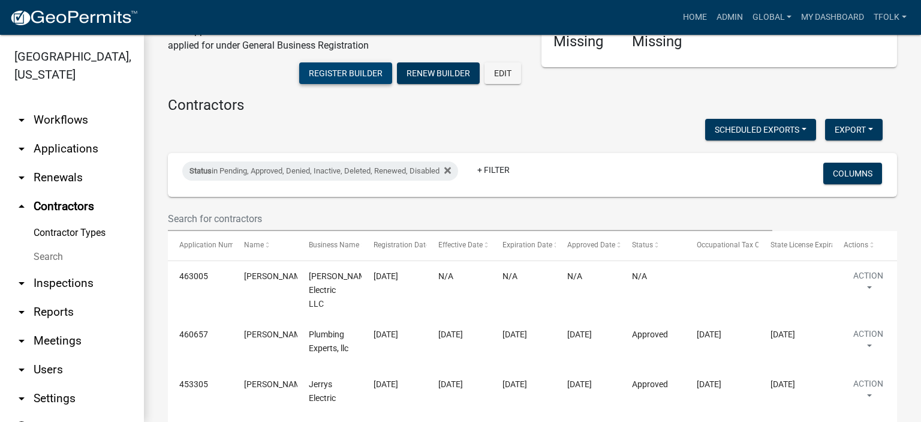
click at [343, 73] on button "Register Builder" at bounding box center [345, 73] width 93 height 22
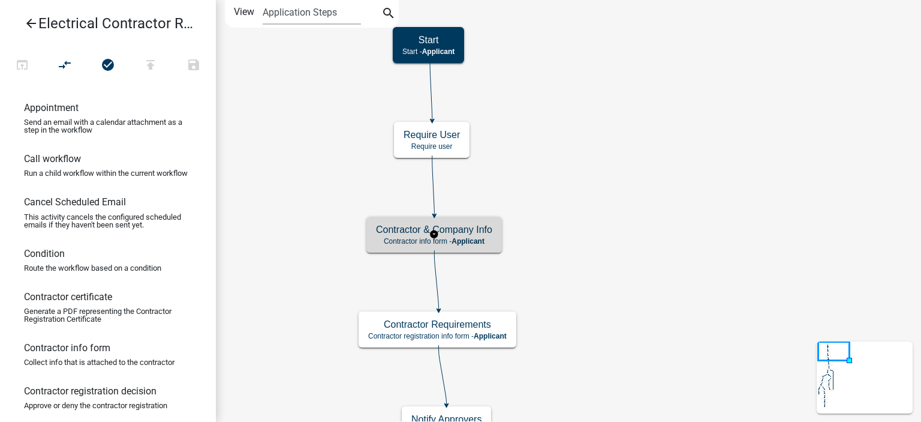
click at [481, 229] on h5 "Contractor & Company Info" at bounding box center [434, 229] width 116 height 11
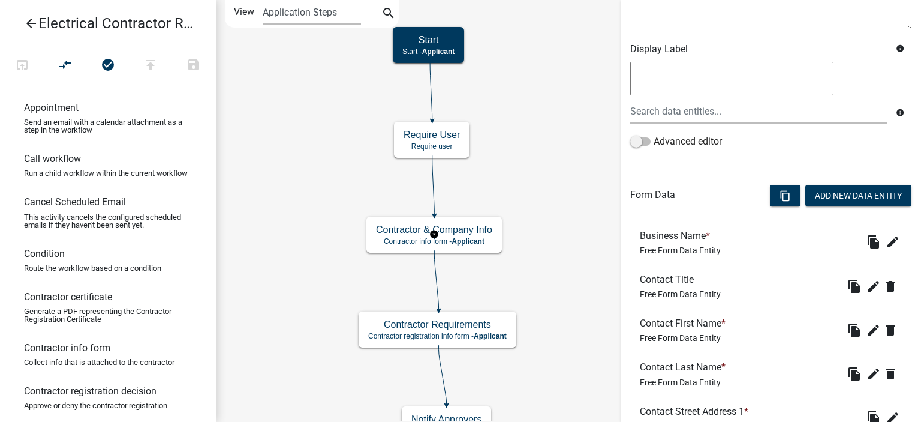
scroll to position [240, 0]
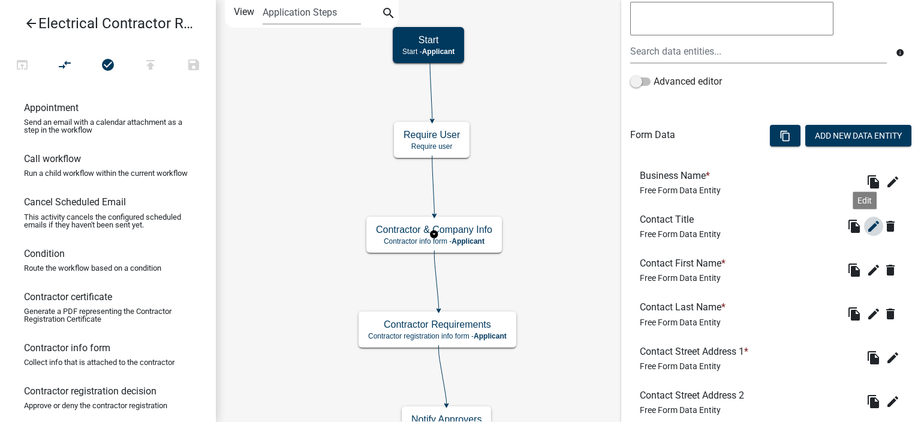
click at [869, 225] on icon "edit" at bounding box center [874, 226] width 14 height 14
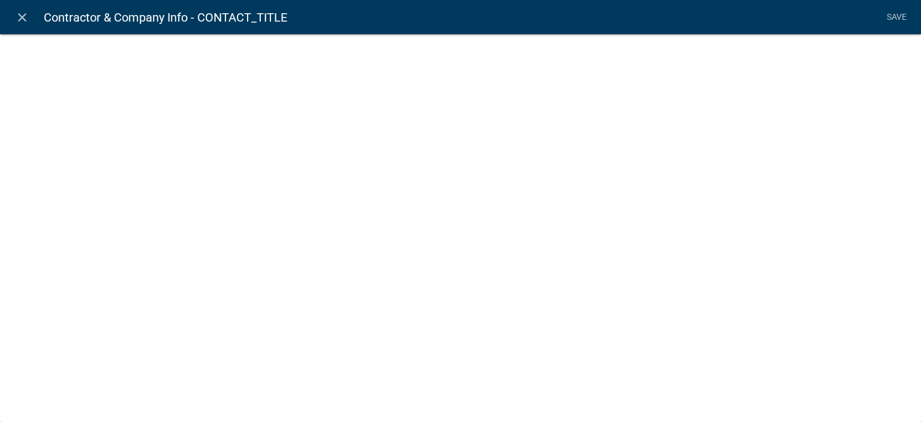
select select
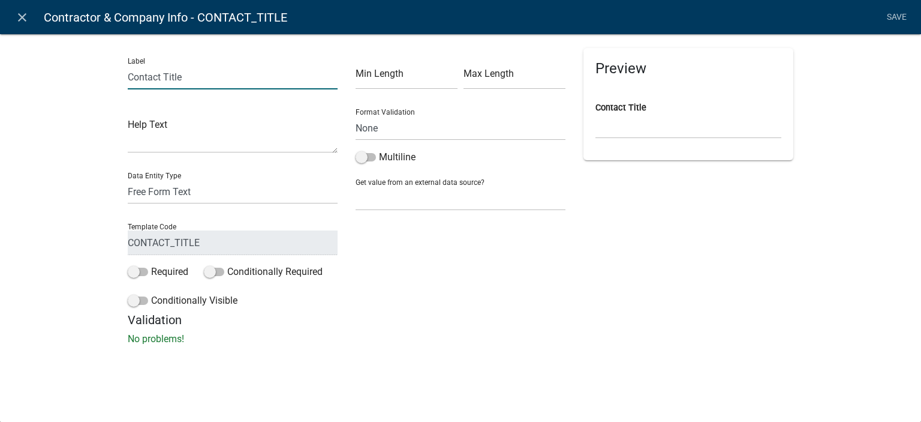
click at [128, 79] on input "Contact Title" at bounding box center [233, 77] width 210 height 25
type input "Contractor Contact Title"
click at [26, 181] on div "Label Contractor Contact Title Help Text Data Entity Type Free Form Text Displa…" at bounding box center [460, 192] width 921 height 357
drag, startPoint x: 129, startPoint y: 75, endPoint x: 172, endPoint y: 74, distance: 43.2
click at [172, 74] on input "Contractor Contact Title" at bounding box center [233, 77] width 210 height 25
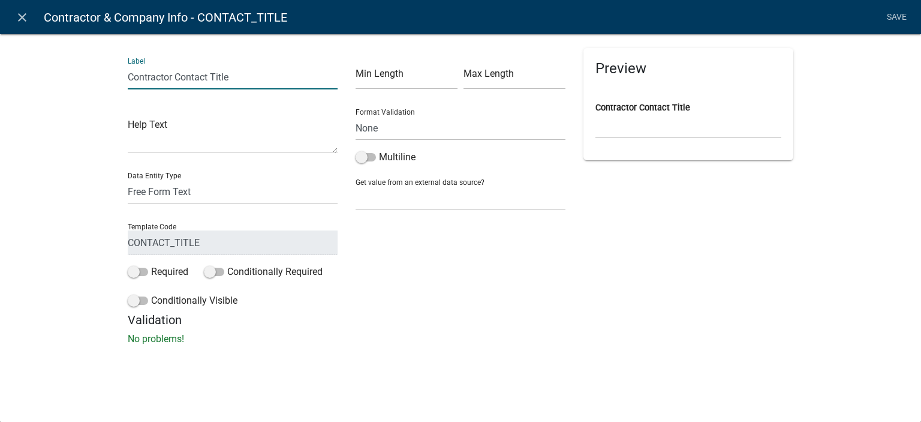
click at [157, 92] on div "Label Contractor Contact Title Help Text Data Entity Type Free Form Text Displa…" at bounding box center [233, 180] width 228 height 265
click at [891, 14] on link "Save" at bounding box center [897, 17] width 30 height 23
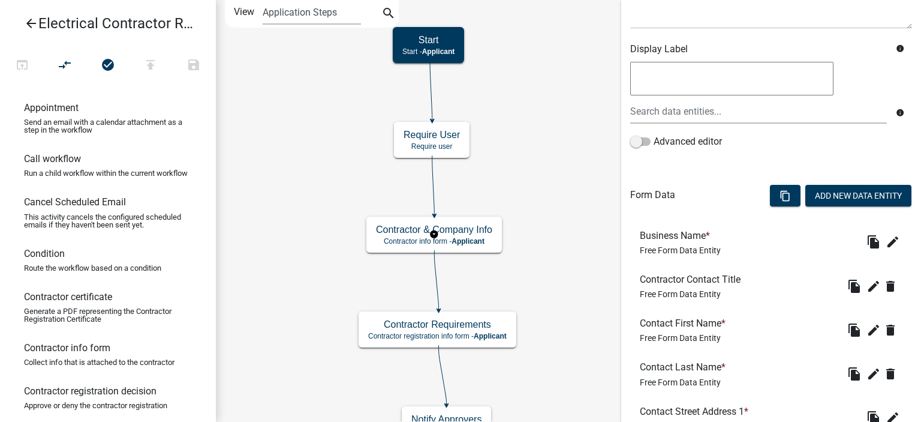
scroll to position [300, 0]
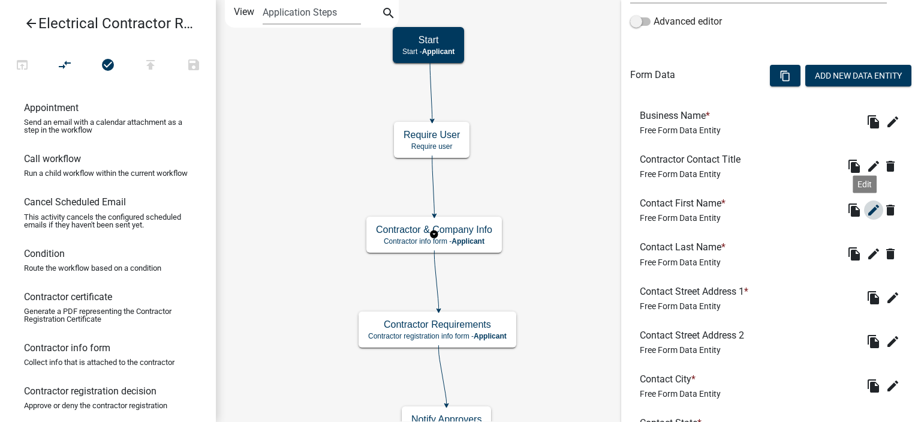
click at [867, 209] on icon "edit" at bounding box center [874, 210] width 14 height 14
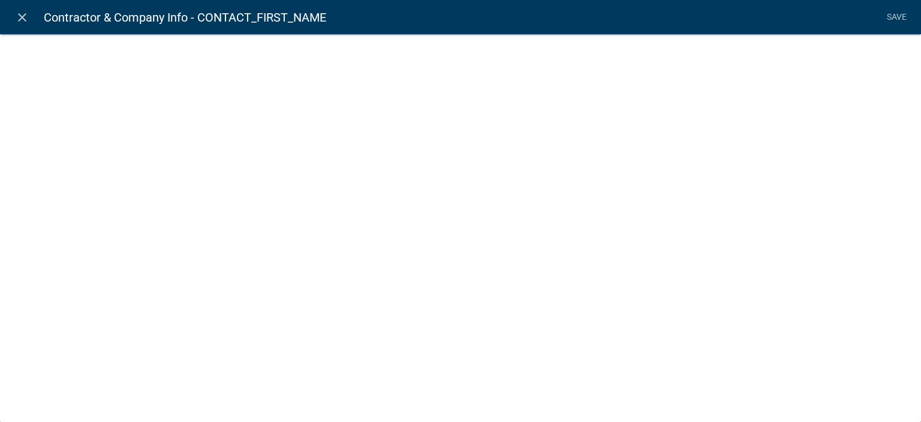
select select
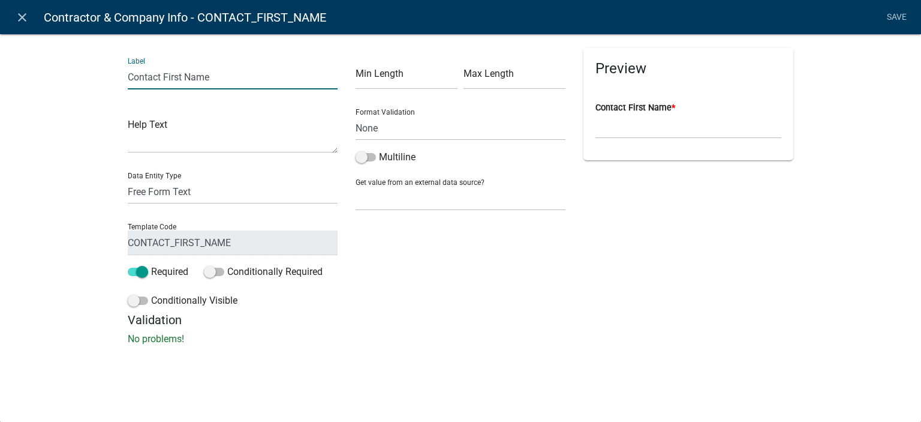
click at [128, 80] on input "Contact First Name" at bounding box center [233, 77] width 210 height 25
paste input "[ { "value": { "activity": { "routing": [ { "$id": "1", "targetId": "17562079-7…"
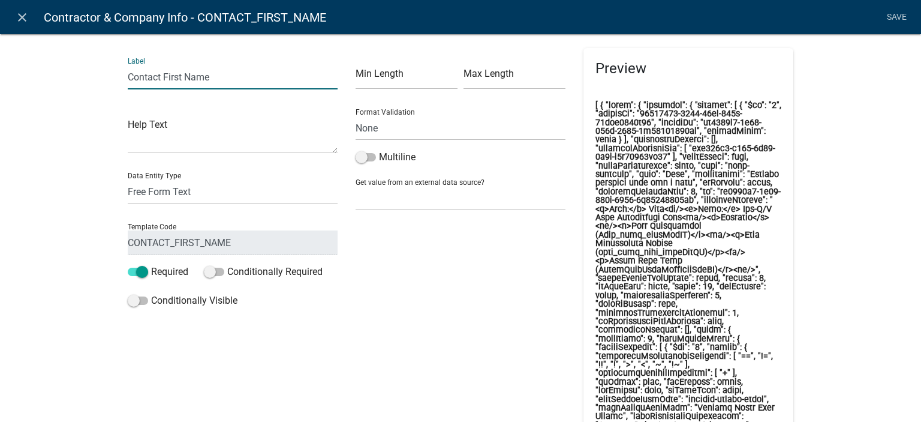
scroll to position [0, 0]
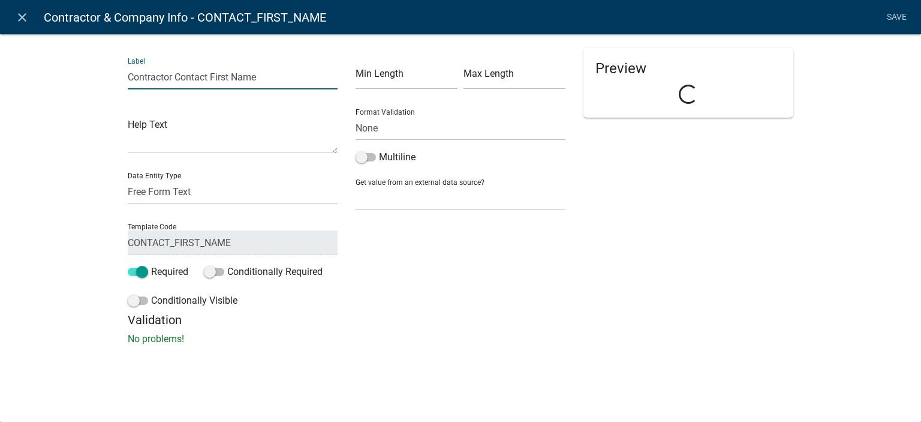
type input "Contractor Contact First Name"
click at [108, 133] on div "Label Contractor Contact First Name Help Text Data Entity Type Free Form Text D…" at bounding box center [460, 192] width 921 height 357
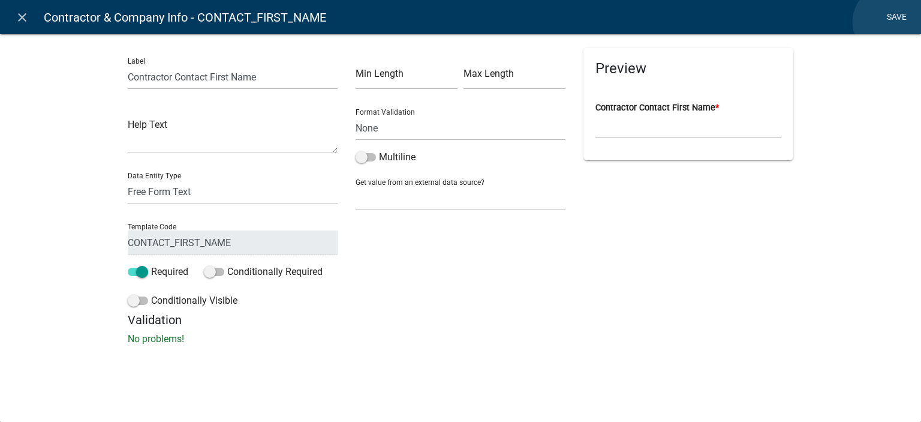
click at [891, 22] on link "Save" at bounding box center [897, 17] width 30 height 23
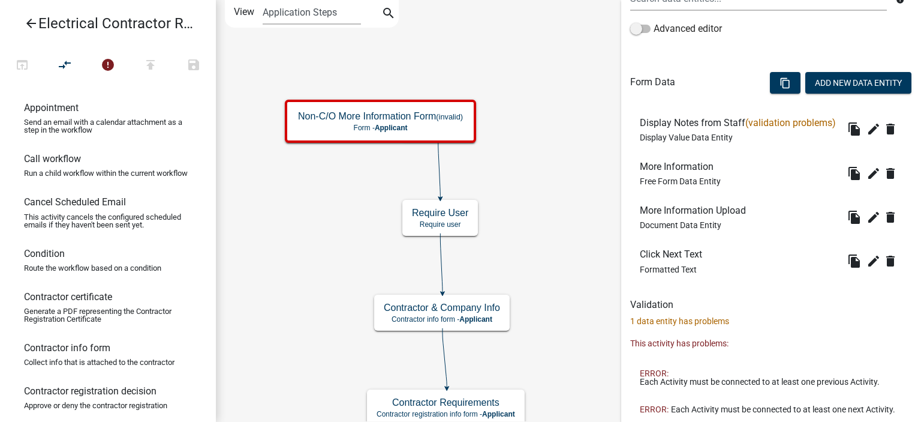
scroll to position [390, 0]
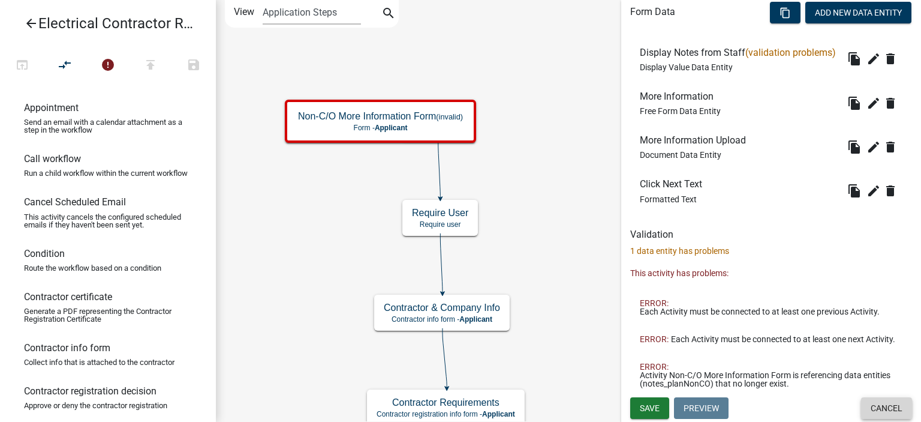
click at [865, 408] on button "Cancel" at bounding box center [886, 408] width 51 height 22
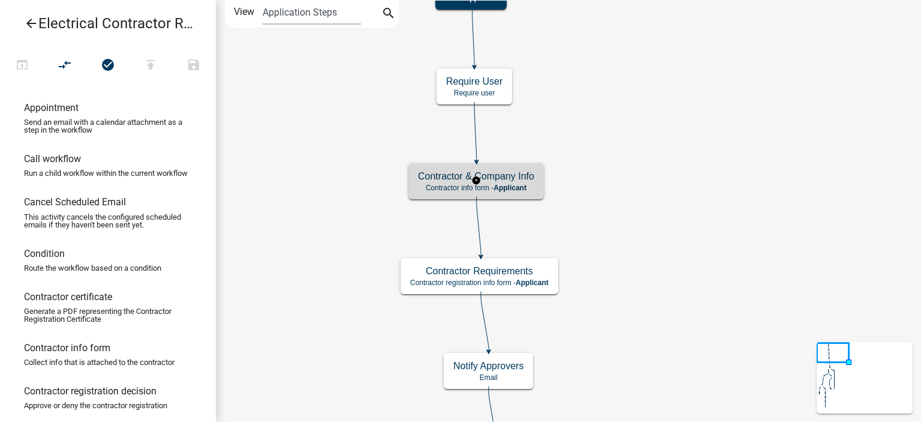
click at [532, 189] on p "Contractor info form - Applicant" at bounding box center [476, 188] width 116 height 8
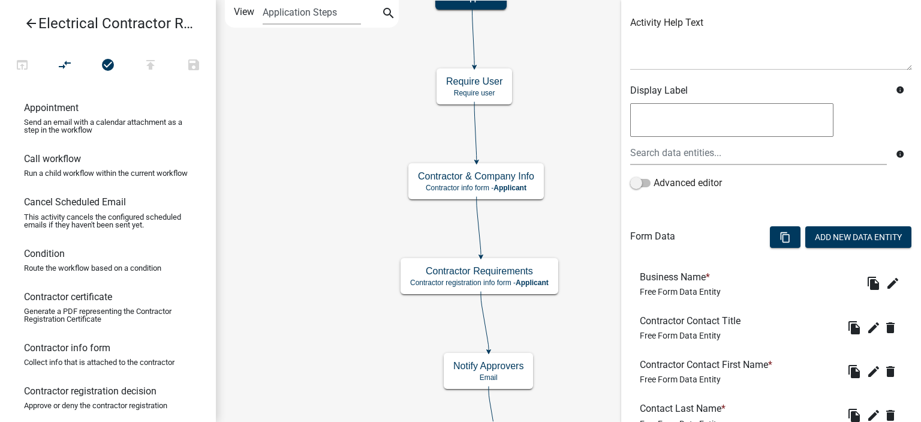
scroll to position [300, 0]
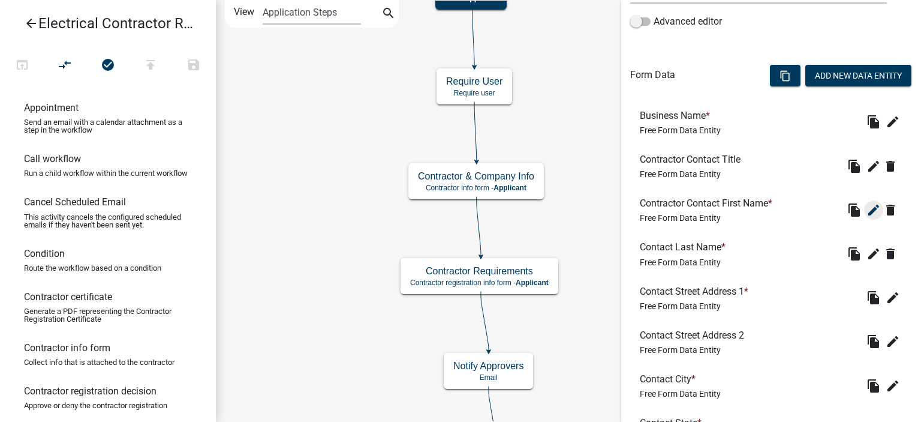
click at [867, 207] on icon "edit" at bounding box center [874, 210] width 14 height 14
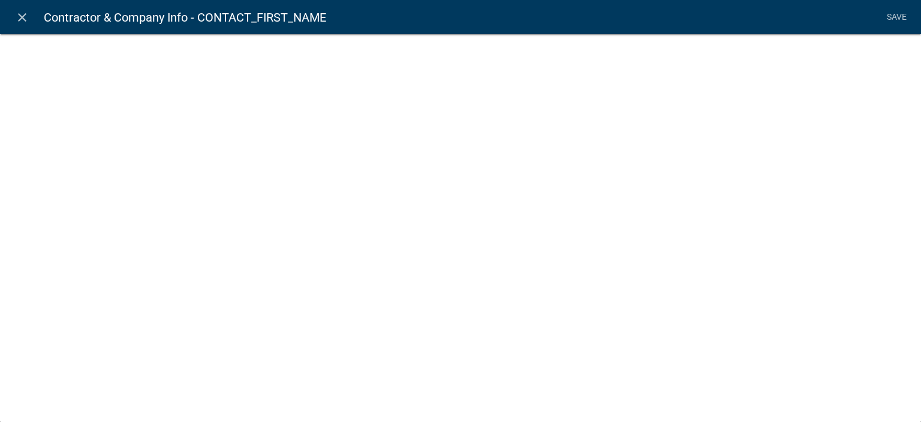
select select
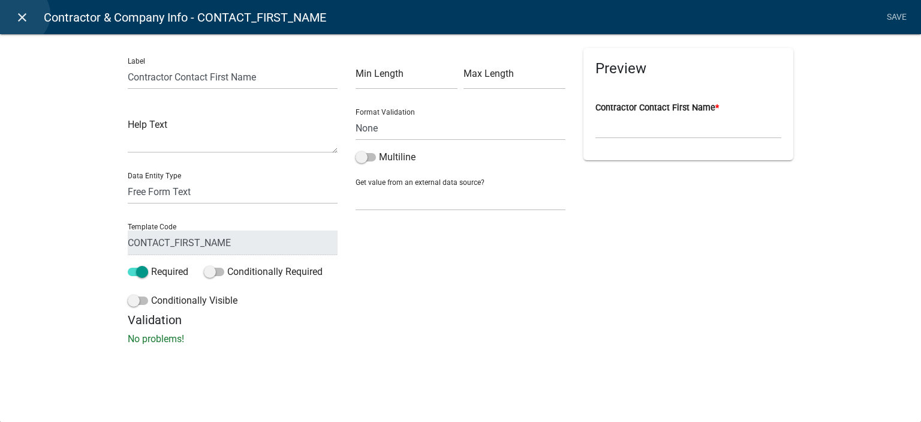
click at [20, 14] on icon "close" at bounding box center [22, 17] width 14 height 14
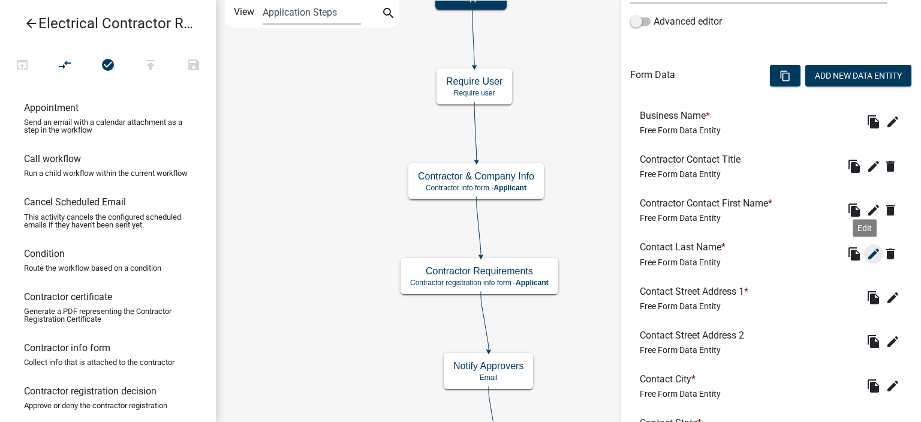
click at [867, 254] on icon "edit" at bounding box center [874, 254] width 14 height 14
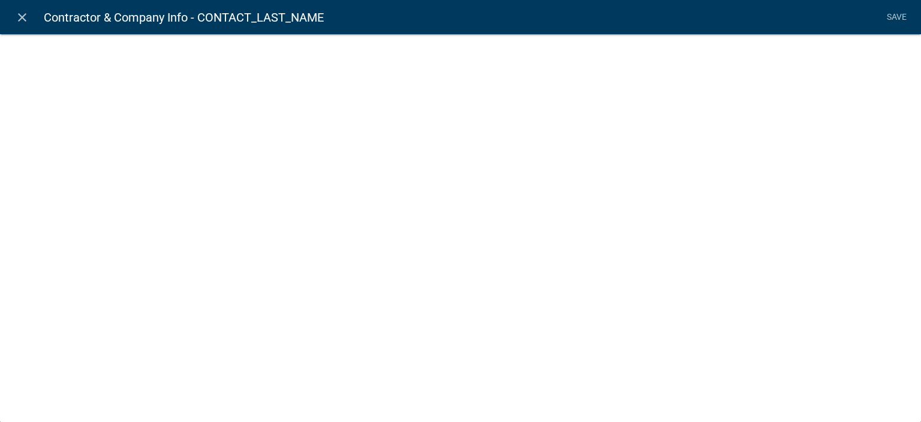
select select
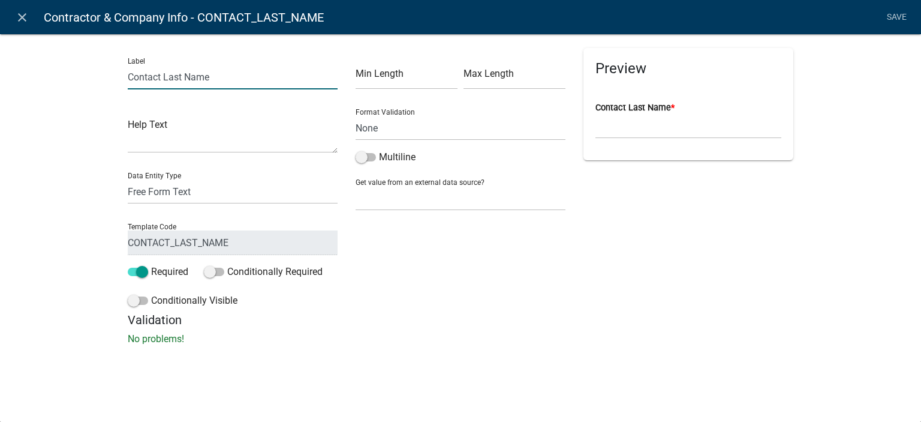
click at [130, 77] on input "Contact Last Name" at bounding box center [233, 77] width 210 height 25
type input "Contractor Contact Last Name"
click at [96, 119] on div "Label Contractor Contact Last Name Help Text Data Entity Type Free Form Text Di…" at bounding box center [460, 192] width 921 height 357
click at [900, 17] on link "Save" at bounding box center [897, 17] width 30 height 23
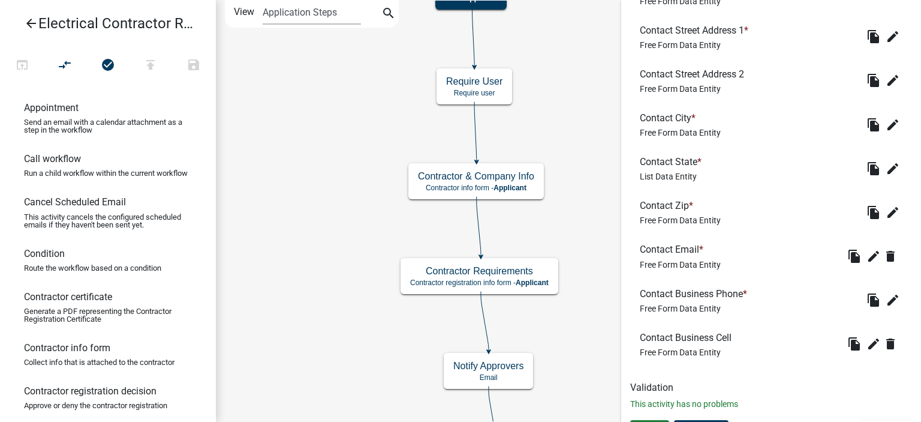
scroll to position [583, 0]
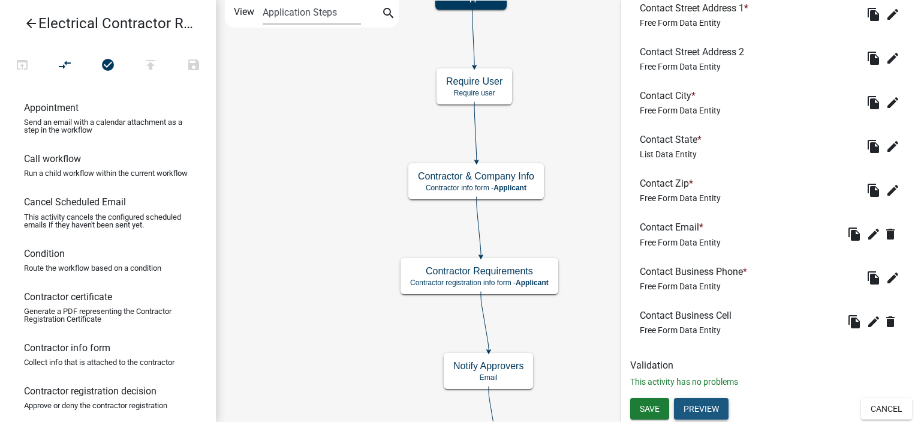
click at [714, 406] on button "Preview" at bounding box center [701, 409] width 55 height 22
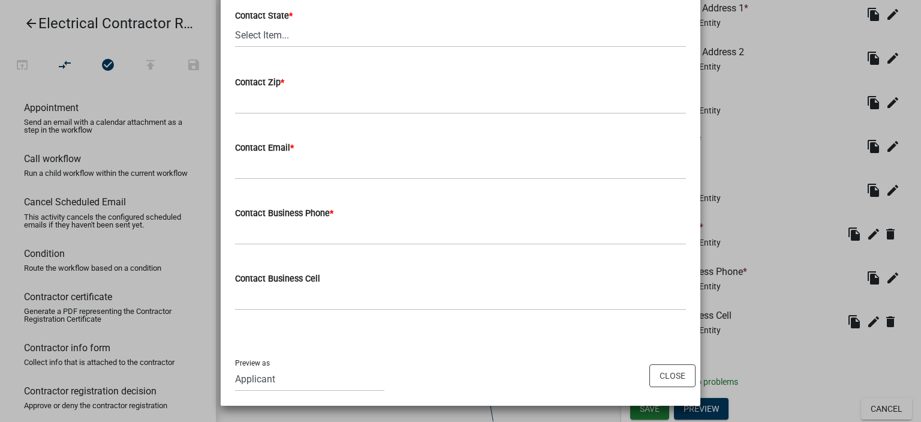
scroll to position [0, 0]
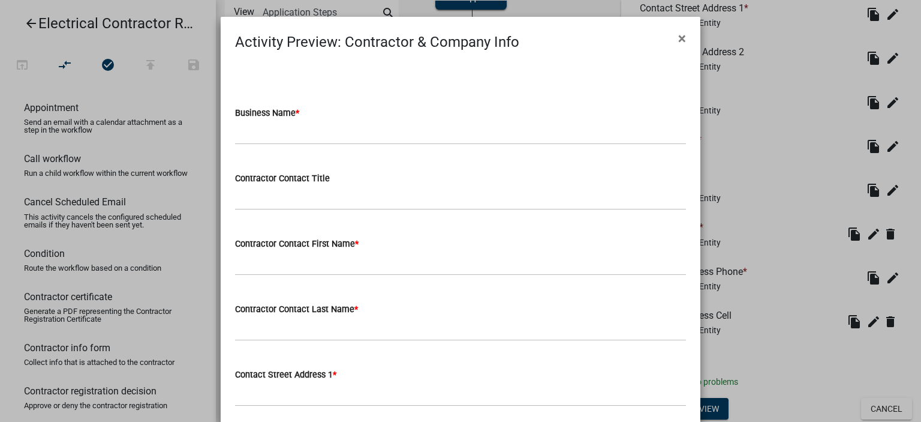
drag, startPoint x: 675, startPoint y: 38, endPoint x: 714, endPoint y: 85, distance: 60.9
click at [678, 38] on span "×" at bounding box center [682, 38] width 8 height 17
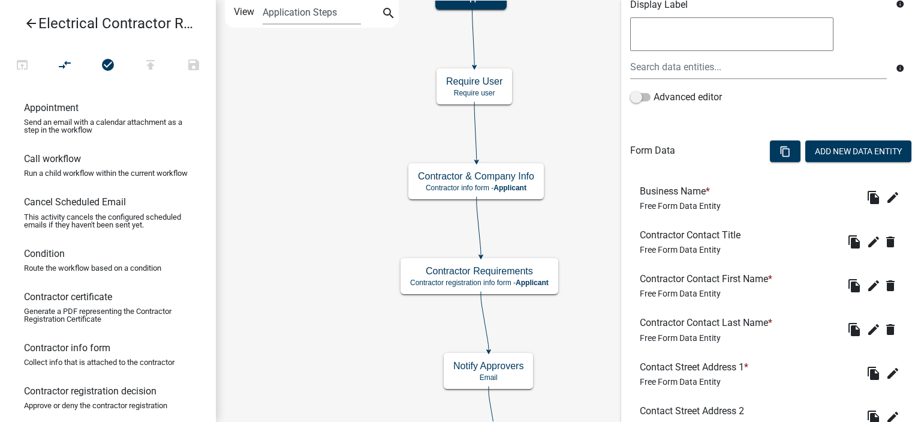
scroll to position [223, 0]
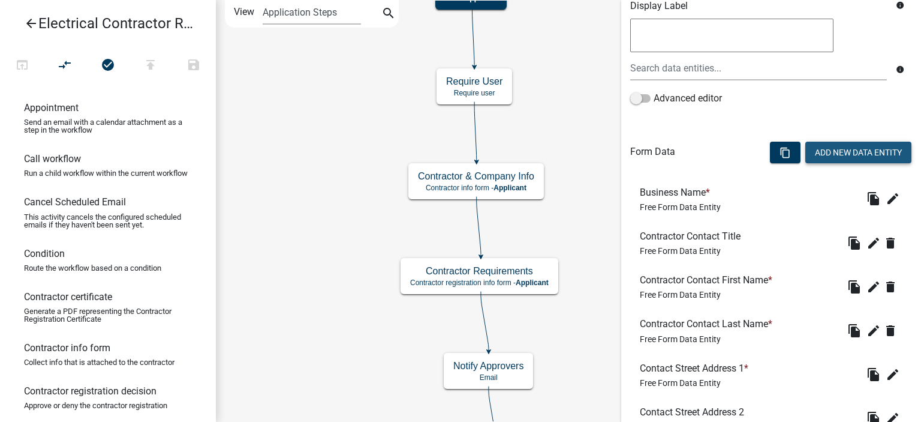
click at [841, 151] on button "Add New Data Entity" at bounding box center [859, 153] width 106 height 22
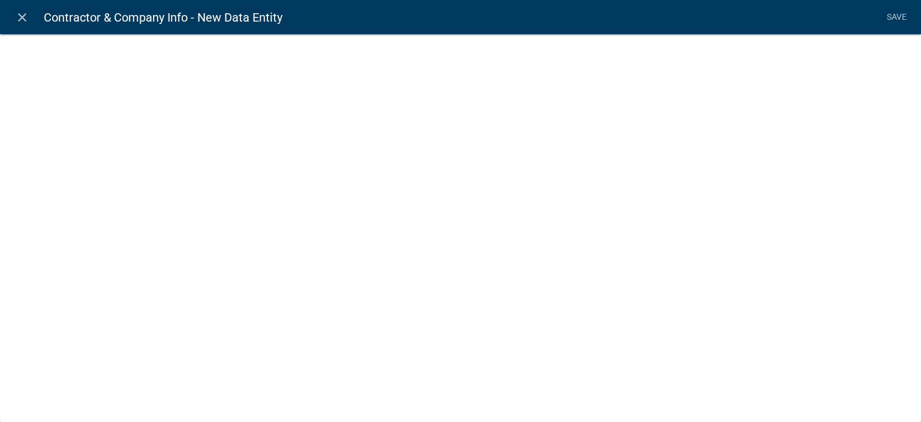
select select
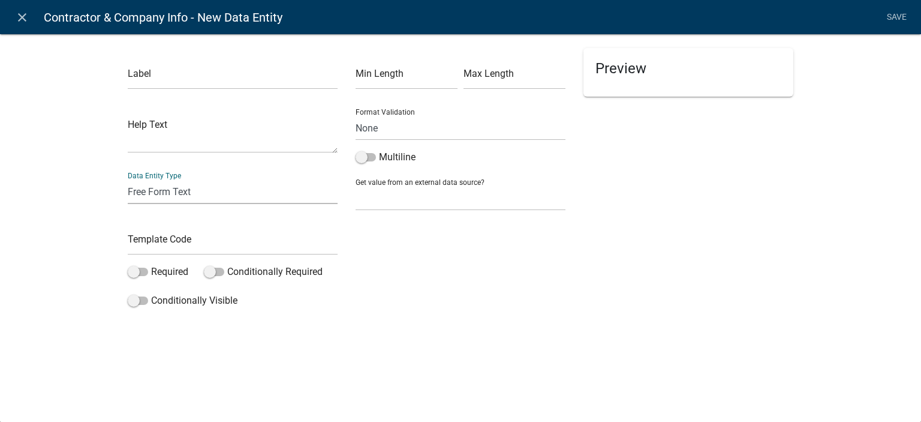
click at [193, 191] on select "Free Form Text Display Entity Value Fee Numeric Data Date Map Sketch Data List …" at bounding box center [233, 191] width 210 height 25
click at [128, 179] on select "Free Form Text Display Entity Value Fee Numeric Data Date Map Sketch Data List …" at bounding box center [233, 191] width 210 height 25
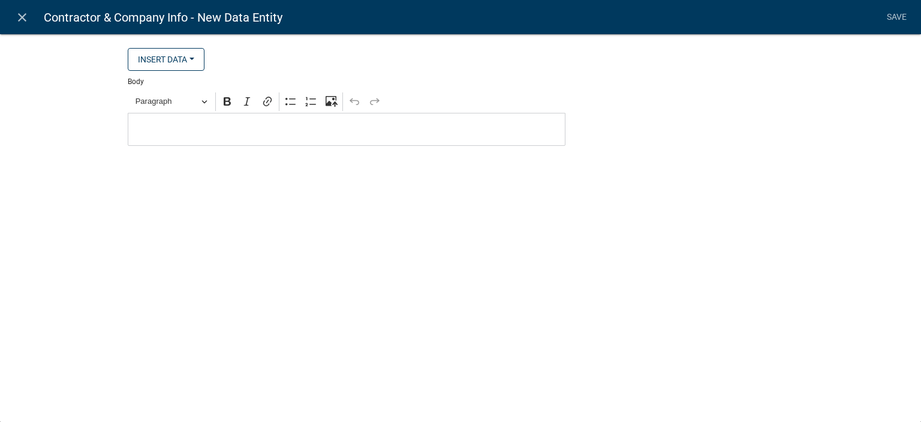
select select "rich-text"
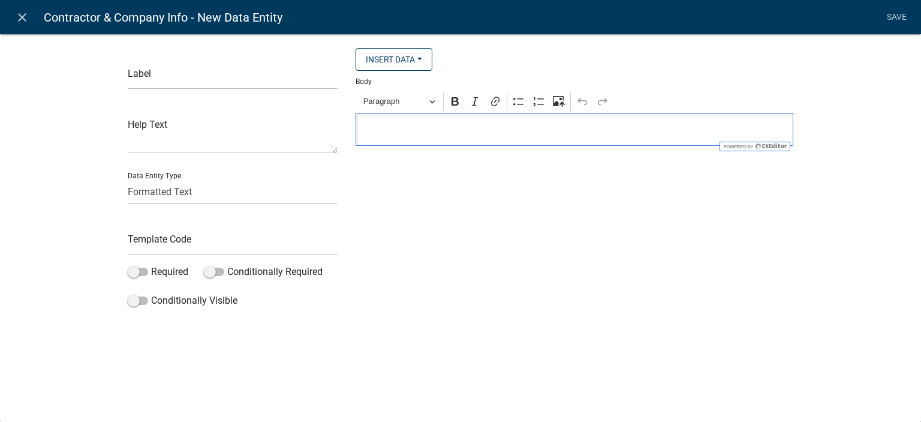
click at [403, 136] on p "Editor editing area: main. Press Alt+0 for help." at bounding box center [574, 129] width 425 height 14
click at [196, 80] on input "text" at bounding box center [233, 77] width 210 height 25
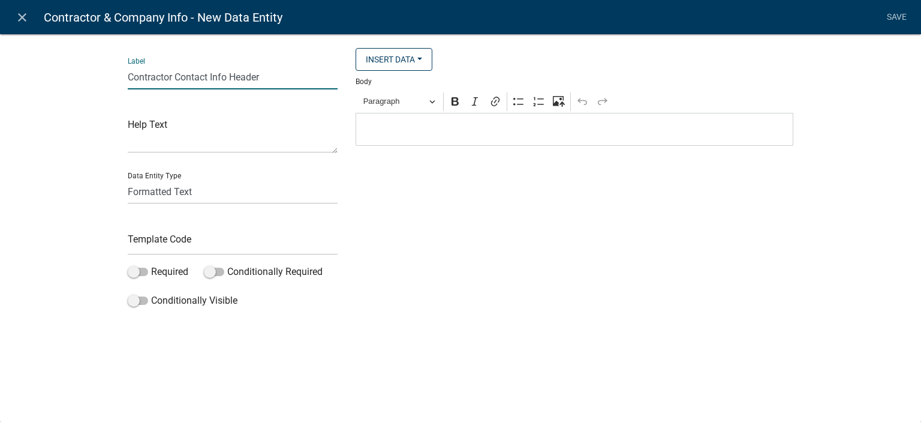
type input "Contractor Contact Info Header"
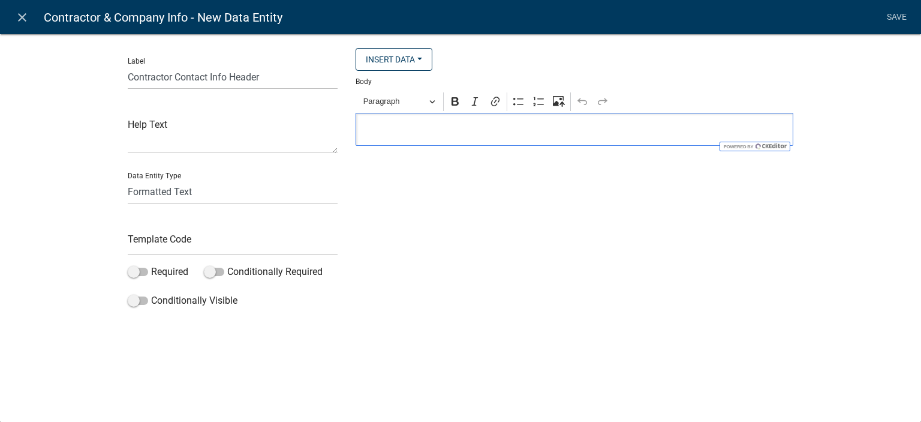
click at [461, 137] on div "Editor editing area: main. Press Alt+0 for help." at bounding box center [575, 129] width 438 height 33
drag, startPoint x: 436, startPoint y: 128, endPoint x: 557, endPoint y: 129, distance: 121.2
click at [557, 129] on p "Please complete the below information for the CONTRACTOR" at bounding box center [574, 129] width 425 height 14
click at [557, 128] on p "Please complete the CONTRACTOR" at bounding box center [574, 129] width 425 height 14
click at [532, 126] on p "Please complete the CONTRACTOR COntact information below." at bounding box center [574, 129] width 425 height 14
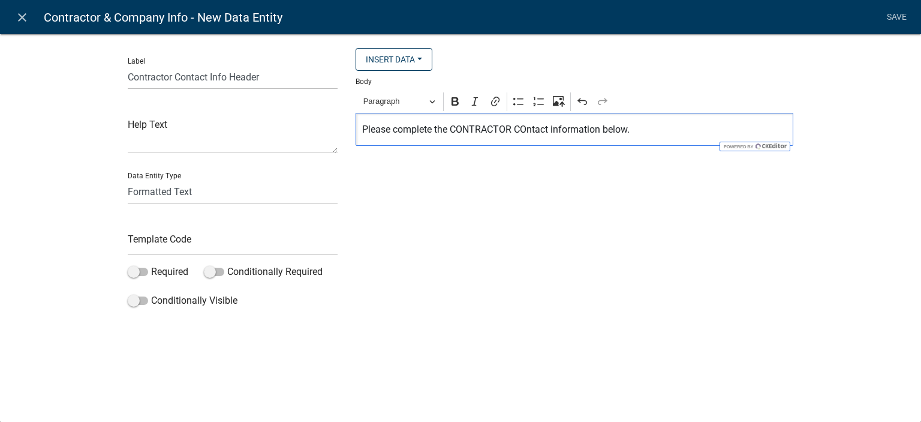
click at [528, 129] on p "Please complete the CONTRACTOR COntact information below." at bounding box center [574, 129] width 425 height 14
click at [648, 130] on p "Please complete the CONTRACTOR Contact information below." at bounding box center [574, 129] width 425 height 14
click at [497, 136] on p "Please complete the CONTRACTOR Contact information below." at bounding box center [574, 129] width 425 height 14
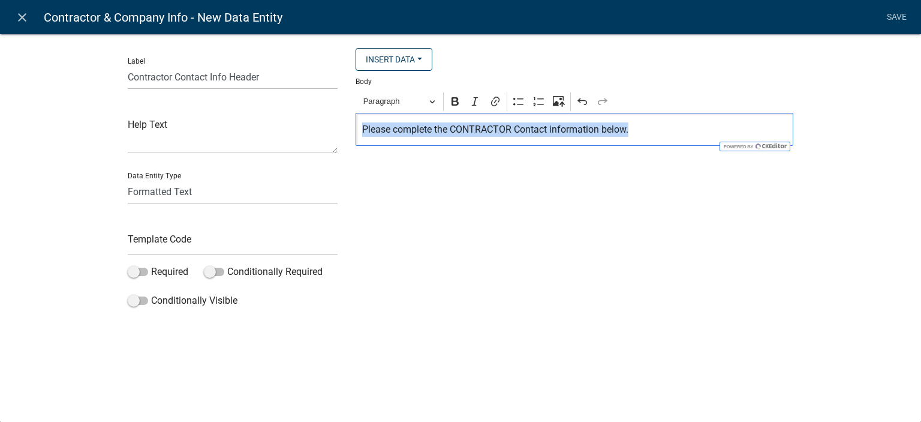
click at [497, 136] on p "Please complete the CONTRACTOR Contact information below." at bounding box center [574, 129] width 425 height 14
click at [432, 103] on button "Paragraph" at bounding box center [399, 101] width 83 height 19
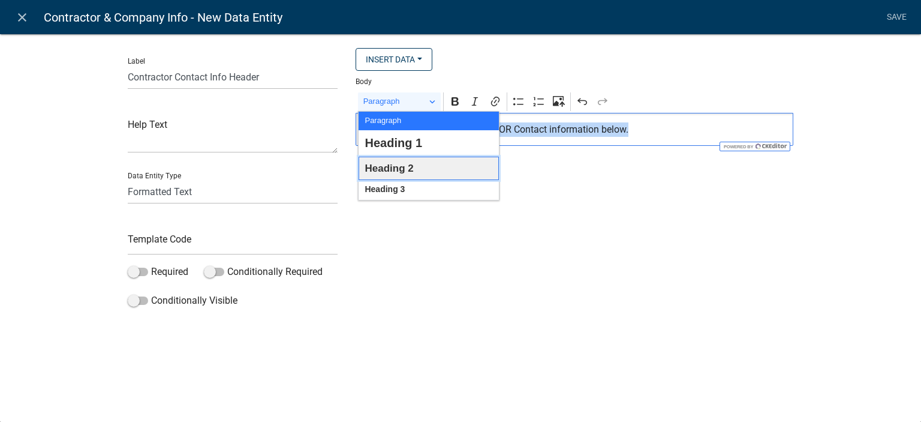
click at [420, 177] on button "Heading 2" at bounding box center [429, 168] width 140 height 23
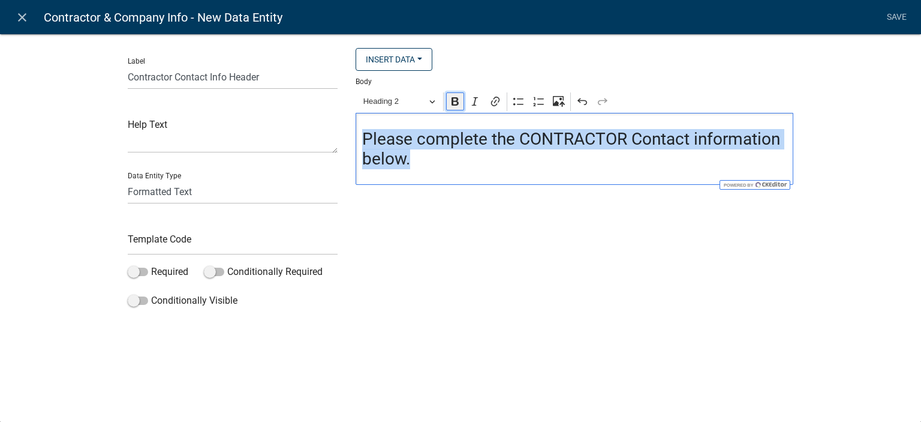
click at [455, 105] on icon "Editor toolbar" at bounding box center [455, 101] width 12 height 12
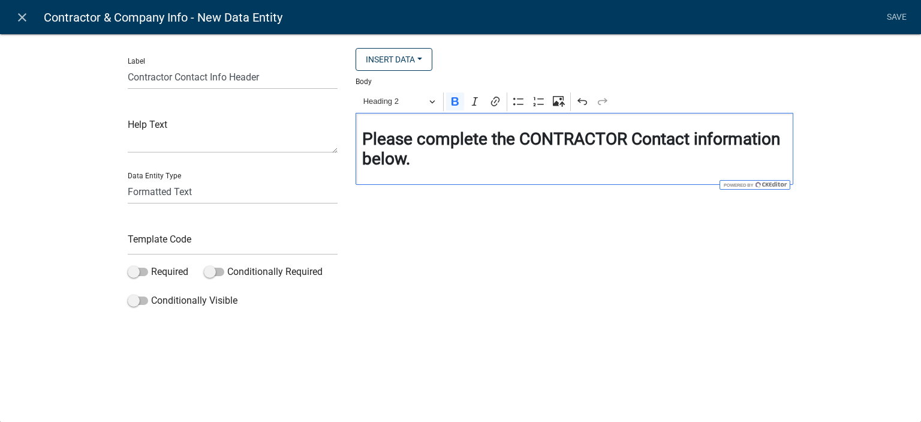
click at [472, 172] on div "Please complete the CONTRACTOR Contact information below." at bounding box center [575, 149] width 438 height 72
click at [136, 242] on input "text" at bounding box center [233, 242] width 210 height 25
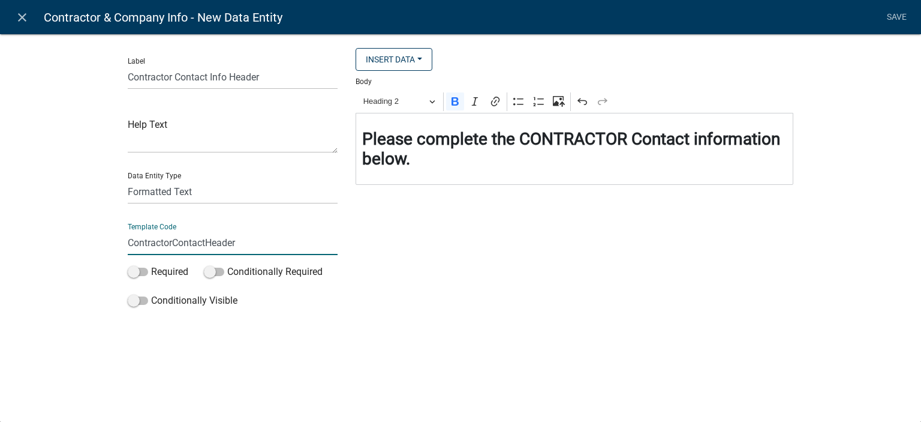
type input "ContractorContactHeader"
click at [55, 238] on div "Label Contractor Contact Info Header Help Text Data Entity Type Free Form Text …" at bounding box center [460, 175] width 921 height 323
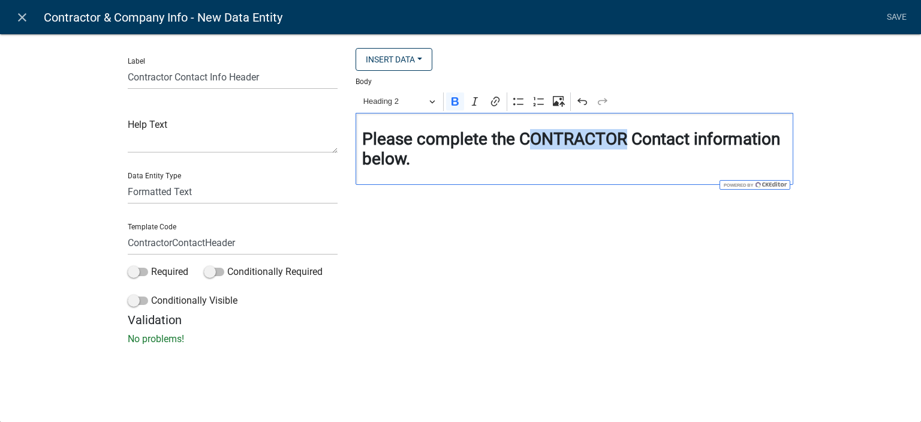
drag, startPoint x: 524, startPoint y: 142, endPoint x: 622, endPoint y: 146, distance: 97.9
click at [622, 146] on strong "Please complete the CONTRACTOR Contact information below." at bounding box center [571, 149] width 418 height 40
click at [413, 172] on div "Please complete the CONTRACTOR Contact information below." at bounding box center [575, 149] width 438 height 72
drag, startPoint x: 517, startPoint y: 135, endPoint x: 629, endPoint y: 131, distance: 112.2
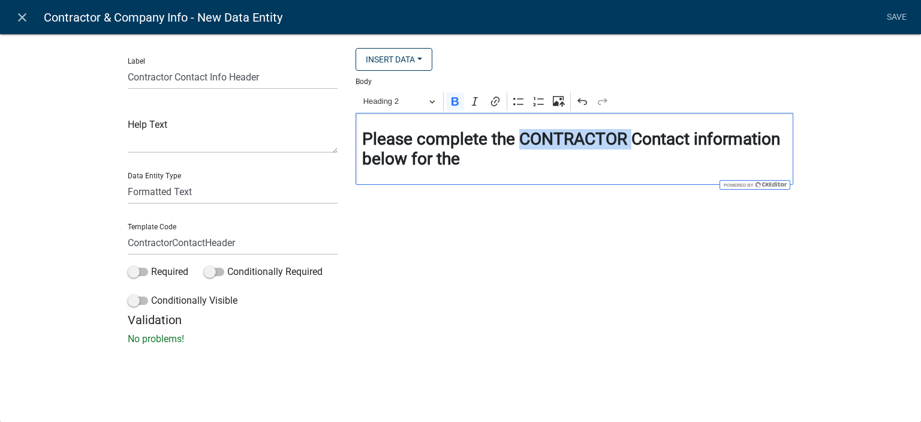
click at [629, 131] on strong "Please complete the CONTRACTOR Contact information below for the" at bounding box center [571, 149] width 418 height 40
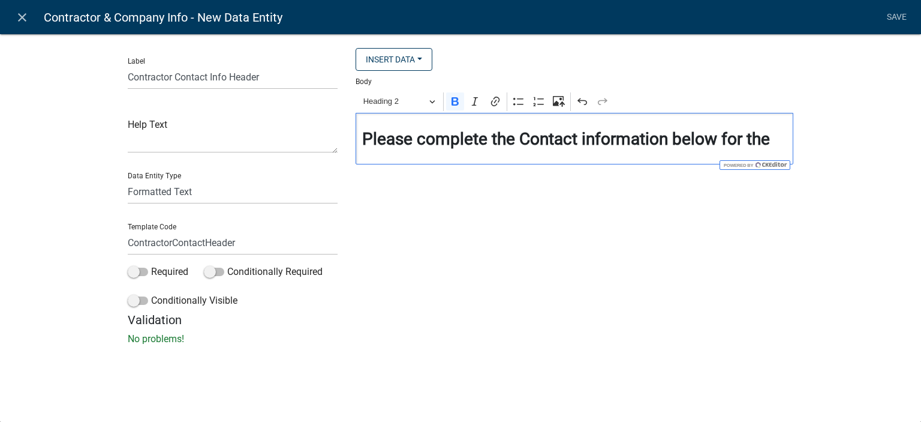
click at [590, 153] on div "Please complete the Contact information below for the" at bounding box center [575, 139] width 438 height 52
click at [770, 139] on strong "Please complete the Contact information below for the" at bounding box center [566, 139] width 408 height 20
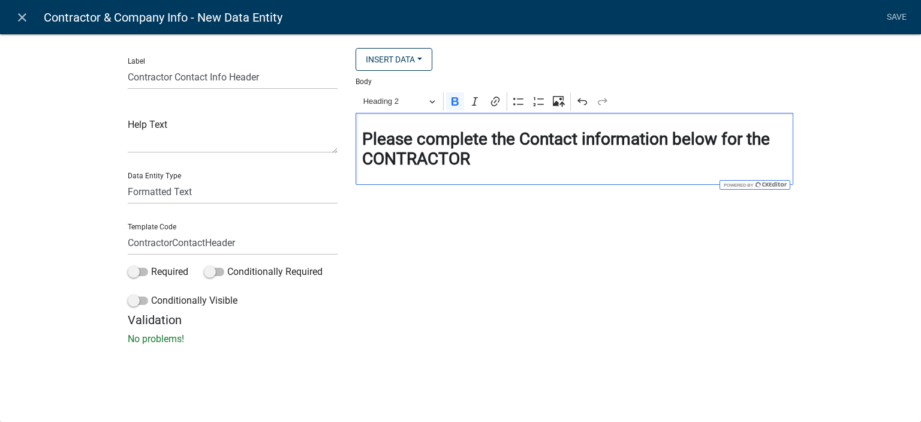
click at [612, 151] on h3 "Please complete the Contact information below for the CONTRACTOR" at bounding box center [574, 149] width 425 height 40
click at [558, 165] on h3 "Please complete the Contact information below for the CONTRACTOR." at bounding box center [574, 149] width 425 height 40
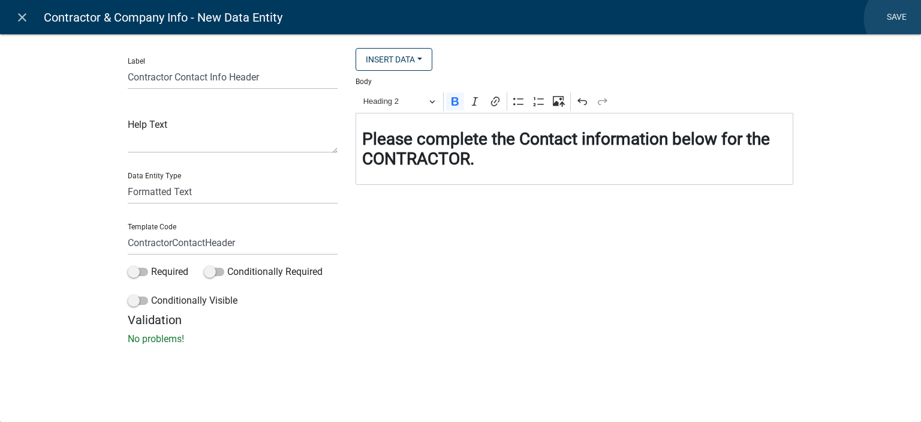
click at [902, 19] on link "Save" at bounding box center [897, 17] width 30 height 23
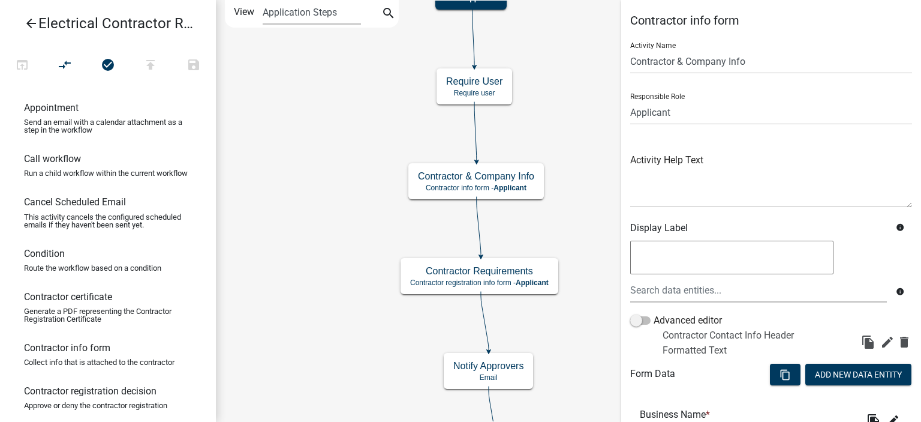
scroll to position [0, 0]
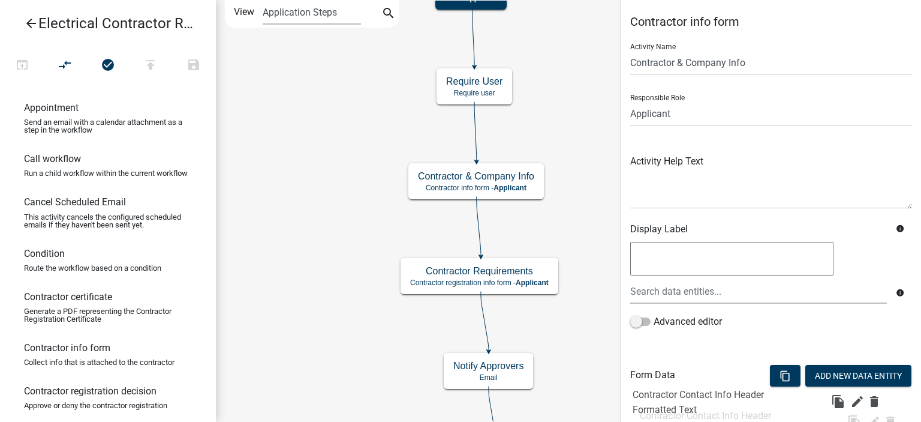
drag, startPoint x: 705, startPoint y: 360, endPoint x: 698, endPoint y: 407, distance: 47.3
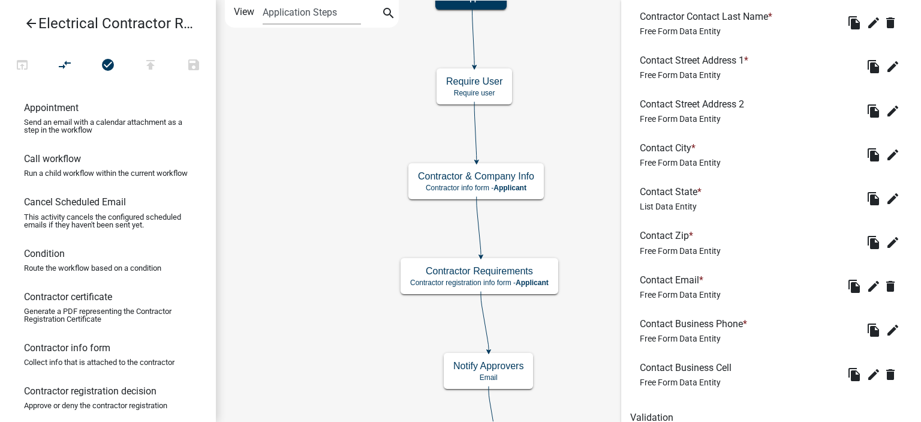
scroll to position [627, 0]
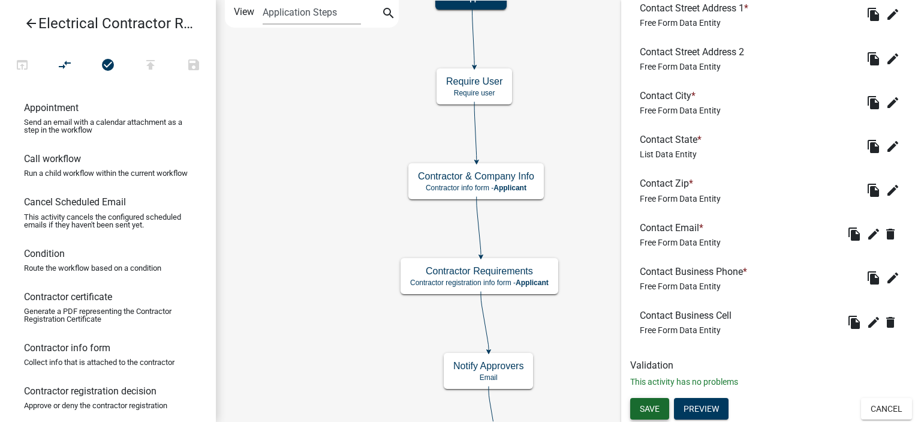
click at [641, 405] on span "Save" at bounding box center [650, 409] width 20 height 10
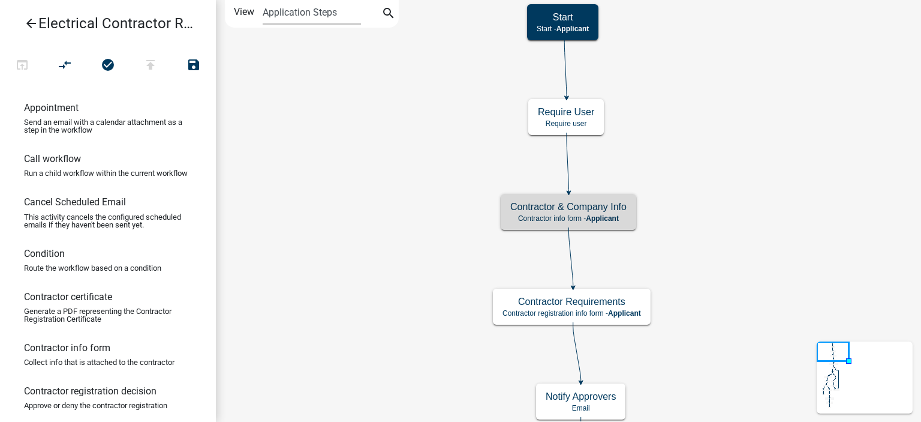
scroll to position [0, 0]
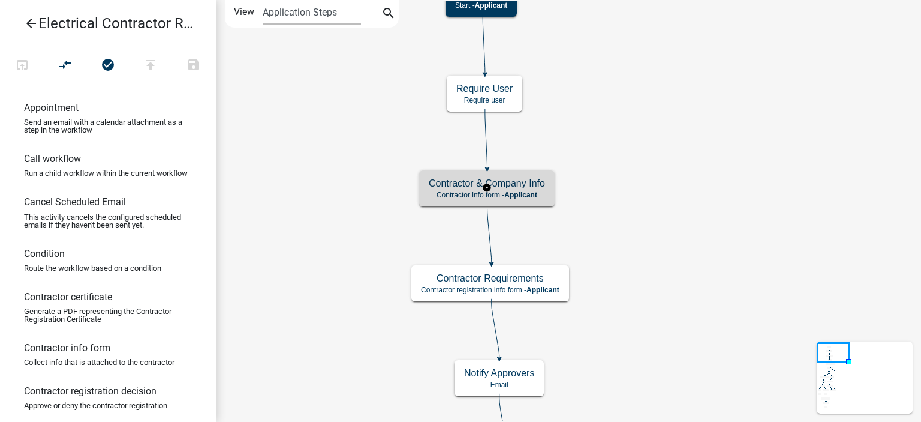
click at [546, 191] on div "Contractor & Company Info Contractor info form - Applicant" at bounding box center [487, 188] width 136 height 36
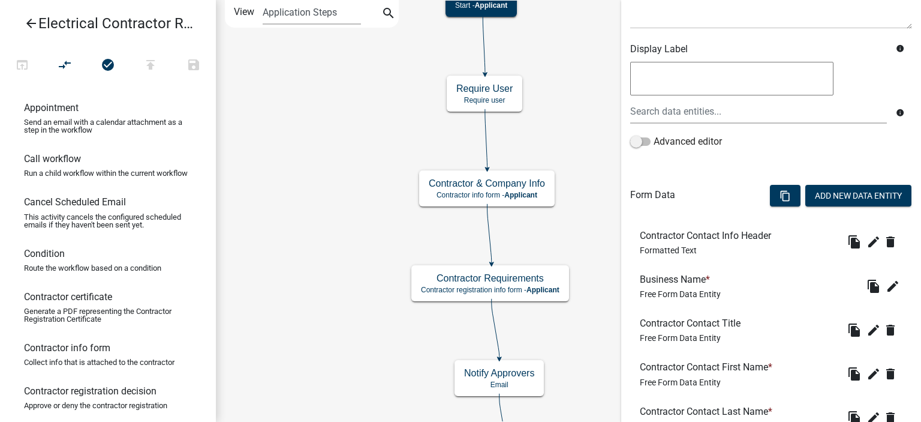
scroll to position [627, 0]
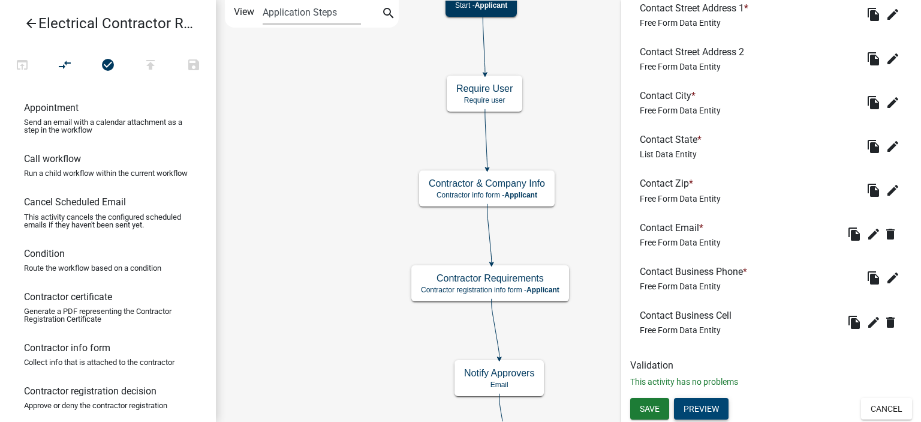
click at [715, 403] on button "Preview" at bounding box center [701, 409] width 55 height 22
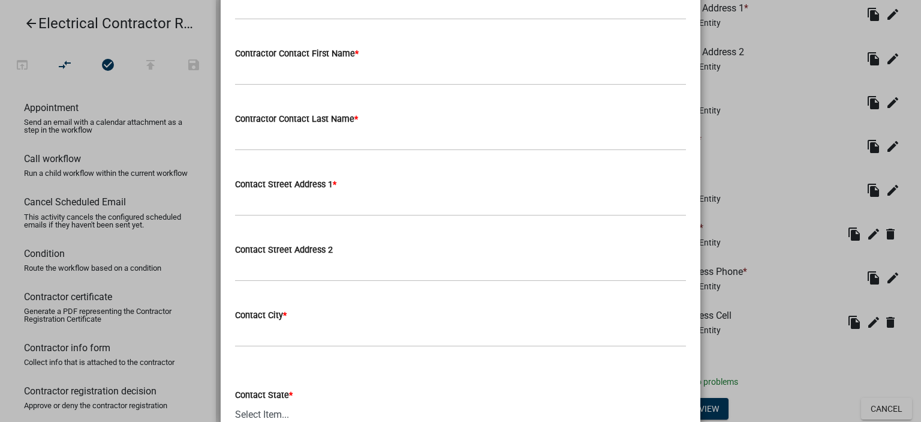
scroll to position [0, 0]
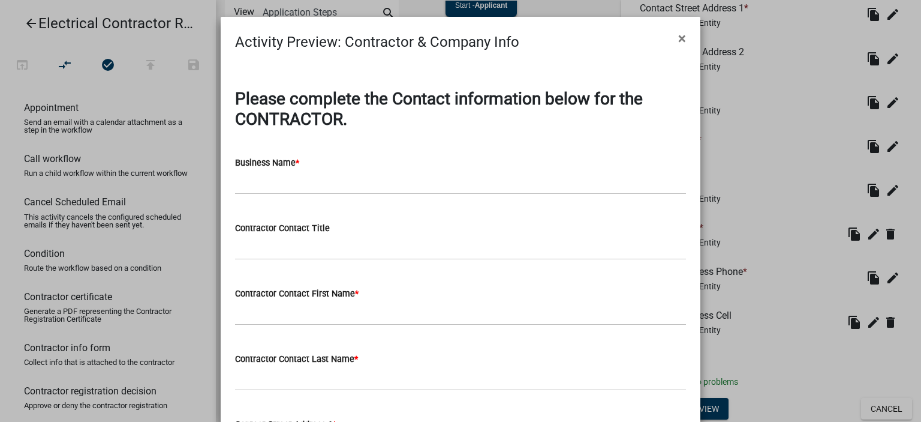
drag, startPoint x: 677, startPoint y: 41, endPoint x: 342, endPoint y: 116, distance: 343.8
drag, startPoint x: 348, startPoint y: 125, endPoint x: 319, endPoint y: 111, distance: 32.5
click at [256, 92] on h3 "Please complete the Contact information below for the CONTRACTOR." at bounding box center [460, 109] width 451 height 40
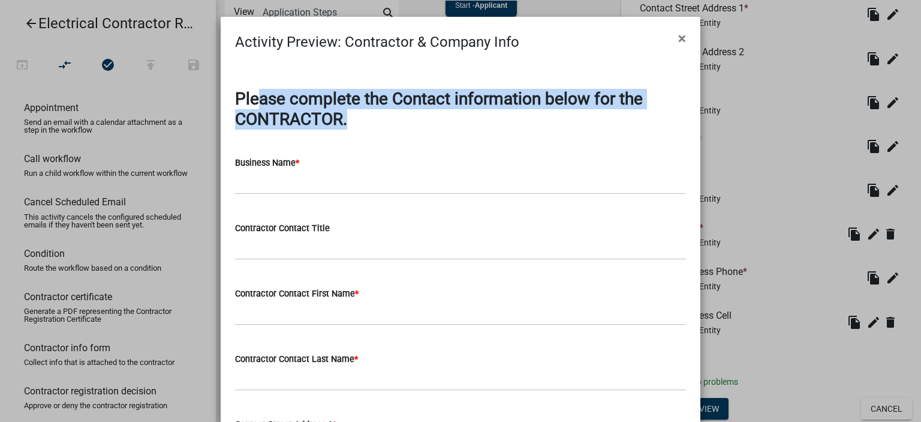
click at [322, 105] on strong "Please complete the Contact information below for the CONTRACTOR." at bounding box center [439, 109] width 408 height 40
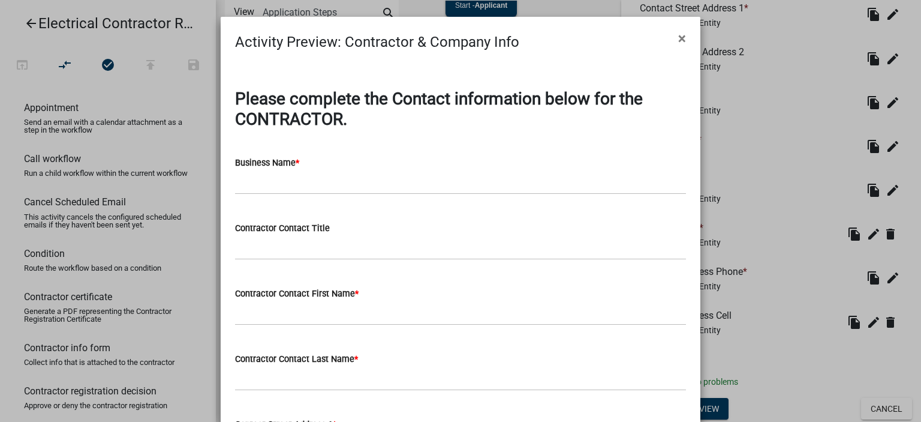
drag, startPoint x: 351, startPoint y: 119, endPoint x: 233, endPoint y: 97, distance: 120.2
click at [235, 97] on h3 "Please complete the Contact information below for the CONTRACTOR." at bounding box center [460, 109] width 451 height 40
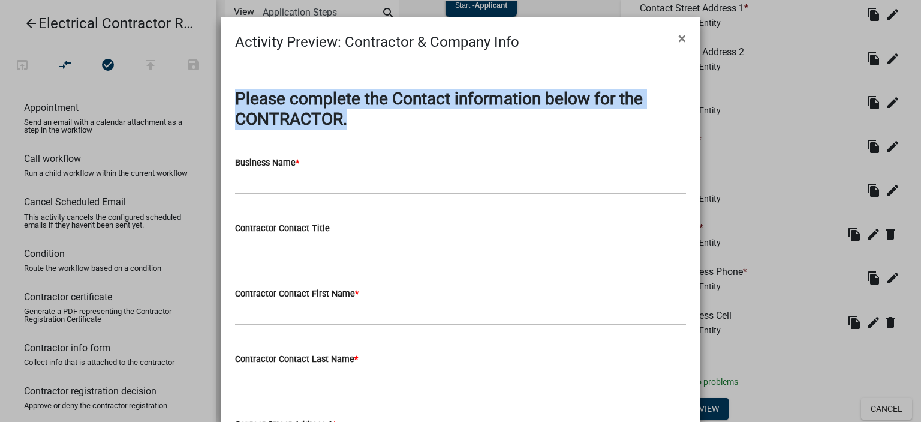
copy strong "Please complete the Contact information below for the CONTRACTOR."
drag, startPoint x: 320, startPoint y: 148, endPoint x: 351, endPoint y: 236, distance: 92.8
click at [320, 148] on div "Business Name *" at bounding box center [460, 167] width 451 height 56
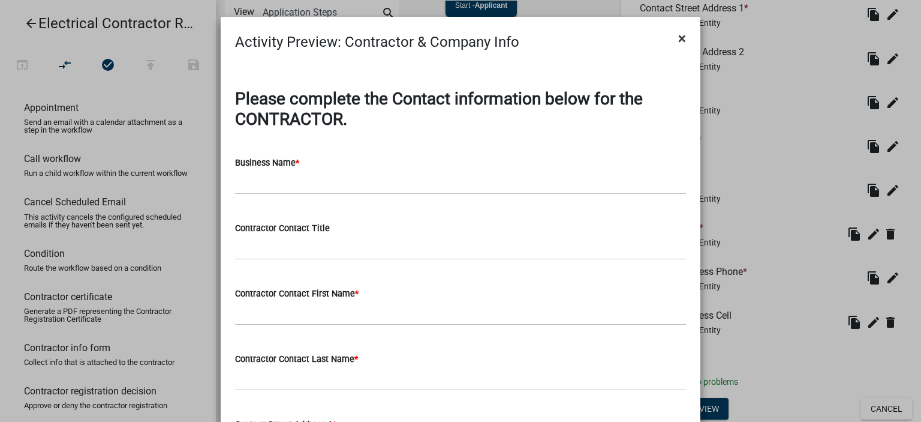
click at [672, 37] on button "×" at bounding box center [682, 39] width 27 height 34
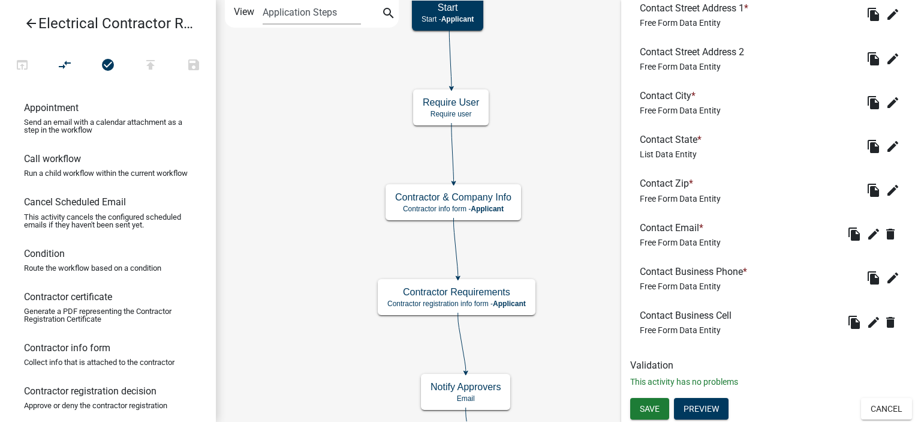
click at [31, 24] on icon "arrow_back" at bounding box center [31, 24] width 14 height 17
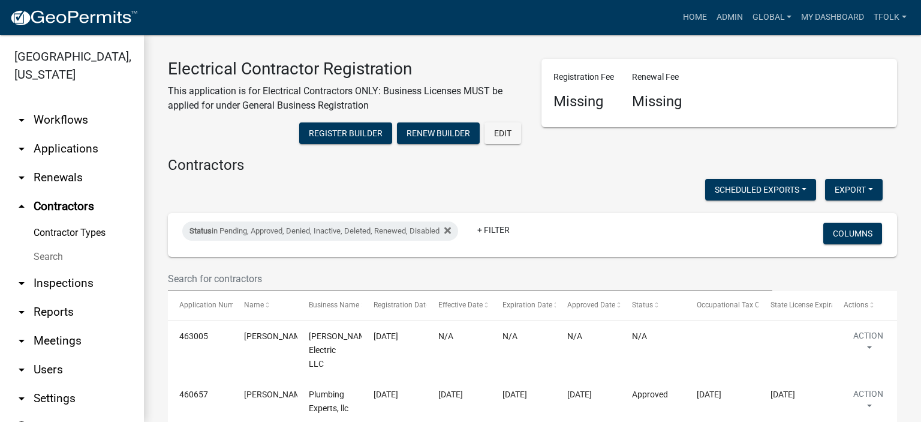
click at [62, 124] on link "arrow_drop_down Workflows" at bounding box center [72, 120] width 144 height 29
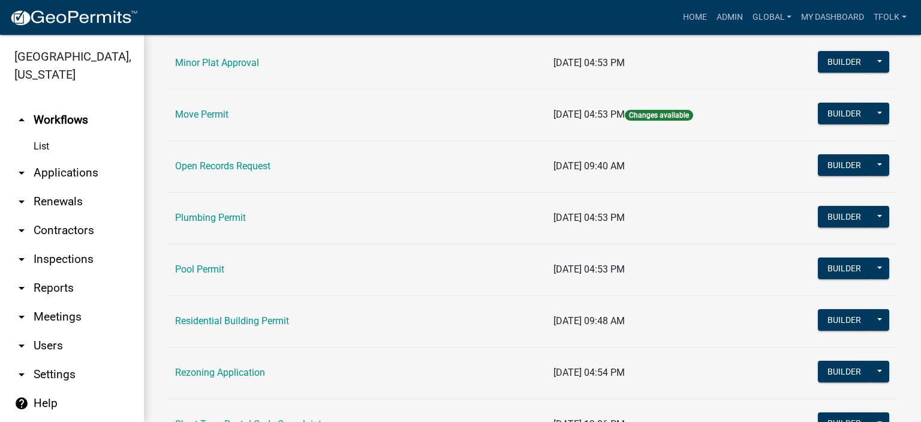
scroll to position [1260, 0]
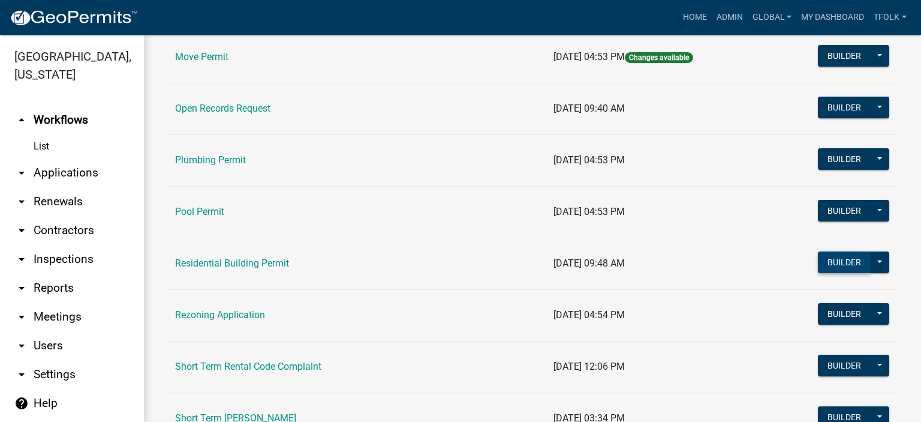
click at [818, 257] on button "Builder" at bounding box center [844, 262] width 53 height 22
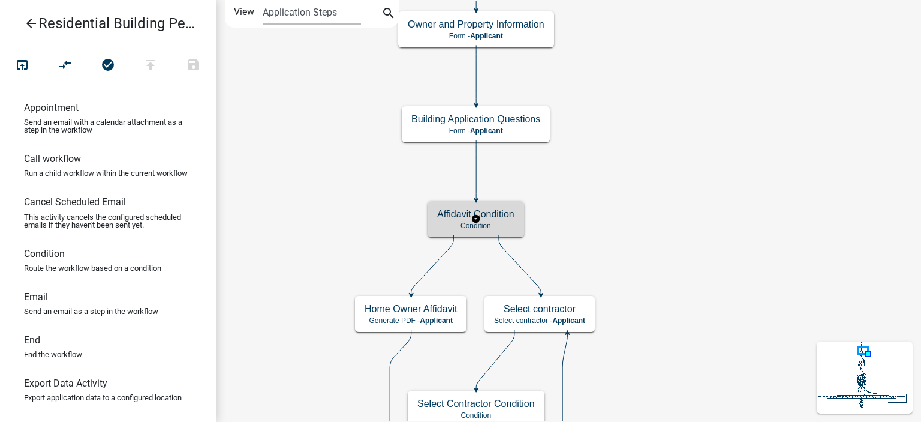
click at [502, 230] on div "Affidavit Condition Condition" at bounding box center [476, 219] width 97 height 36
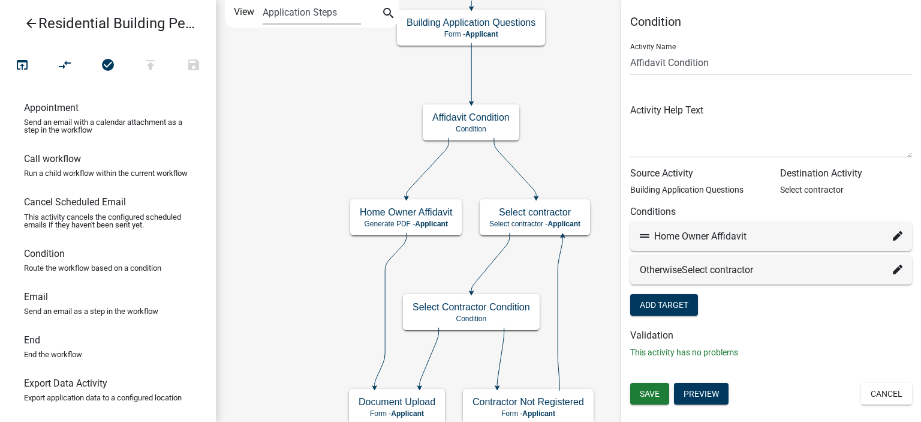
click at [900, 239] on icon at bounding box center [898, 236] width 10 height 10
select select "43: 22317ffd-e18e-467d-927f-5637434aa290"
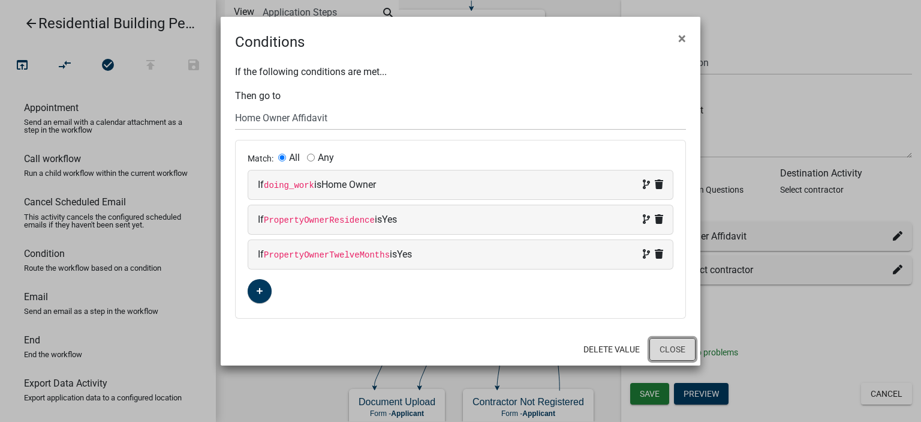
click at [684, 347] on button "Close" at bounding box center [673, 349] width 46 height 23
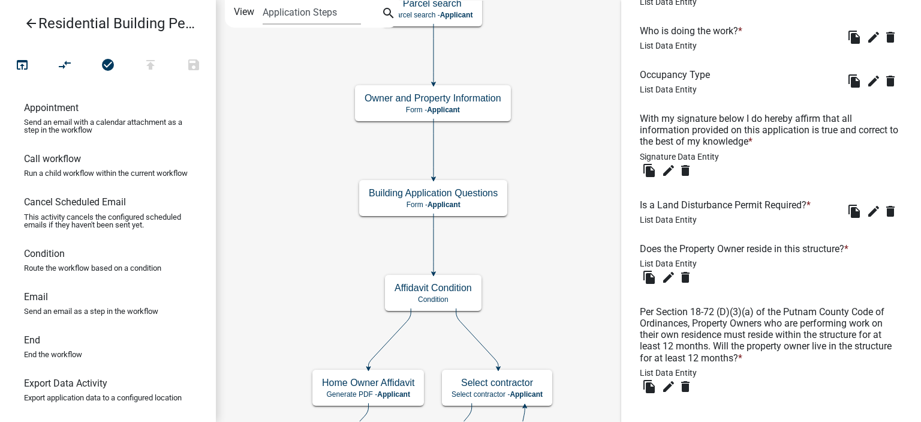
scroll to position [3081, 0]
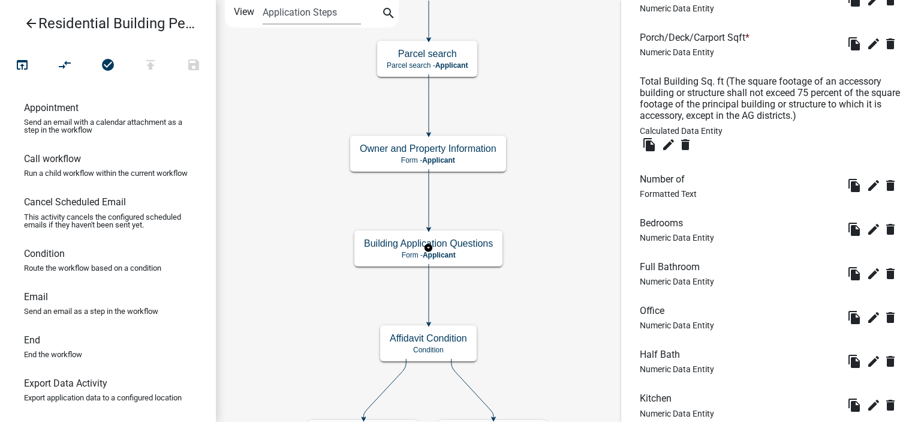
scroll to position [2580, 0]
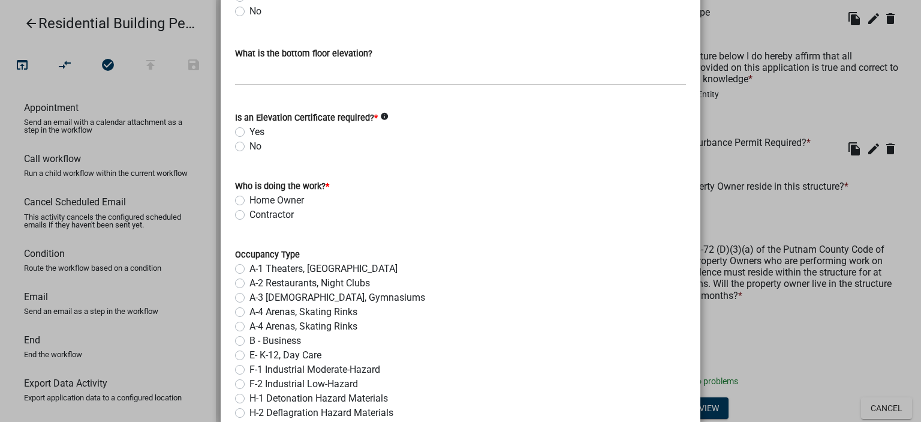
scroll to position [4566, 0]
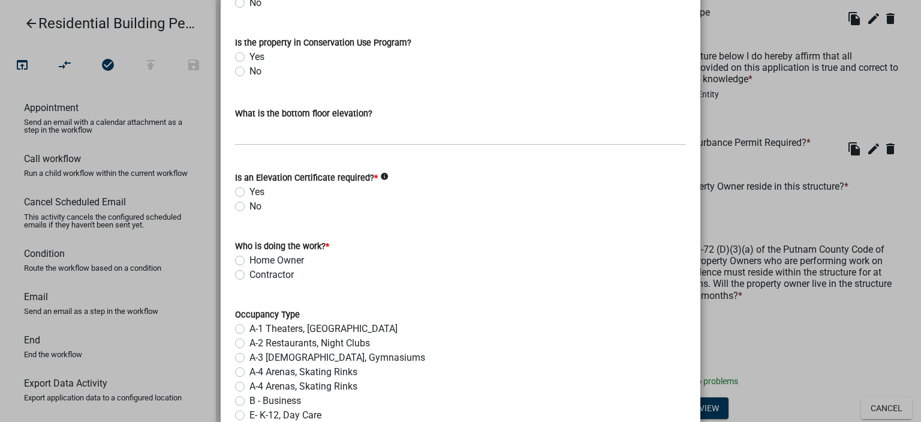
click at [812, 331] on ngb-modal-window "Activity Preview : Building Application Questions × Type of Building Permit Req…" at bounding box center [460, 211] width 921 height 422
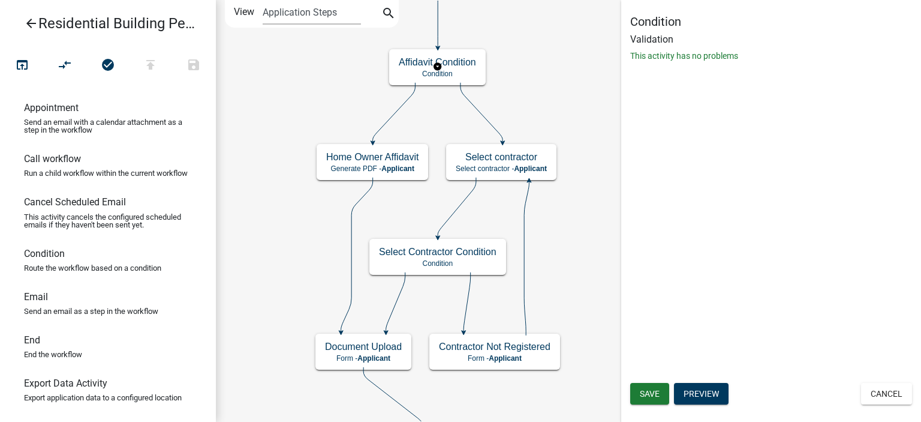
scroll to position [0, 0]
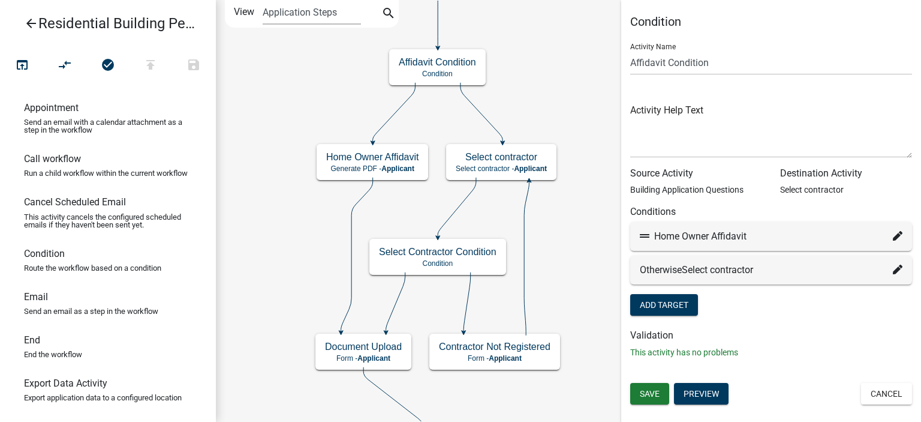
click at [899, 236] on icon at bounding box center [898, 236] width 10 height 10
select select "43: 22317ffd-e18e-467d-927f-5637434aa290"
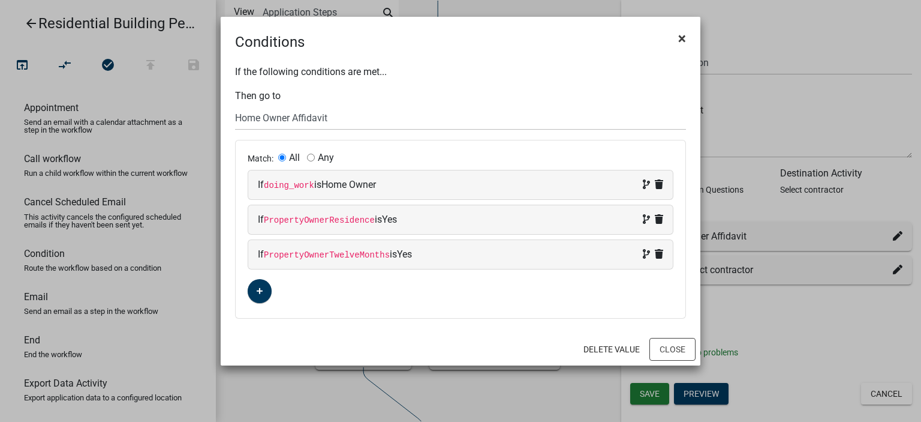
click at [683, 40] on span "×" at bounding box center [682, 38] width 8 height 17
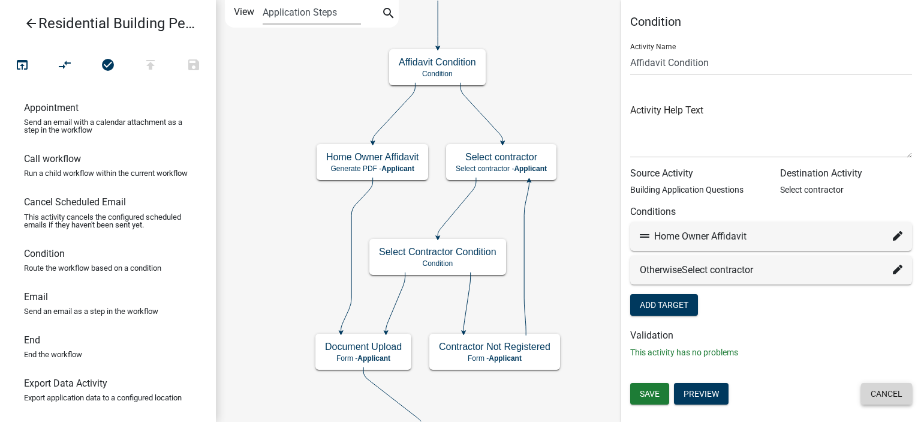
click at [876, 398] on button "Cancel" at bounding box center [886, 394] width 51 height 22
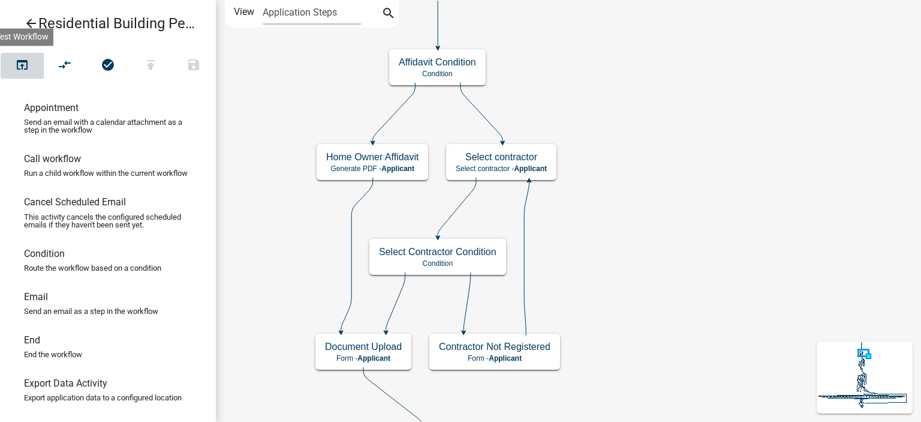
click at [29, 62] on icon "open_in_browser" at bounding box center [22, 66] width 14 height 17
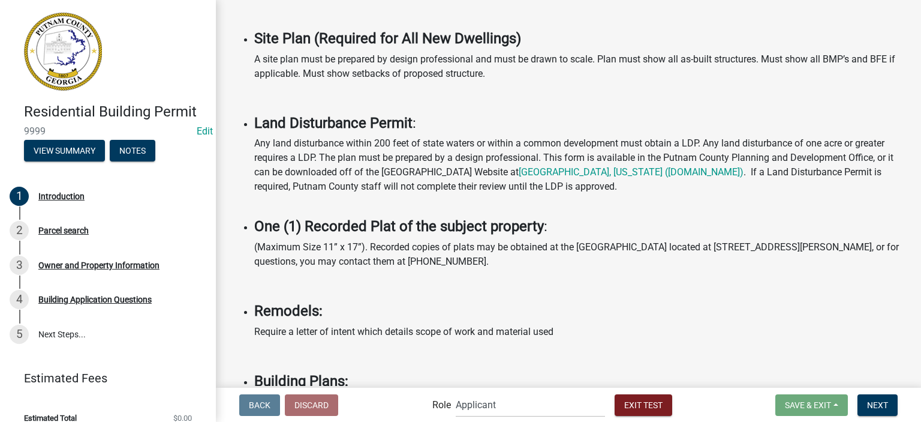
scroll to position [1016, 0]
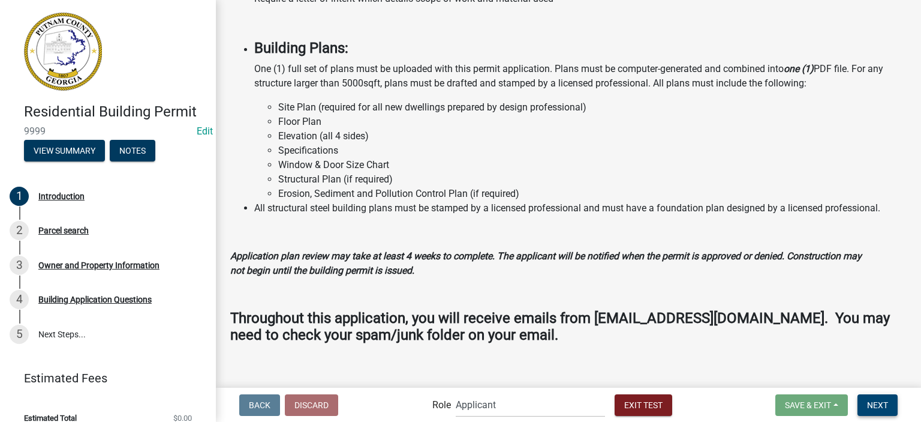
click at [876, 403] on span "Next" at bounding box center [877, 405] width 21 height 10
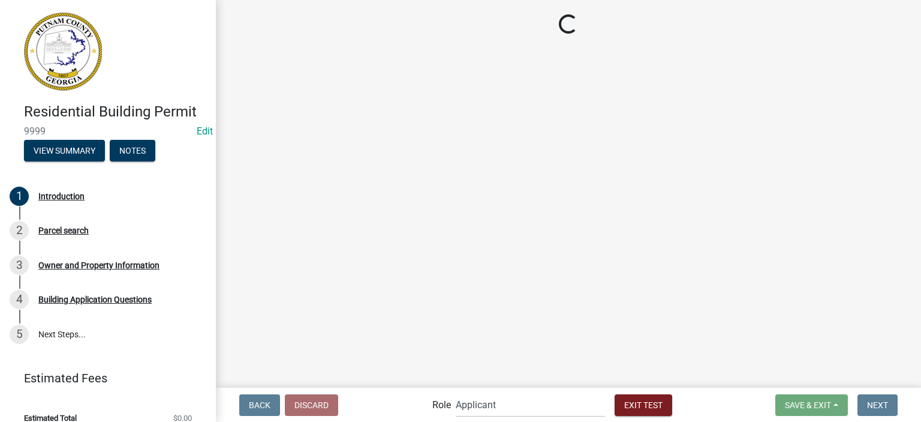
scroll to position [0, 0]
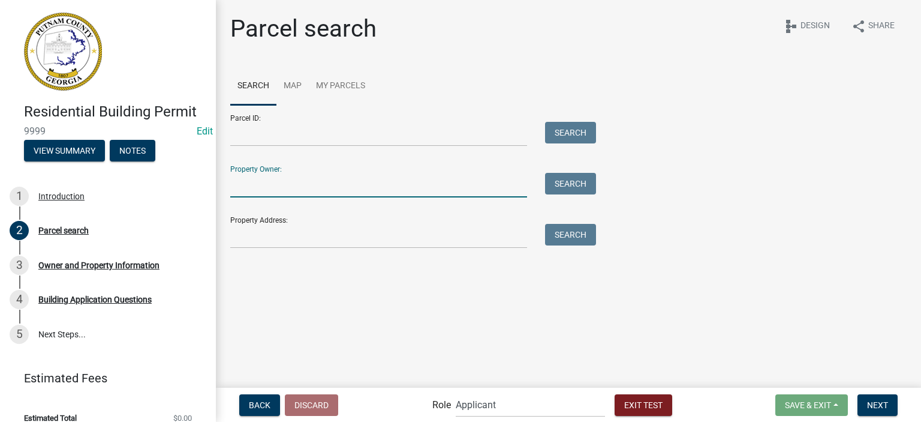
click at [284, 188] on input "Property Owner:" at bounding box center [378, 185] width 297 height 25
type input "smith"
click at [564, 184] on button "Search" at bounding box center [570, 184] width 51 height 22
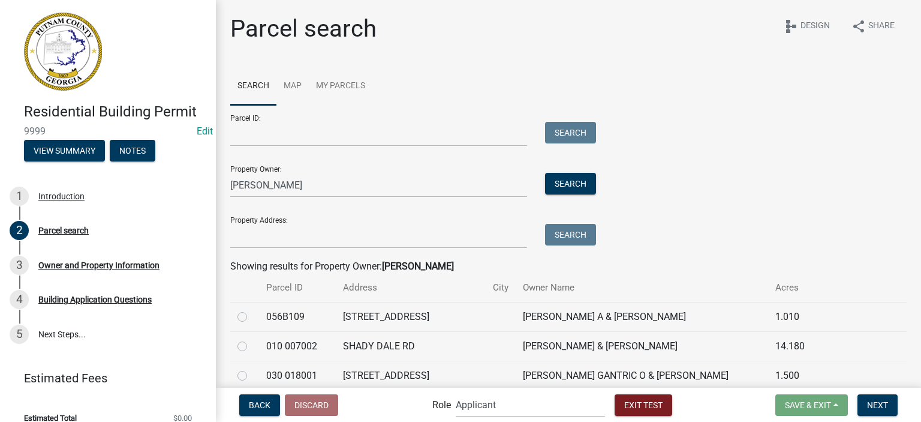
click at [252, 310] on label at bounding box center [252, 310] width 0 height 0
click at [252, 316] on input "radio" at bounding box center [256, 314] width 8 height 8
radio input "true"
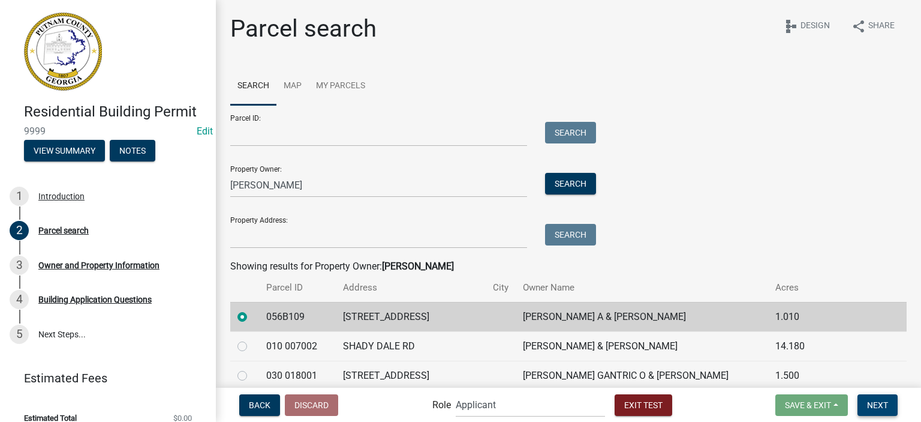
click at [888, 403] on span "Next" at bounding box center [877, 405] width 21 height 10
click at [876, 404] on span "Next" at bounding box center [877, 405] width 21 height 10
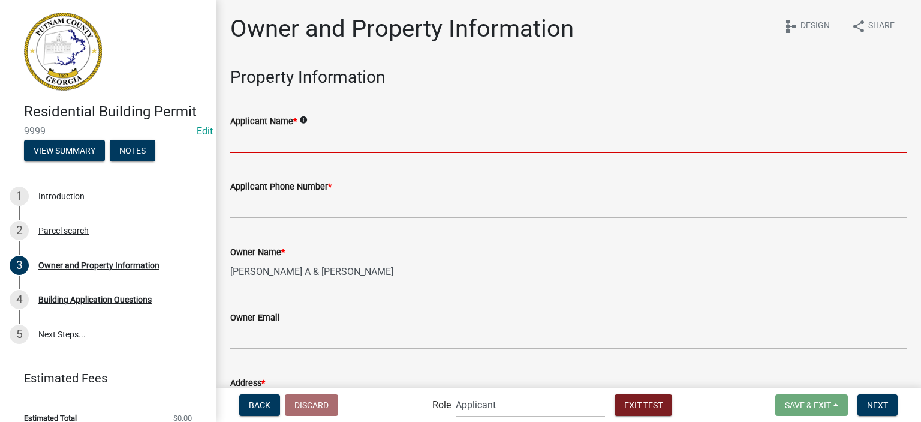
drag, startPoint x: 308, startPoint y: 137, endPoint x: 307, endPoint y: 152, distance: 14.4
click at [308, 137] on input "Applicant Name *" at bounding box center [568, 140] width 677 height 25
type input "John Doe"
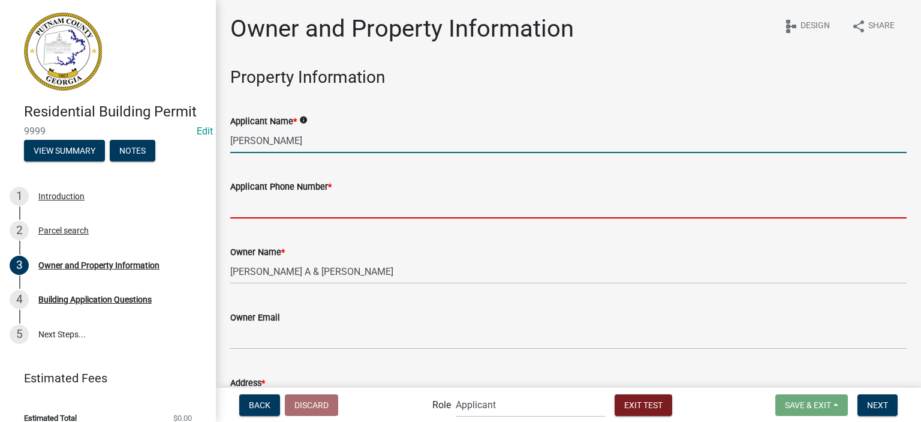
click at [311, 206] on input "Applicant Phone Number *" at bounding box center [568, 206] width 677 height 25
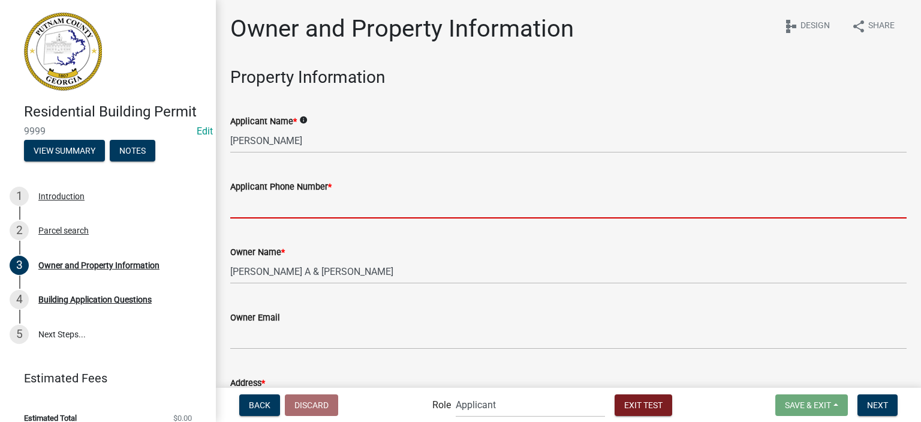
type input "1234567890"
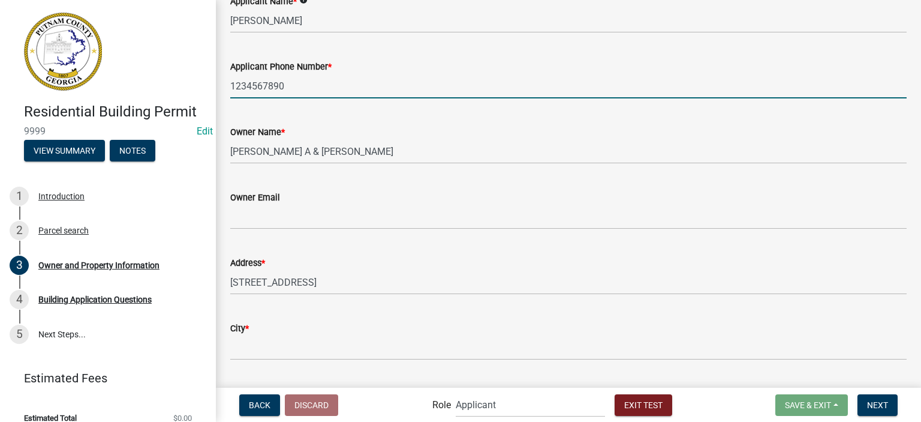
scroll to position [240, 0]
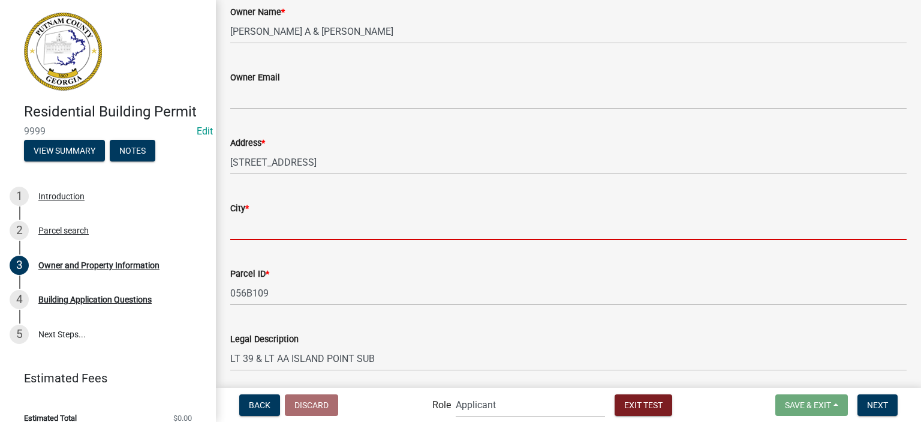
click at [262, 231] on input "City *" at bounding box center [568, 227] width 677 height 25
type input "Charlestown"
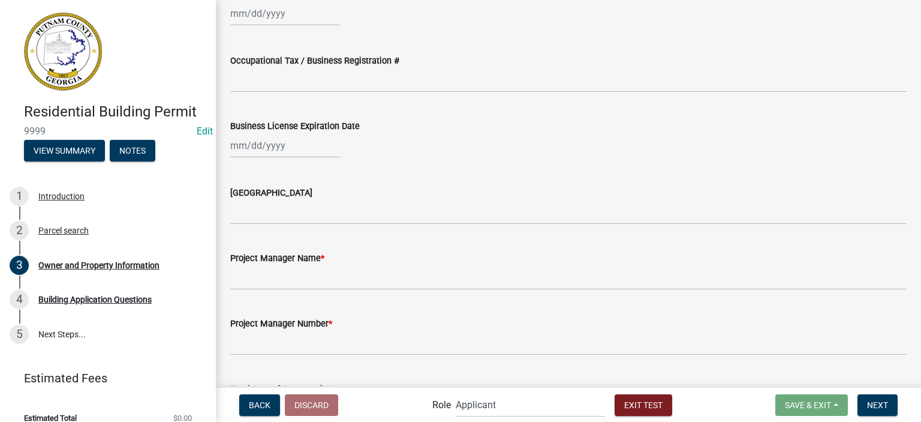
scroll to position [1680, 0]
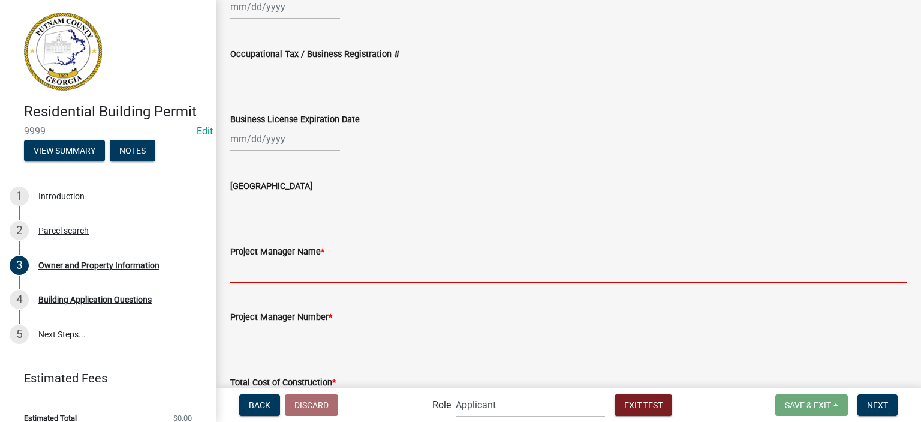
click at [324, 264] on input "Project Manager Name *" at bounding box center [568, 271] width 677 height 25
type input "dfgfdg"
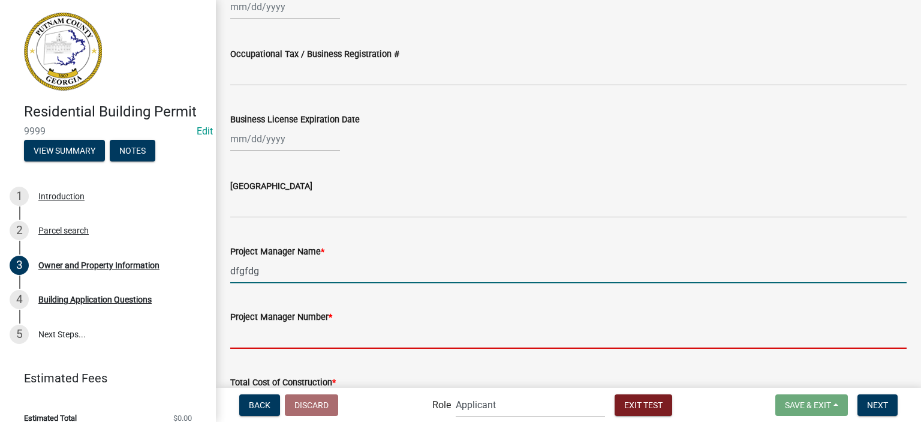
click at [314, 335] on input "Project Manager Number *" at bounding box center [568, 336] width 677 height 25
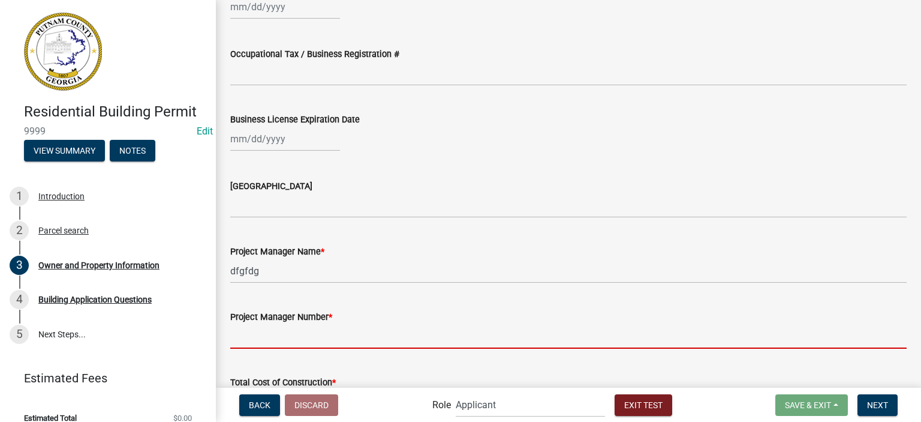
type input "1234567890"
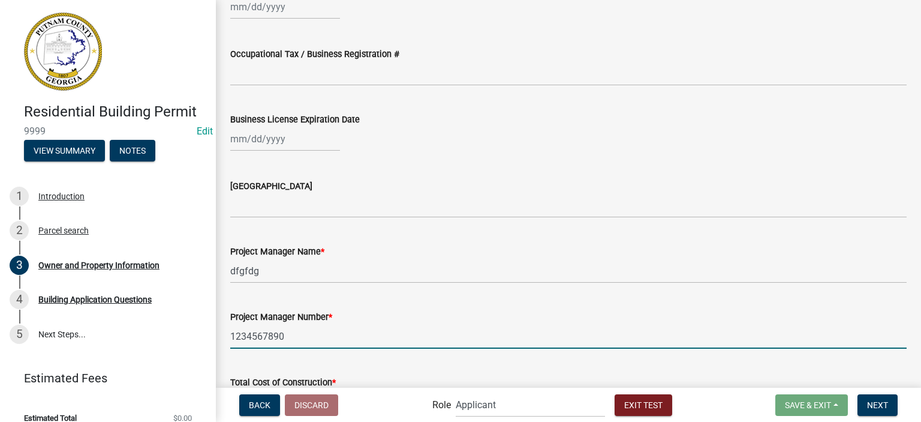
scroll to position [1860, 0]
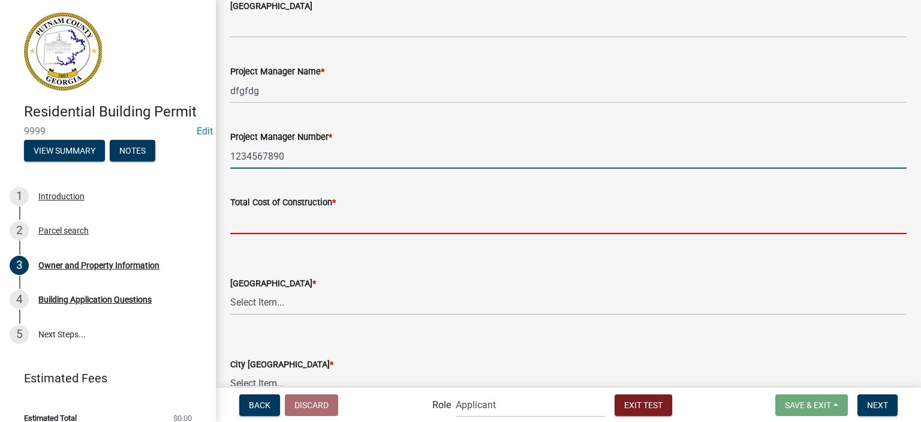
click at [306, 223] on input "text" at bounding box center [568, 221] width 677 height 25
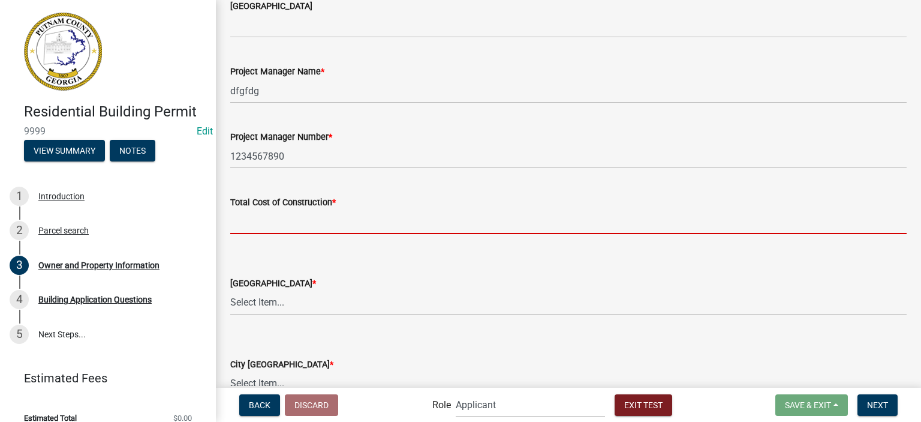
type input "50000"
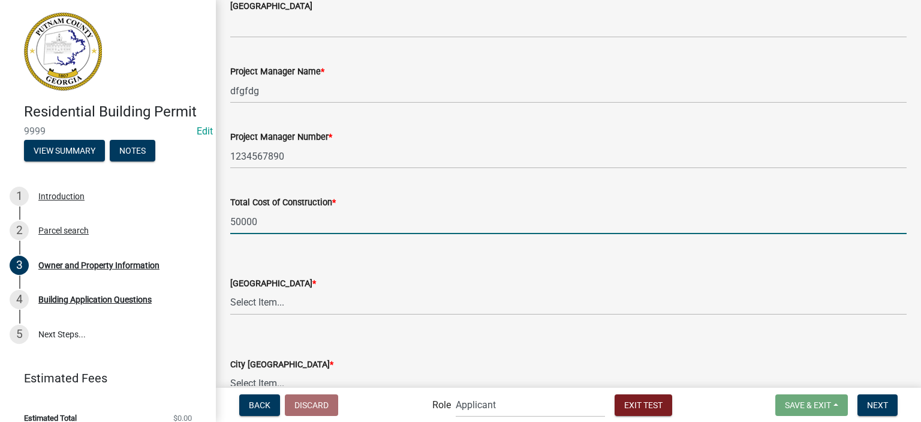
scroll to position [1980, 0]
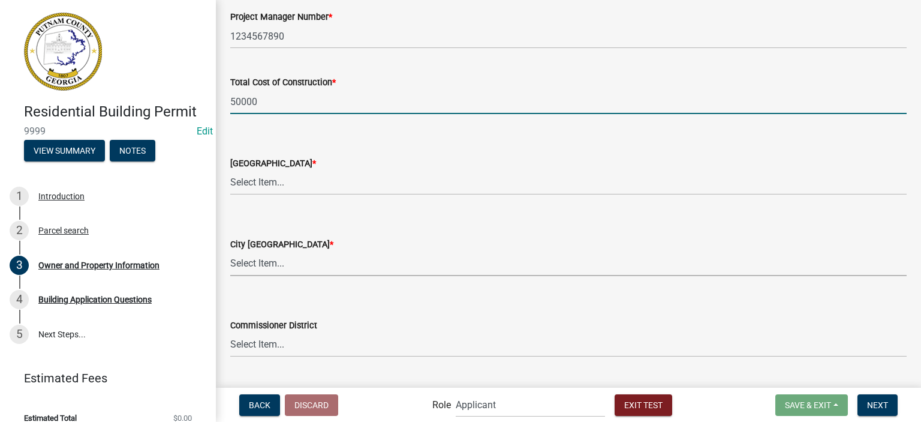
click at [298, 259] on select "Select Item... A-1 A-2 R-1 R-2 R-3 R-4 MHP C-1 C-2 I-1 I-2 DB FH H-P N/A" at bounding box center [568, 263] width 677 height 25
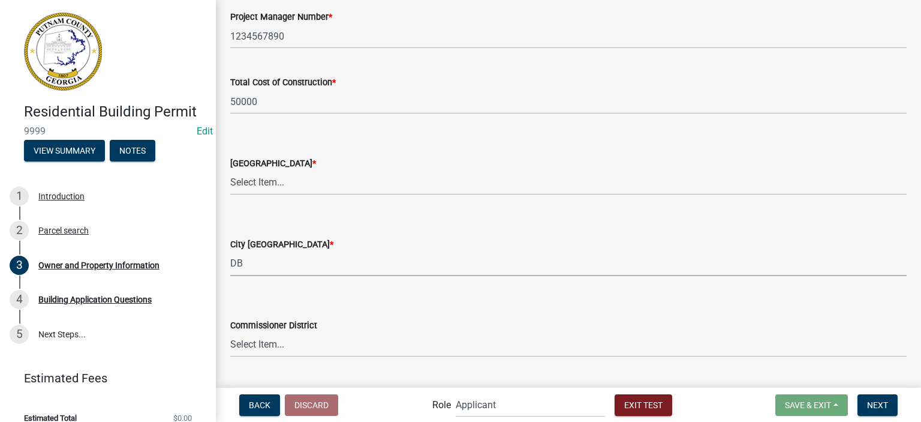
click at [230, 251] on select "Select Item... A-1 A-2 R-1 R-2 R-3 R-4 MHP C-1 C-2 I-1 I-2 DB FH H-P N/A" at bounding box center [568, 263] width 677 height 25
select select "60b475c2-590c-48e1-9fbb-f2f9cb19ff1f"
click at [286, 179] on select "Select Item... AG-1 R-1R R-1 R-2 MHP RM-1 RM-3 C-1 C-2 I-M PUD N/A" at bounding box center [568, 182] width 677 height 25
click at [230, 170] on select "Select Item... AG-1 R-1R R-1 R-2 MHP RM-1 RM-3 C-1 C-2 I-M PUD N/A" at bounding box center [568, 182] width 677 height 25
select select "78bfdc44-73ff-456e-a557-d4c99b9c08be"
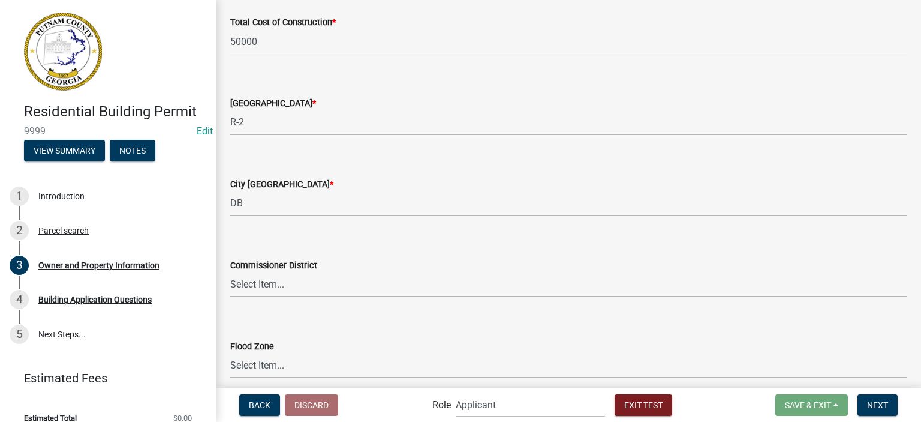
scroll to position [2089, 0]
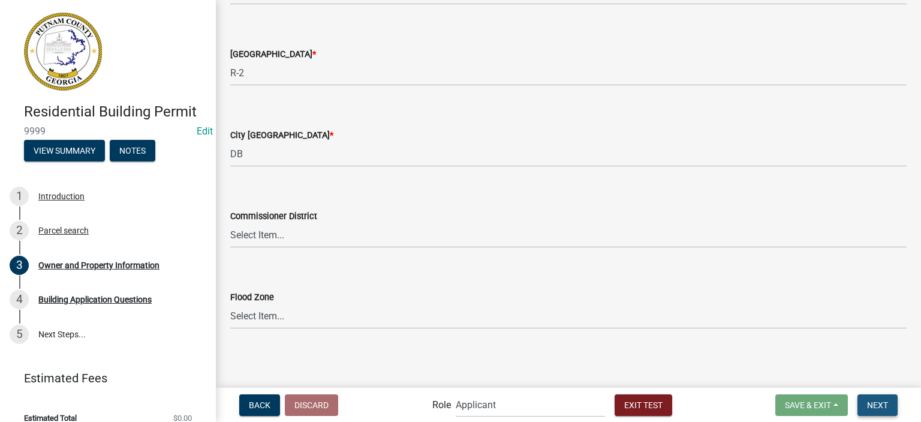
click at [869, 402] on span "Next" at bounding box center [877, 405] width 21 height 10
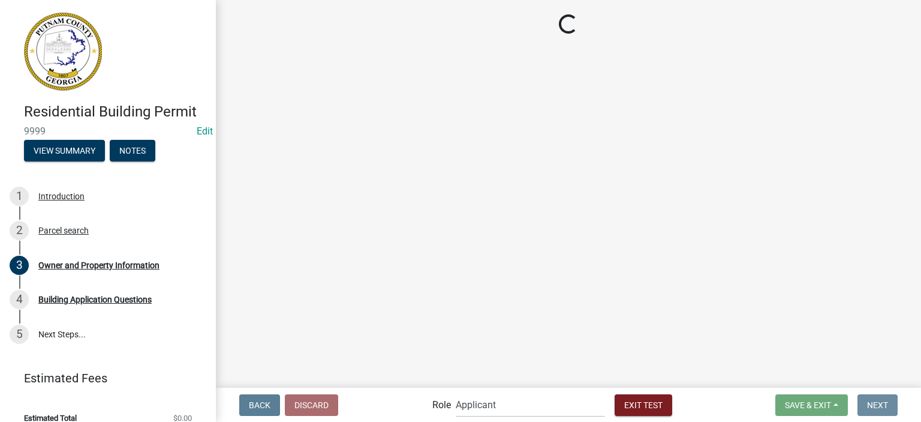
scroll to position [0, 0]
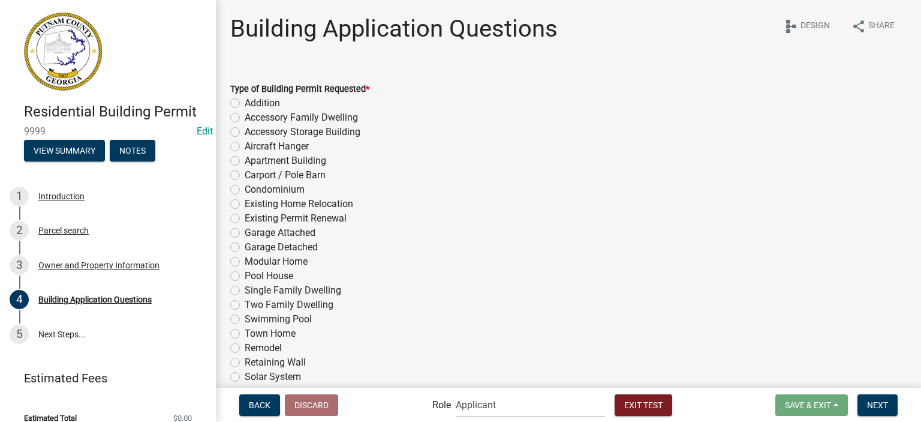
click at [271, 95] on div "Type of Building Permit Requested *" at bounding box center [568, 89] width 677 height 14
click at [266, 100] on label "Addition" at bounding box center [262, 103] width 35 height 14
click at [253, 100] on input "Addition" at bounding box center [249, 100] width 8 height 8
radio input "true"
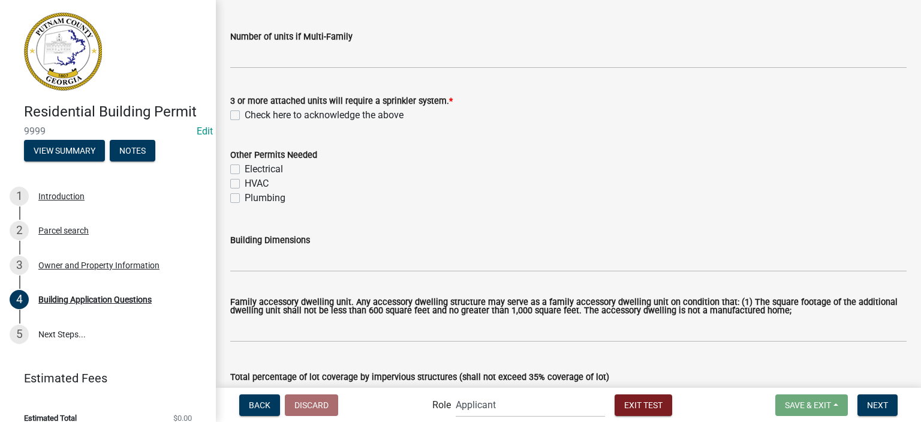
scroll to position [420, 0]
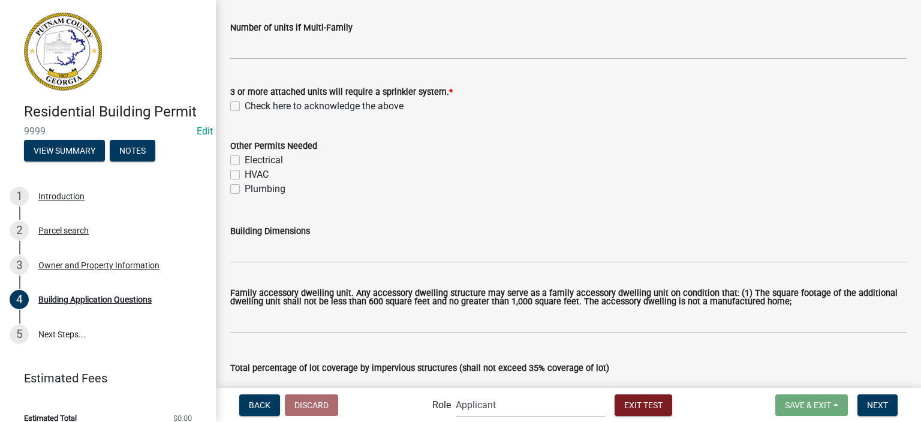
click at [281, 106] on label "Check here to acknowledge the above" at bounding box center [324, 106] width 159 height 14
click at [253, 106] on input "Check here to acknowledge the above" at bounding box center [249, 103] width 8 height 8
checkbox input "true"
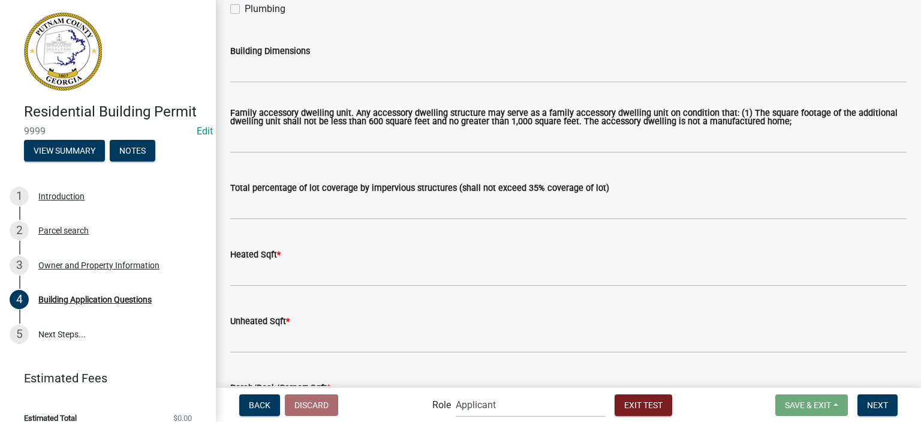
scroll to position [720, 0]
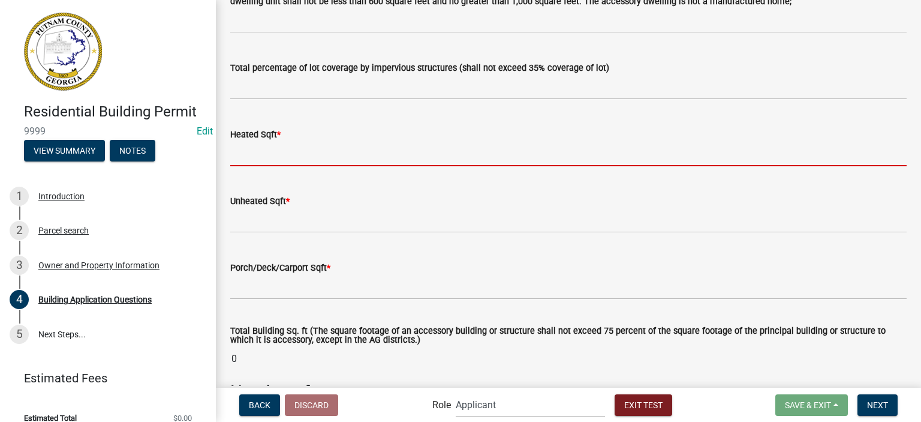
click at [310, 154] on input "text" at bounding box center [568, 154] width 677 height 25
type input "500"
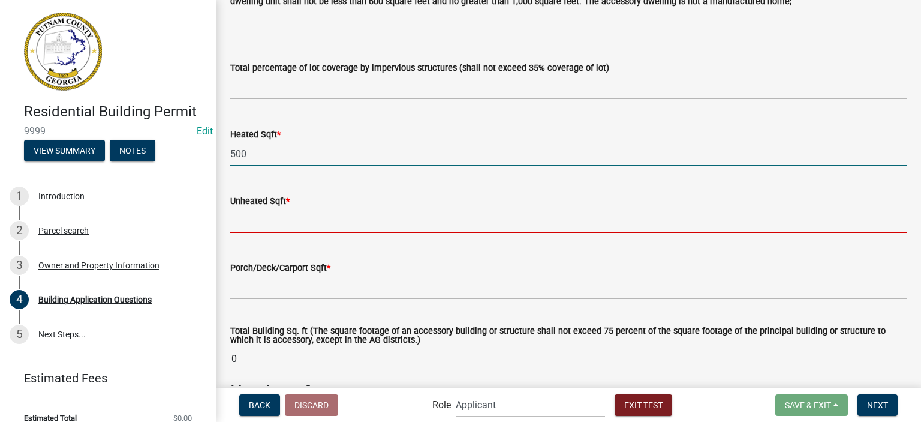
click at [295, 227] on input "text" at bounding box center [568, 220] width 677 height 25
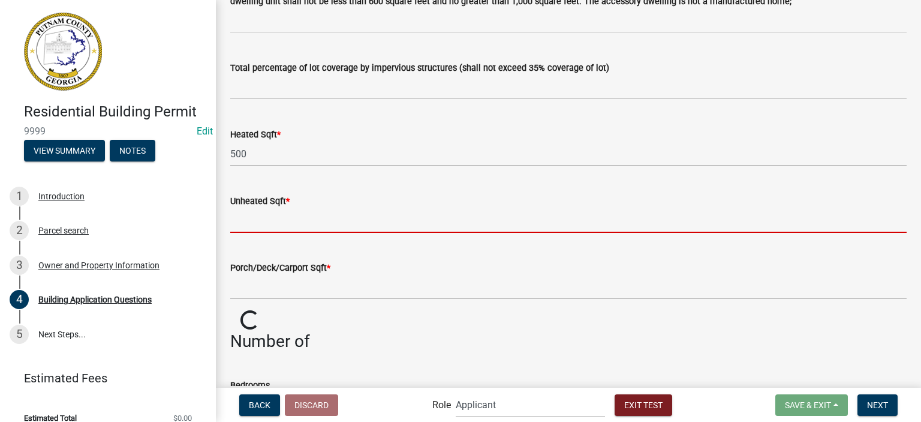
type input "0"
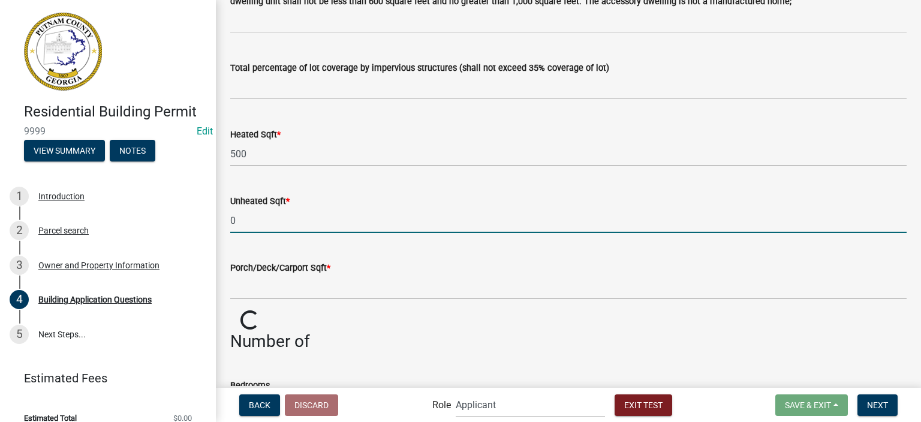
scroll to position [780, 0]
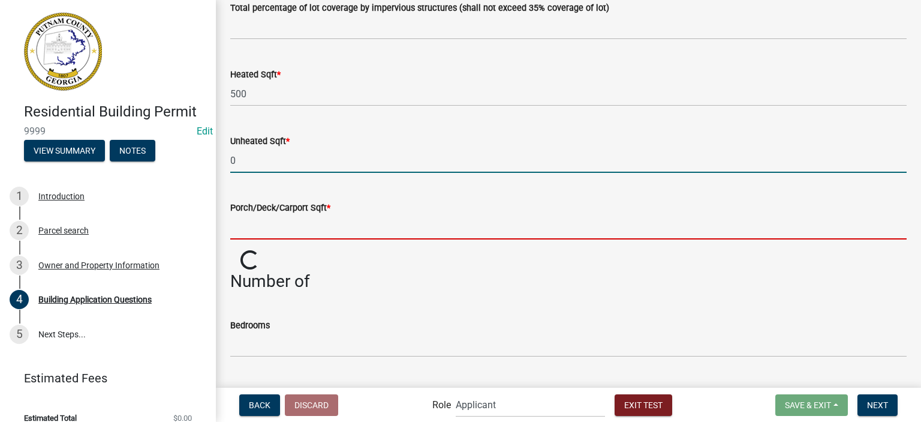
click at [296, 229] on input "text" at bounding box center [568, 227] width 677 height 25
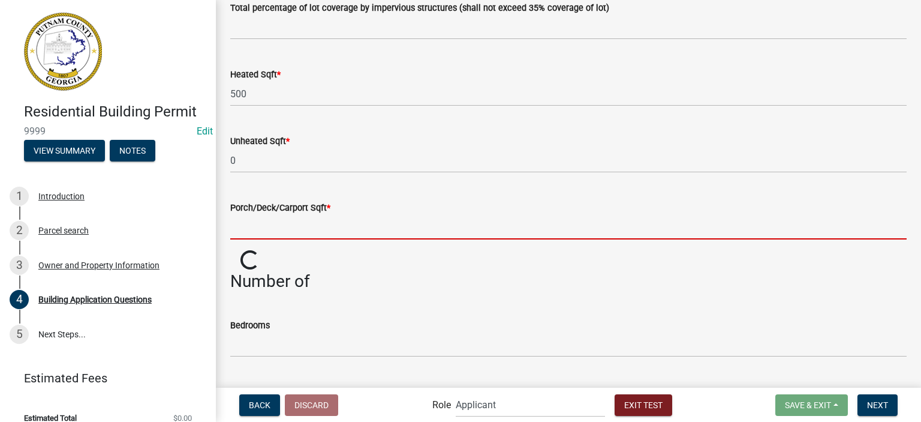
type input "0"
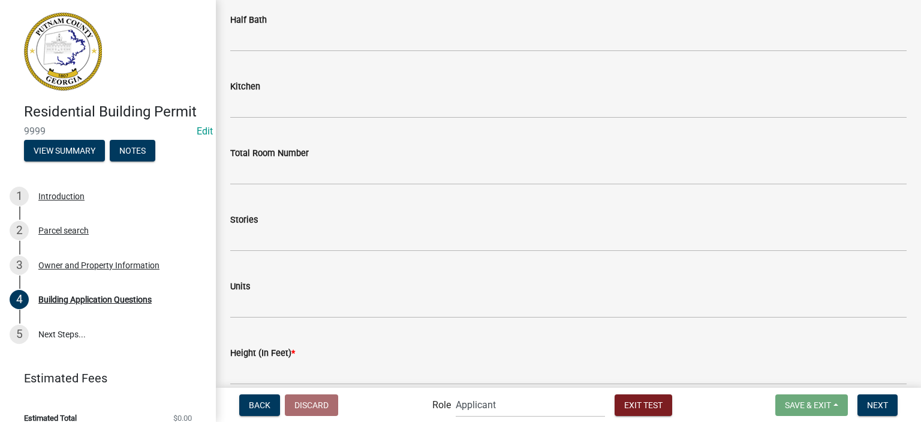
scroll to position [1440, 0]
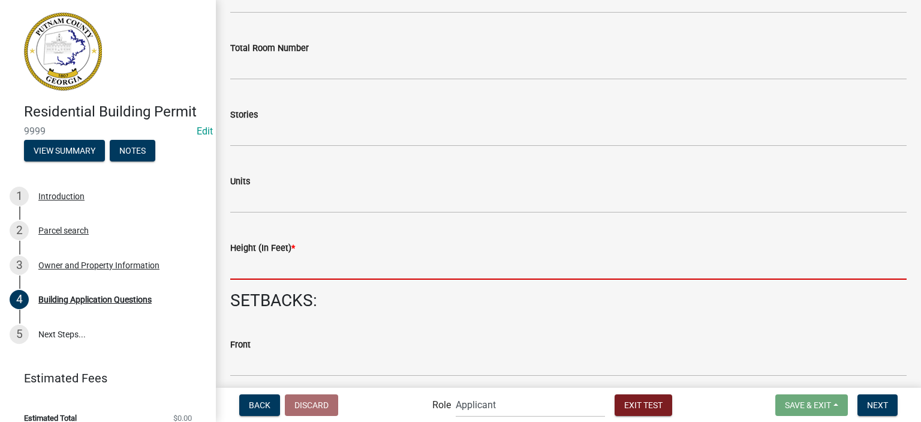
click at [298, 263] on input "text" at bounding box center [568, 267] width 677 height 25
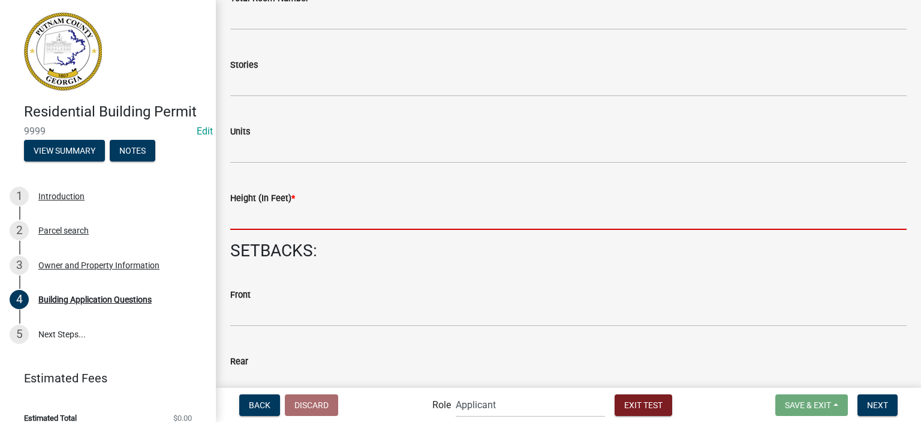
scroll to position [1389, 0]
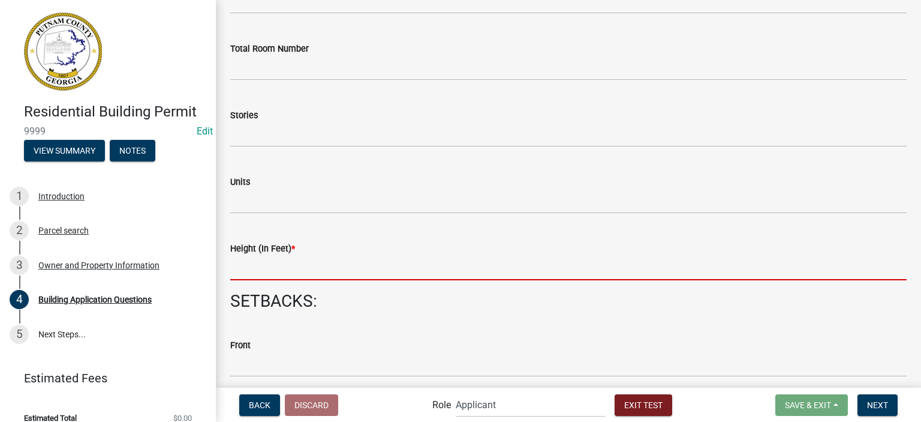
type input "18"
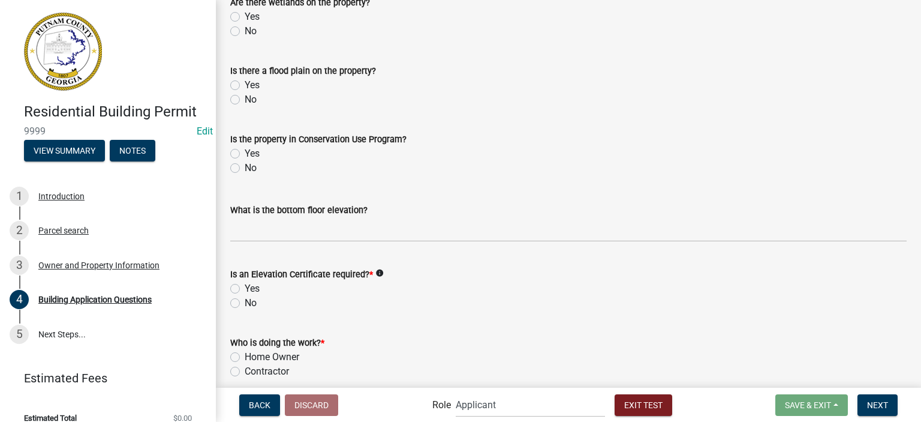
scroll to position [4619, 0]
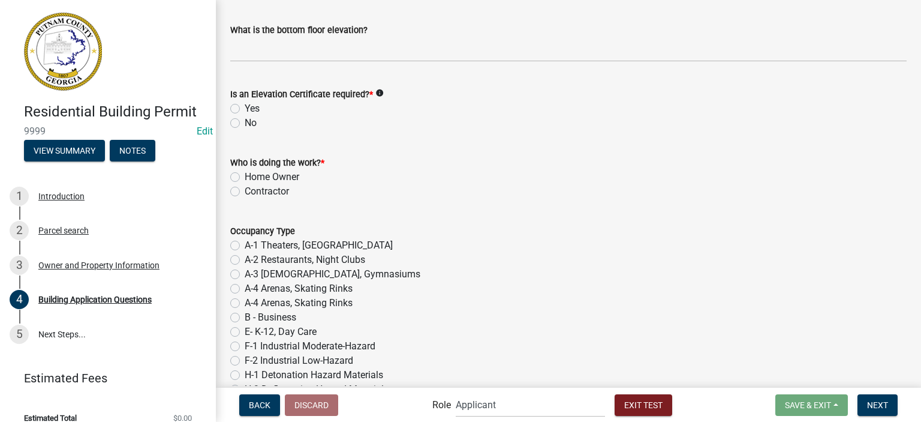
click at [245, 127] on label "No" at bounding box center [251, 123] width 12 height 14
click at [245, 124] on input "No" at bounding box center [249, 120] width 8 height 8
radio input "true"
click at [245, 177] on label "Home Owner" at bounding box center [272, 177] width 55 height 14
click at [245, 177] on input "Home Owner" at bounding box center [249, 174] width 8 height 8
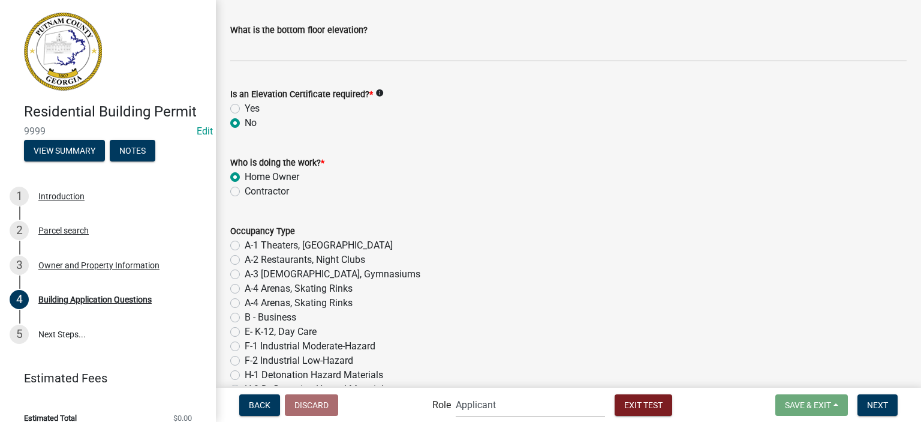
radio input "true"
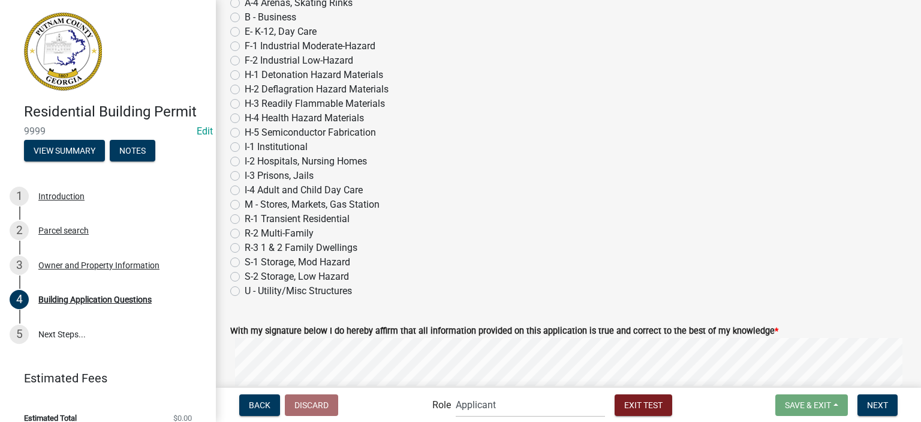
scroll to position [5159, 0]
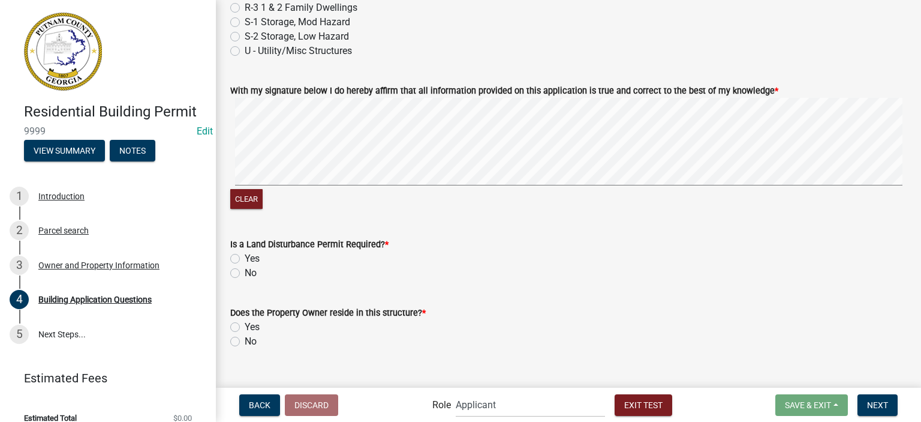
click at [252, 276] on label "No" at bounding box center [251, 273] width 12 height 14
click at [252, 274] on input "No" at bounding box center [249, 270] width 8 height 8
radio input "true"
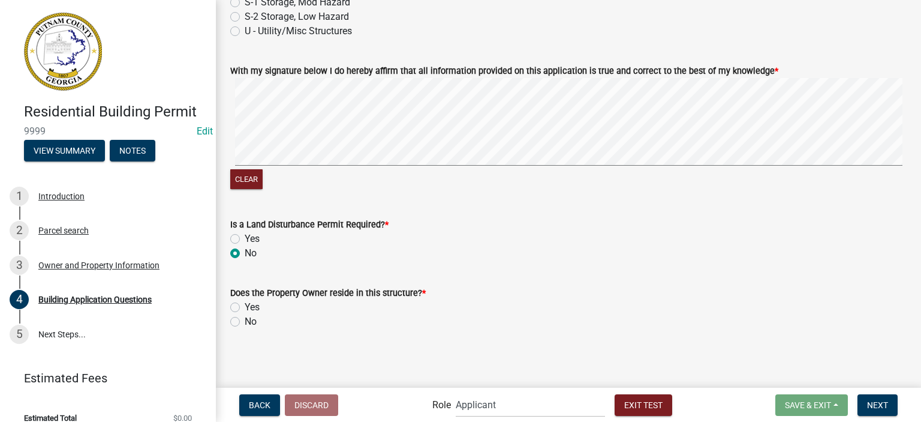
click at [245, 307] on label "Yes" at bounding box center [252, 307] width 15 height 14
click at [245, 307] on input "Yes" at bounding box center [249, 304] width 8 height 8
radio input "true"
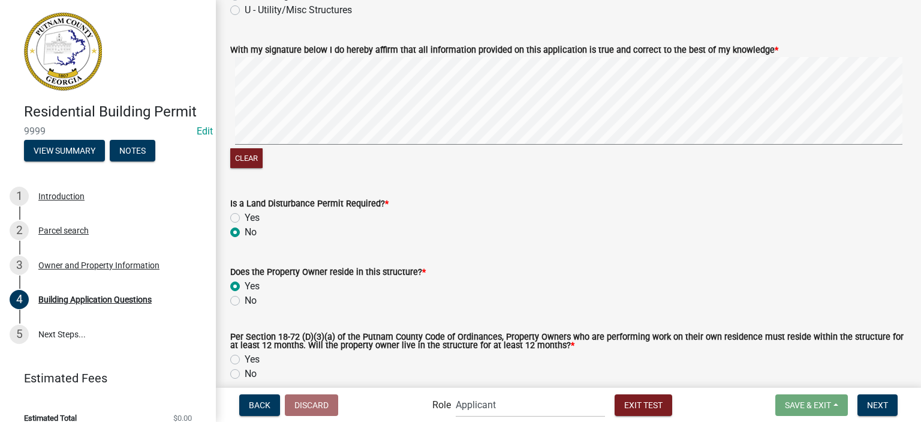
scroll to position [5253, 0]
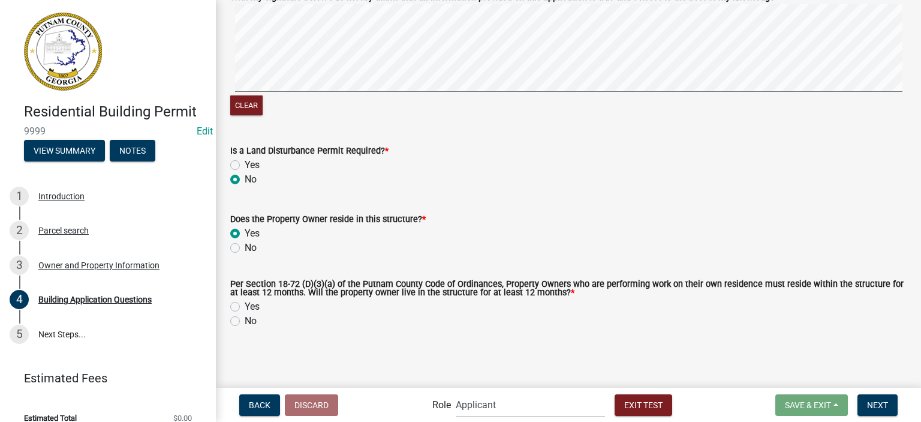
click at [245, 310] on label "Yes" at bounding box center [252, 306] width 15 height 14
click at [245, 307] on input "Yes" at bounding box center [249, 303] width 8 height 8
radio input "true"
click at [878, 404] on span "Next" at bounding box center [877, 405] width 21 height 10
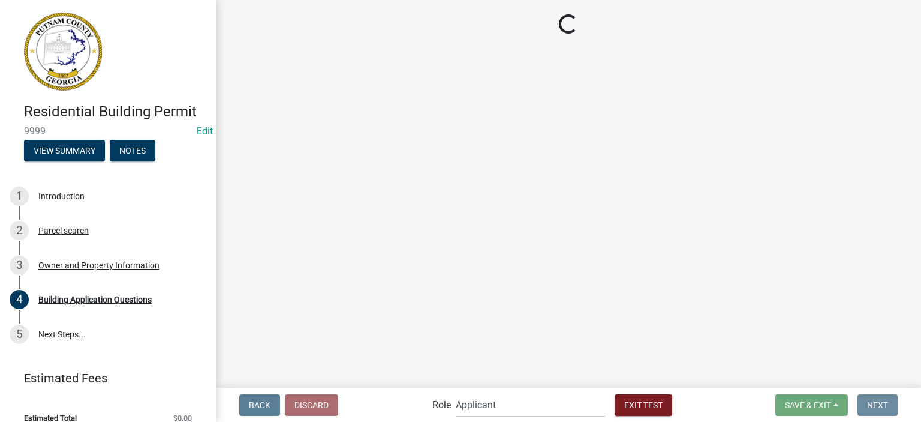
scroll to position [0, 0]
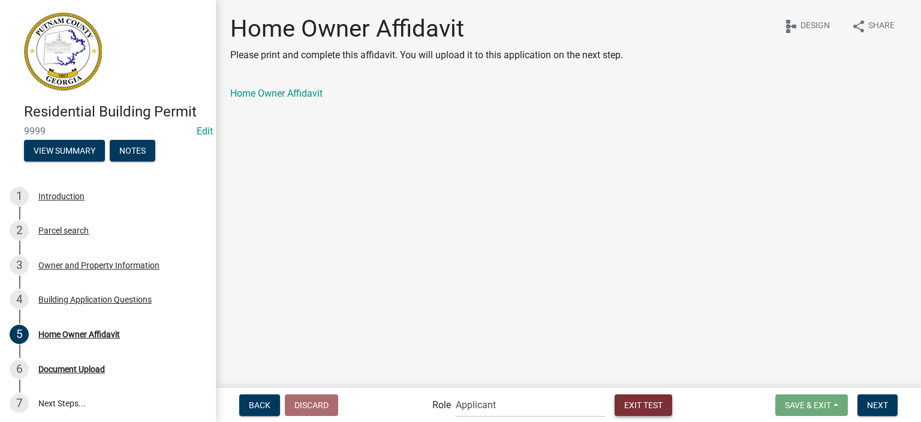
click at [638, 411] on button "Exit Test" at bounding box center [644, 405] width 58 height 22
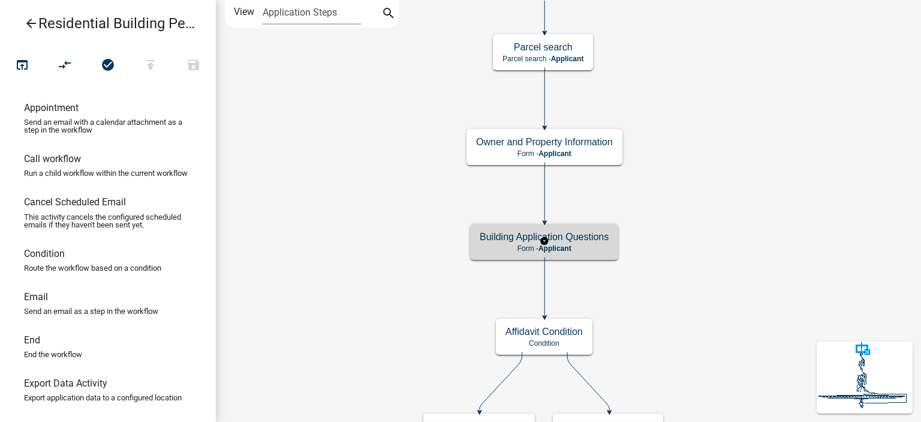
click at [488, 248] on p "Form - Applicant" at bounding box center [544, 248] width 129 height 8
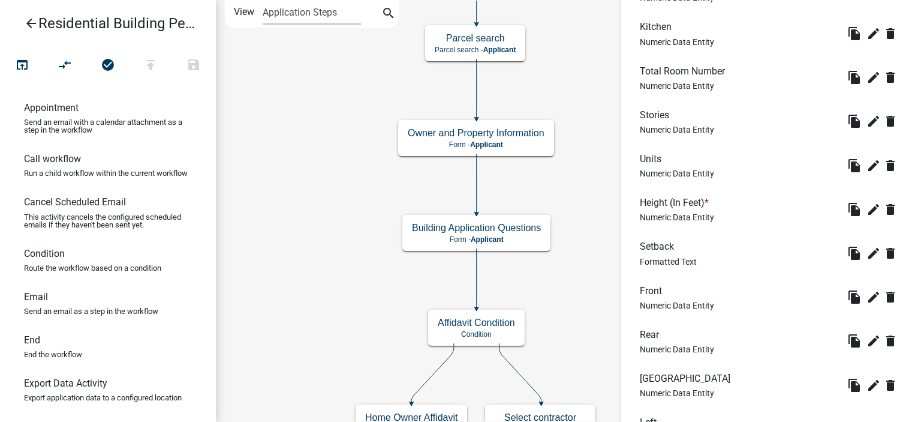
scroll to position [3081, 0]
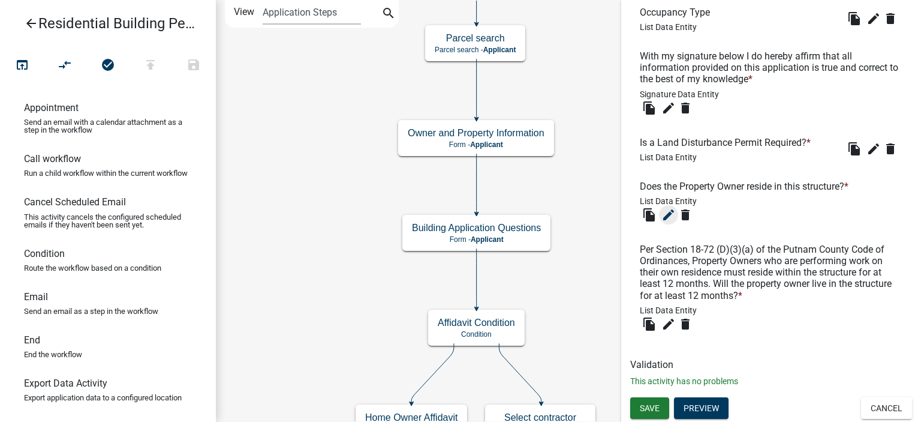
click at [674, 218] on icon "edit" at bounding box center [669, 215] width 14 height 14
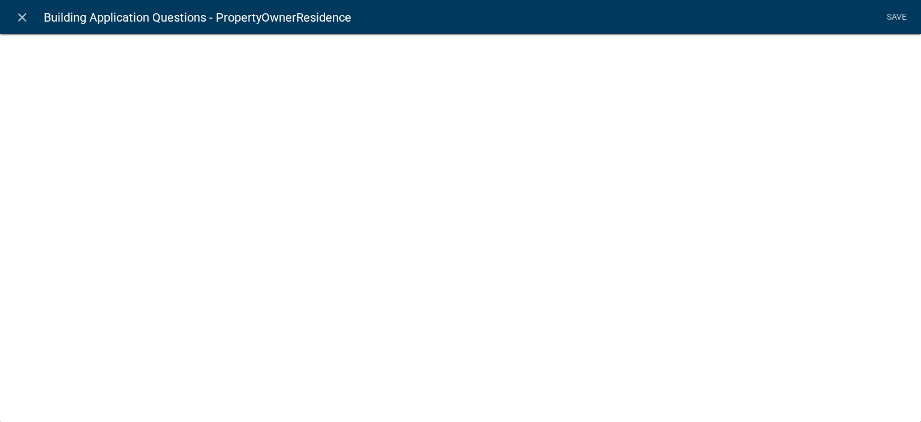
select select "list-data"
select select
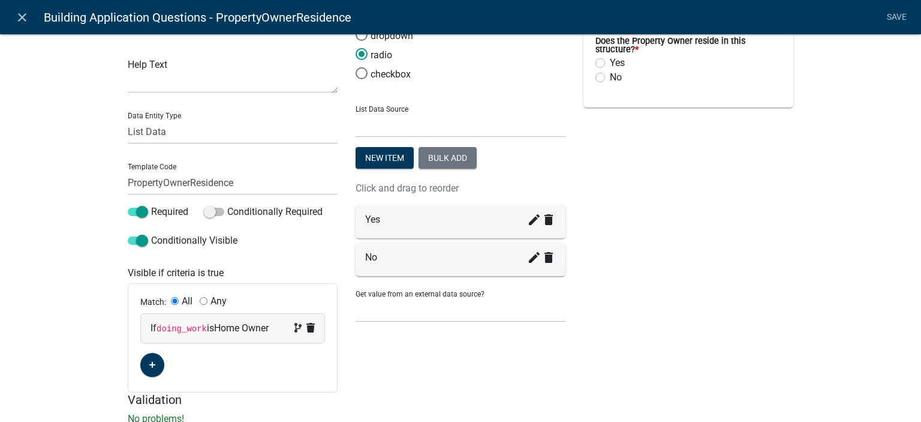
scroll to position [0, 0]
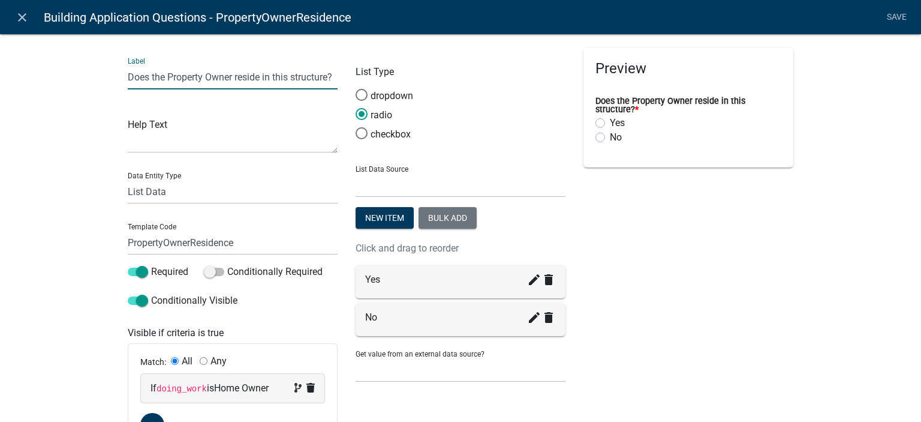
drag, startPoint x: 260, startPoint y: 80, endPoint x: 266, endPoint y: 80, distance: 6.6
click at [266, 80] on input "Does the Property Owner reside in this structure?" at bounding box center [233, 77] width 210 height 25
drag, startPoint x: 292, startPoint y: 76, endPoint x: 326, endPoint y: 78, distance: 34.2
click at [326, 78] on input "Does the Property Owner reside at this structure?" at bounding box center [233, 77] width 210 height 25
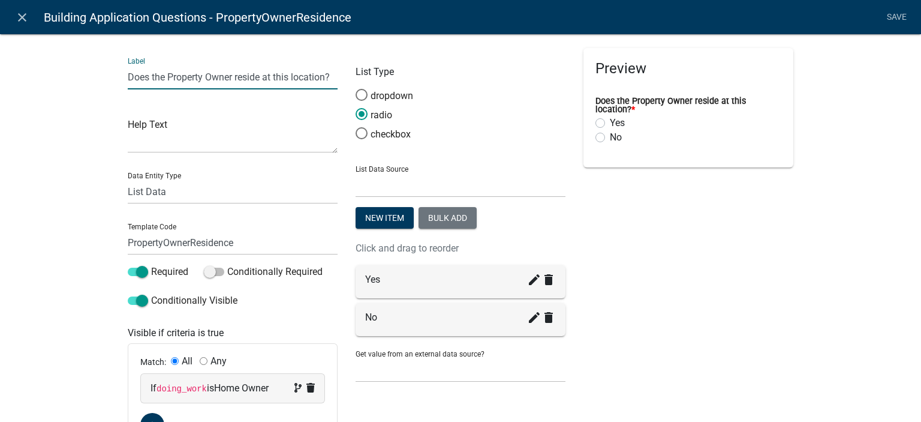
type input "Does the Property Owner reside at this location?"
drag, startPoint x: 245, startPoint y: 81, endPoint x: 253, endPoint y: 80, distance: 8.5
click at [245, 81] on input "Does the Property Owner reside at this location?" at bounding box center [233, 77] width 210 height 25
click at [897, 18] on link "Save" at bounding box center [897, 17] width 30 height 23
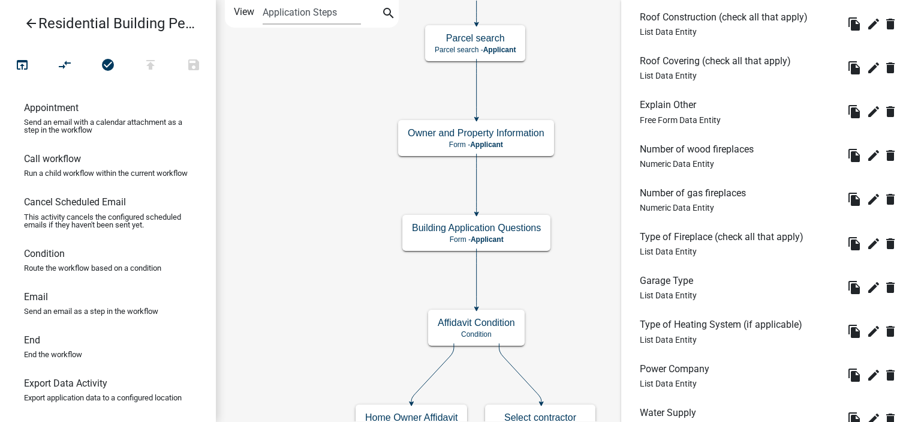
scroll to position [3022, 0]
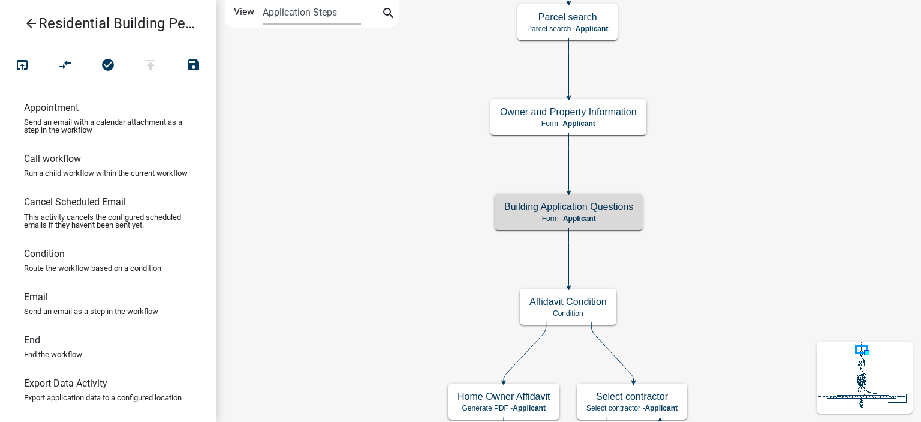
scroll to position [0, 0]
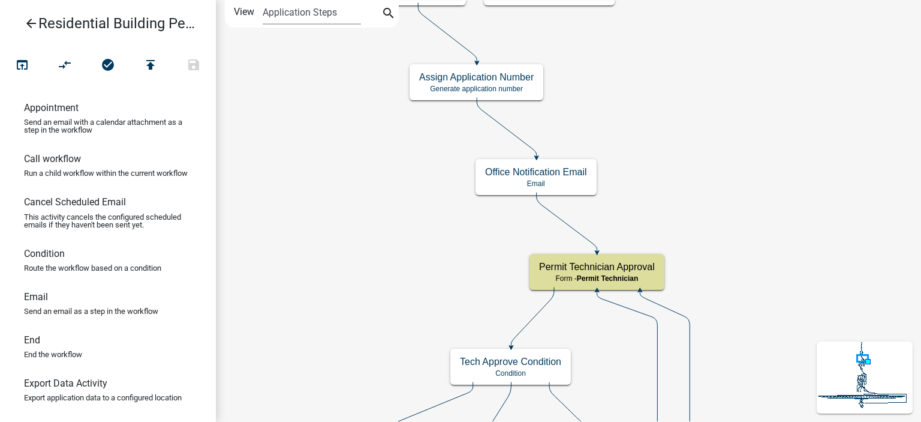
click at [29, 24] on icon "arrow_back" at bounding box center [31, 24] width 14 height 17
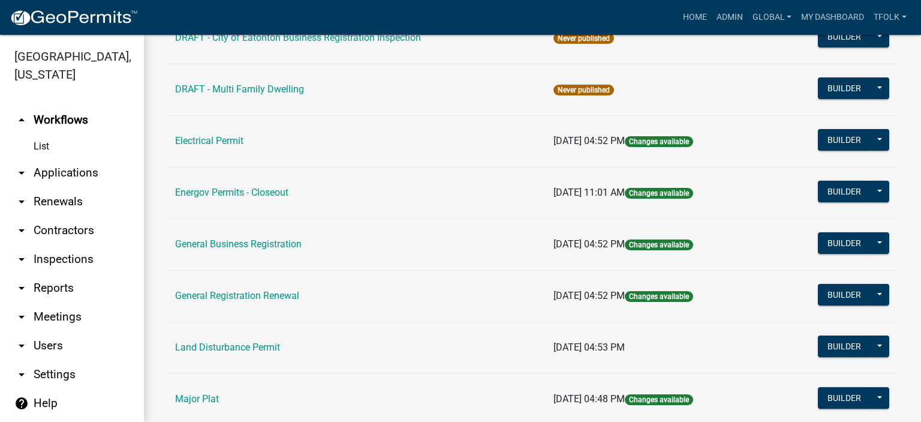
scroll to position [720, 0]
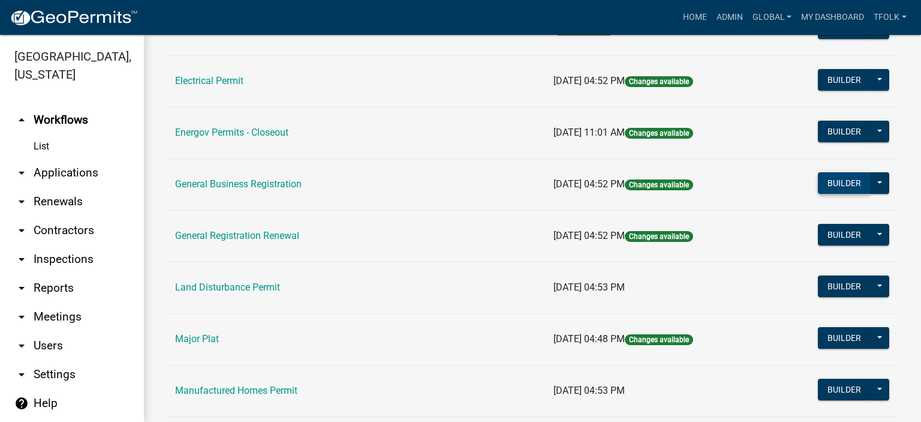
click at [830, 182] on button "Builder" at bounding box center [844, 183] width 53 height 22
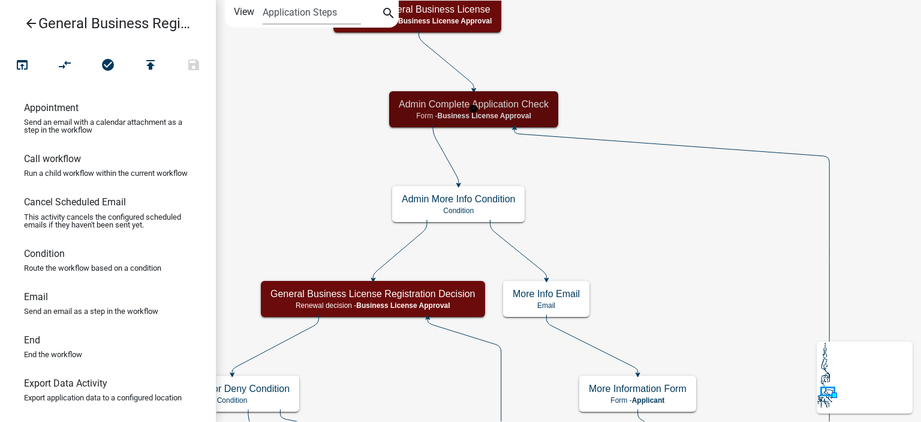
click at [520, 114] on span "Business License Approval" at bounding box center [484, 116] width 94 height 8
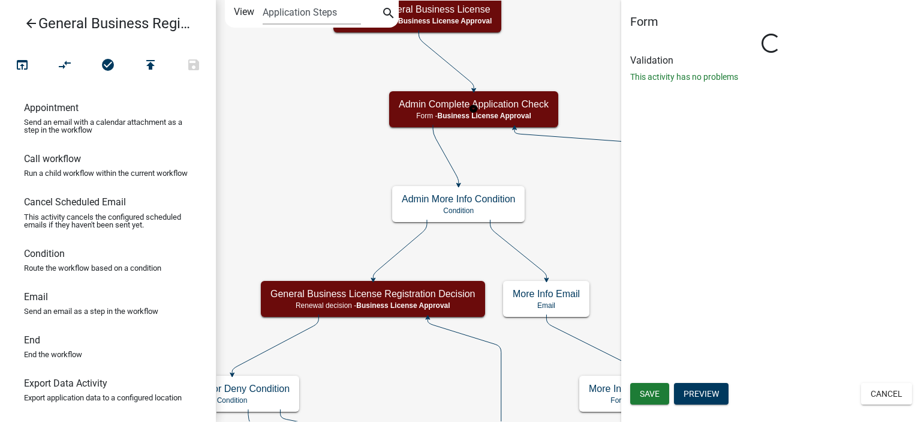
select select "3B789B51-27D8-4DA0-93A4-DEE814E16AAF"
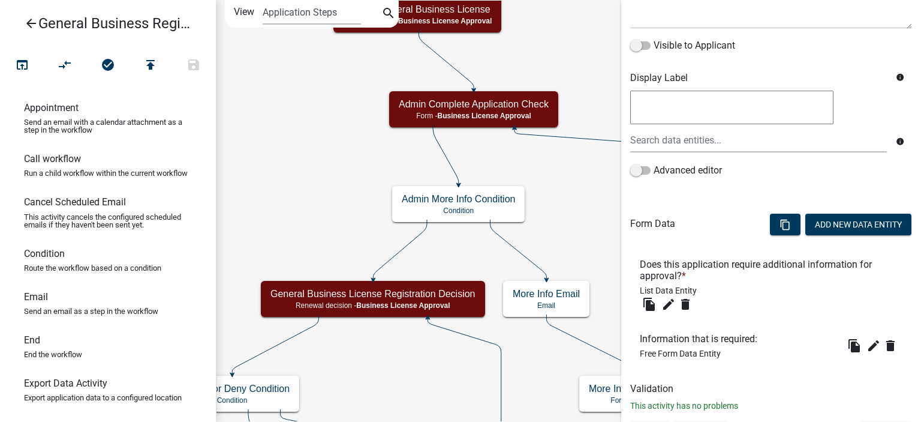
scroll to position [204, 0]
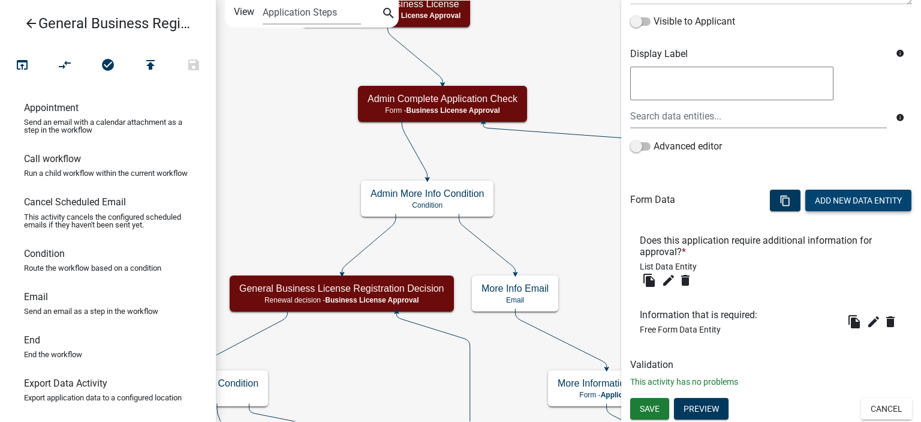
click at [839, 196] on button "Add New Data Entity" at bounding box center [859, 201] width 106 height 22
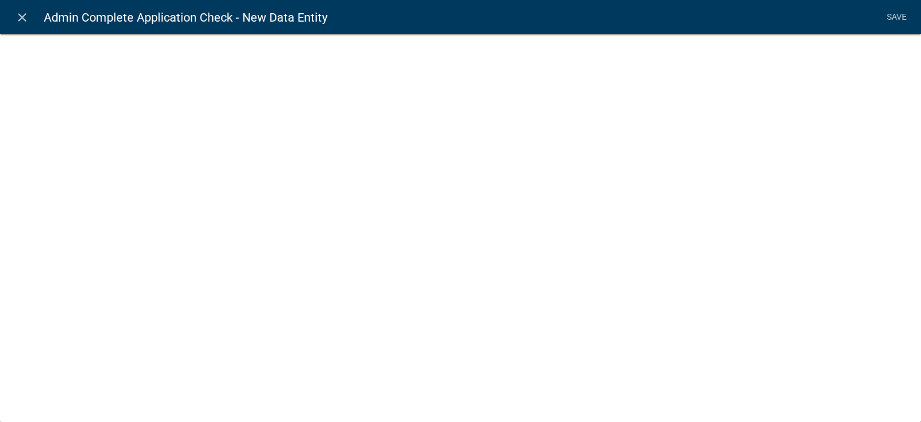
select select
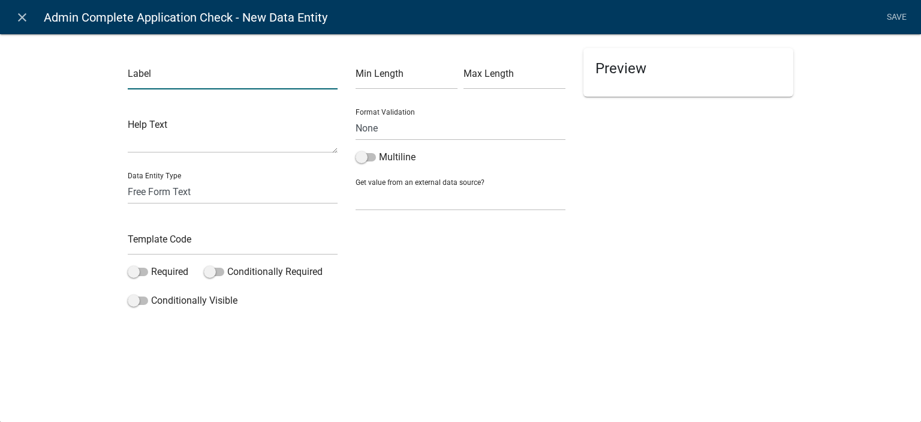
click at [167, 81] on input "text" at bounding box center [233, 77] width 210 height 25
type input "File Upload"
click at [190, 251] on input "text" at bounding box center [233, 242] width 210 height 25
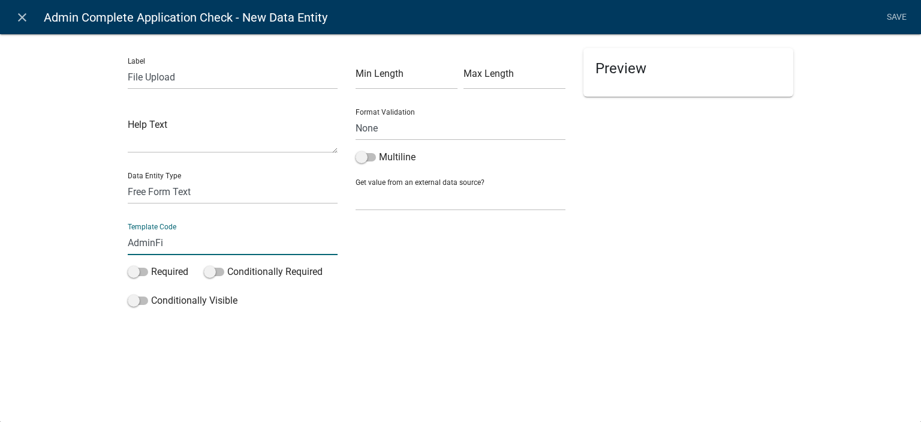
type input "AdminFileUpload"
click at [148, 193] on select "Free Form Text Document Display Entity Value Fee Numeric Data Date Map Sketch D…" at bounding box center [233, 191] width 210 height 25
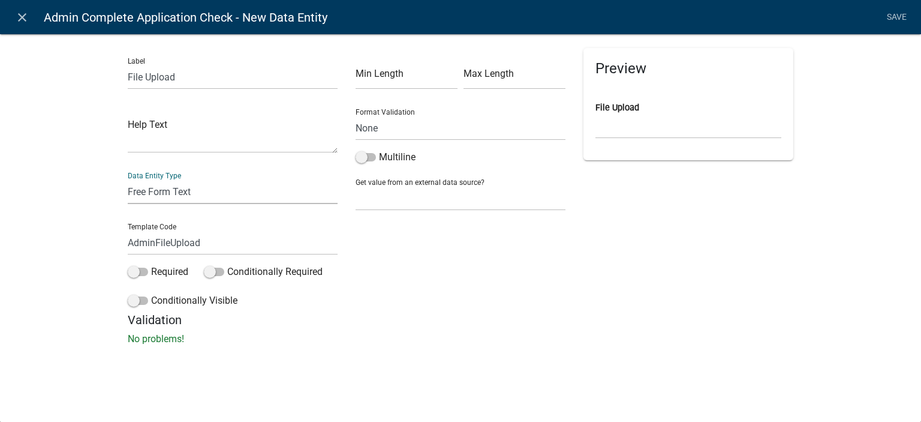
select select "3B789B51-27D8-4DA0-93A4-DEE814E16AAF"
select select
click at [128, 179] on select "Free Form Text Document Display Entity Value Fee Numeric Data Date Map Sketch D…" at bounding box center [233, 191] width 210 height 25
select select "document"
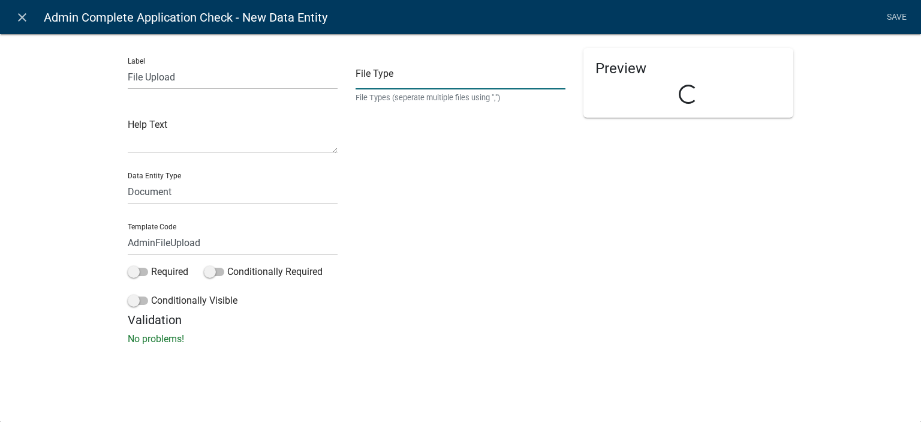
click at [384, 73] on input "text" at bounding box center [461, 77] width 210 height 25
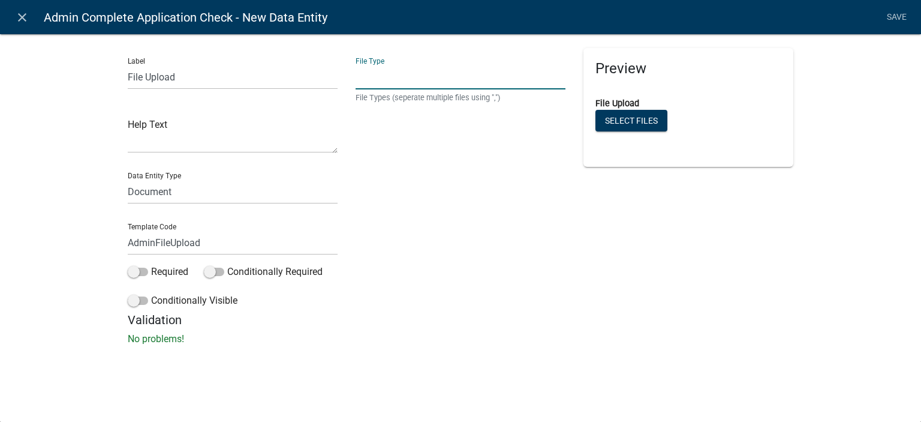
type input "pdf,doc,docx,xls,xlsx,dwg,jpg,jpeg,bmp,gif"
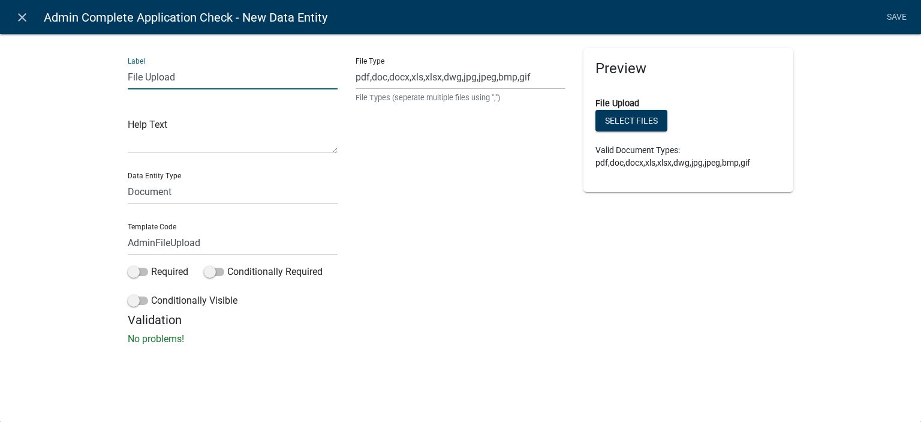
click at [224, 73] on input "File Upload" at bounding box center [233, 77] width 210 height 25
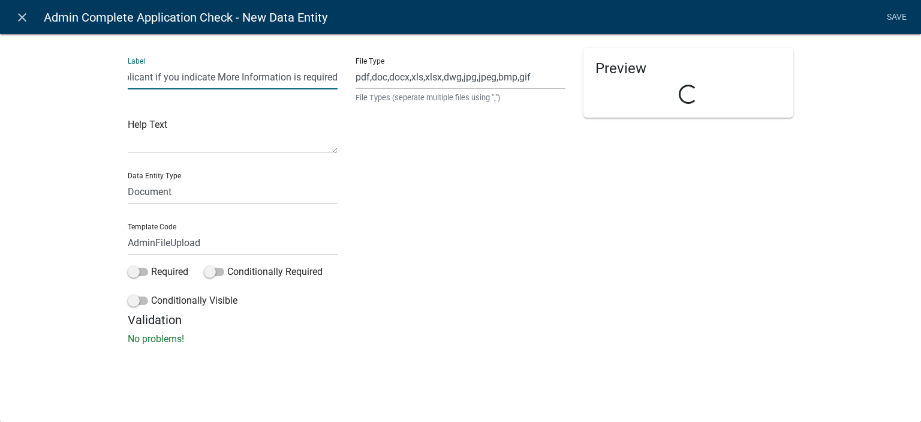
type input "File Upload (this will be emailed to the Applicant if you indicate More Informa…"
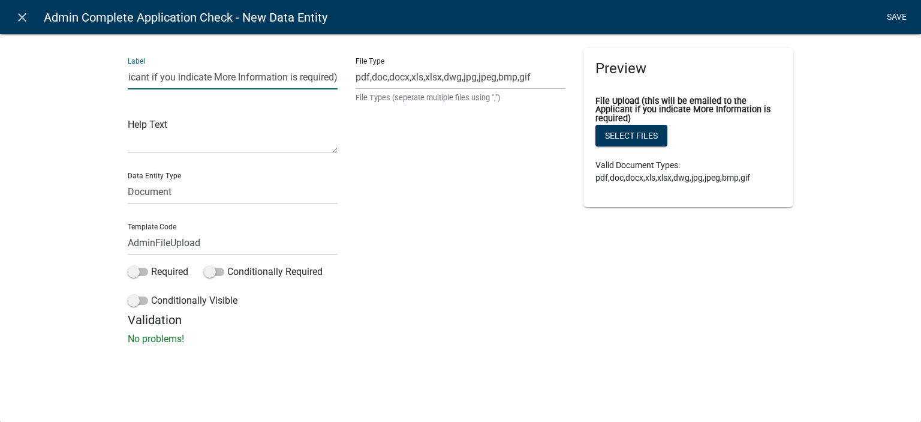
click at [894, 22] on link "Save" at bounding box center [897, 17] width 30 height 23
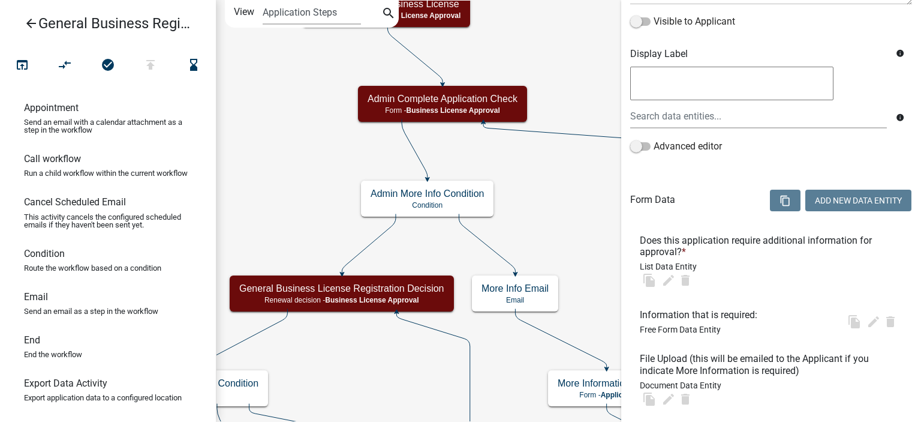
scroll to position [0, 0]
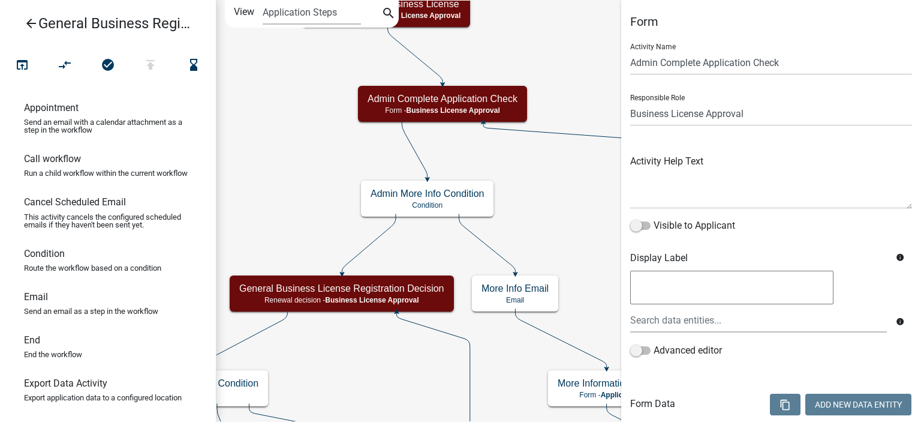
select select "3B789B51-27D8-4DA0-93A4-DEE814E16AAF"
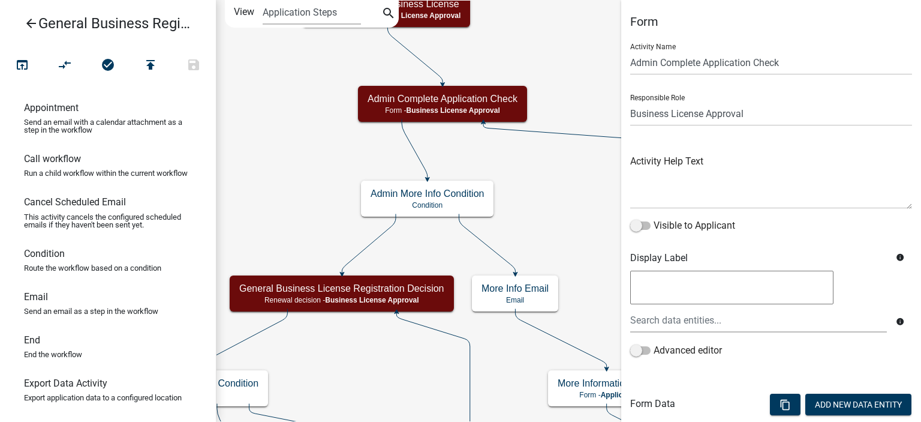
scroll to position [278, 0]
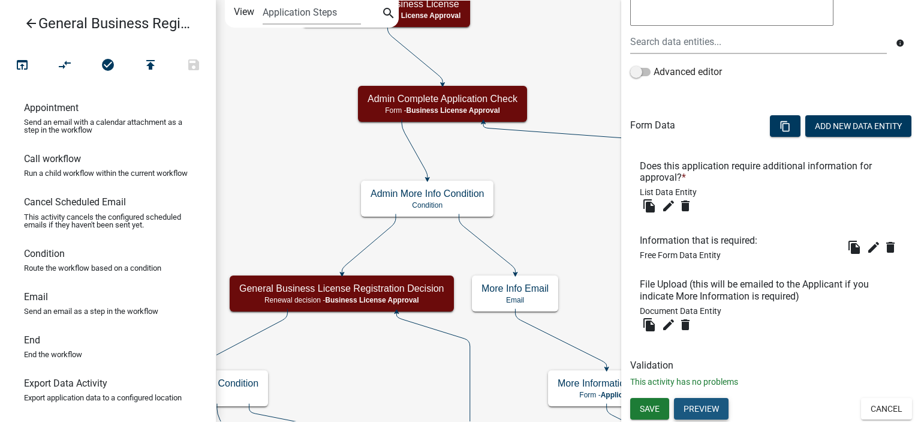
click at [708, 400] on button "Preview" at bounding box center [701, 409] width 55 height 22
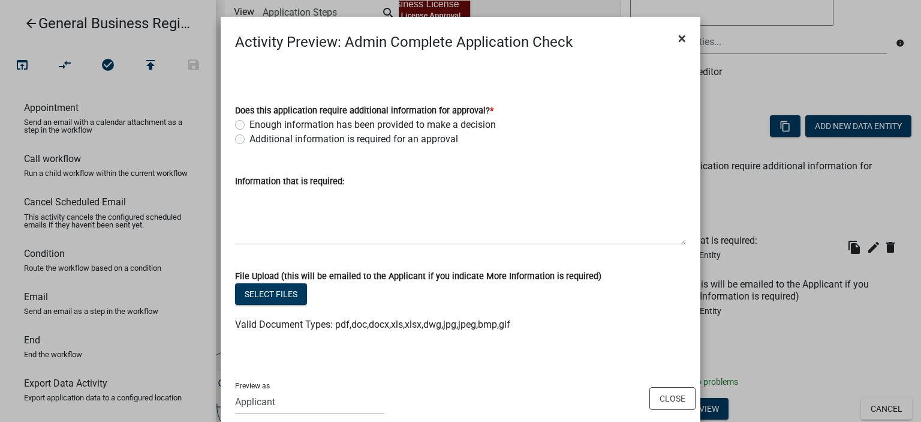
click at [678, 39] on span "×" at bounding box center [682, 38] width 8 height 17
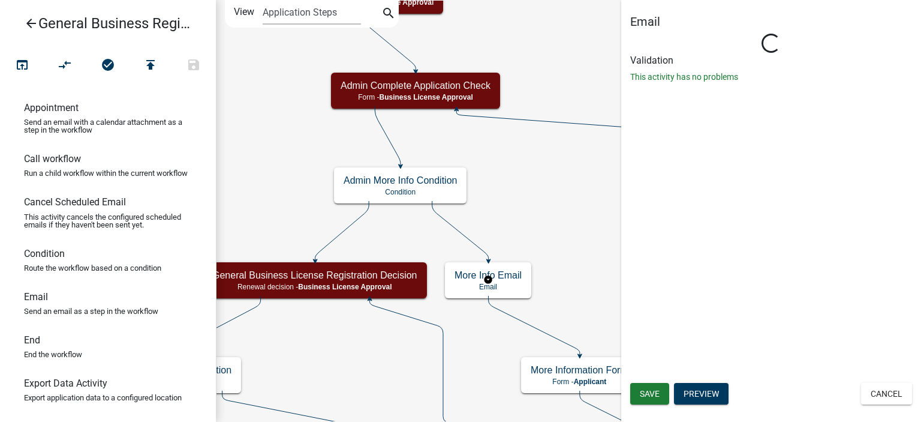
scroll to position [0, 0]
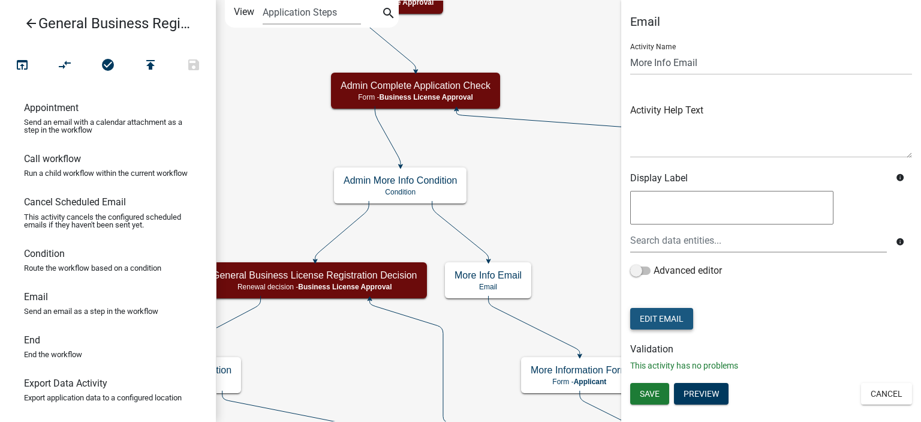
click at [675, 316] on button "Edit Email" at bounding box center [661, 319] width 63 height 22
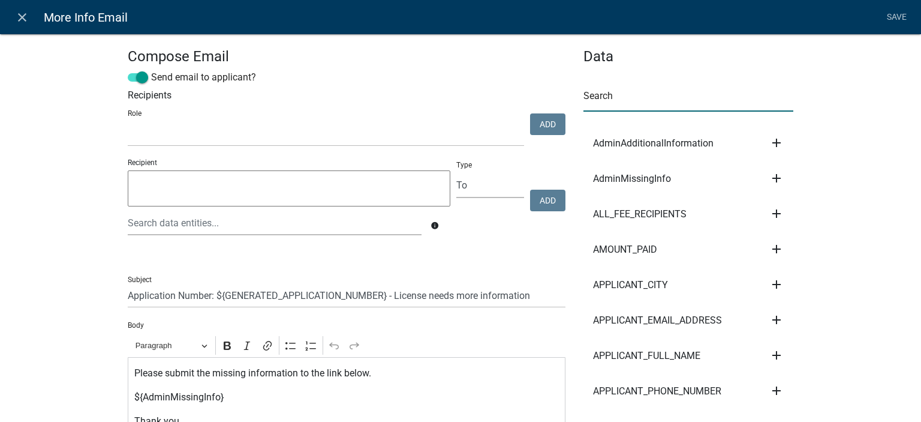
click at [621, 95] on input "text" at bounding box center [689, 99] width 210 height 25
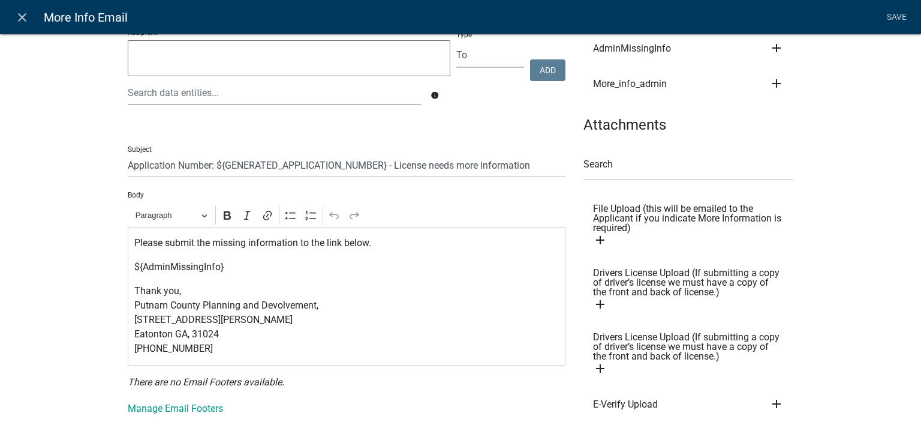
scroll to position [120, 0]
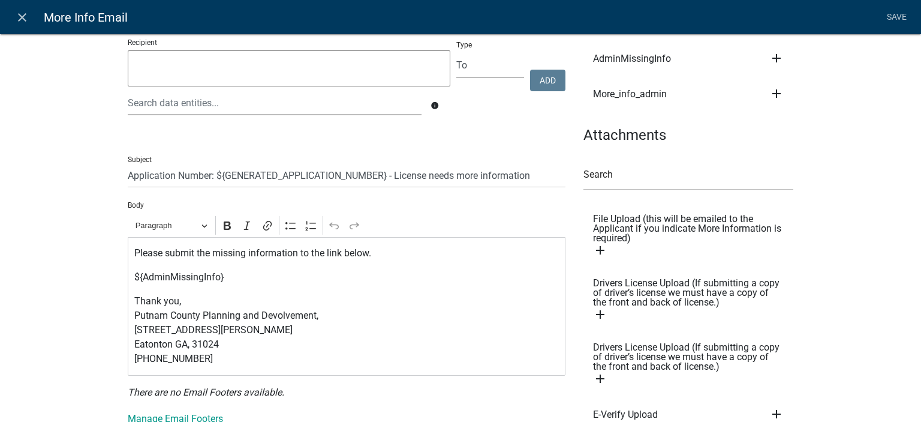
type input "admin"
click at [599, 251] on icon "add" at bounding box center [600, 250] width 14 height 14
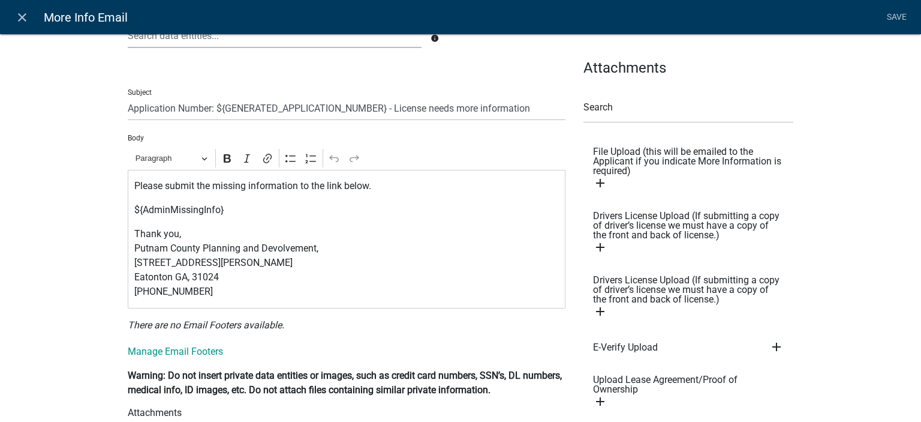
scroll to position [180, 0]
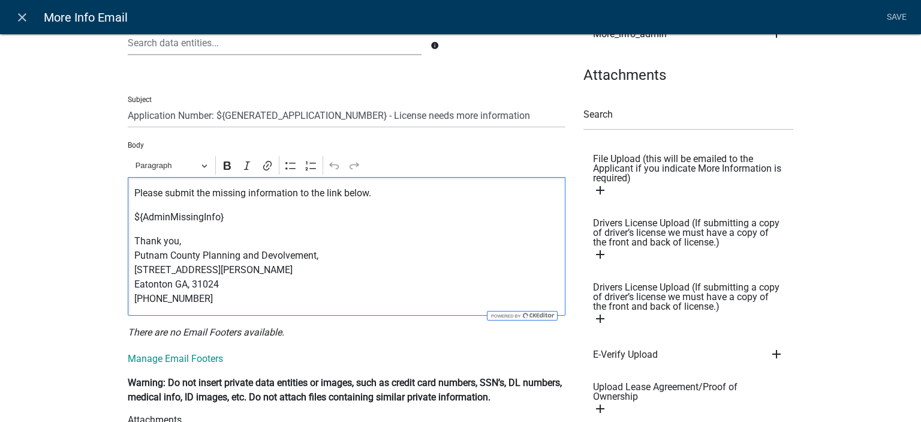
click at [257, 219] on p "${AdminMissingInfo}" at bounding box center [346, 217] width 425 height 14
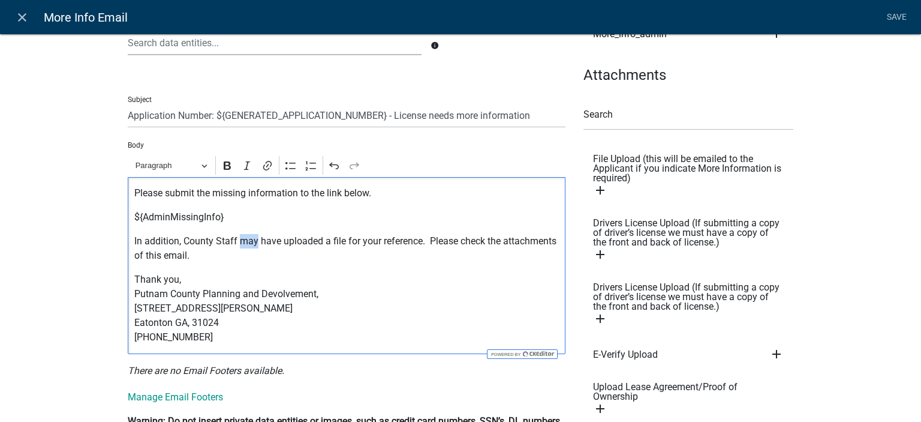
drag, startPoint x: 237, startPoint y: 247, endPoint x: 252, endPoint y: 240, distance: 16.4
click at [252, 240] on p "In addition, County Staff may have uploaded a file for your reference. Please c…" at bounding box center [346, 248] width 425 height 29
click at [245, 164] on icon "Editor toolbar" at bounding box center [247, 166] width 12 height 12
click at [278, 263] on div "Please submit the missing information to the link below. ${AdminMissingInfo} In…" at bounding box center [347, 265] width 438 height 177
click at [284, 254] on p "In addition, County Staff may have uploaded a file for your reference. Please c…" at bounding box center [346, 248] width 425 height 29
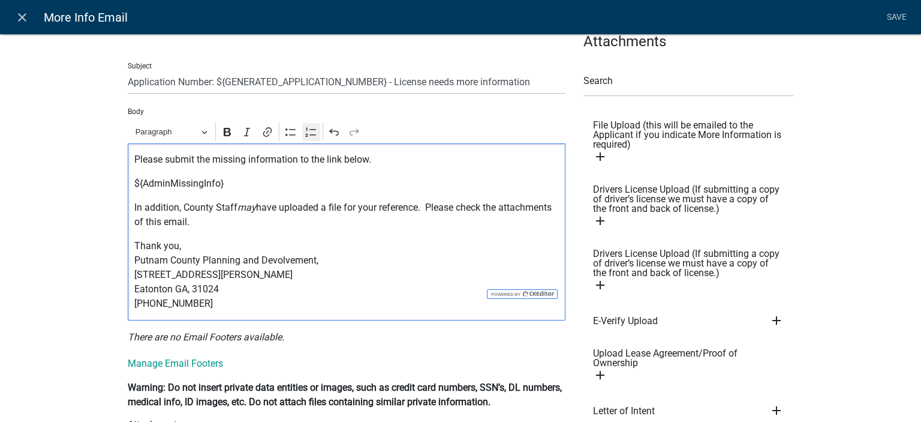
scroll to position [120, 0]
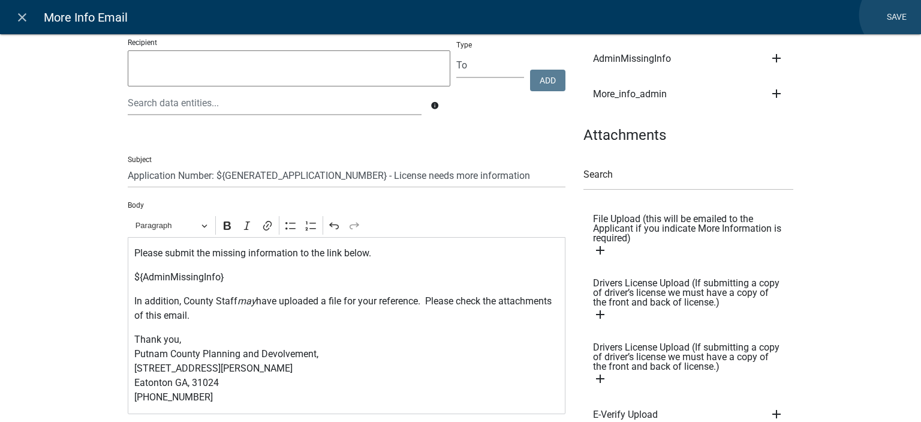
click at [898, 15] on link "Save" at bounding box center [897, 17] width 30 height 23
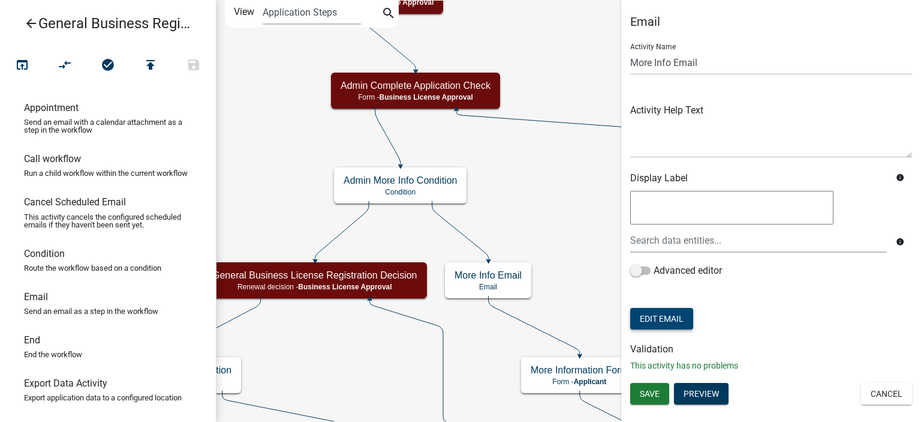
scroll to position [0, 0]
click at [651, 400] on button "Save" at bounding box center [649, 394] width 39 height 22
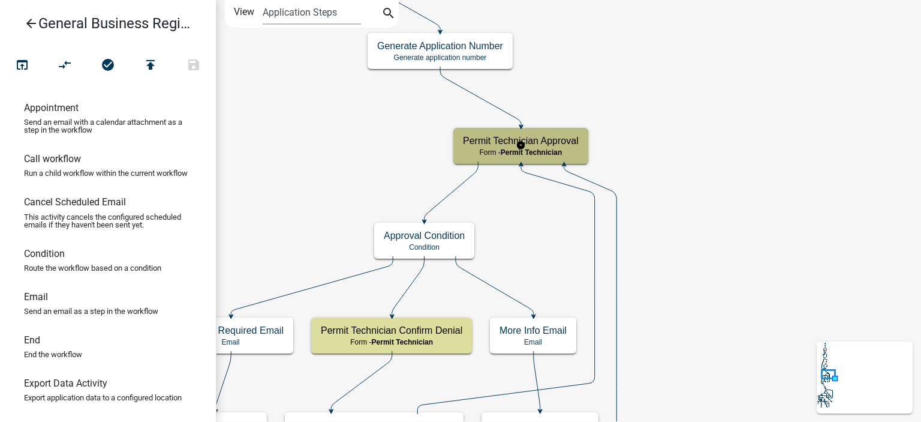
click at [457, 149] on div "Permit Technician Approval Form - Permit Technician" at bounding box center [521, 146] width 135 height 36
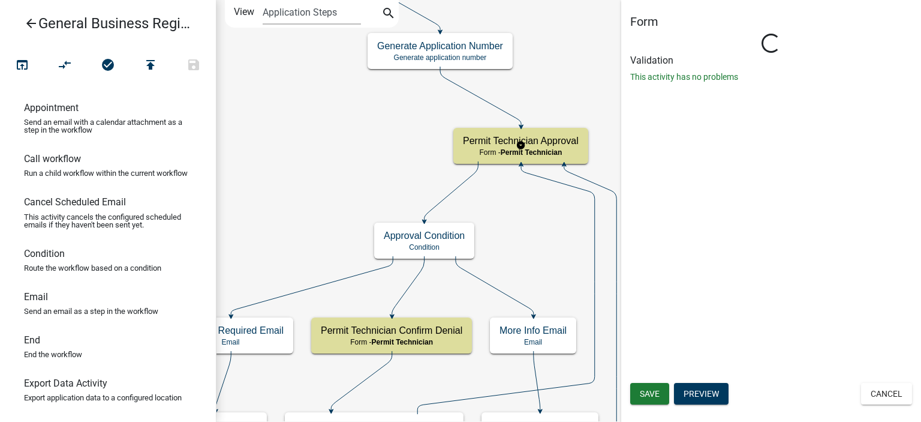
select select "DA6A7B37-D9A6-40CA-A39C-C48991F0C1F0"
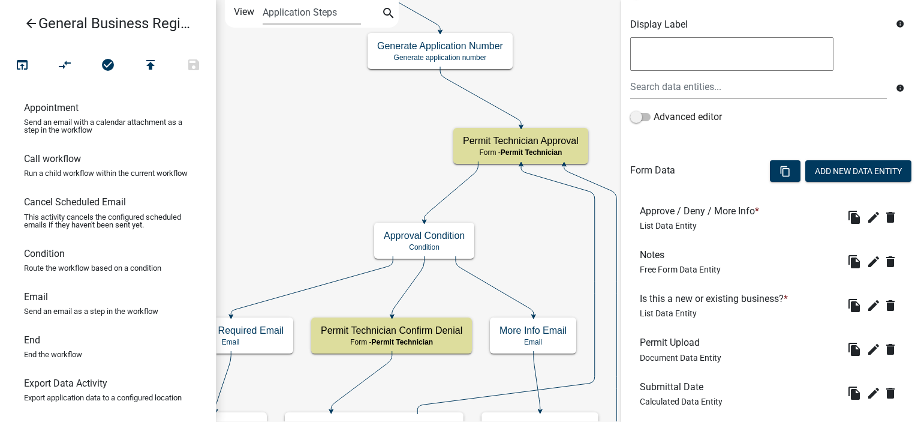
scroll to position [240, 0]
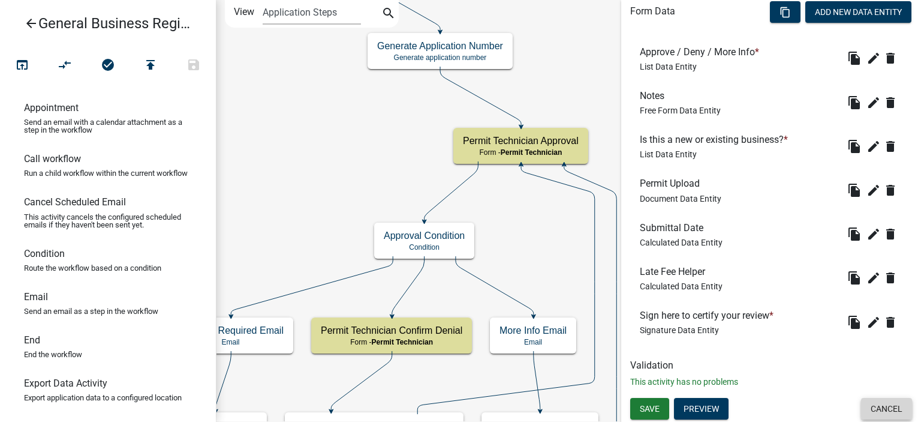
click at [887, 408] on button "Cancel" at bounding box center [886, 409] width 51 height 22
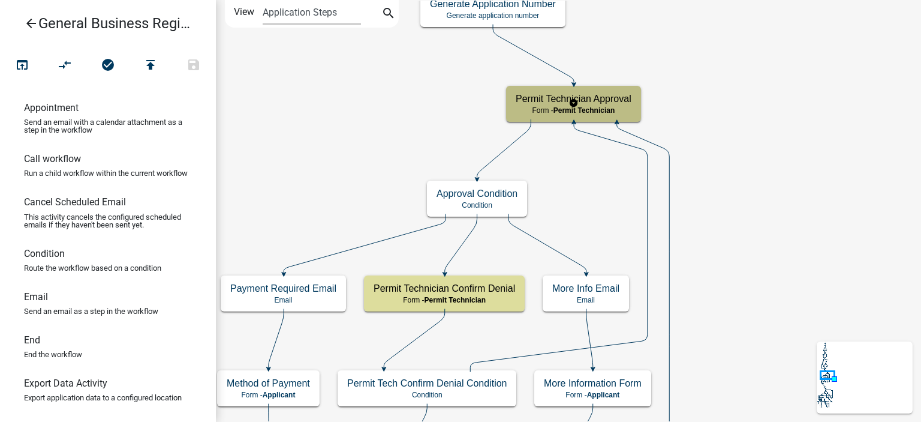
click at [561, 104] on h5 "Permit Technician Approval" at bounding box center [574, 98] width 116 height 11
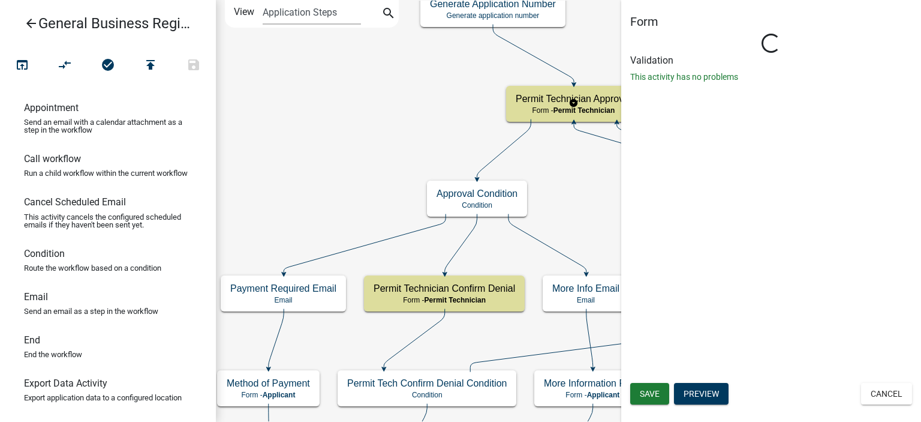
select select "DA6A7B37-D9A6-40CA-A39C-C48991F0C1F0"
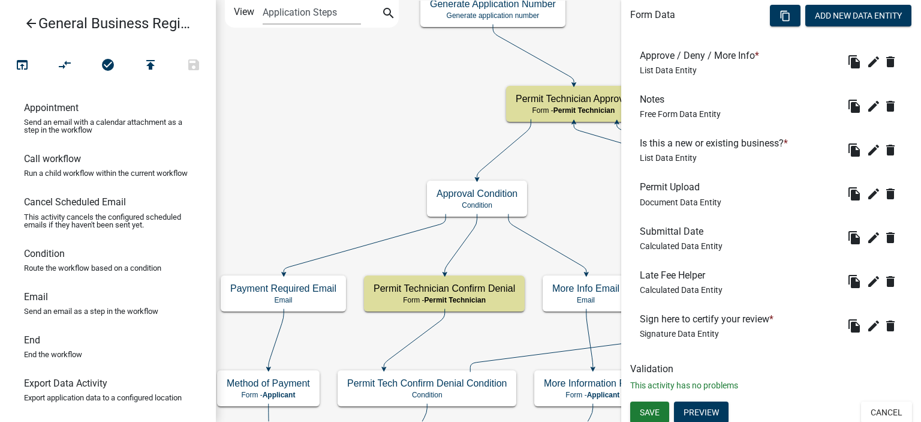
scroll to position [392, 0]
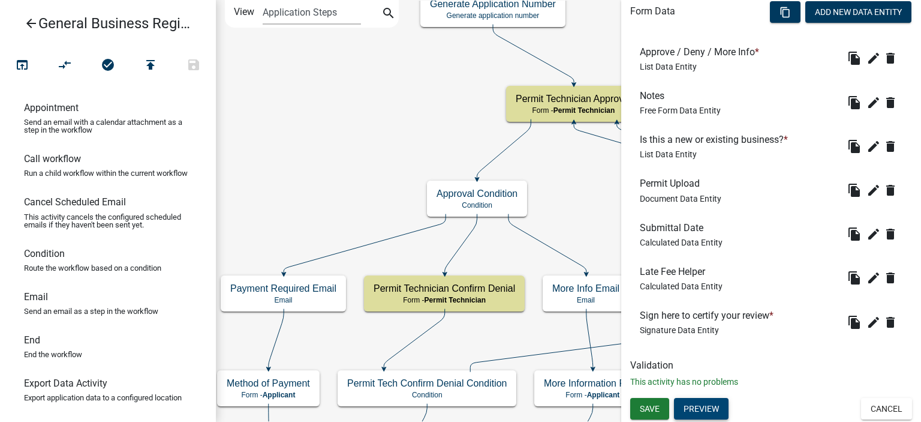
click at [704, 410] on button "Preview" at bounding box center [701, 409] width 55 height 22
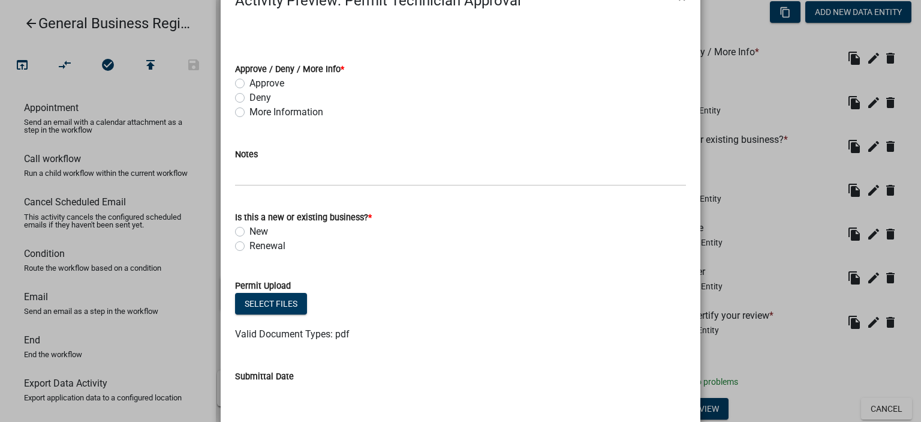
scroll to position [0, 0]
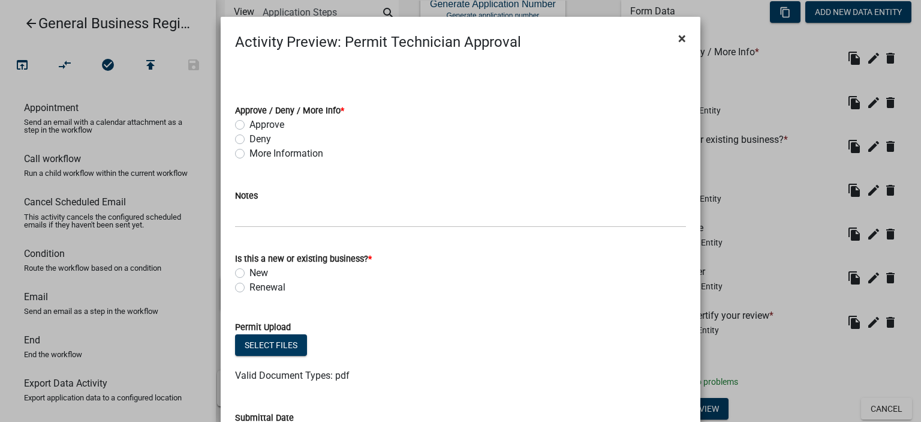
click at [680, 40] on span "×" at bounding box center [682, 38] width 8 height 17
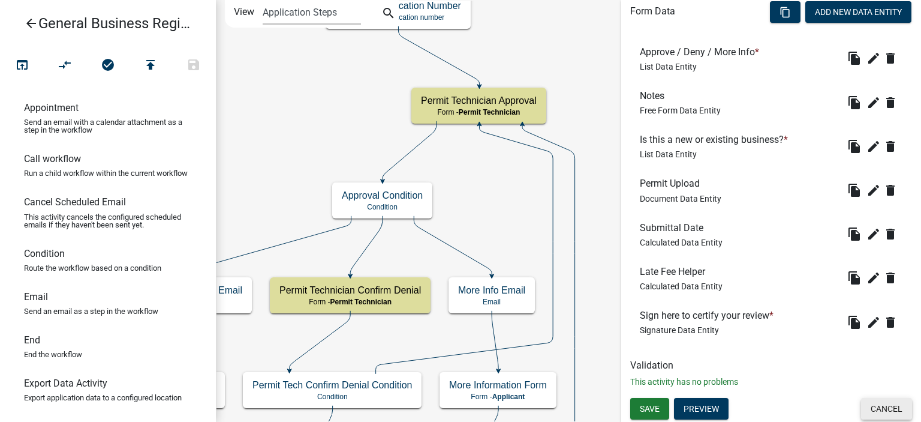
click at [878, 401] on button "Cancel" at bounding box center [886, 409] width 51 height 22
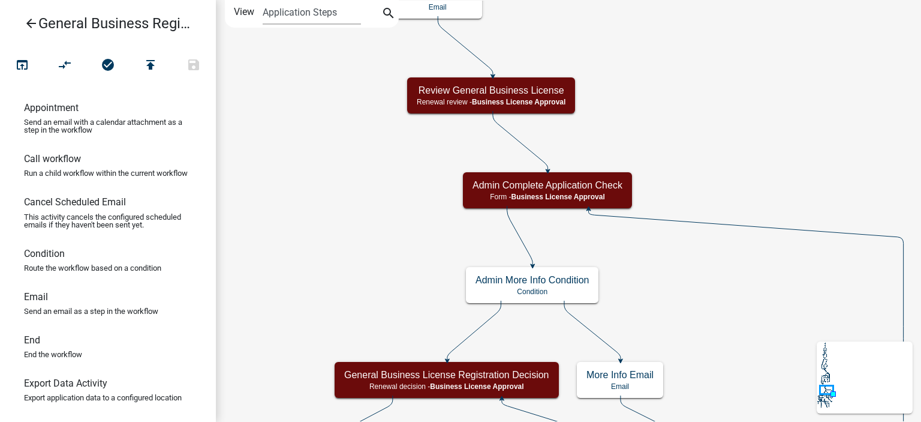
click at [26, 23] on icon "arrow_back" at bounding box center [31, 24] width 14 height 17
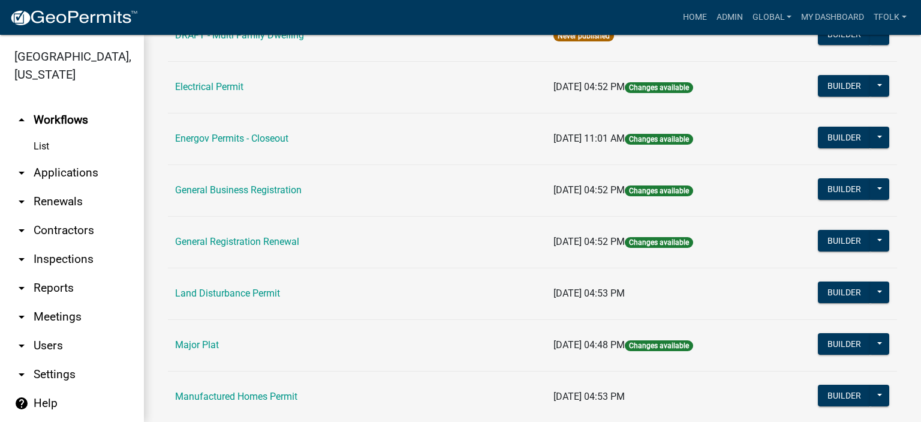
scroll to position [720, 0]
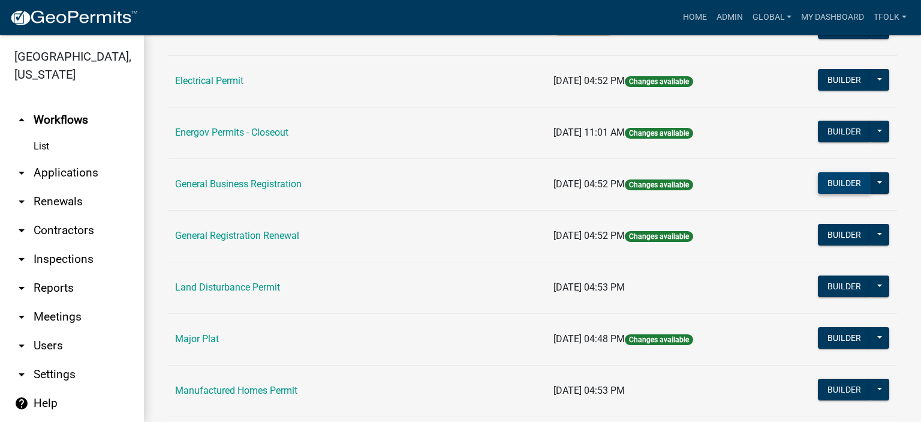
click at [827, 186] on button "Builder" at bounding box center [844, 183] width 53 height 22
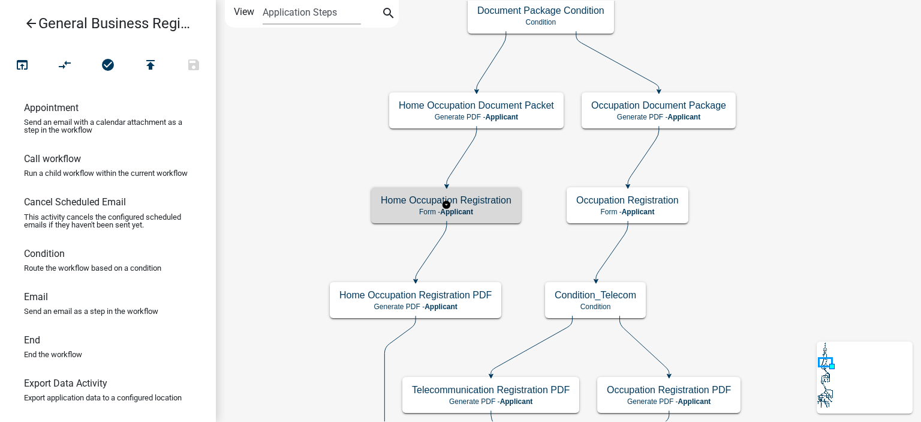
click at [496, 208] on p "Form - Applicant" at bounding box center [446, 212] width 131 height 8
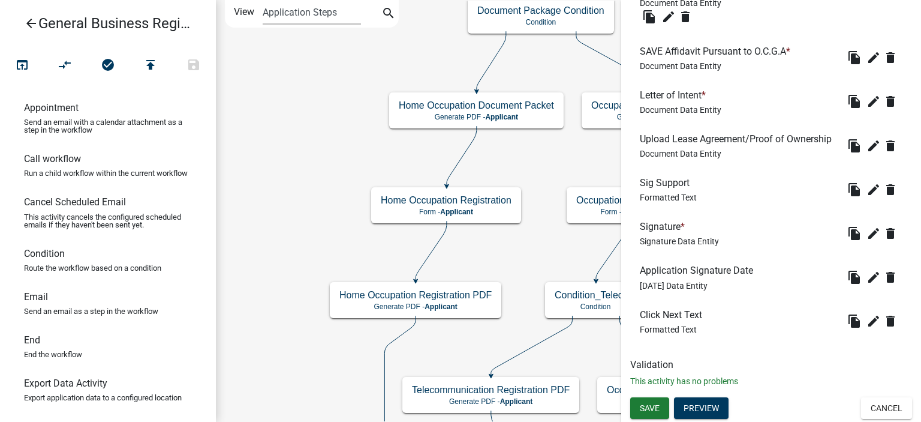
scroll to position [557, 0]
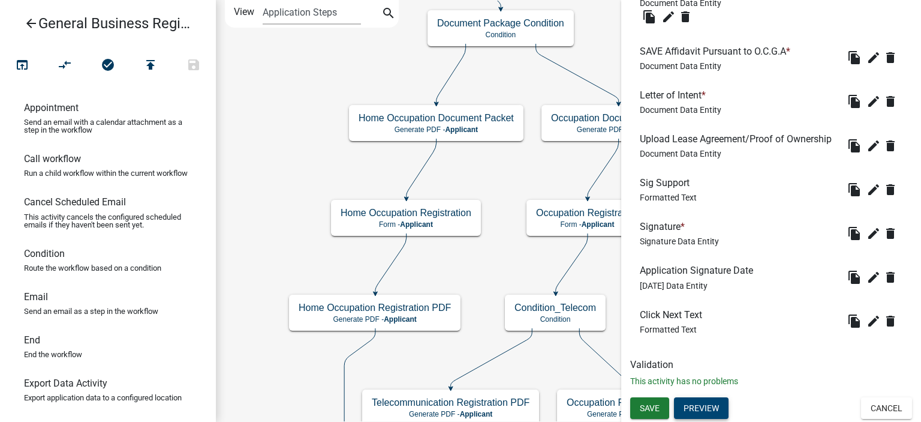
click at [711, 404] on button "Preview" at bounding box center [701, 408] width 55 height 22
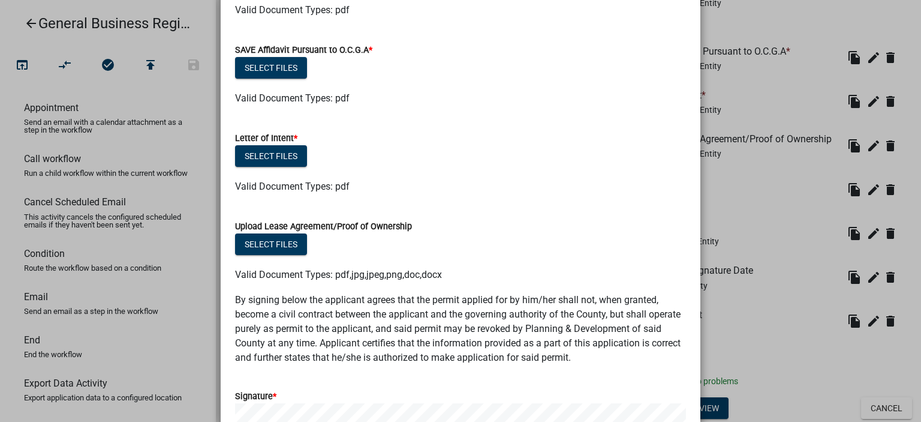
scroll to position [0, 0]
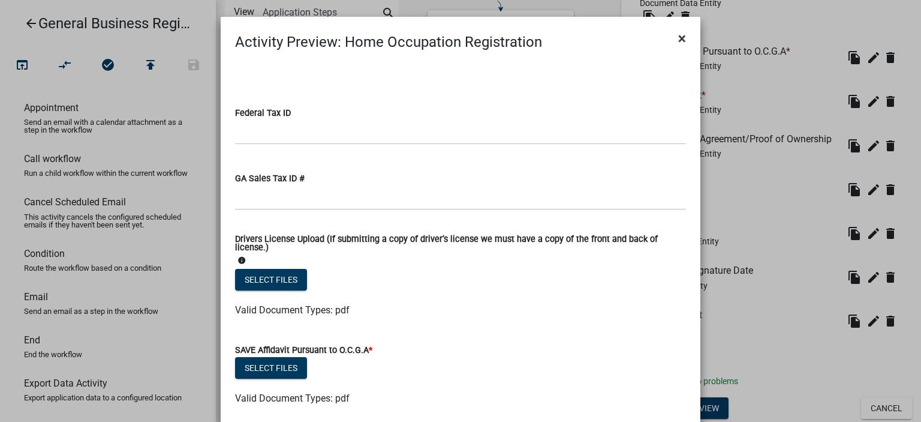
click at [678, 38] on span "×" at bounding box center [682, 38] width 8 height 17
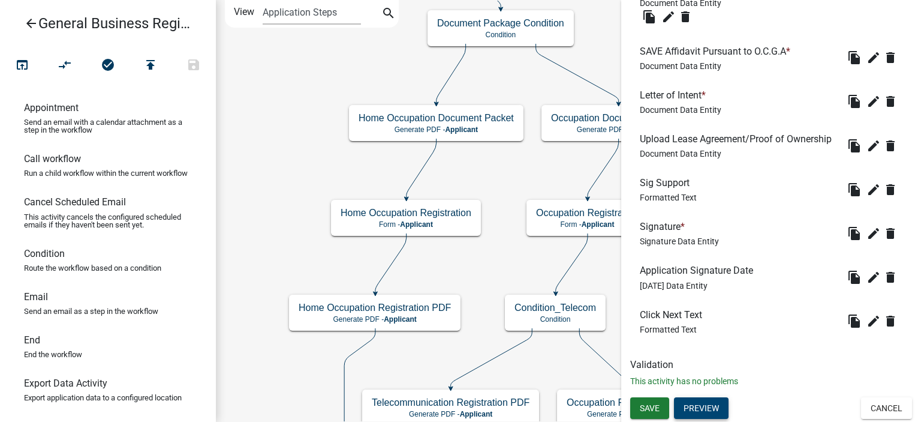
click at [678, 17] on span "×" at bounding box center [682, 8] width 8 height 17
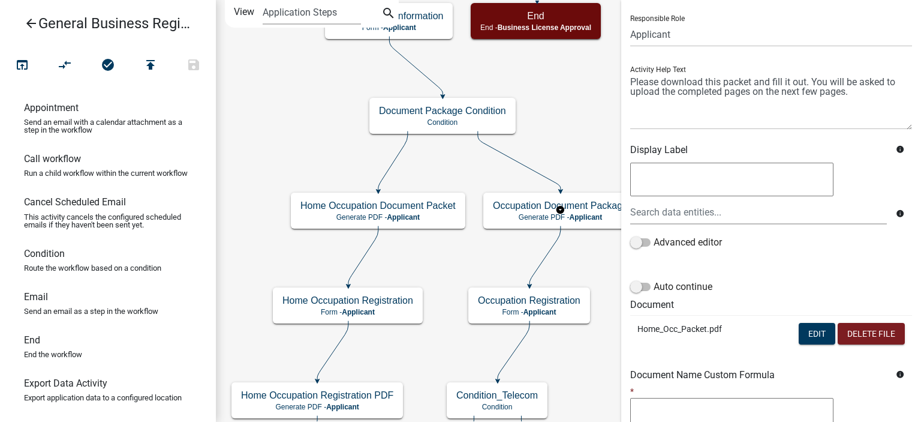
scroll to position [120, 0]
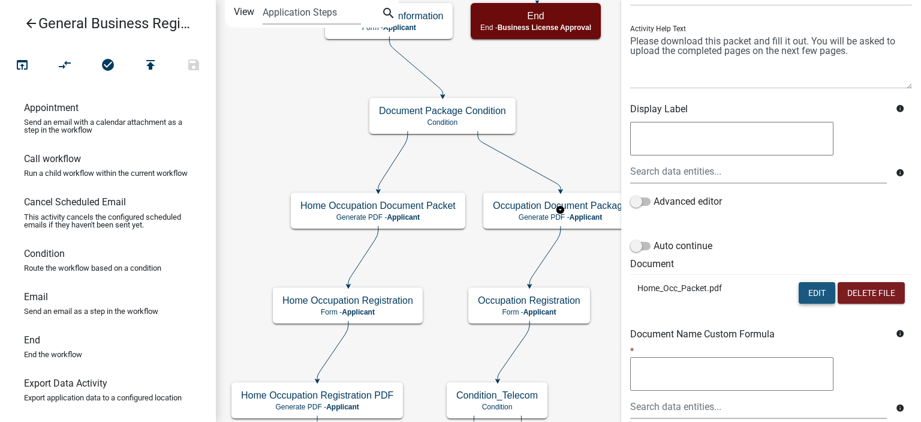
click at [812, 285] on button "Edit" at bounding box center [817, 293] width 37 height 22
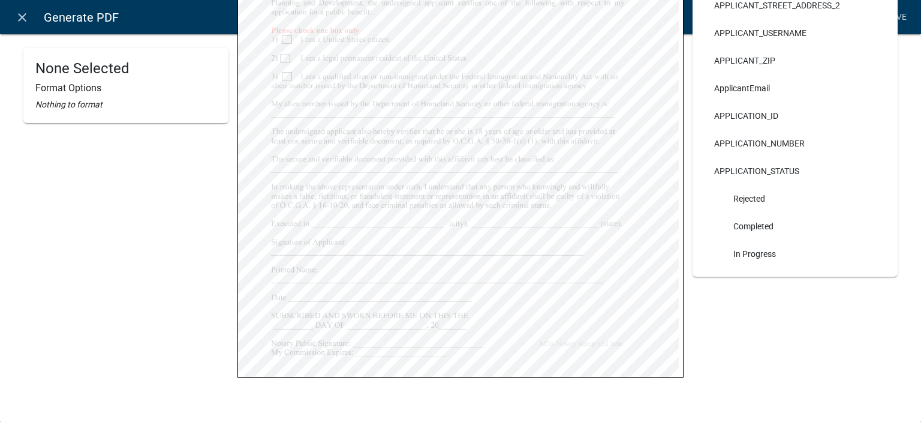
scroll to position [0, 0]
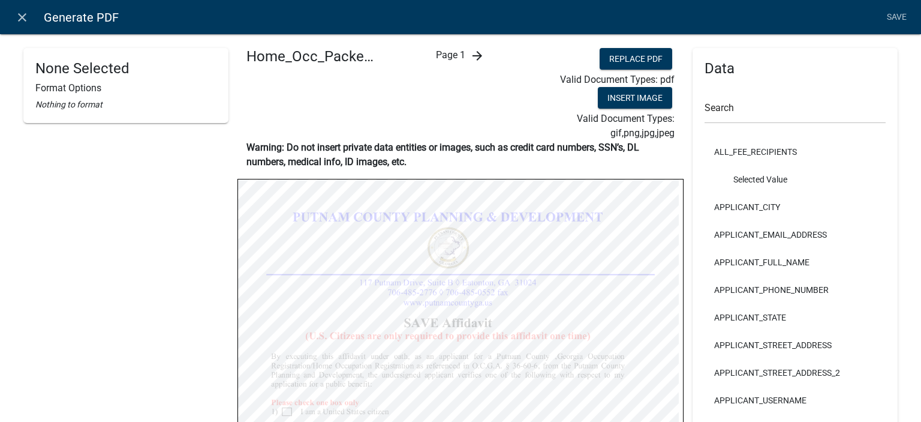
click at [472, 55] on icon "arrow_forward" at bounding box center [477, 56] width 14 height 14
click at [487, 56] on icon "arrow_forward" at bounding box center [487, 56] width 14 height 14
click at [23, 19] on icon "close" at bounding box center [22, 17] width 14 height 14
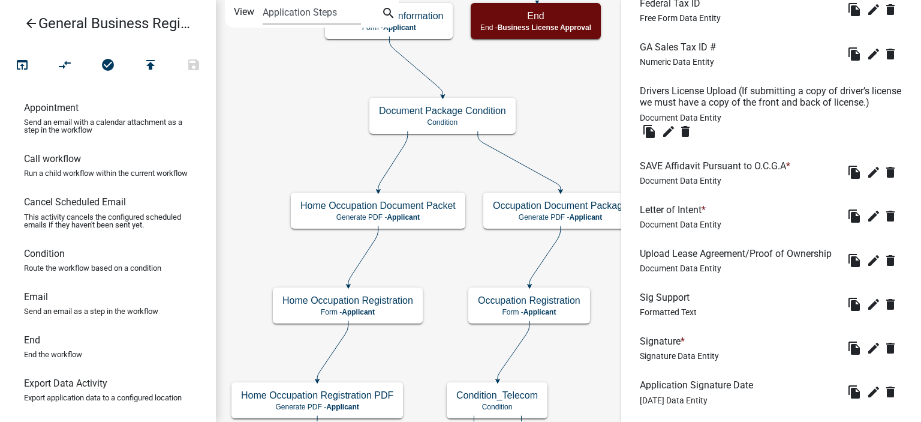
scroll to position [420, 0]
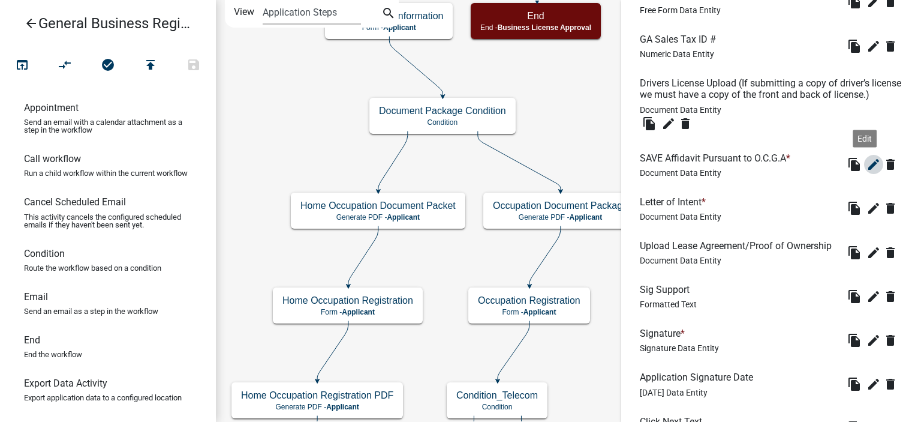
click at [869, 172] on icon "edit" at bounding box center [874, 164] width 14 height 14
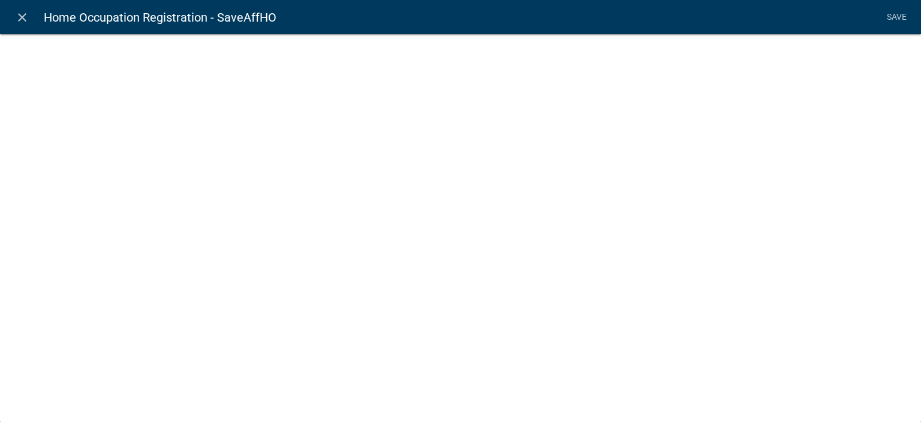
select select "document"
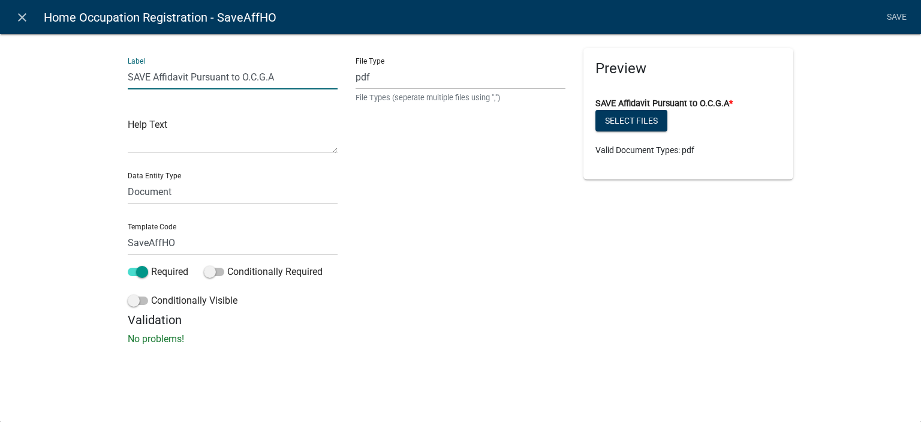
click at [295, 80] on input "SAVE Affidavit Pursuant to O.C.G.A" at bounding box center [233, 77] width 210 height 25
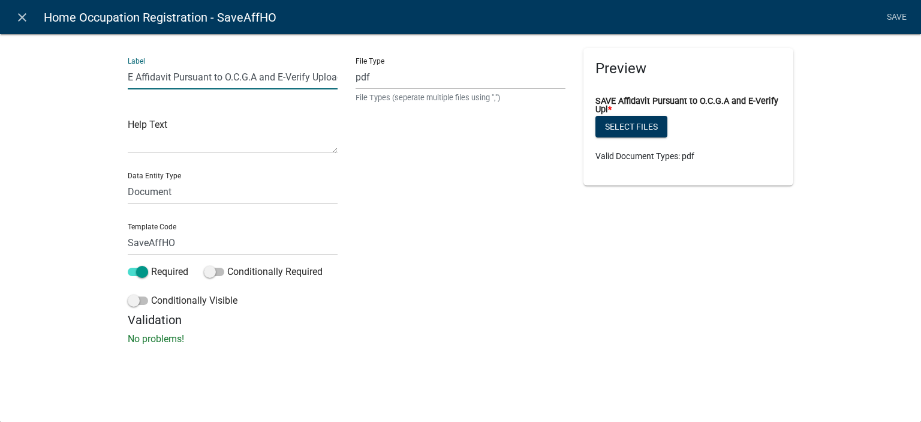
scroll to position [0, 23]
type input "SAVE Affidavit Pursuant to O.C.G.A and E-Verify Upload"
click at [92, 176] on div "Label SAVE Affidavit Pursuant to O.C.G.A and E-Verify Upload Help Text Data Ent…" at bounding box center [460, 192] width 921 height 357
click at [896, 22] on link "Save" at bounding box center [897, 17] width 30 height 23
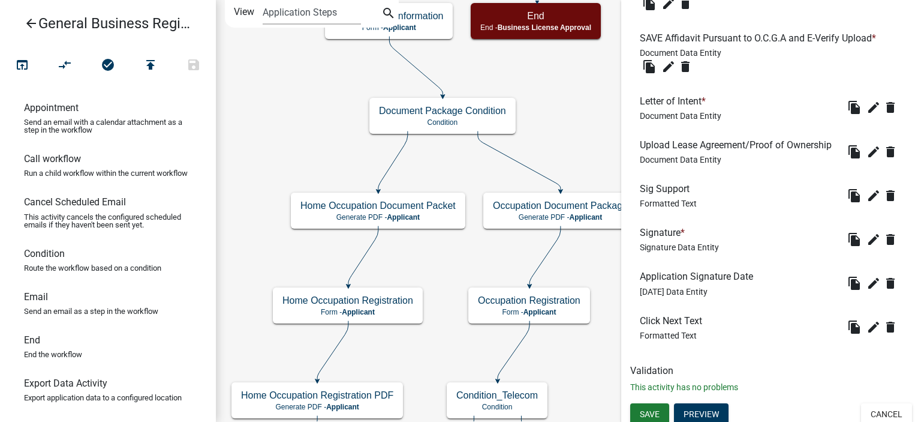
scroll to position [576, 0]
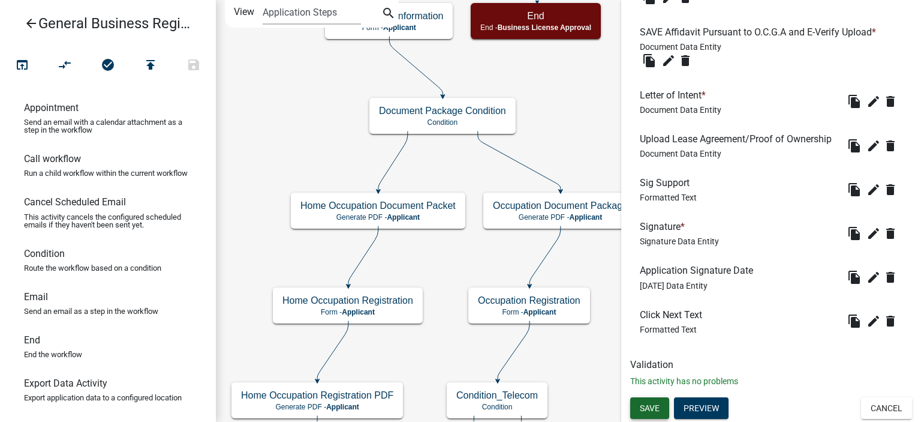
click at [650, 403] on span "Save" at bounding box center [650, 408] width 20 height 10
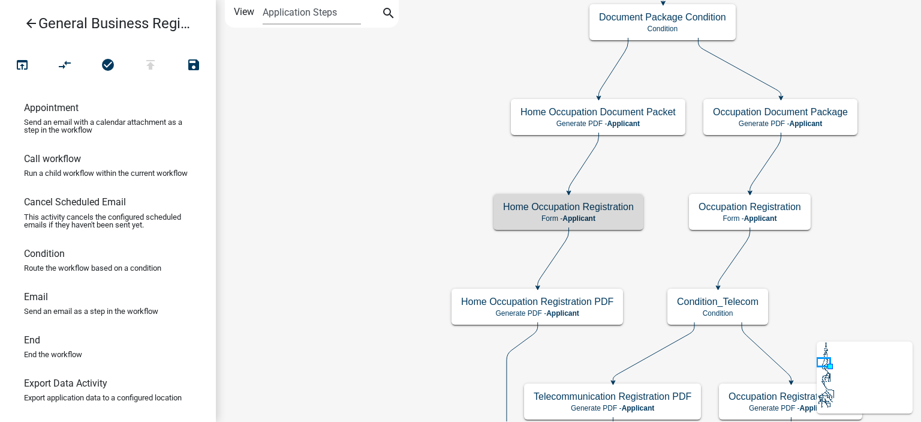
scroll to position [0, 0]
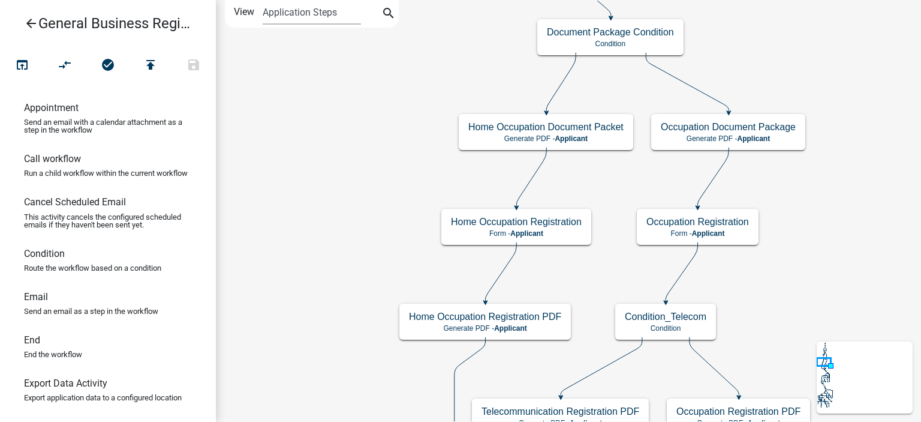
click at [22, 25] on link "arrow_back General Business Registration" at bounding box center [103, 24] width 187 height 28
click at [29, 25] on icon "arrow_back" at bounding box center [31, 24] width 14 height 17
